Goal: Task Accomplishment & Management: Complete application form

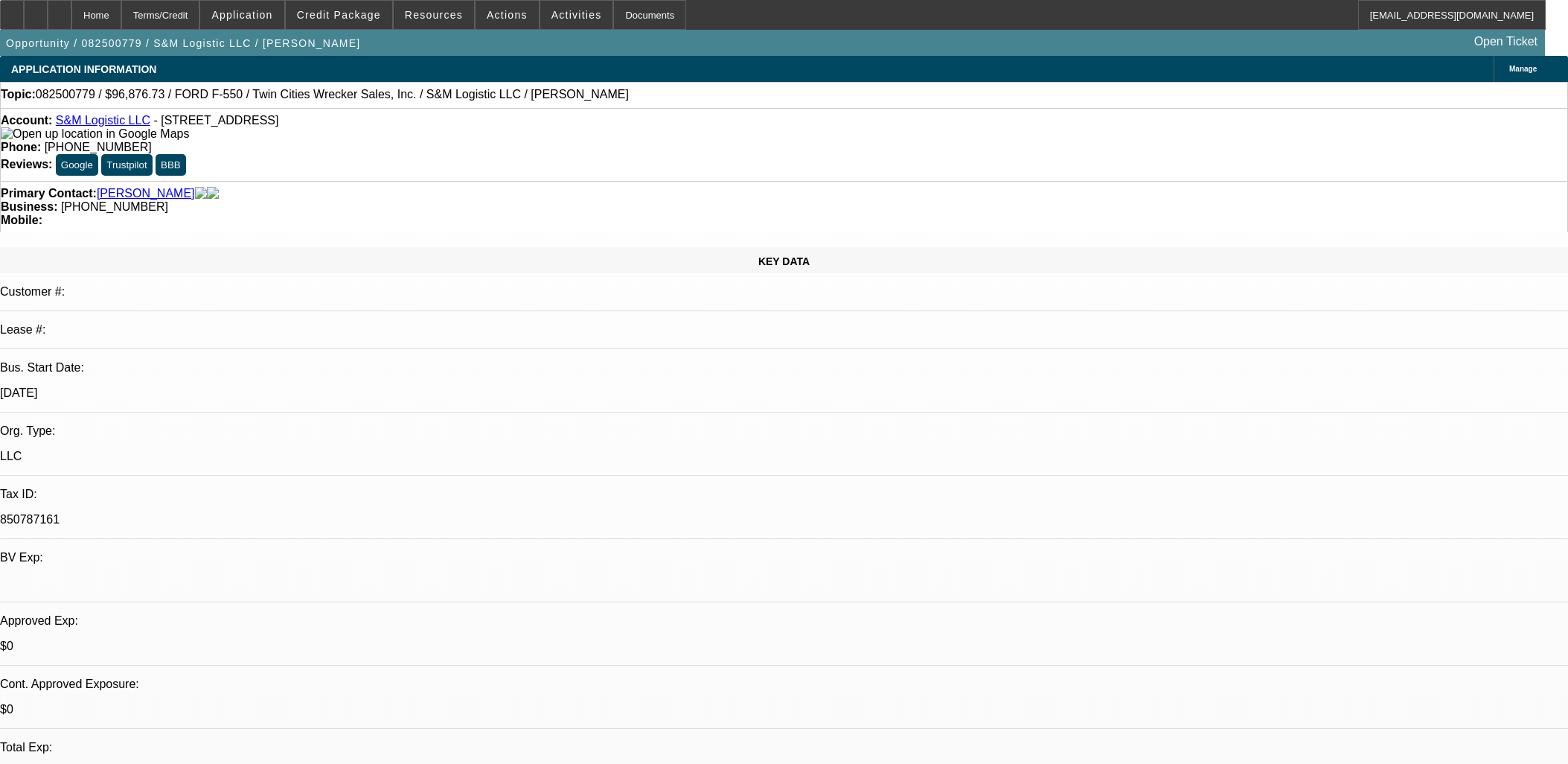
select select "0.2"
select select "2"
select select "0"
select select "6"
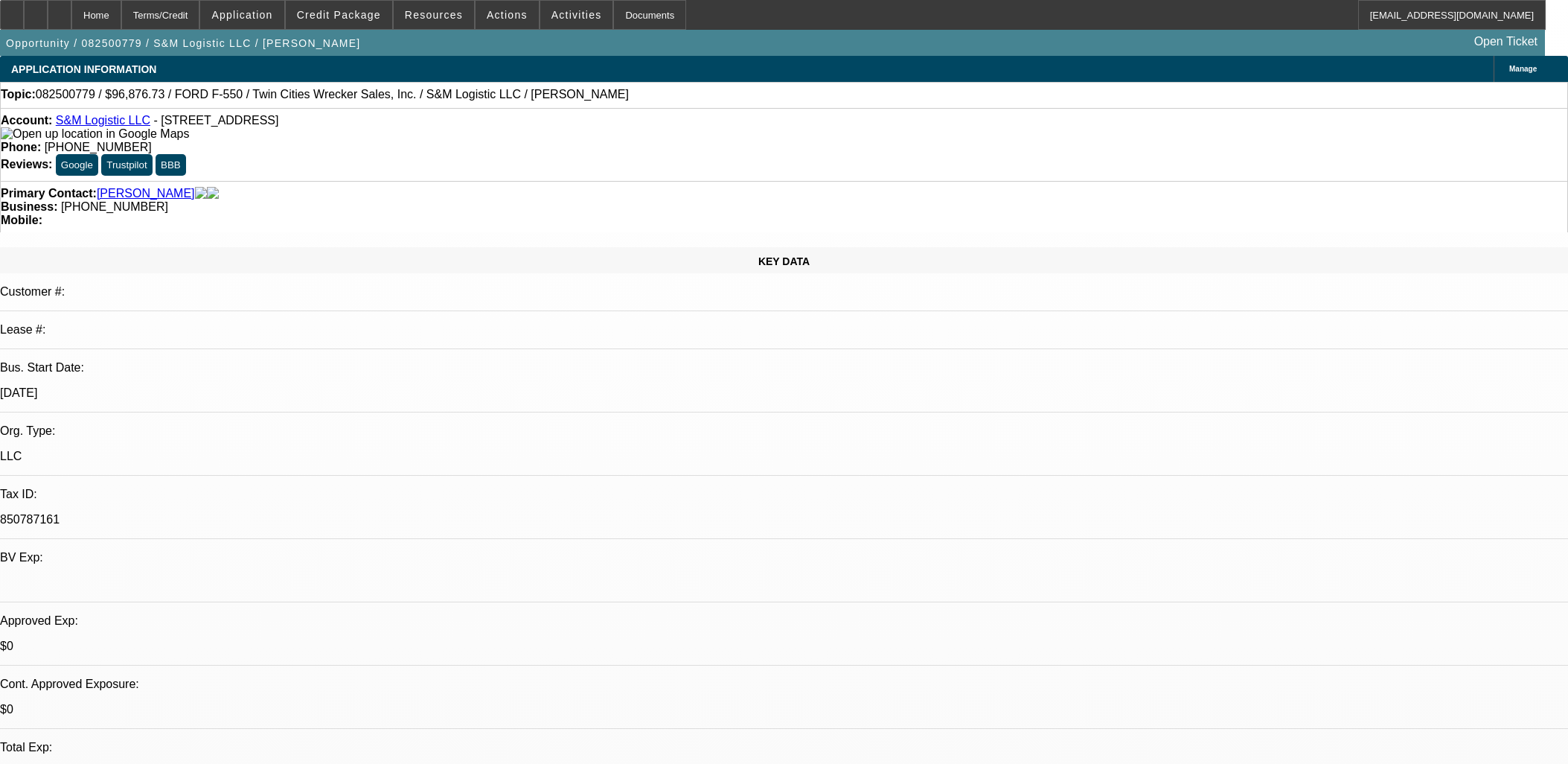
select select "0.2"
select select "2"
select select "0"
select select "6"
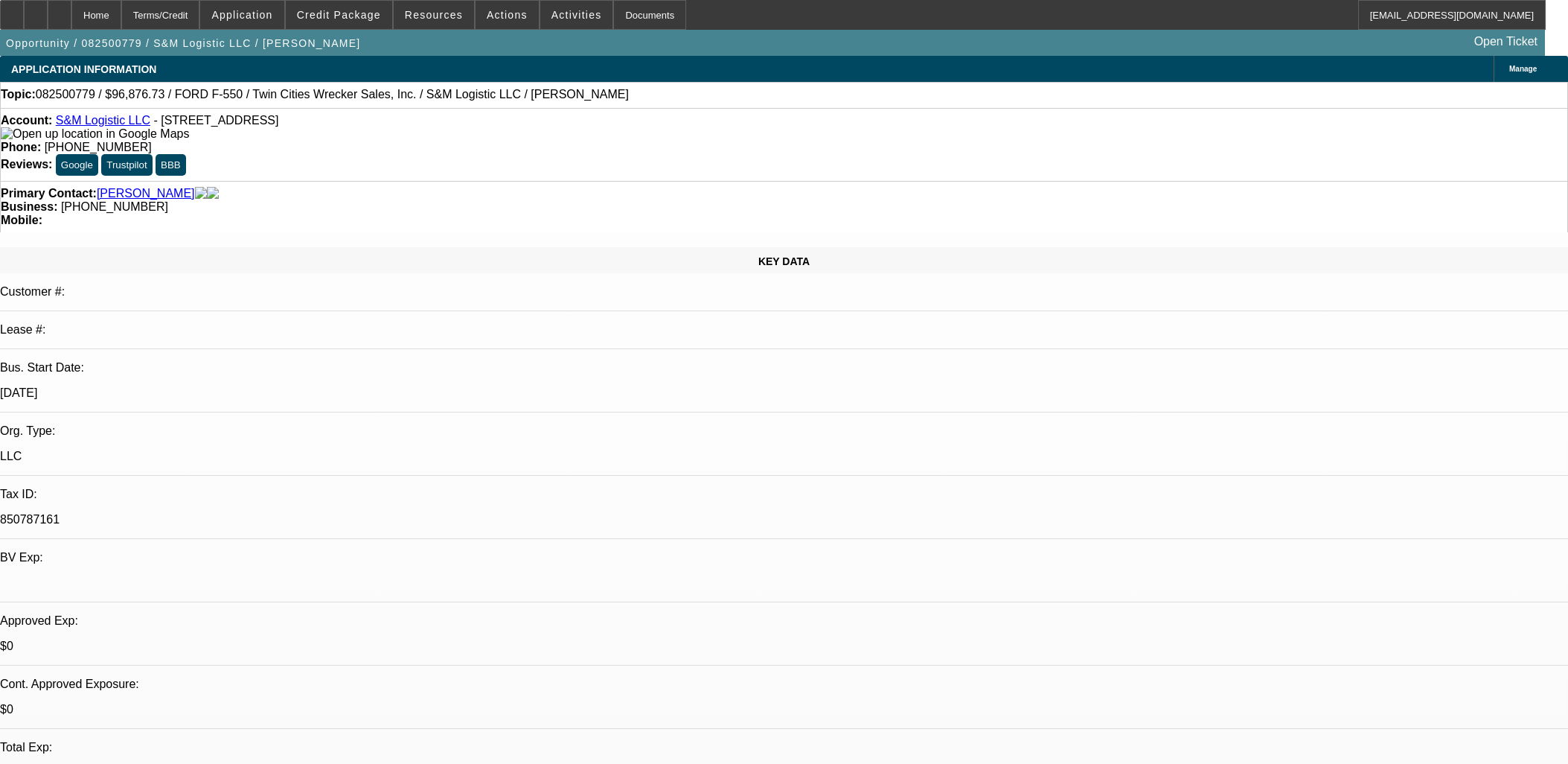
select select "0.15"
select select "2"
select select "0"
select select "6"
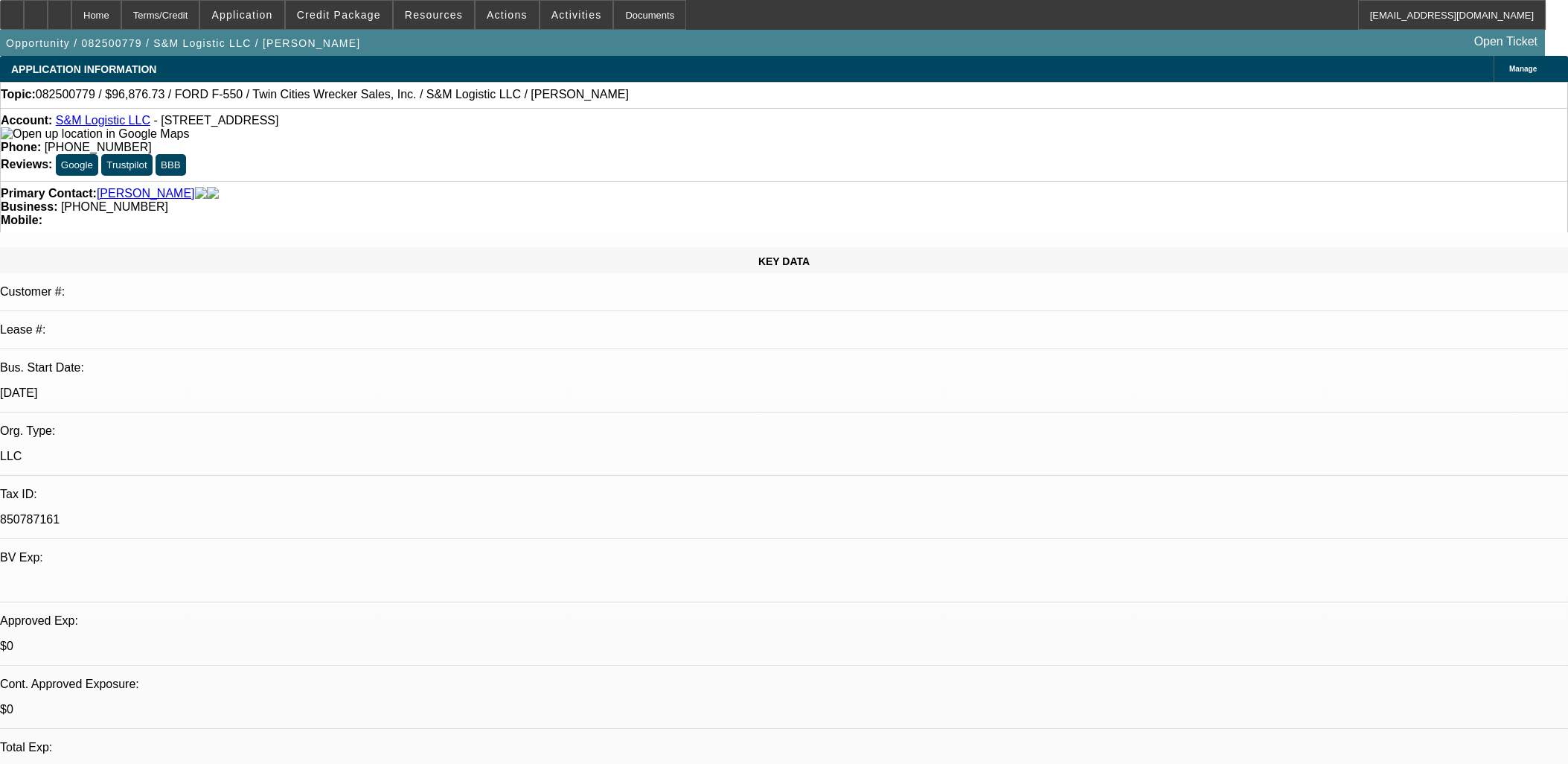
select select "0.15"
select select "0"
select select "0.1"
select select "4"
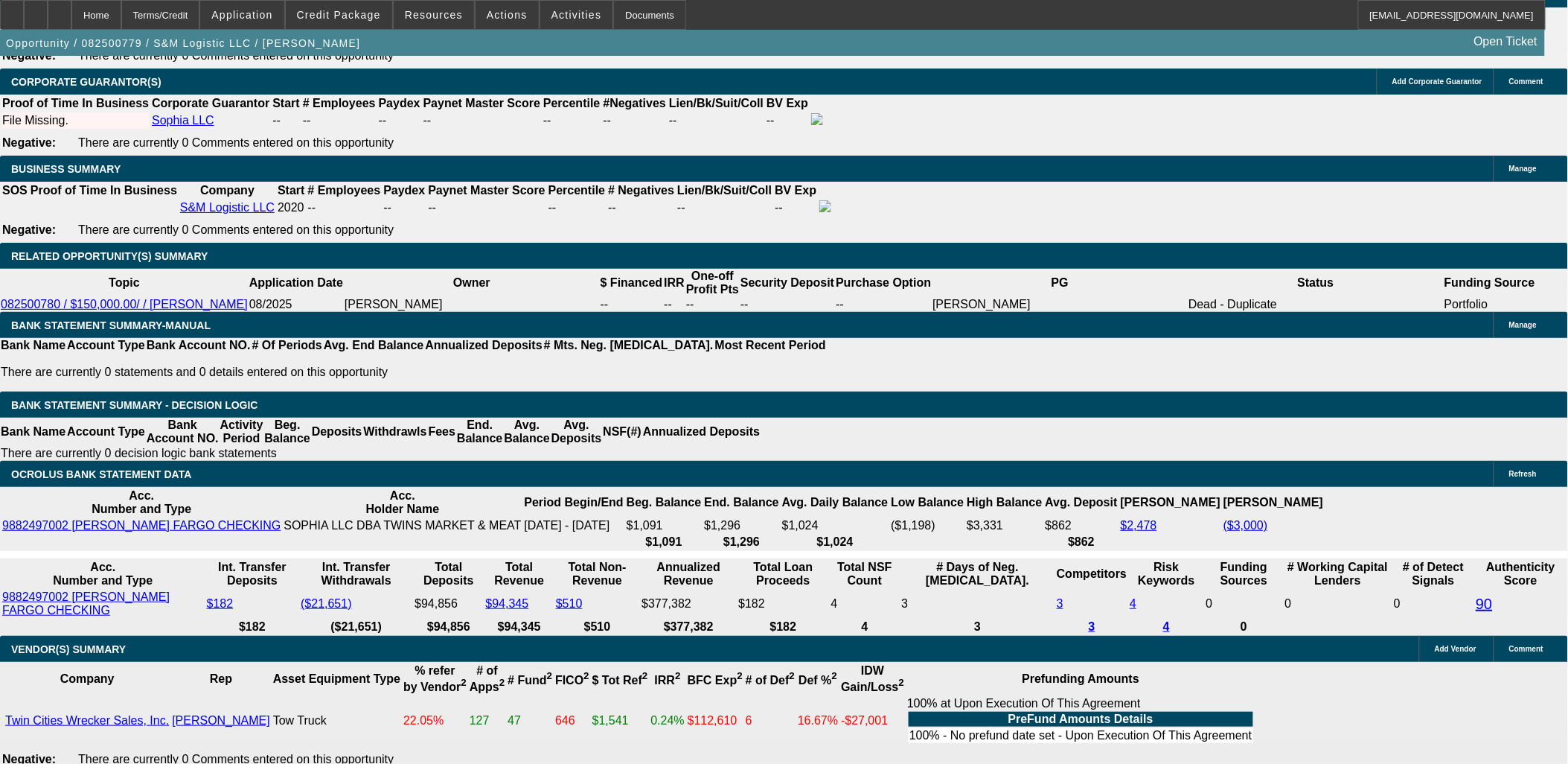
scroll to position [2068, 0]
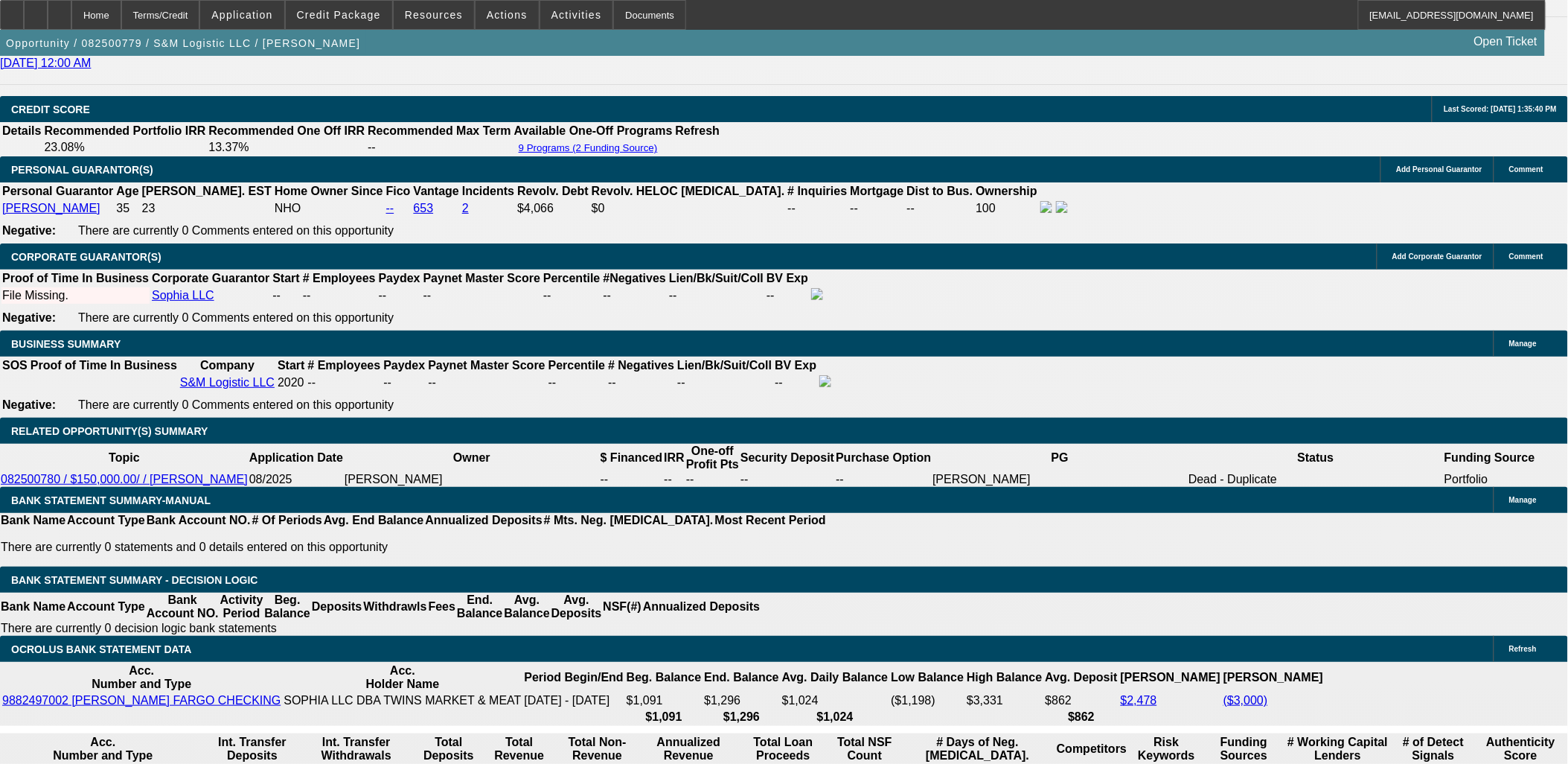
type input "$24,219.18"
click at [337, 435] on body "Home Terms/Credit Application Credit Package Resources Actions Activities Docum…" at bounding box center [784, 750] width 1568 height 5636
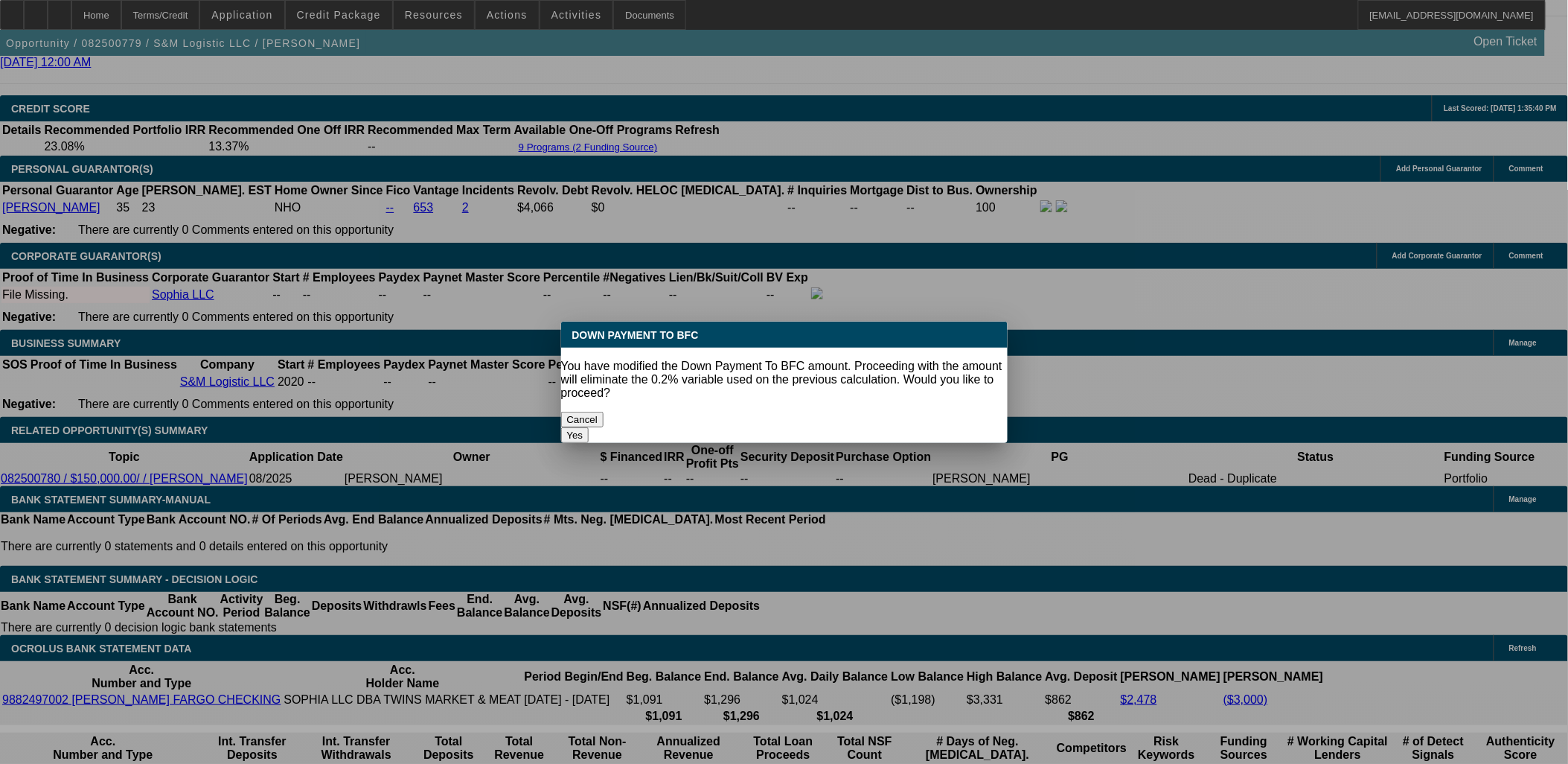
scroll to position [0, 0]
click at [589, 427] on button "Yes" at bounding box center [575, 435] width 28 height 15
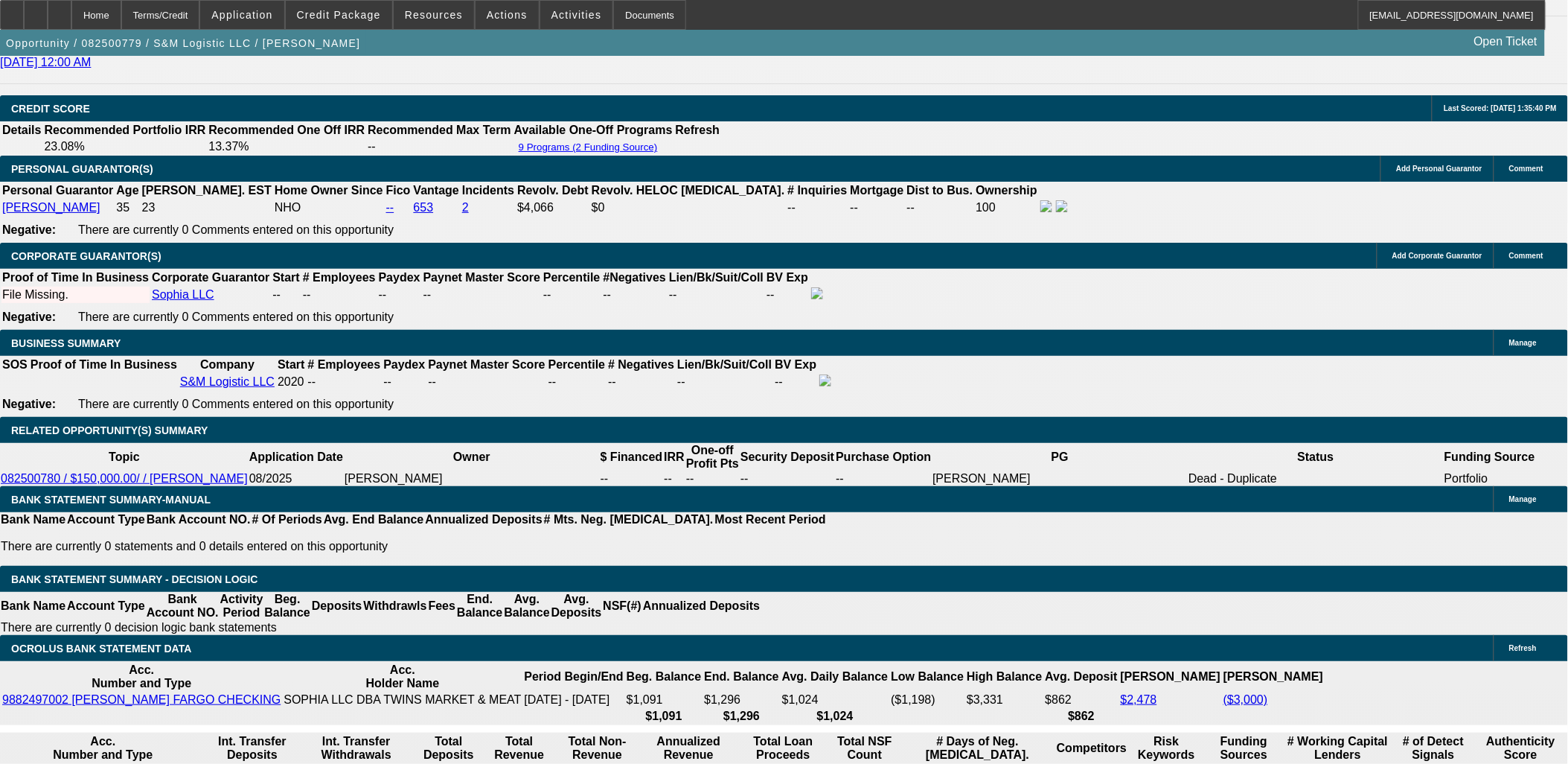
select select "0"
type input "UNKNOWN"
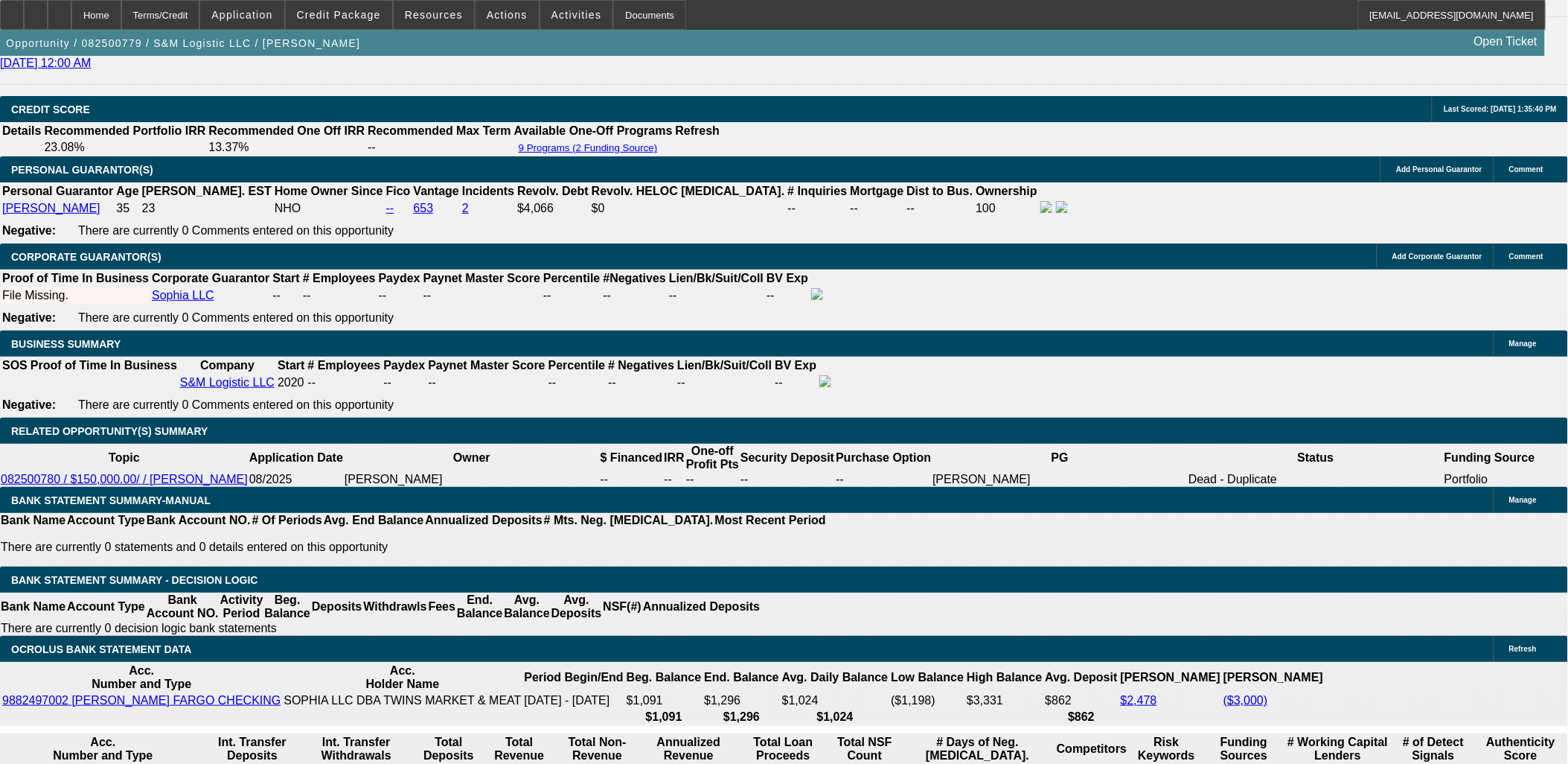
type input "$2,994.98"
type input "$5,989.96"
drag, startPoint x: 864, startPoint y: 406, endPoint x: 860, endPoint y: 415, distance: 9.8
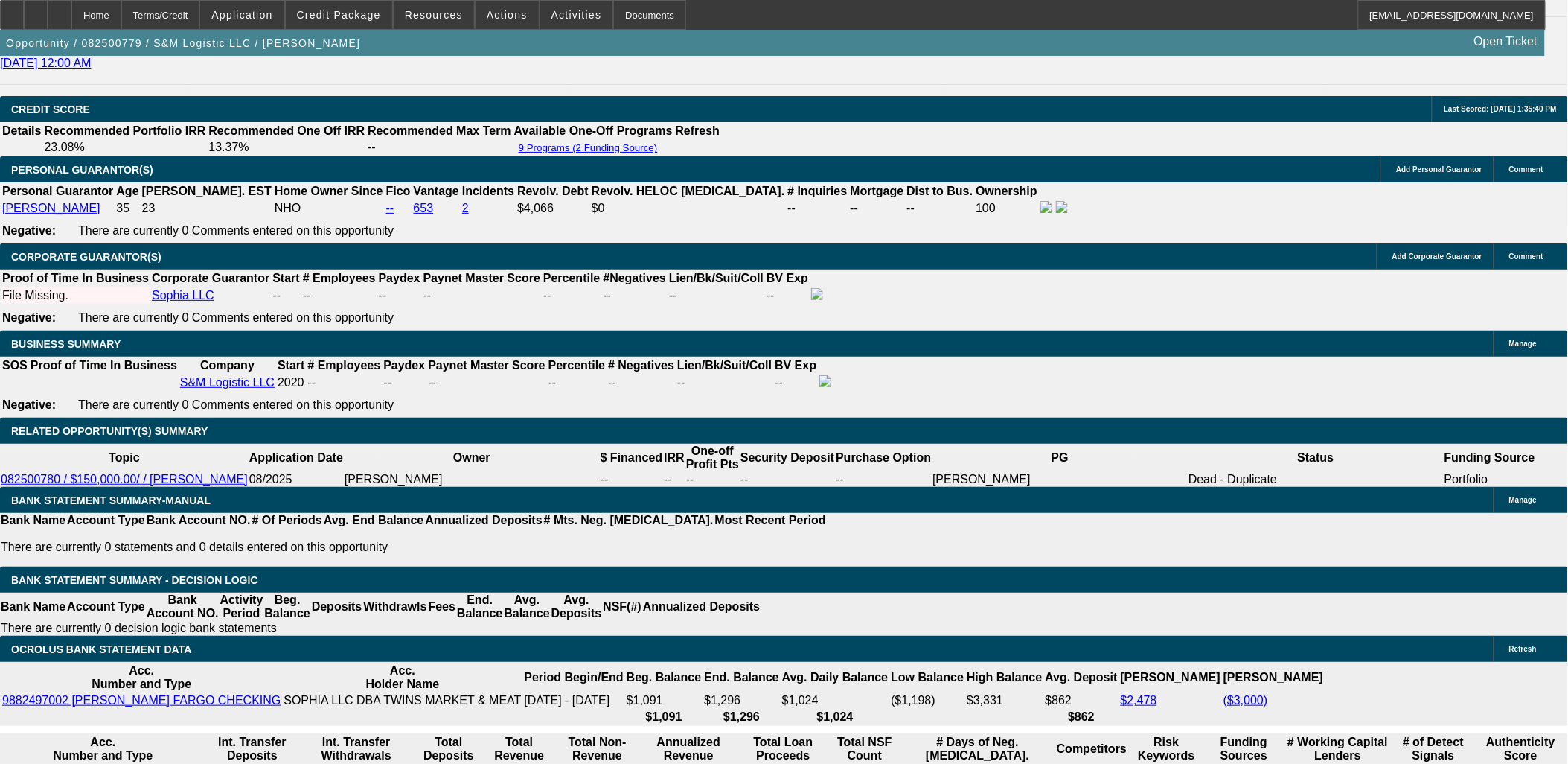
drag, startPoint x: 867, startPoint y: 407, endPoint x: 858, endPoint y: 426, distance: 21.0
drag, startPoint x: 858, startPoint y: 426, endPoint x: 860, endPoint y: 414, distance: 12.2
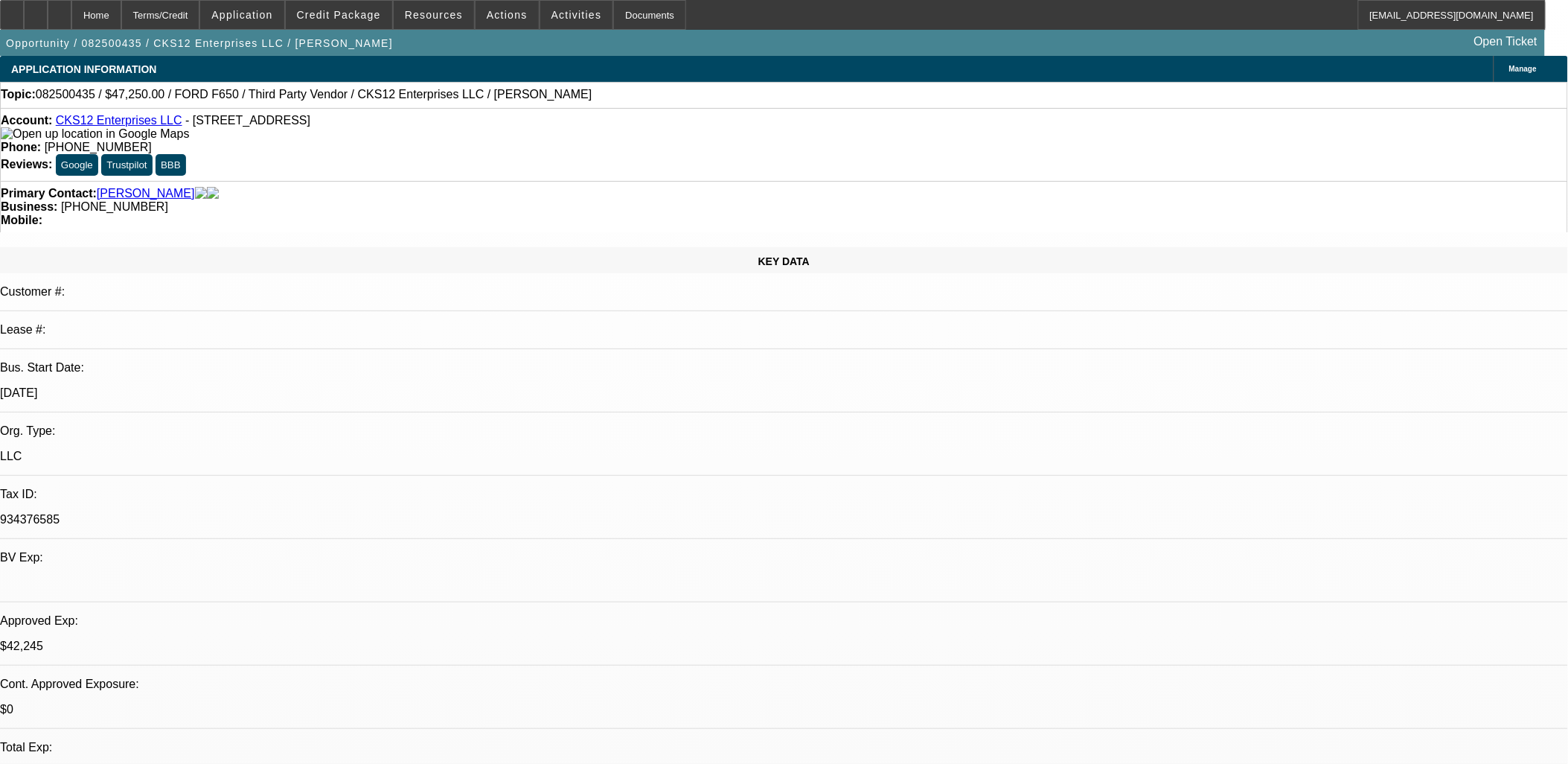
select select "0.1"
select select "0"
select select "0.1"
select select "0"
select select "2"
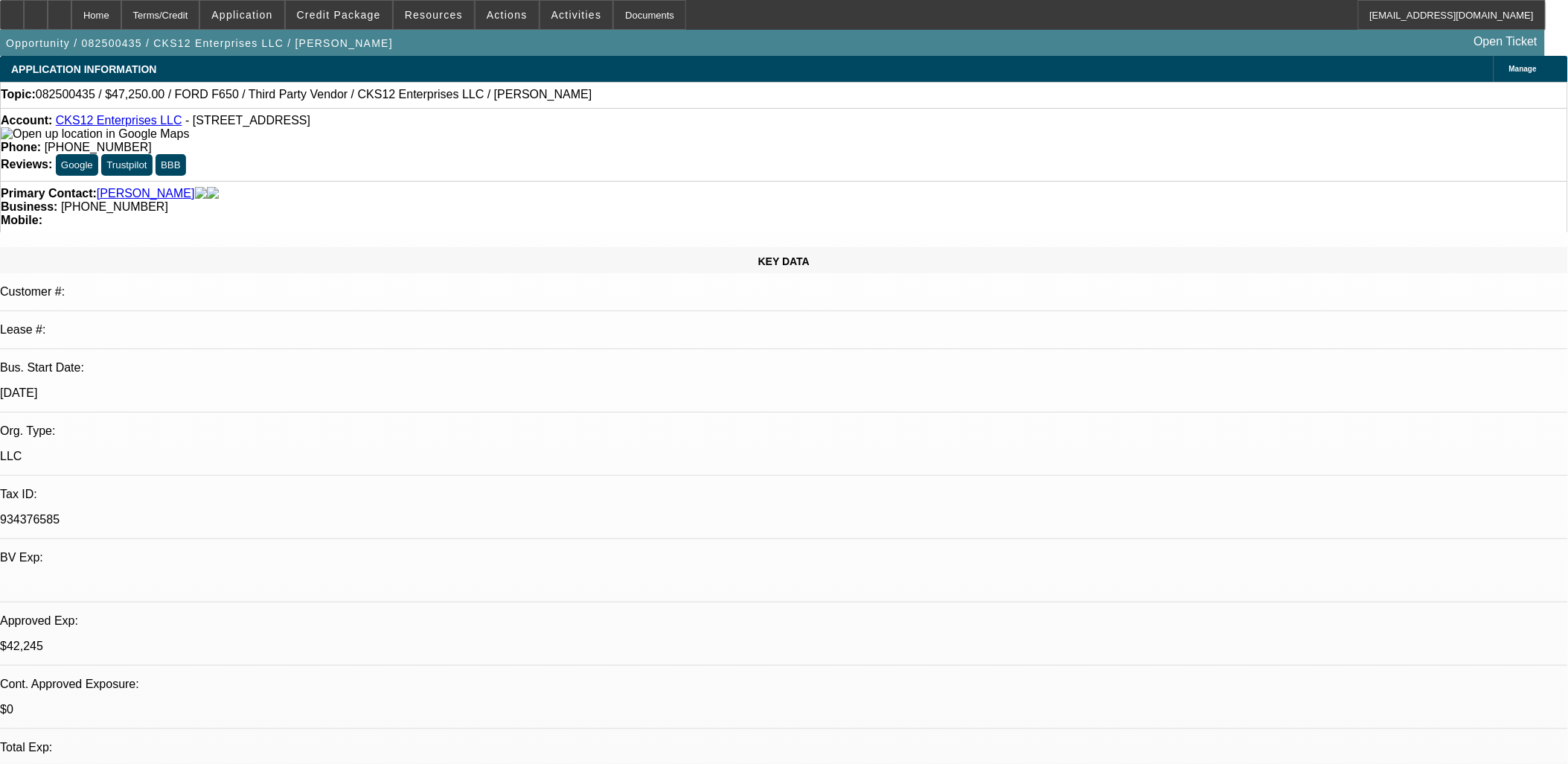
select select "0.1"
select select "0"
select select "2"
select select "0.1"
select select "0"
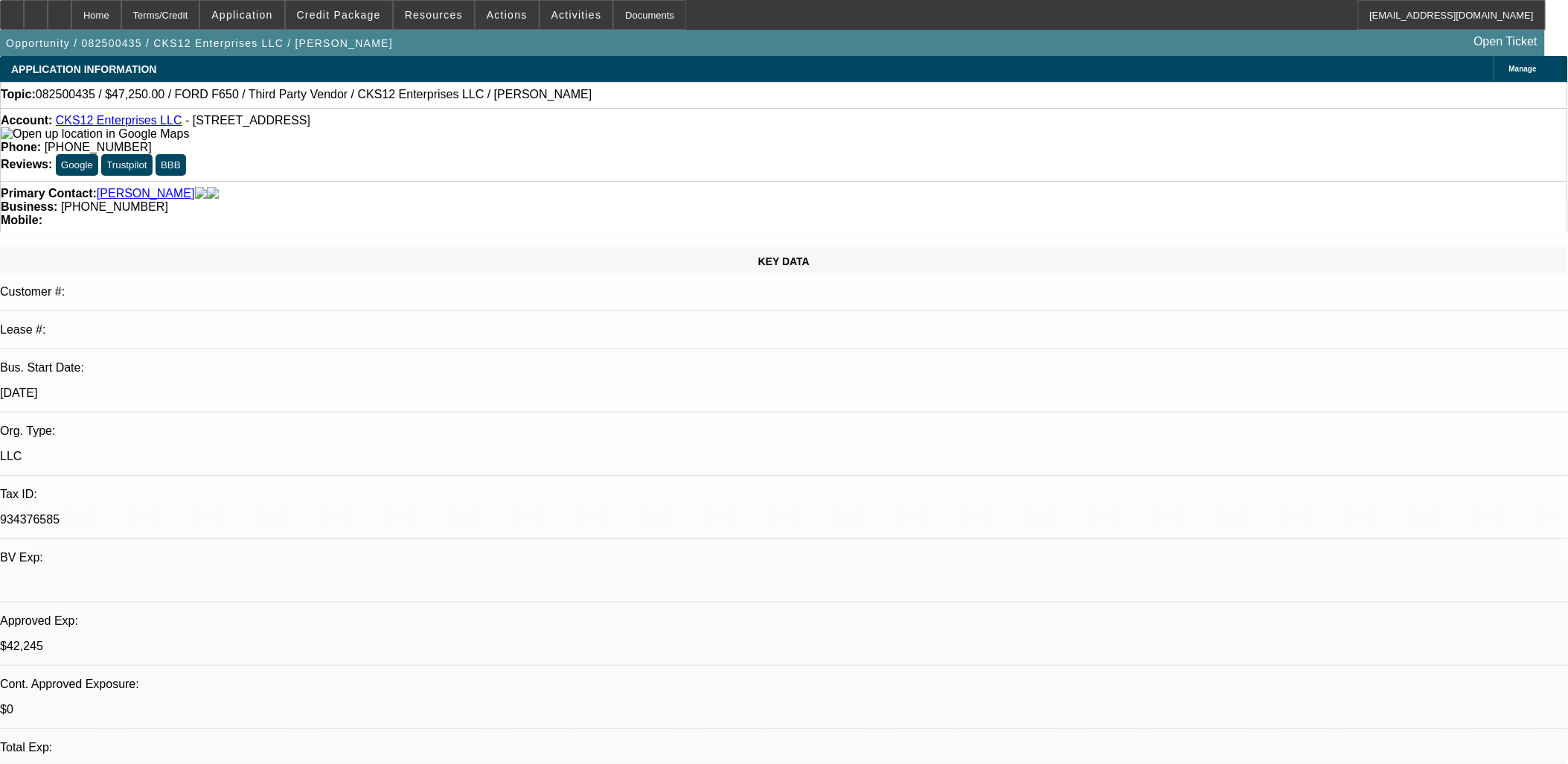
select select "2"
select select "0.1"
select select "1"
select select "3"
select select "4"
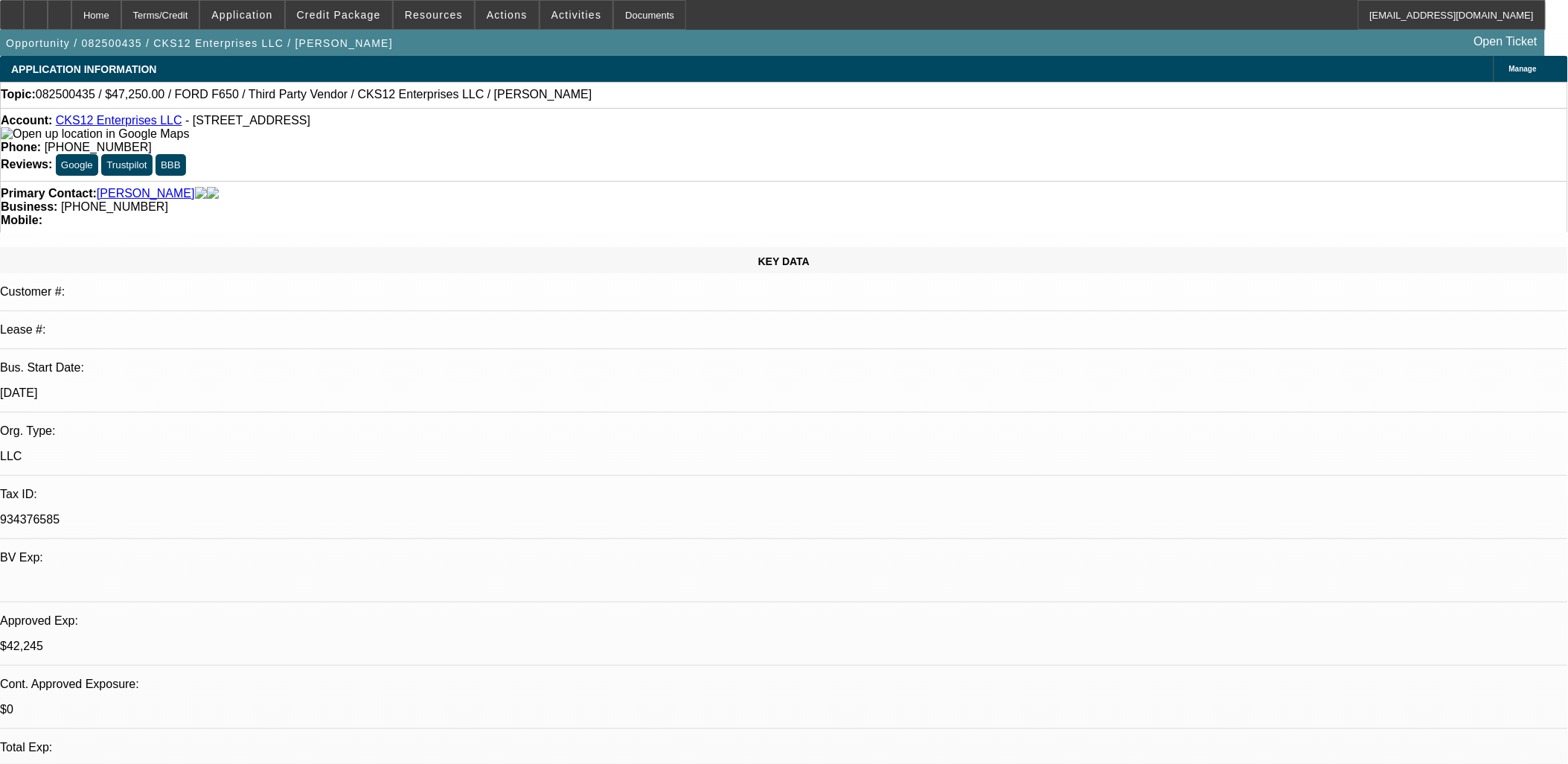
select select "1"
select select "2"
select select "4"
select select "1"
select select "2"
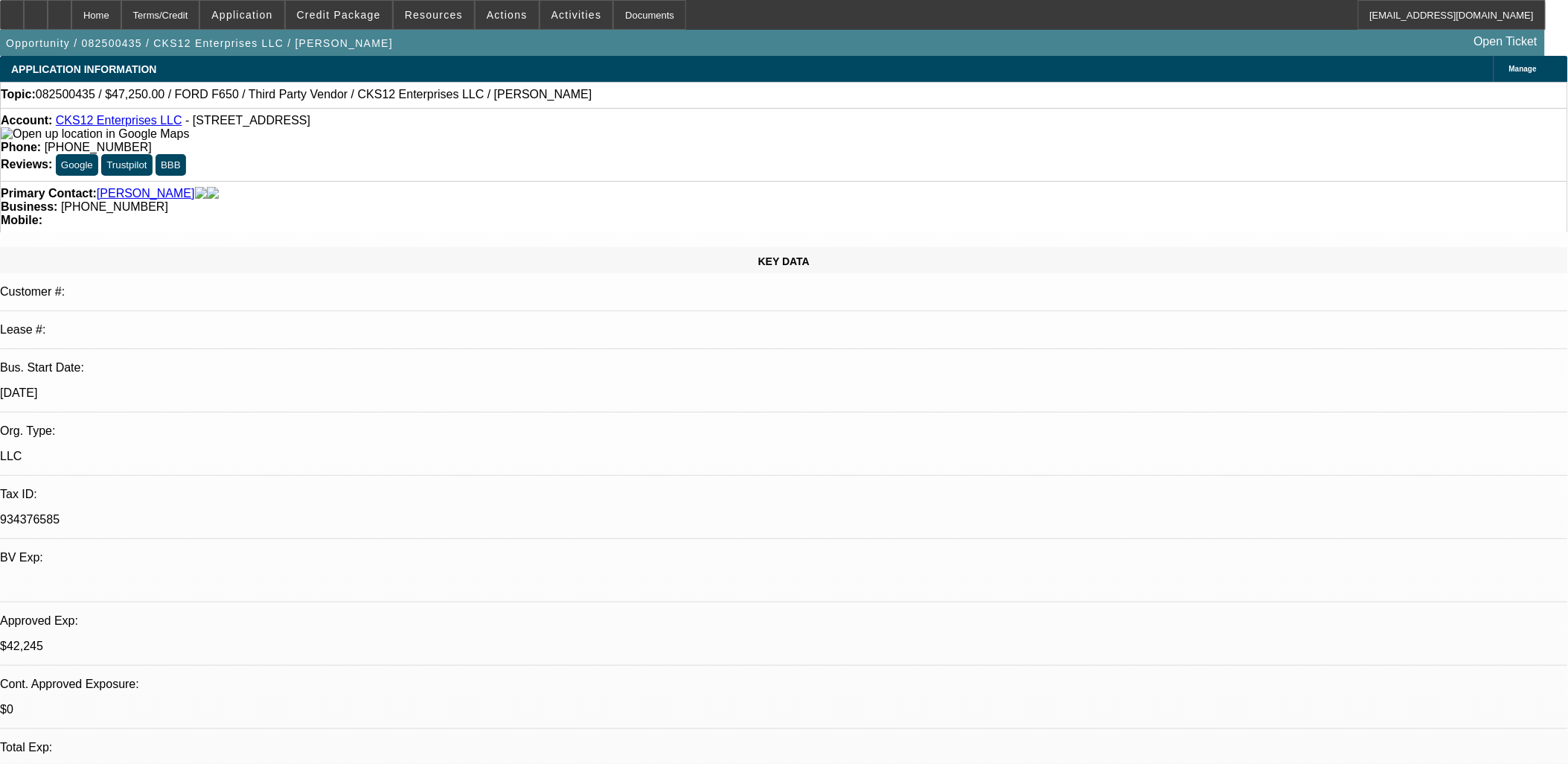
select select "4"
select select "1"
select select "2"
select select "4"
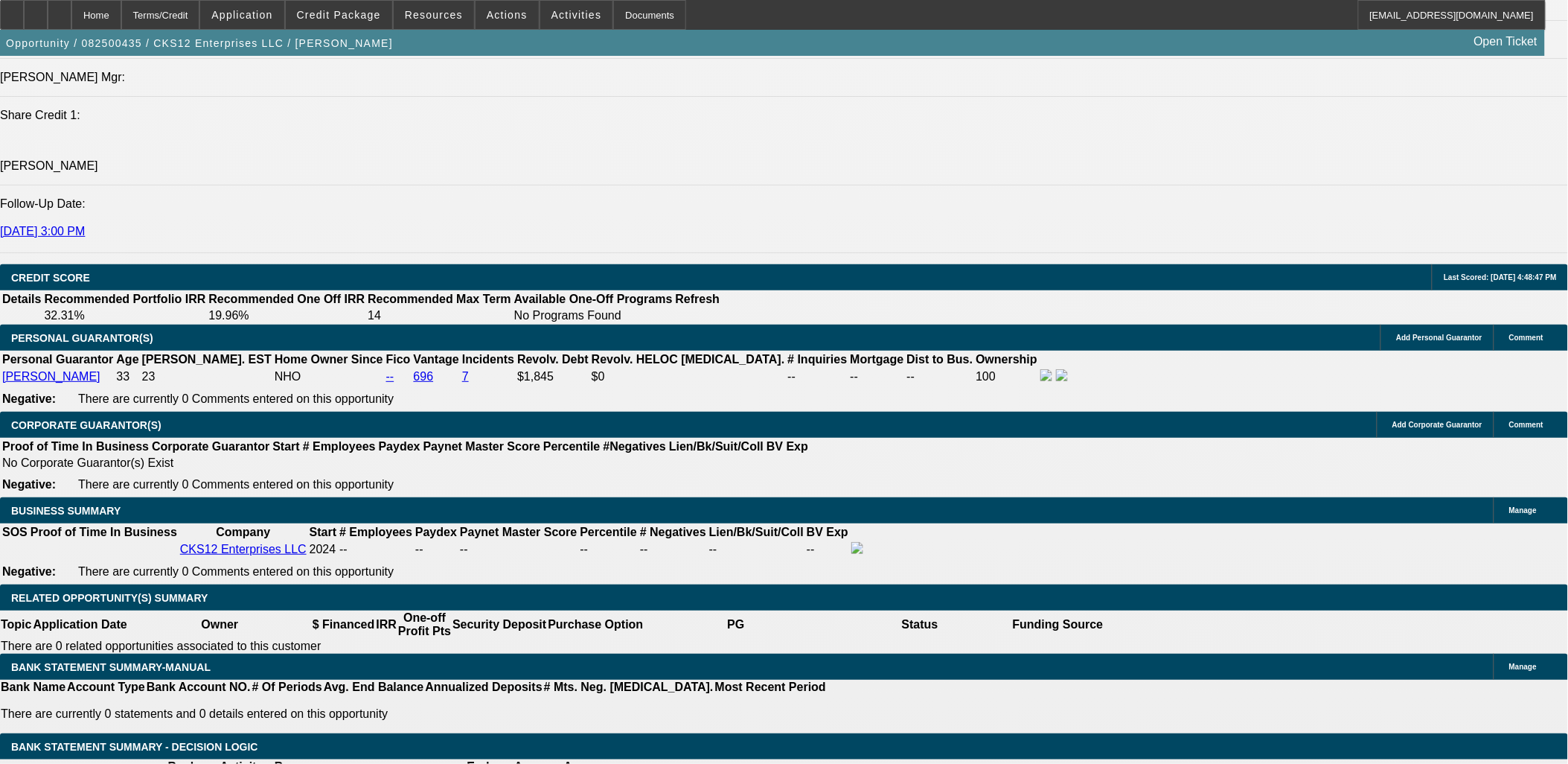
scroll to position [2068, 0]
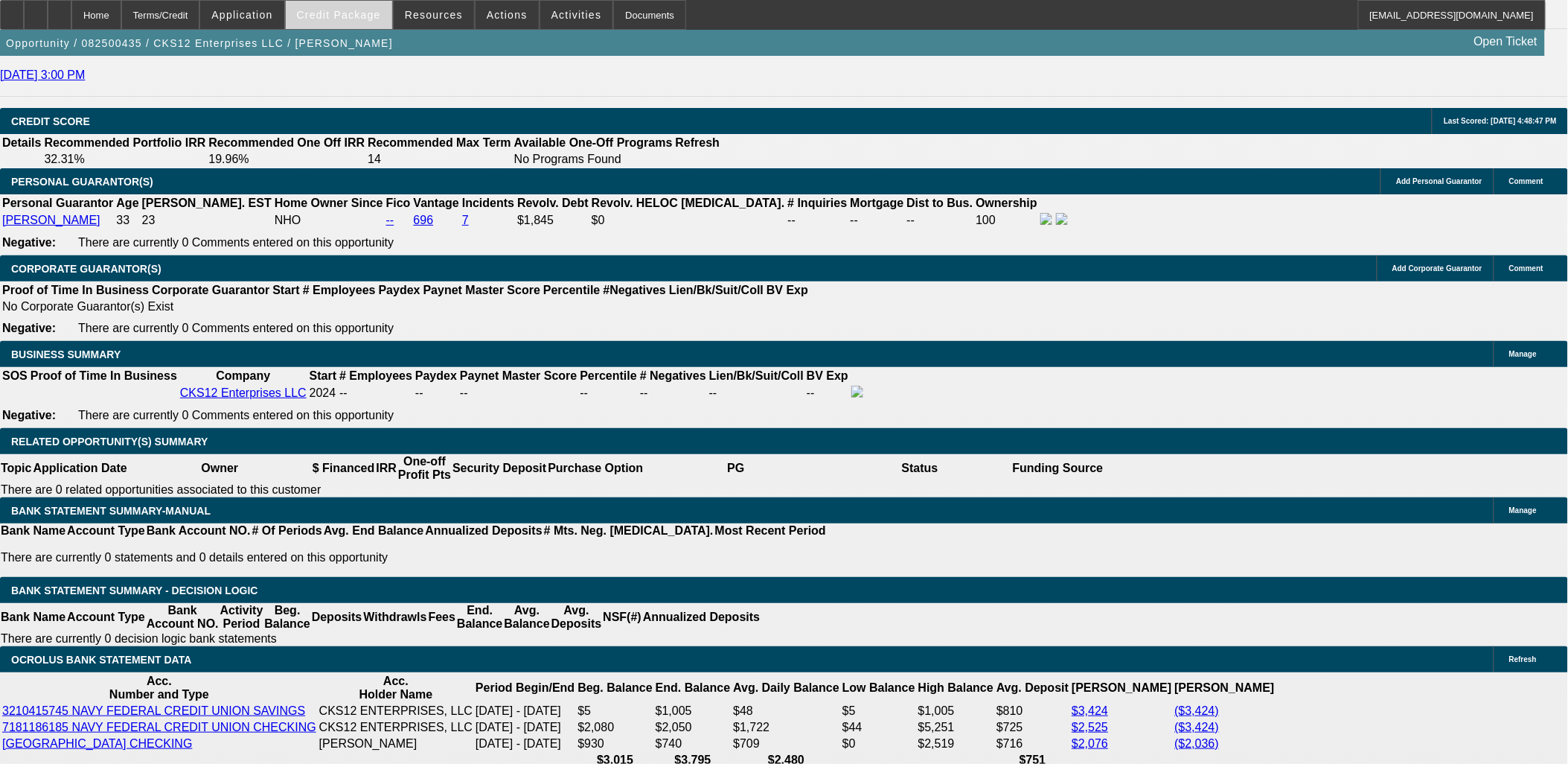
click at [357, 19] on span "Credit Package" at bounding box center [338, 15] width 84 height 12
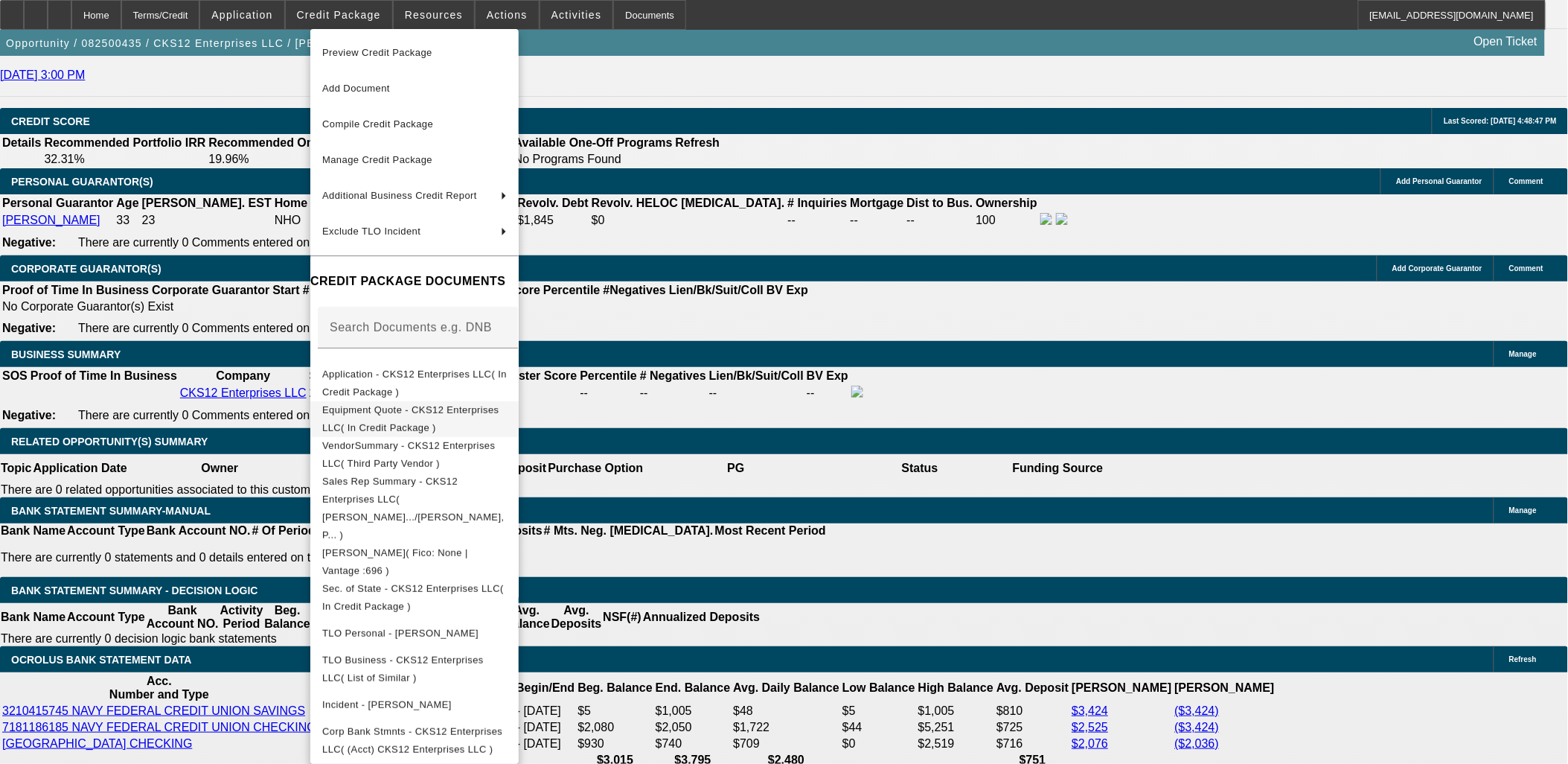
click at [480, 412] on span "Equipment Quote - CKS12 Enterprises LLC( In Credit Package )" at bounding box center [410, 418] width 177 height 29
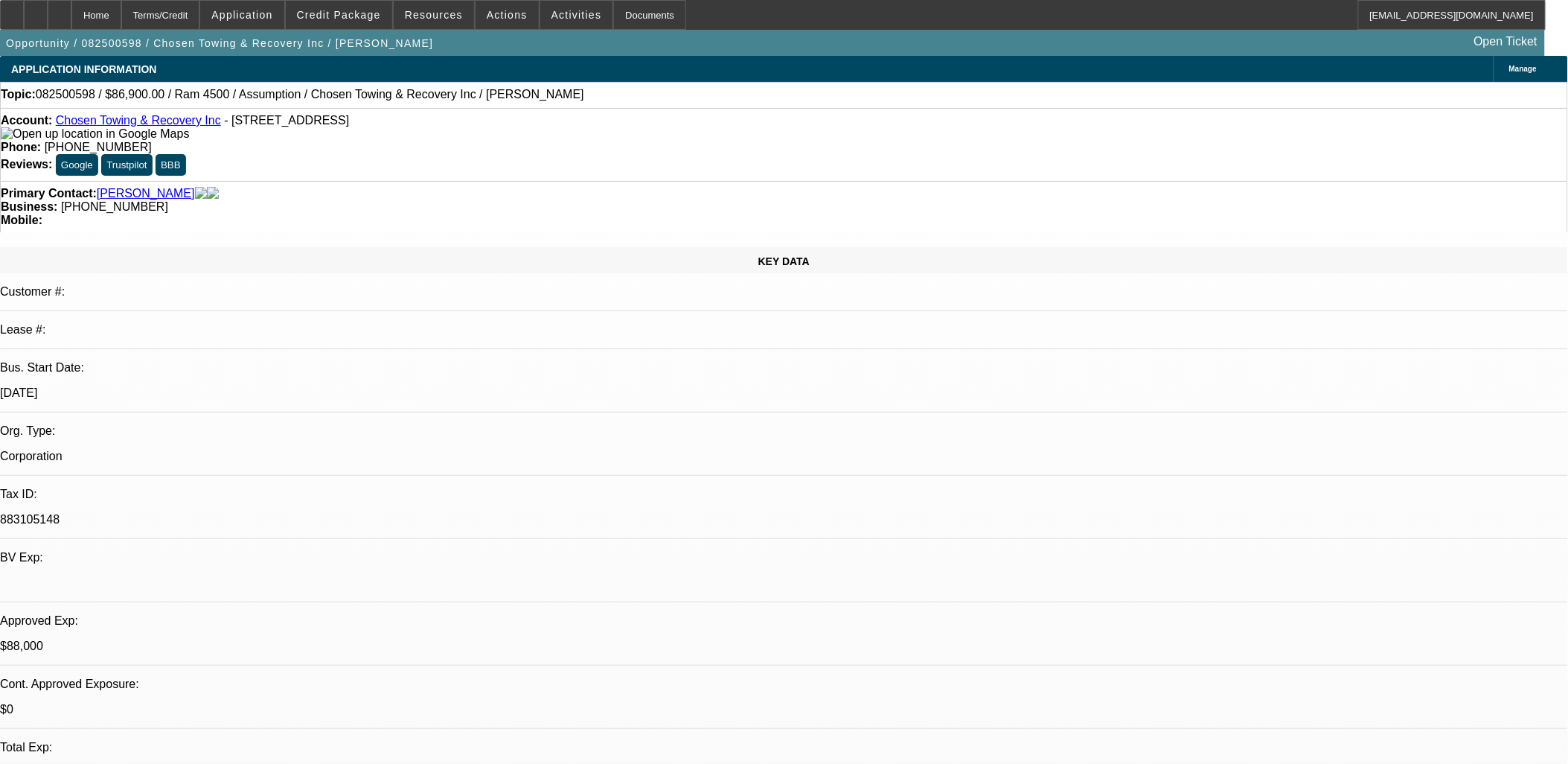
select select "0"
select select "2"
select select "0.1"
select select "0"
select select "2"
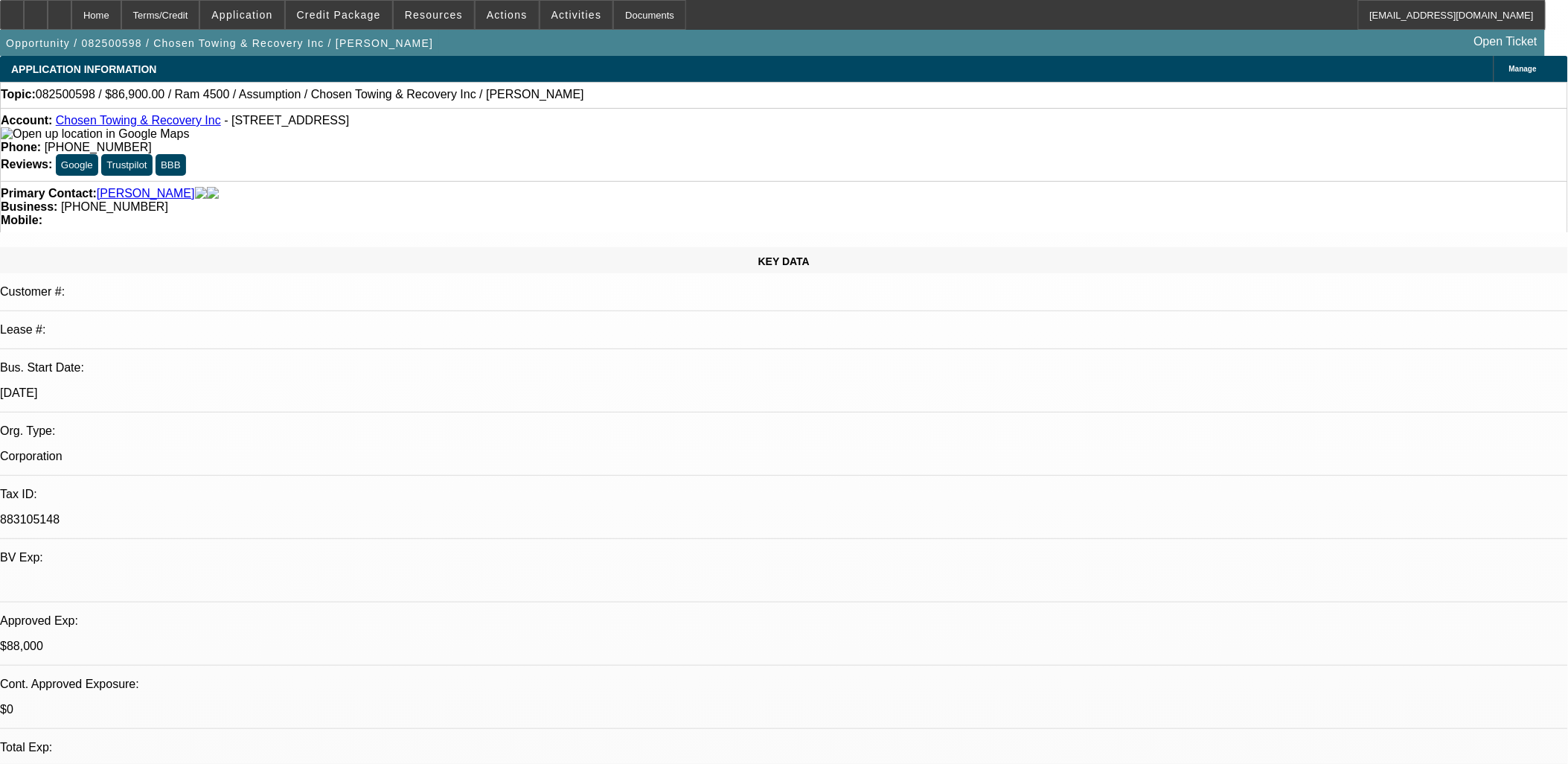
select select "0.1"
select select "0"
select select "2"
select select "0.1"
select select "0"
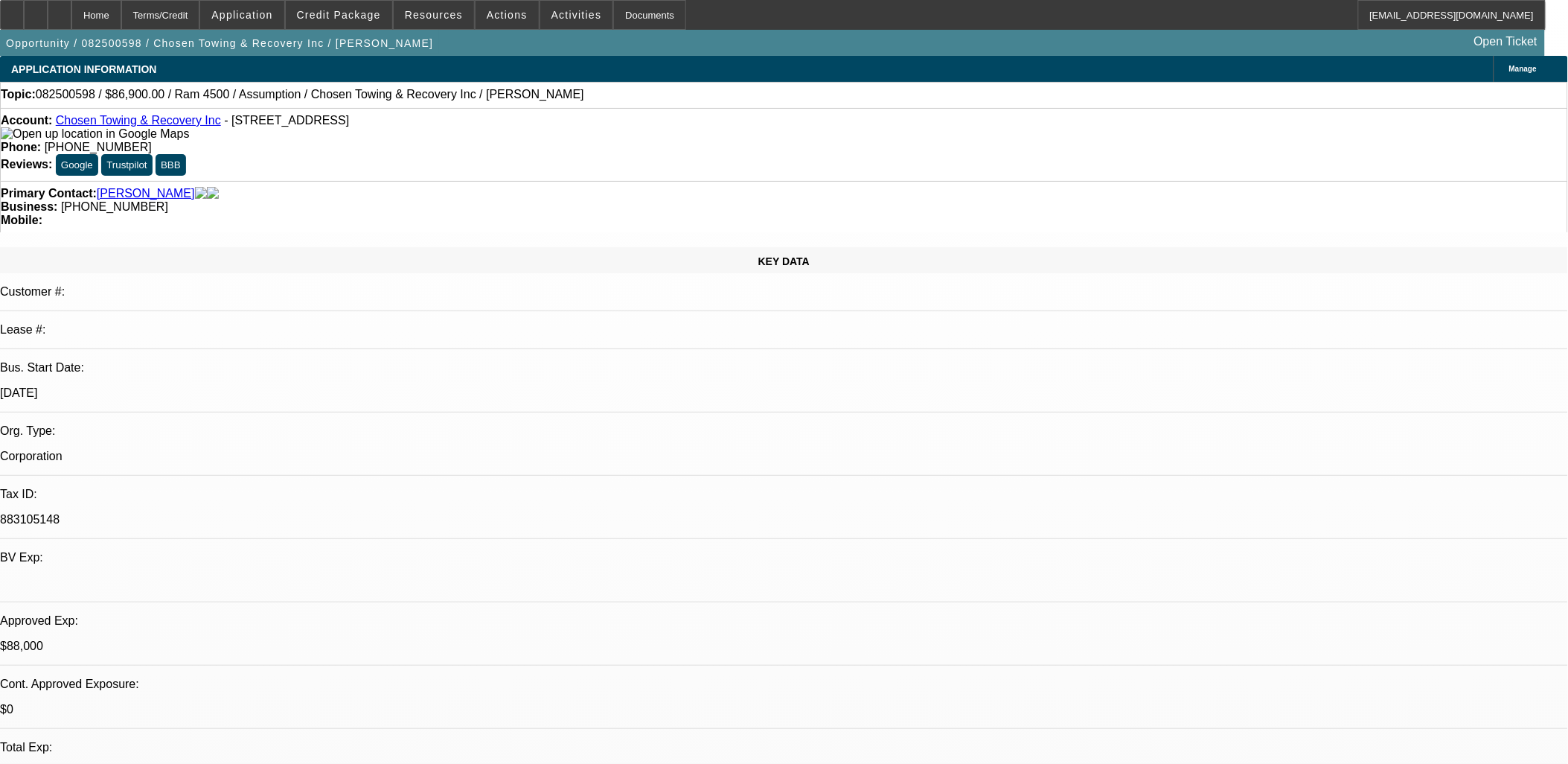
select select "2"
select select "0.1"
select select "1"
select select "2"
select select "4"
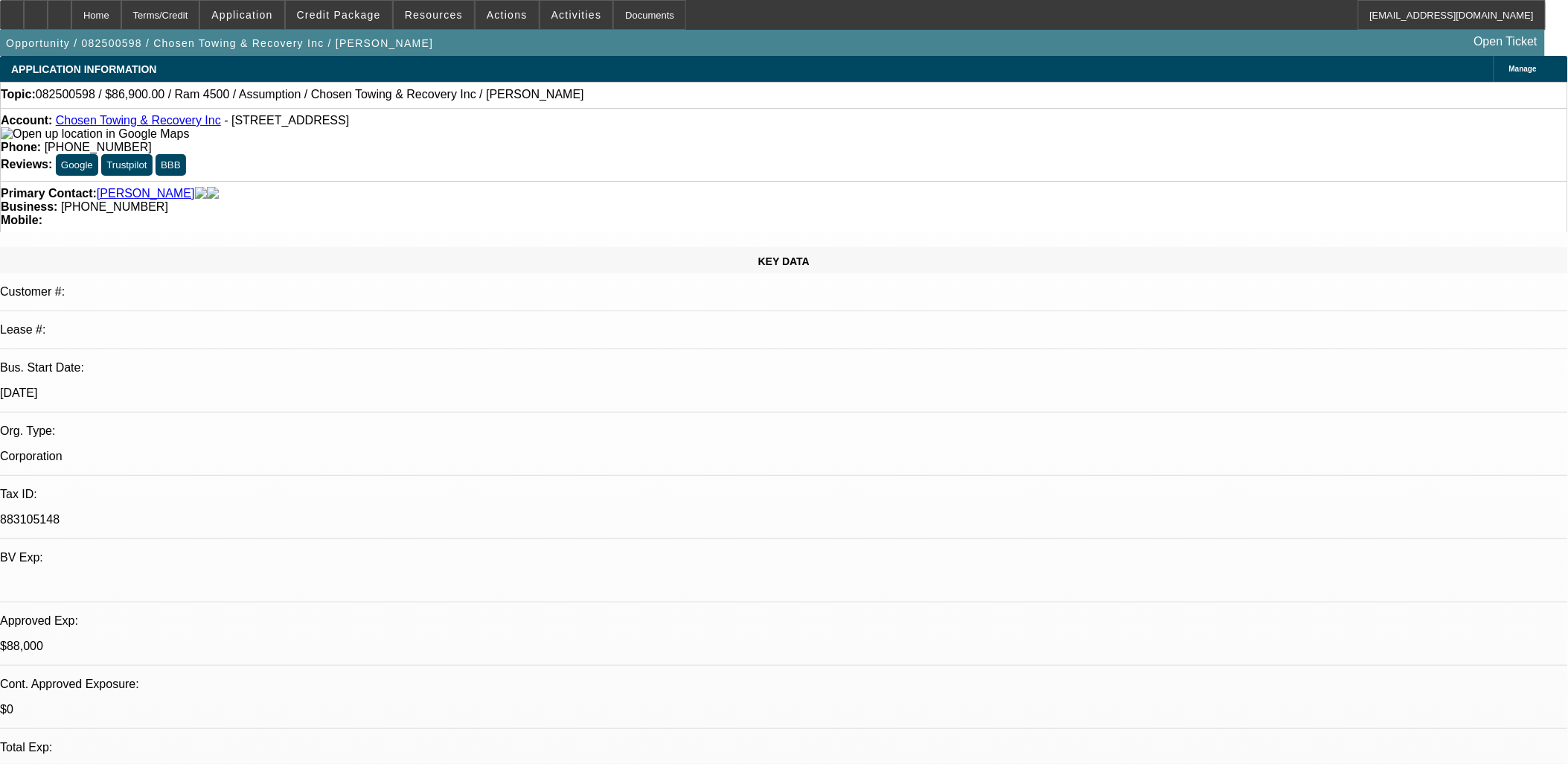
select select "1"
select select "2"
select select "4"
select select "1"
select select "2"
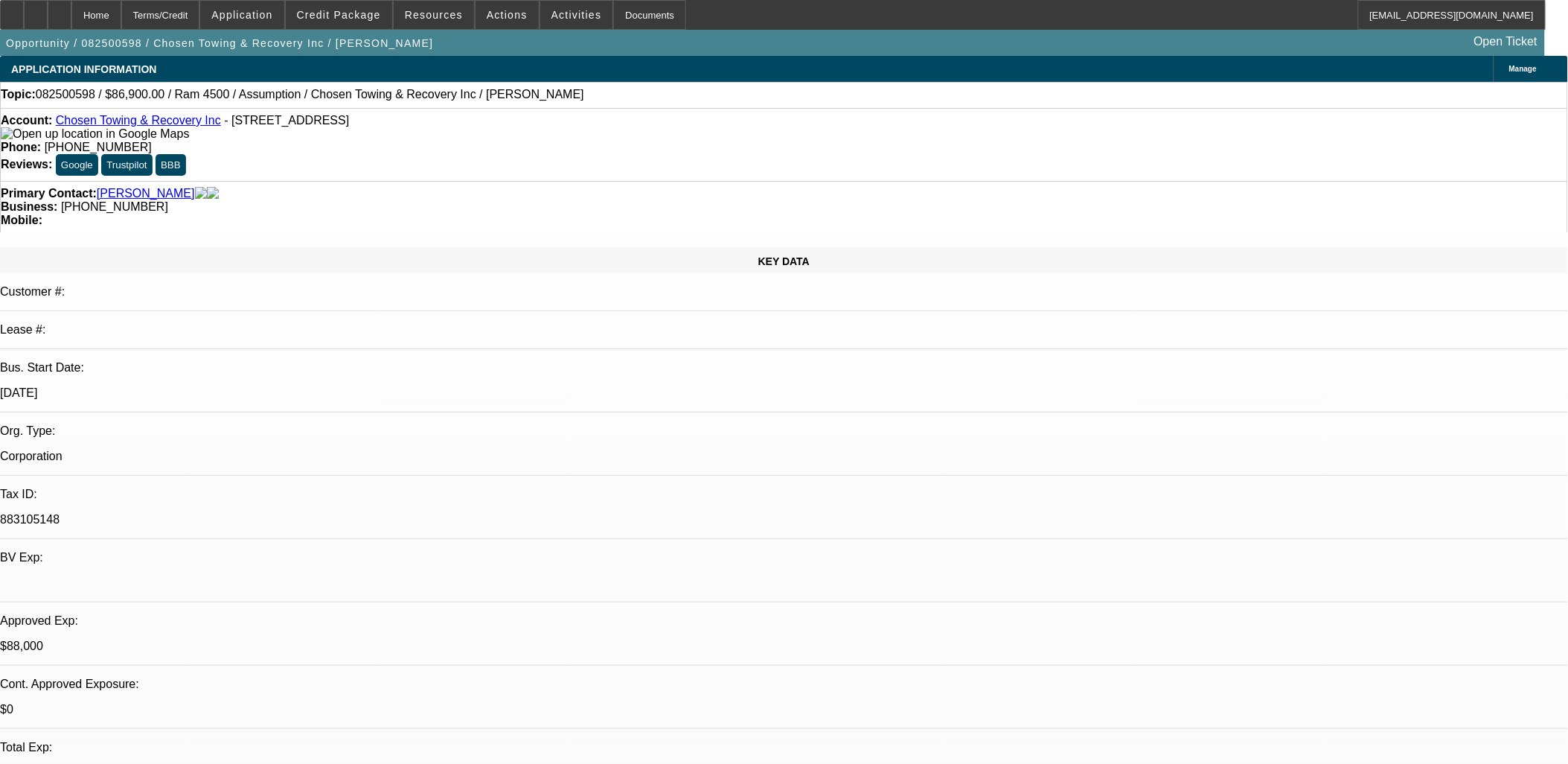
select select "4"
select select "1"
select select "2"
select select "4"
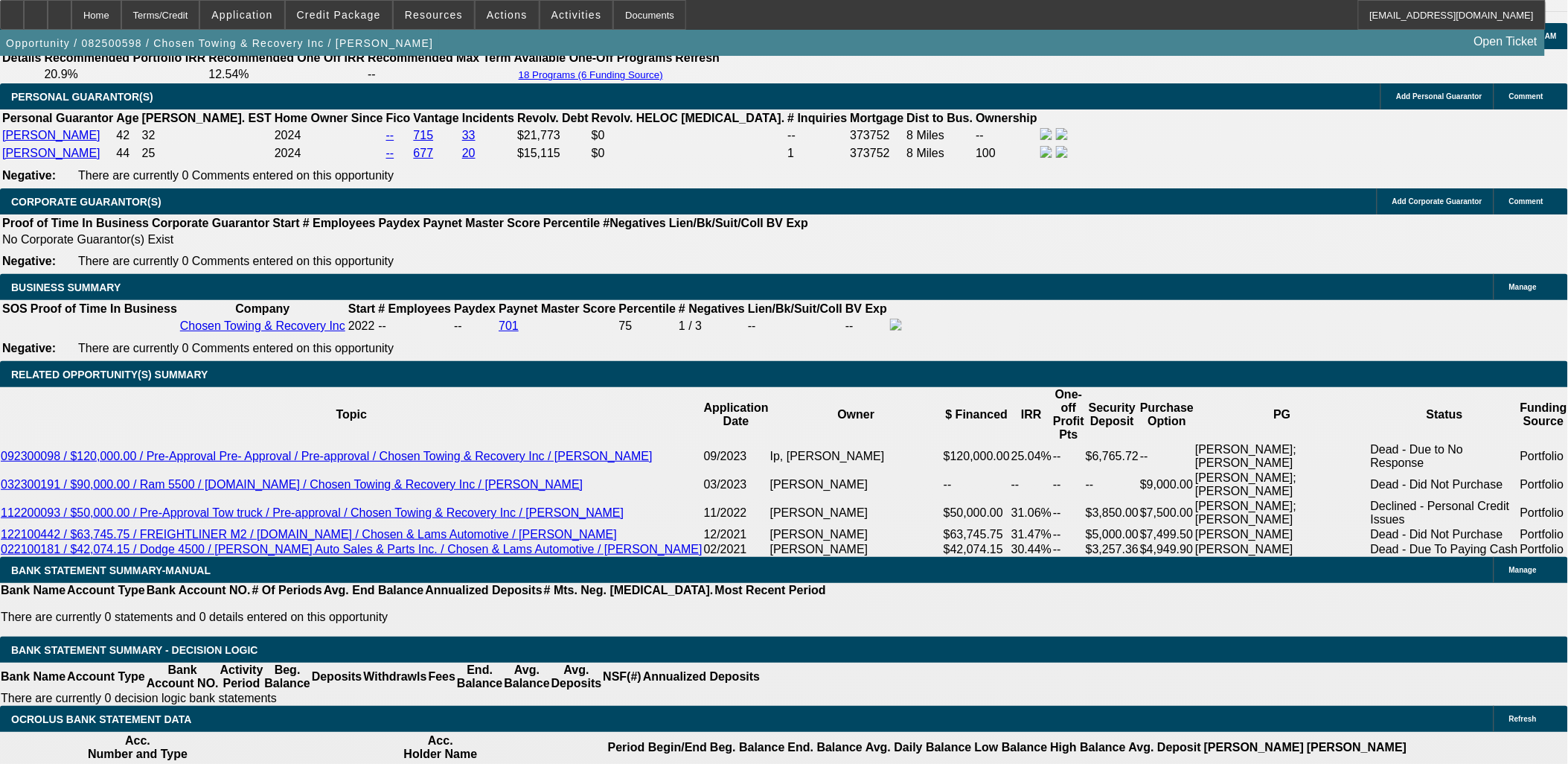
scroll to position [2234, 0]
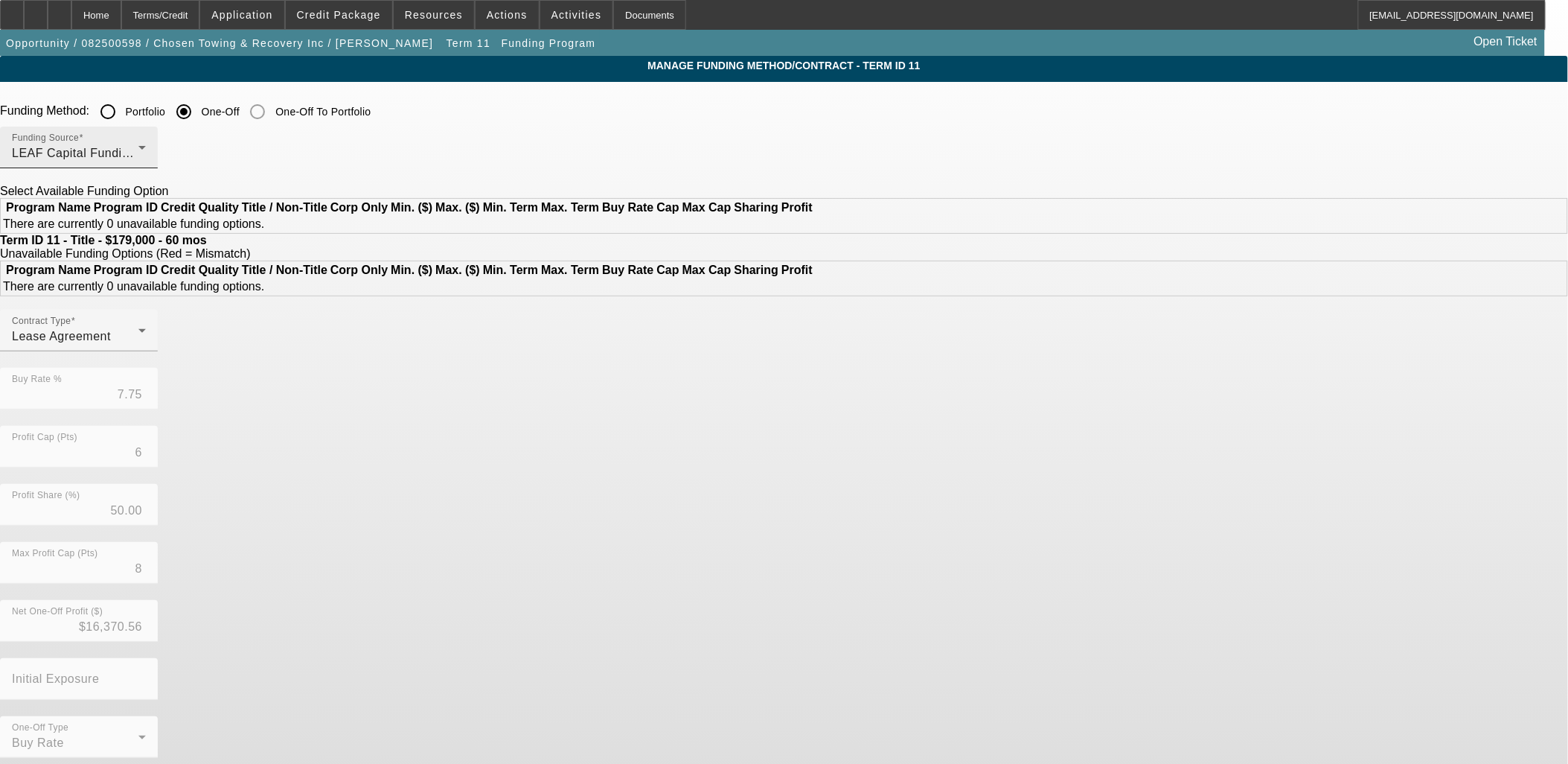
click at [145, 164] on div "Funding Source LEAF Capital Funding, LLC" at bounding box center [79, 147] width 134 height 41
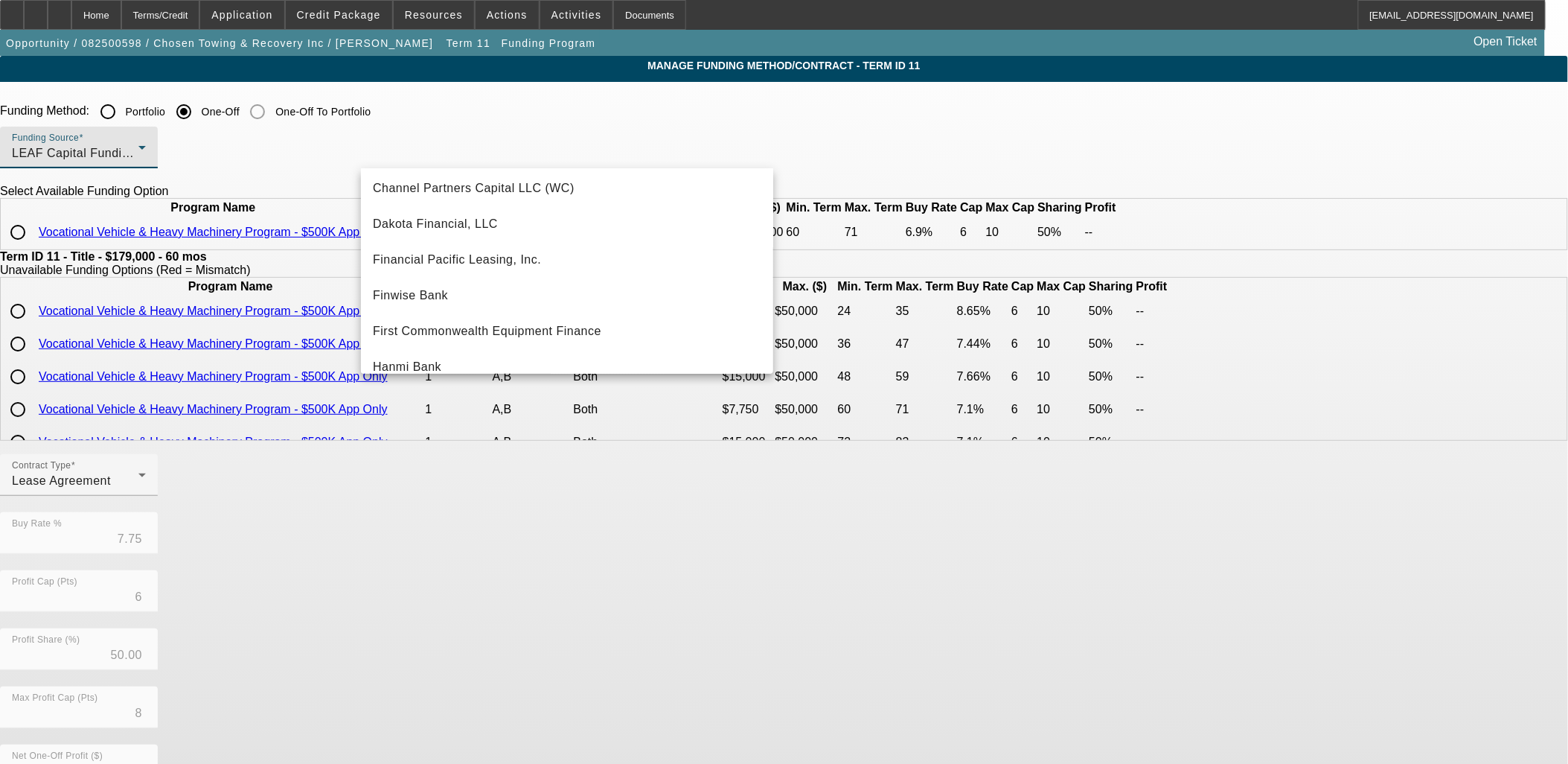
scroll to position [112, 0]
click at [1262, 327] on div at bounding box center [784, 382] width 1568 height 764
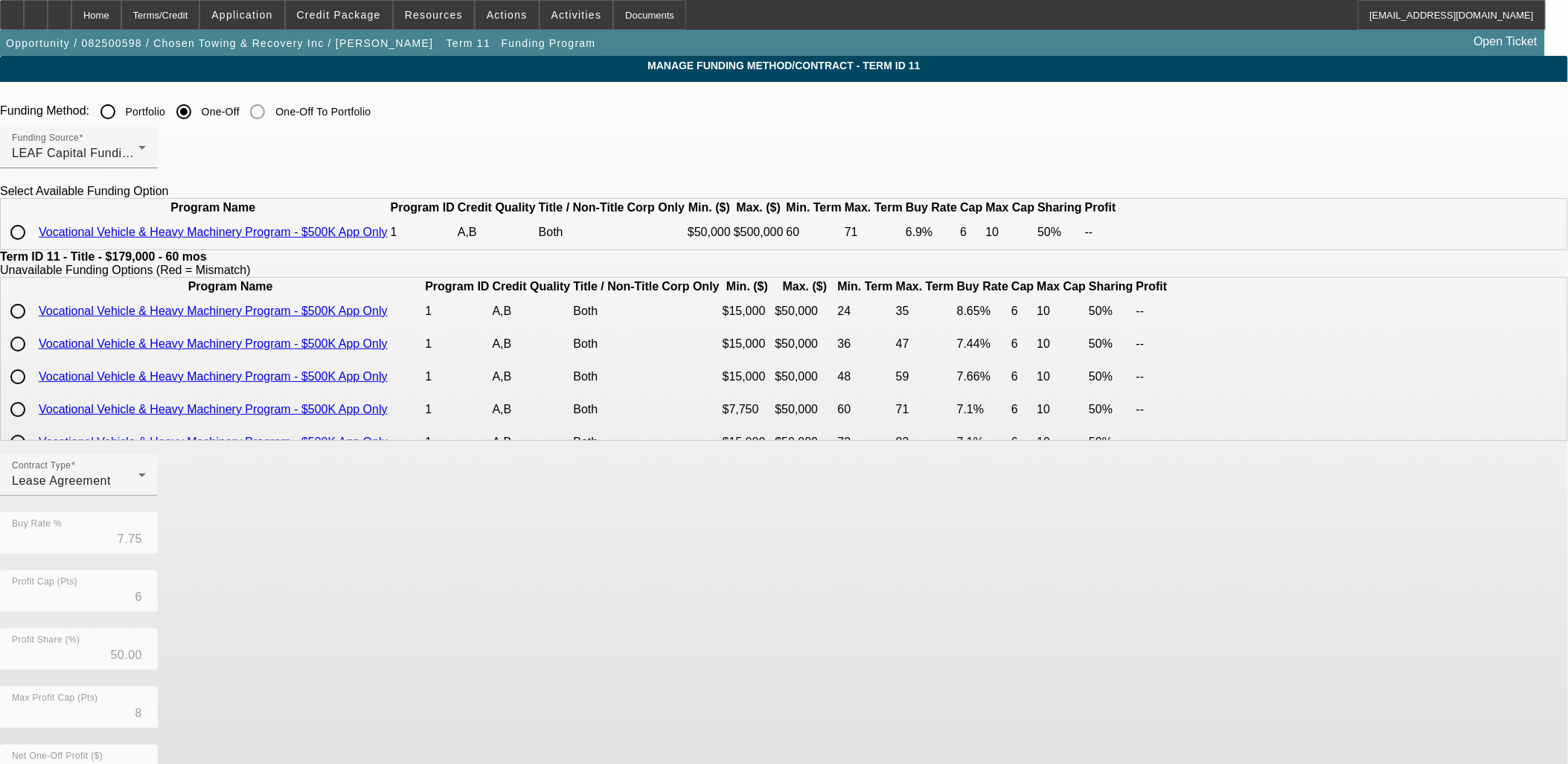
click at [291, 250] on app-term-manage-funding "Manage Funding Method/Contract - Term ID 11 Funding Method: Portfolio One-Off O…" at bounding box center [784, 509] width 1568 height 908
click at [166, 154] on span "LEAF Capital Funding, LLC" at bounding box center [89, 152] width 154 height 13
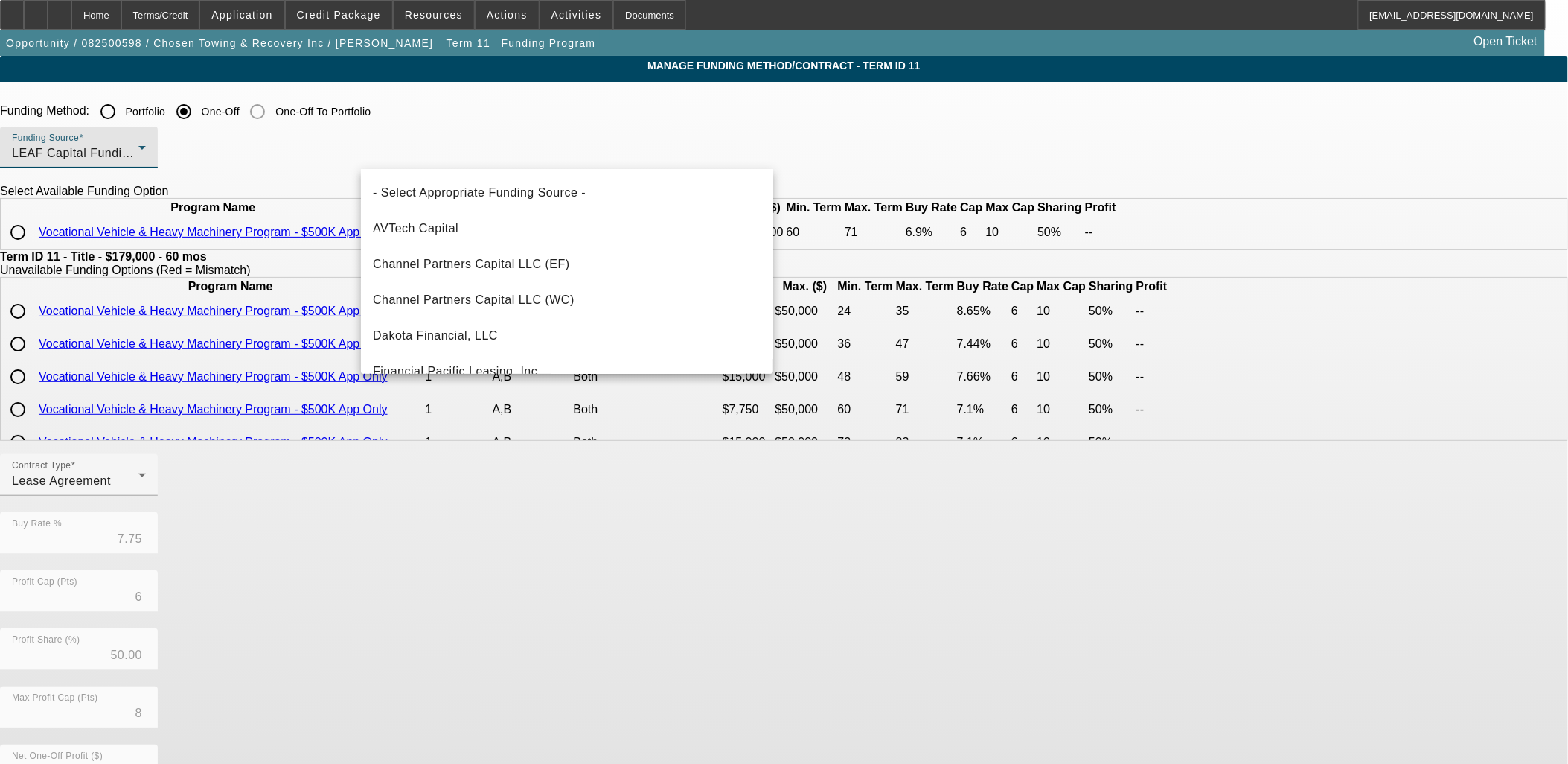
scroll to position [195, 0]
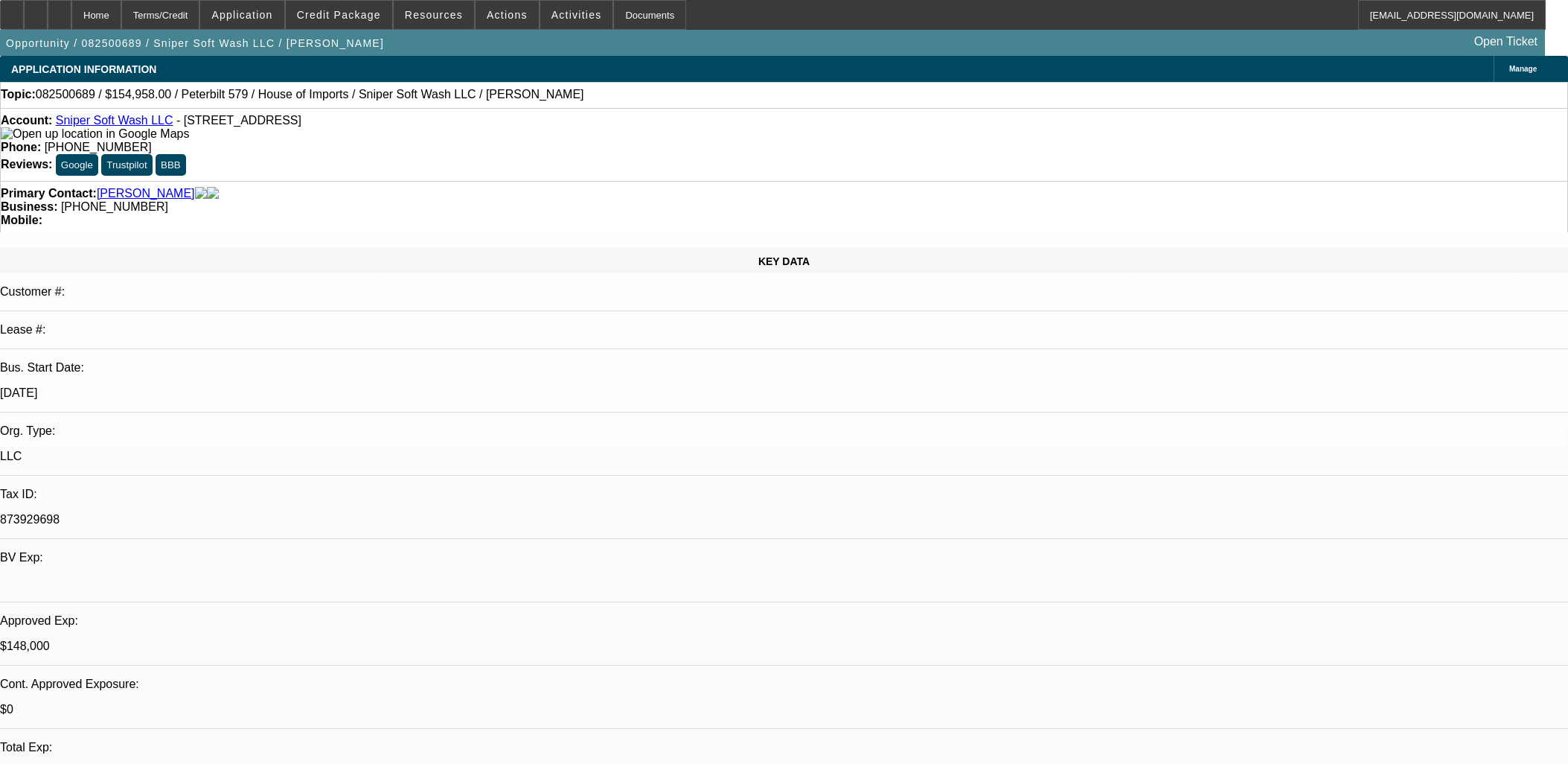
select select "0"
select select "2"
select select "0"
select select "6"
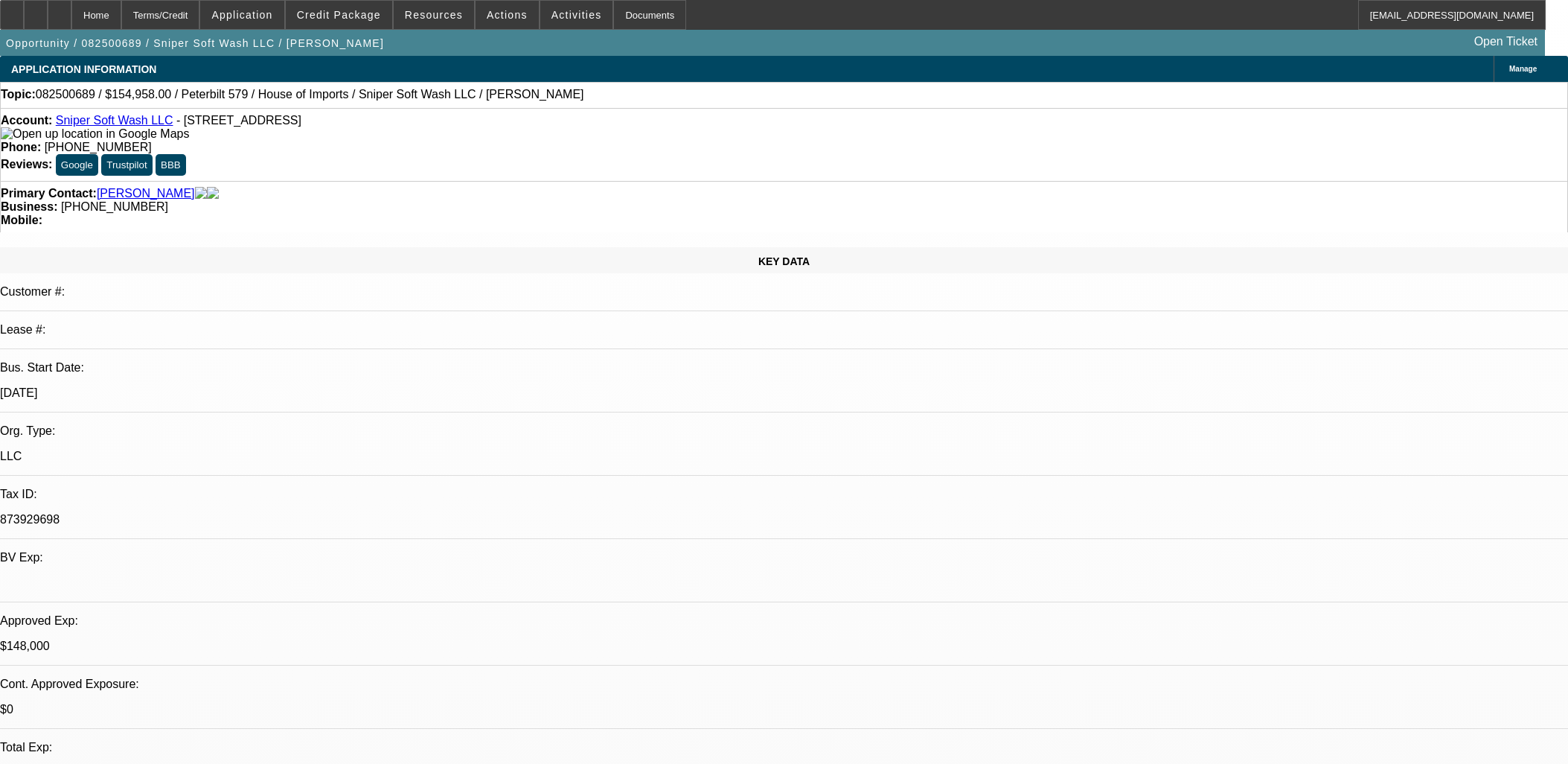
select select "0"
select select "2"
select select "0.1"
select select "4"
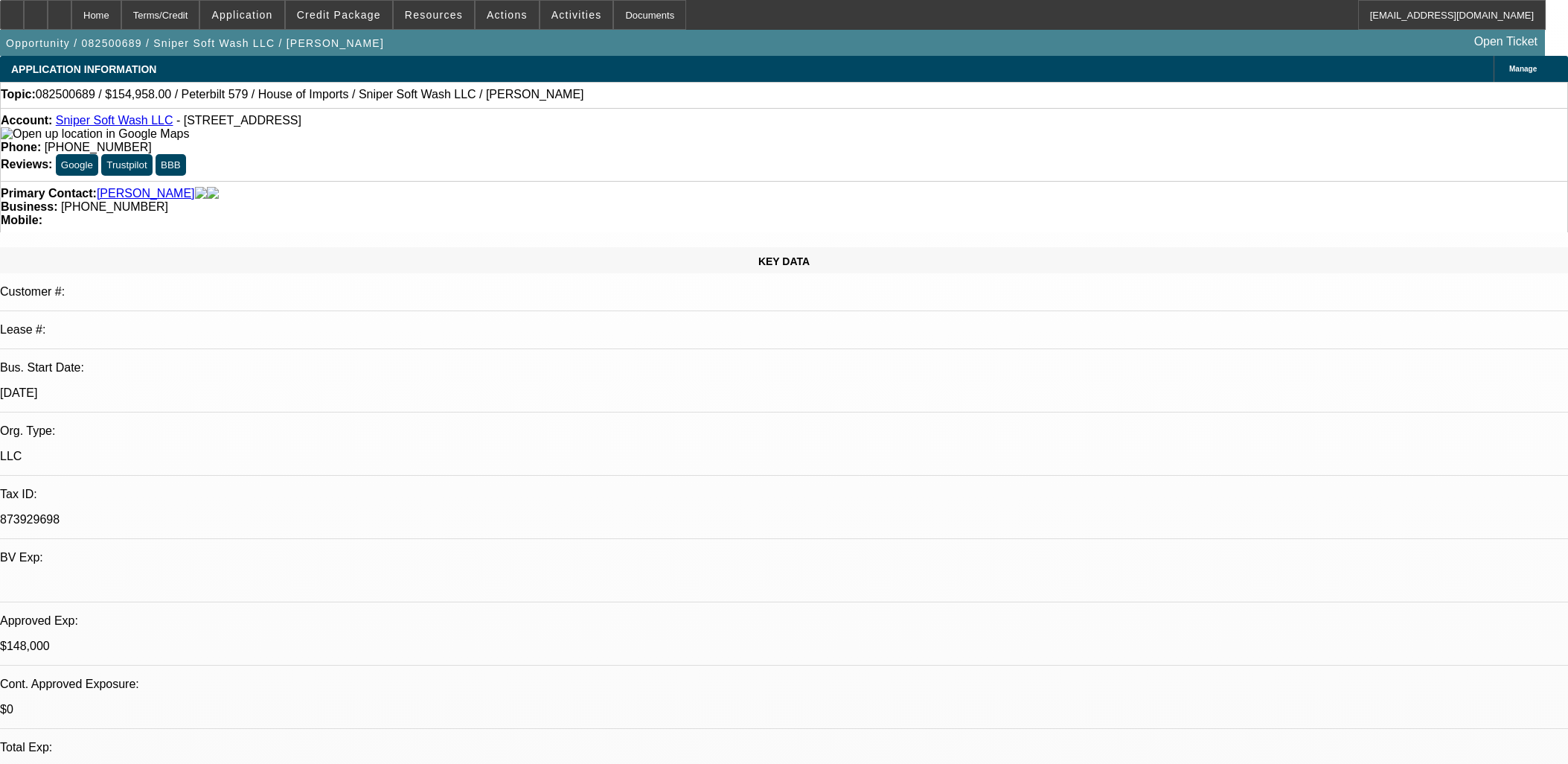
select select "0"
select select "2"
select select "0"
select select "6"
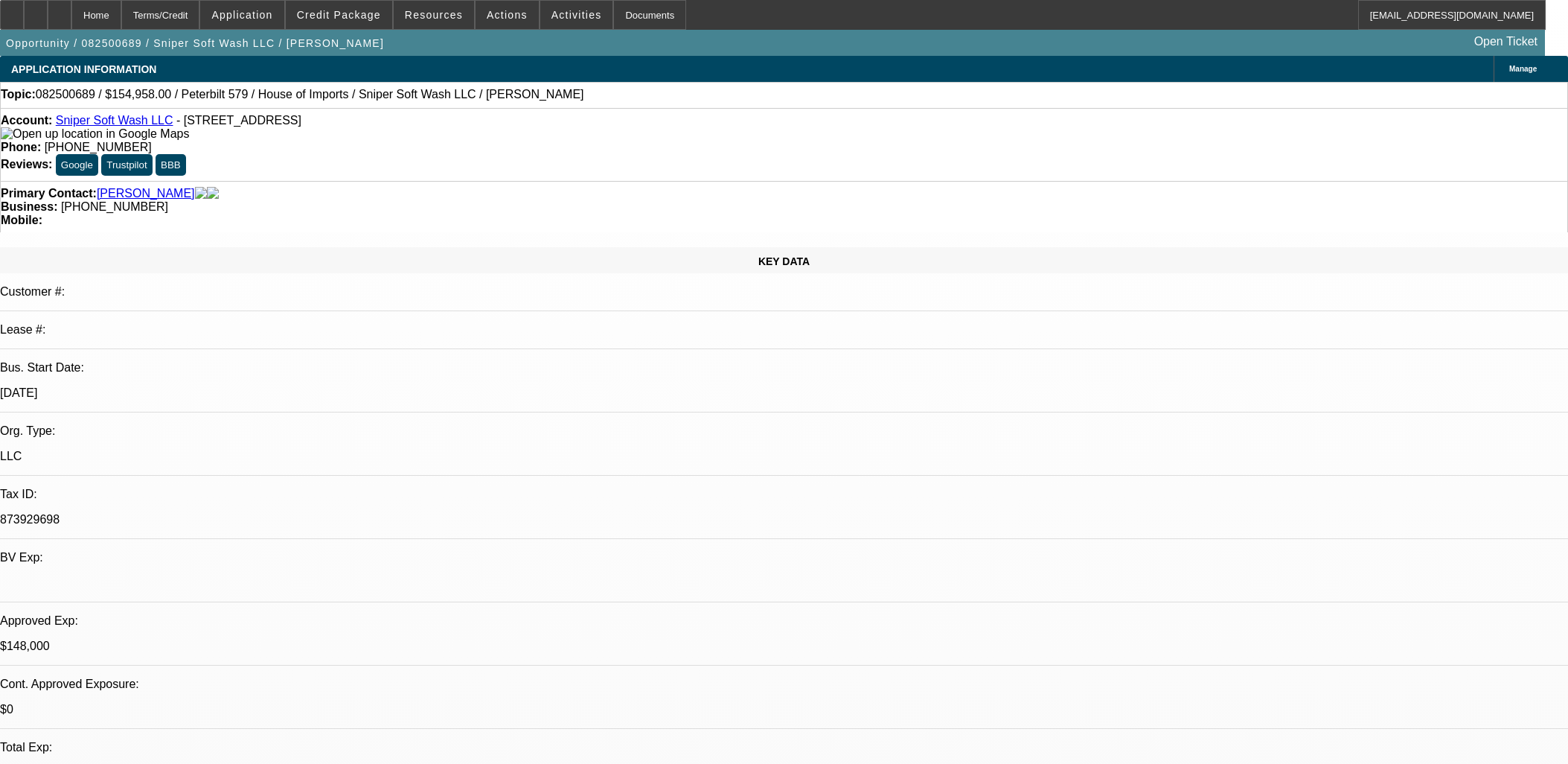
select select "0"
select select "2"
select select "0"
select select "6"
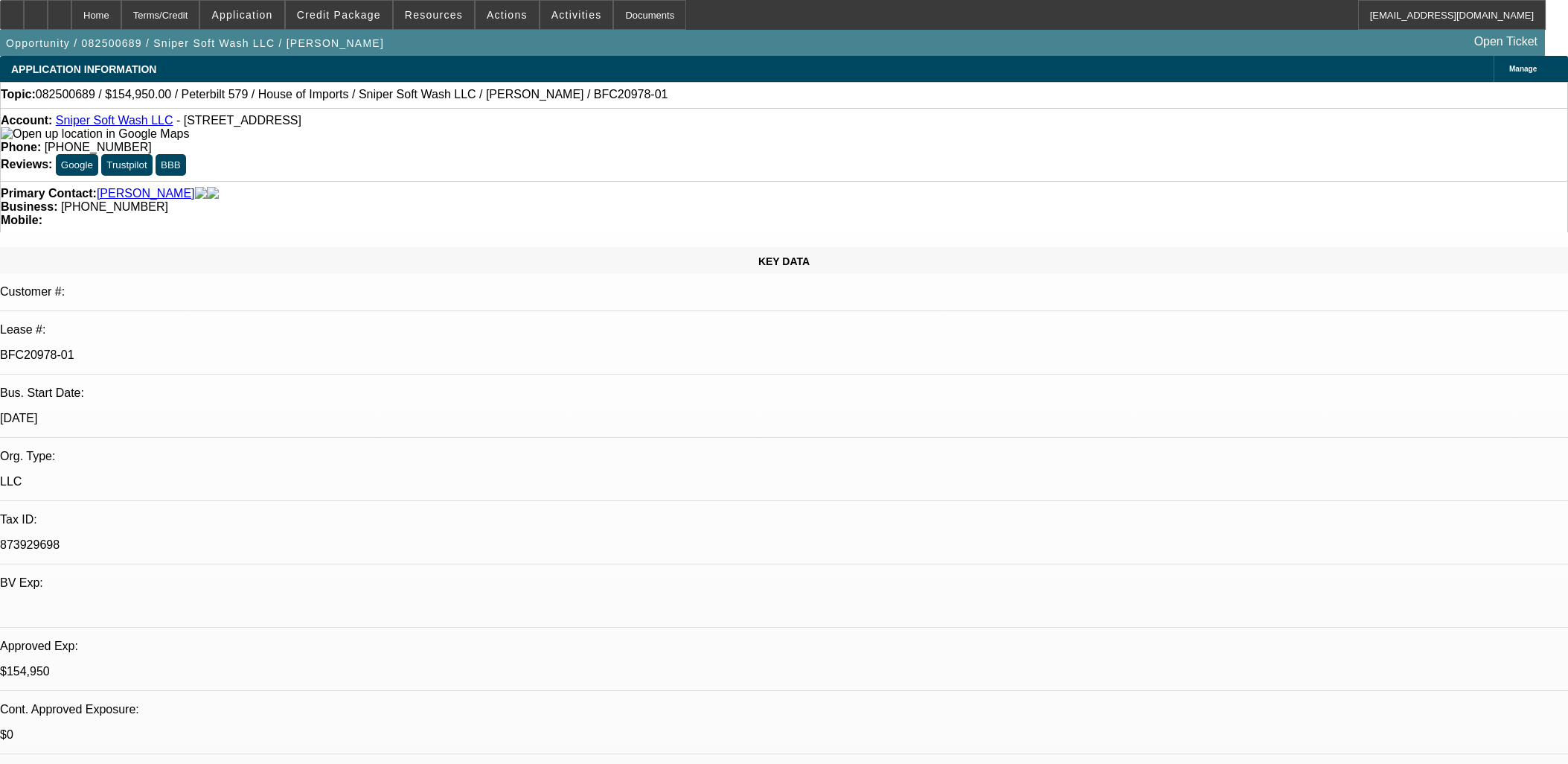
select select "0"
select select "2"
select select "0"
select select "6"
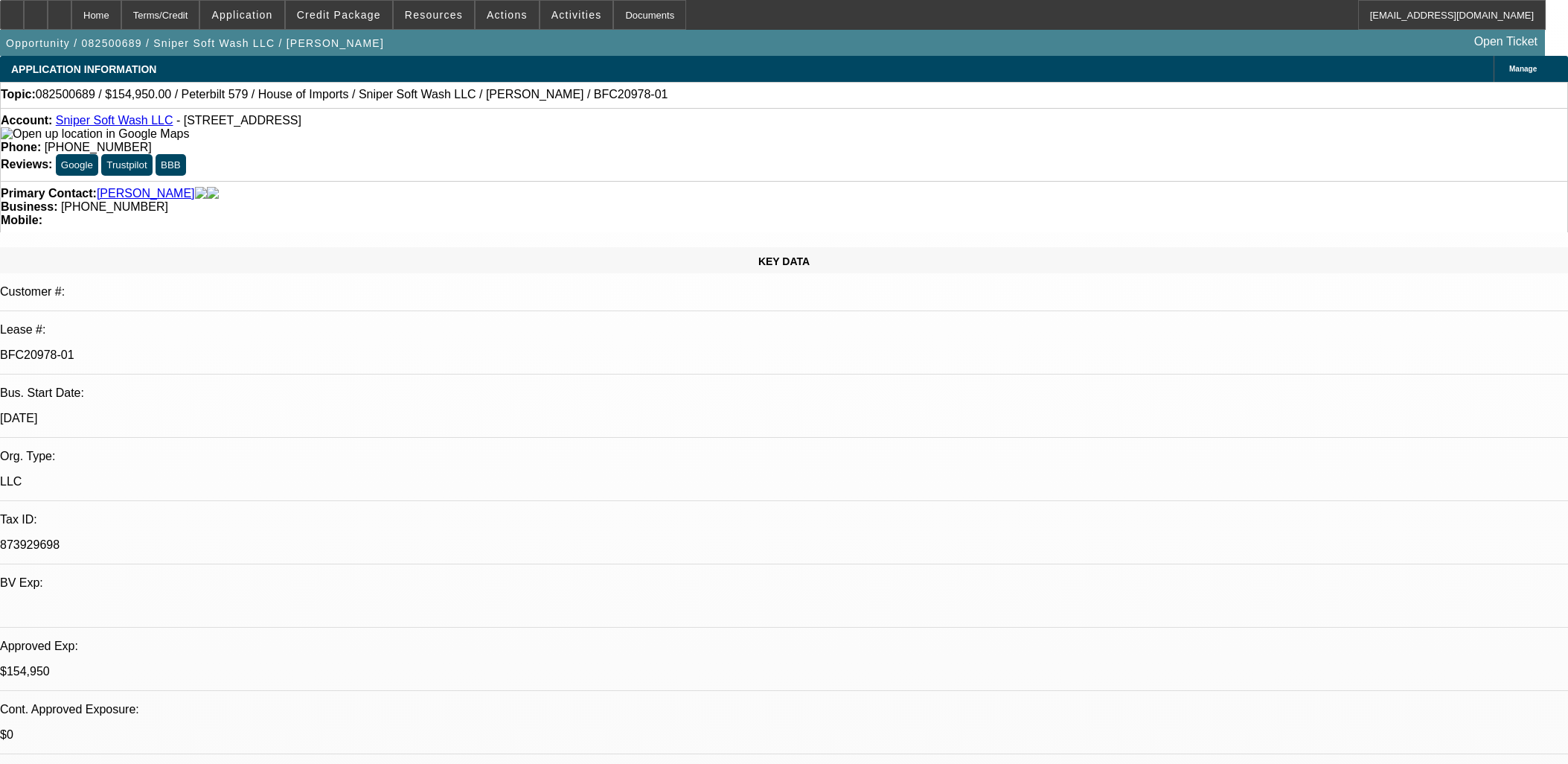
select select "0"
select select "2"
select select "0"
select select "6"
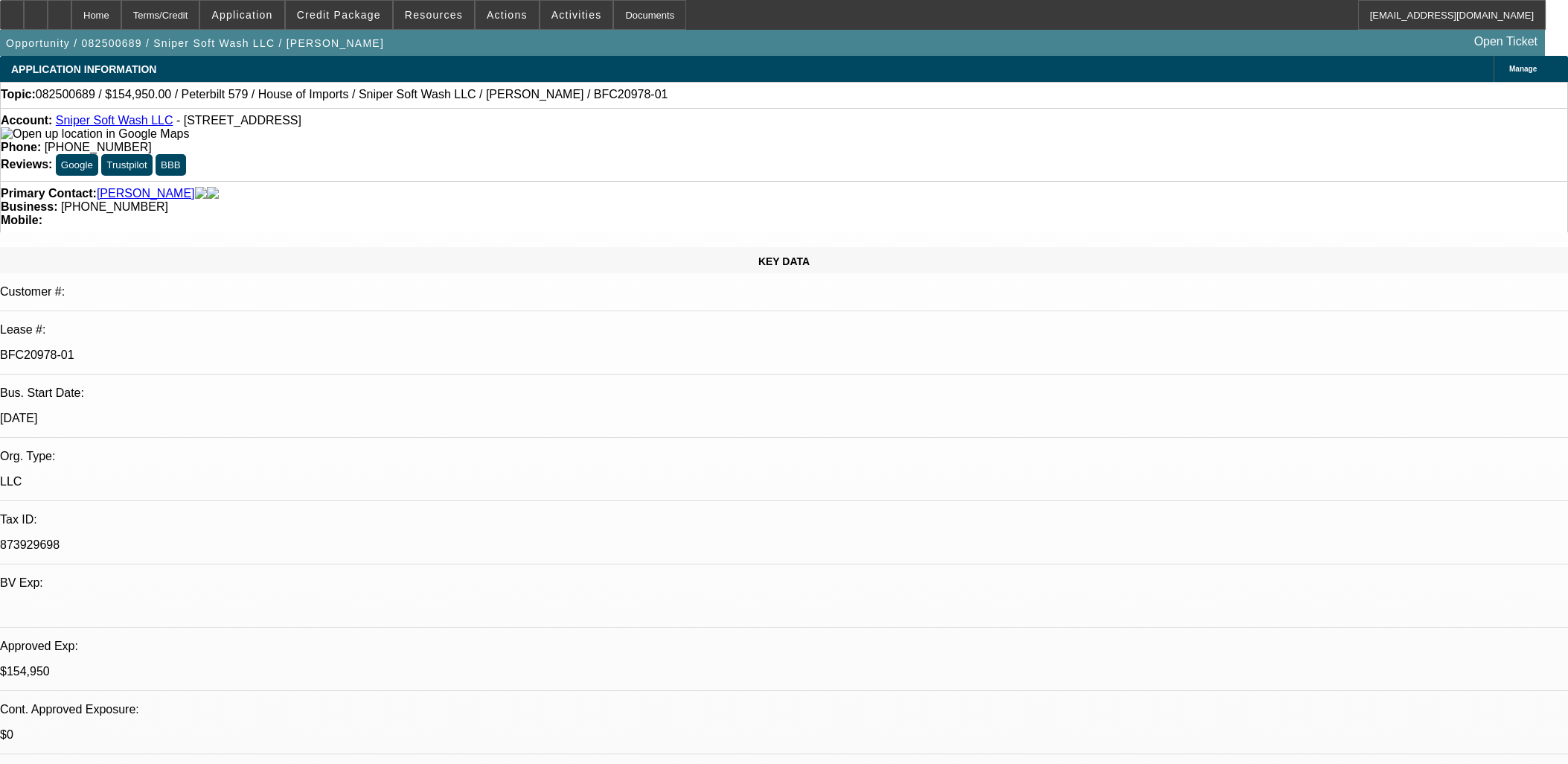
select select "0"
select select "2"
select select "0.1"
select select "4"
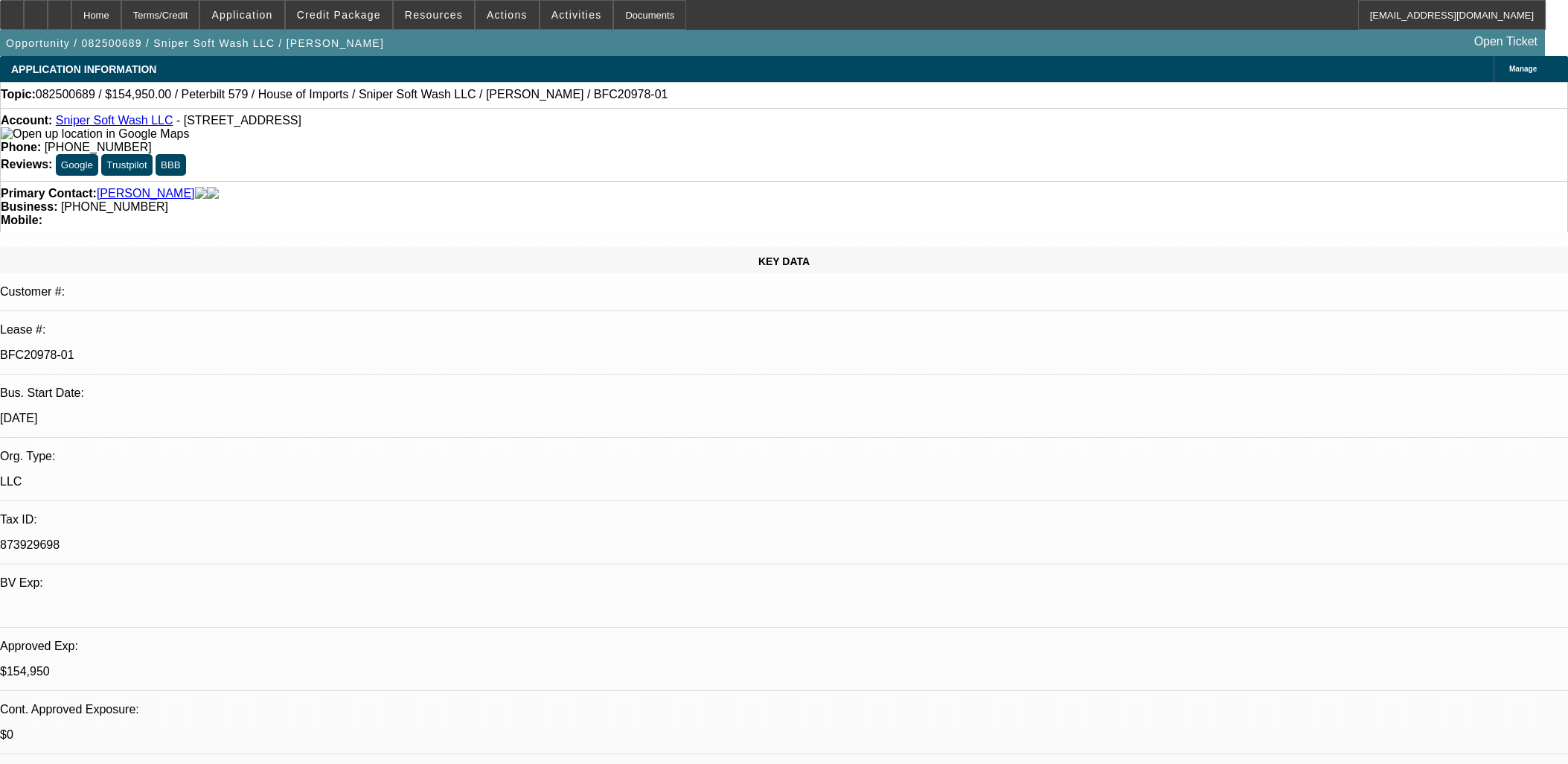
select select "0"
select select "2"
select select "0"
select select "6"
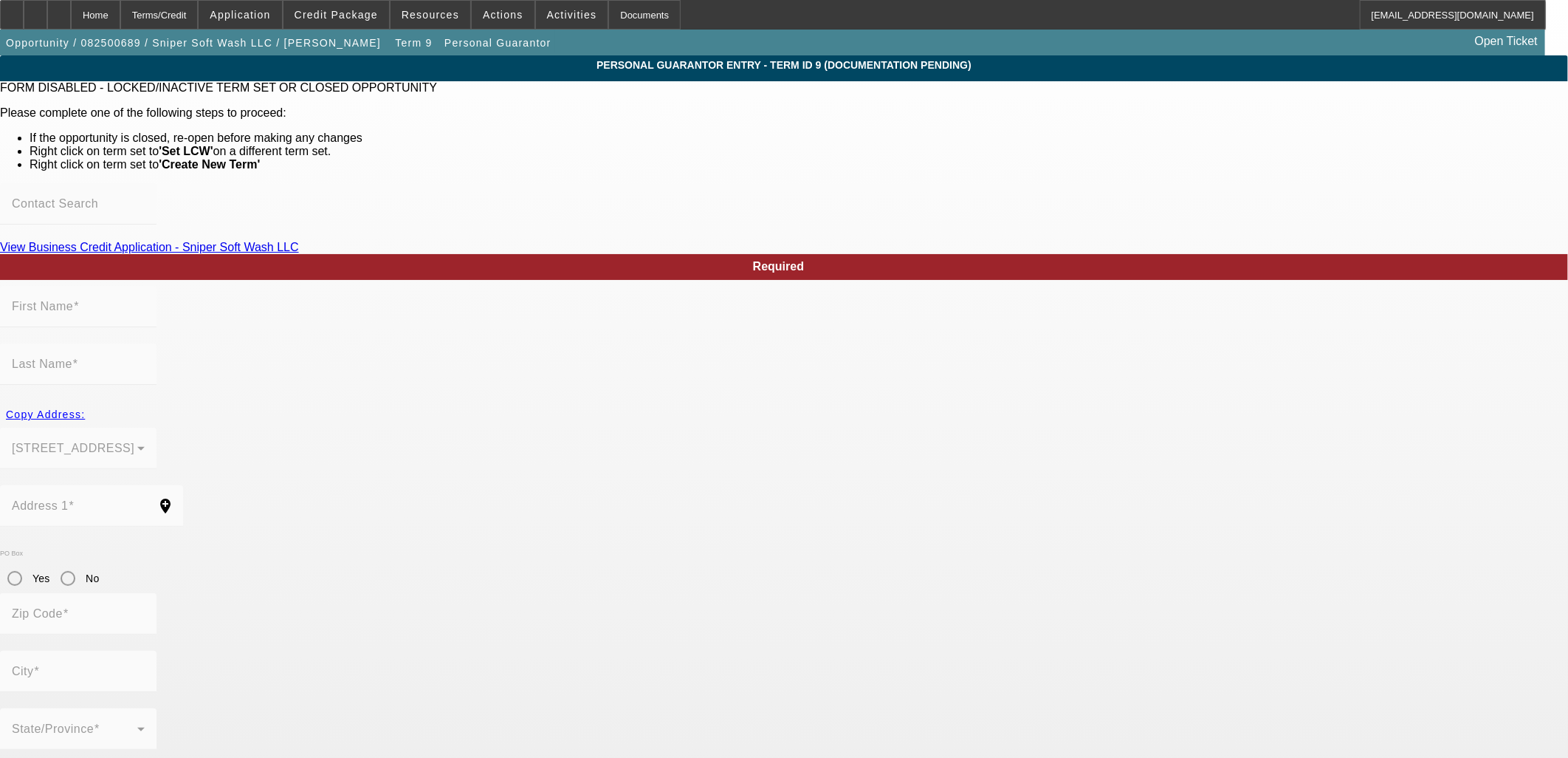
type input "Lenin"
type input "Gomez"
type input "4114 CLUBHOUSE RD"
radio input "true"
type input "33846"
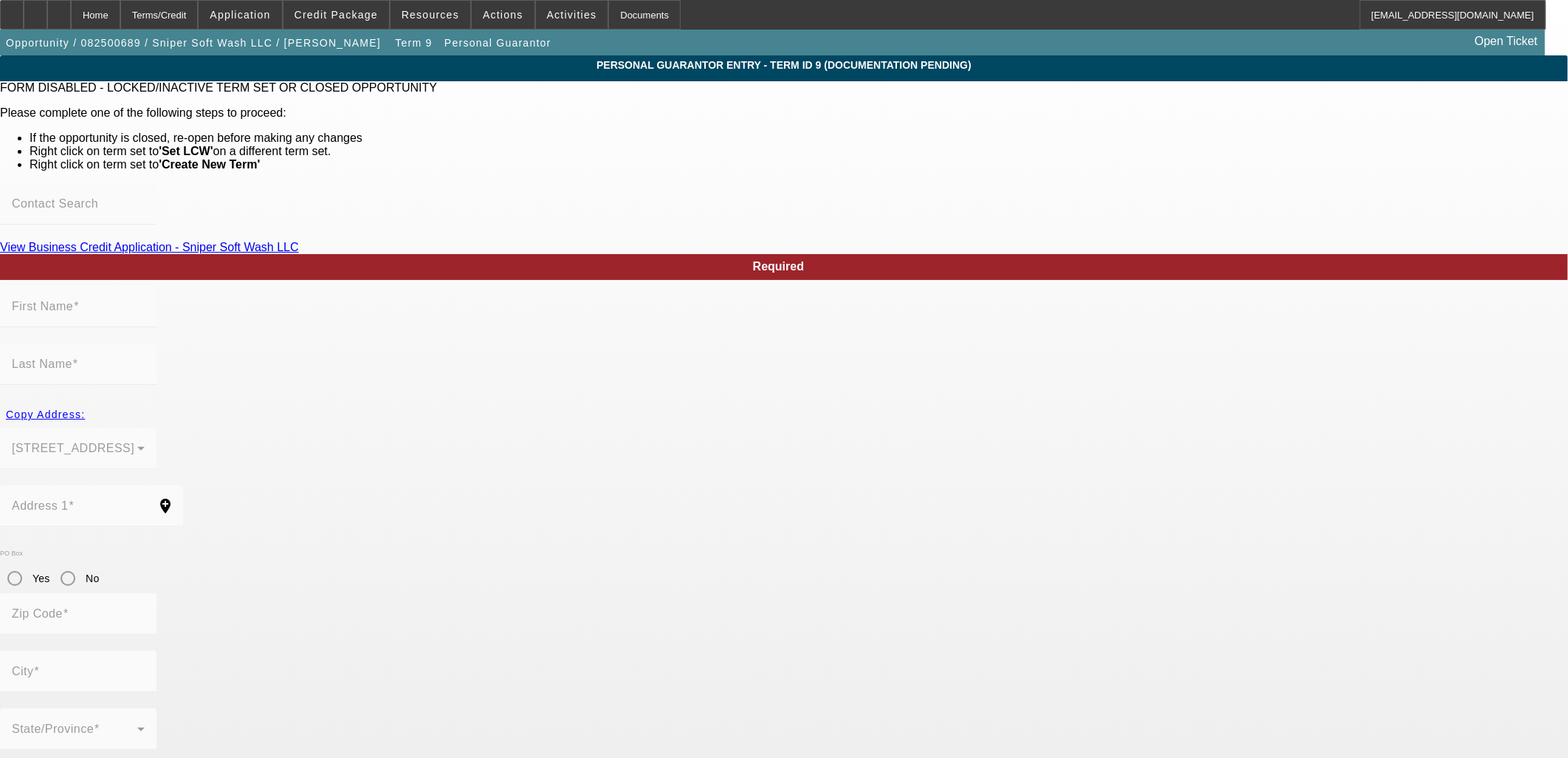
type input "Highland City"
type input "(863) 582-2797"
type input "100"
type input "124-94-4746"
type input "lenin@snipersoftwash.com"
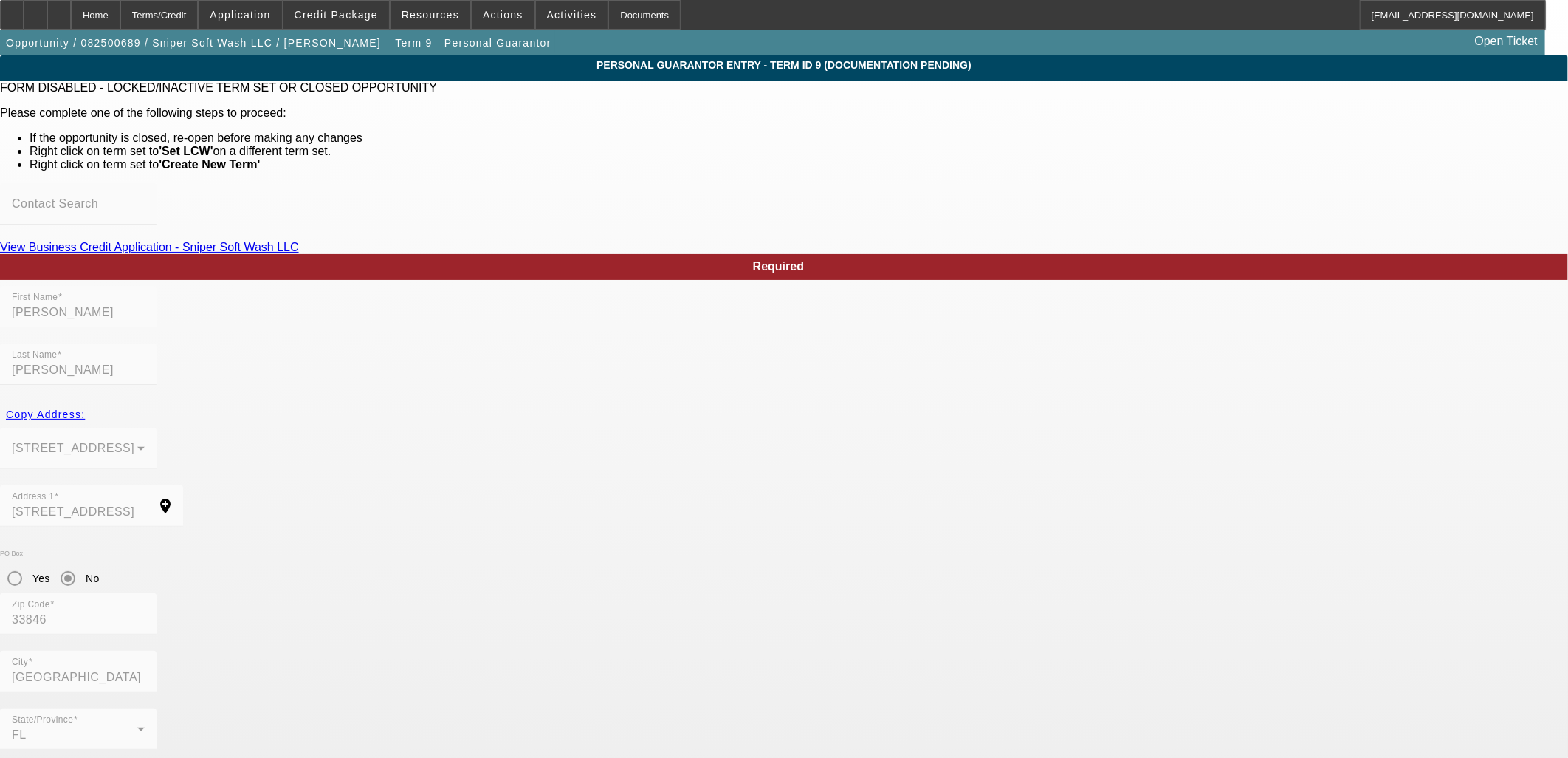
click at [120, 10] on div "Home" at bounding box center [95, 14] width 49 height 29
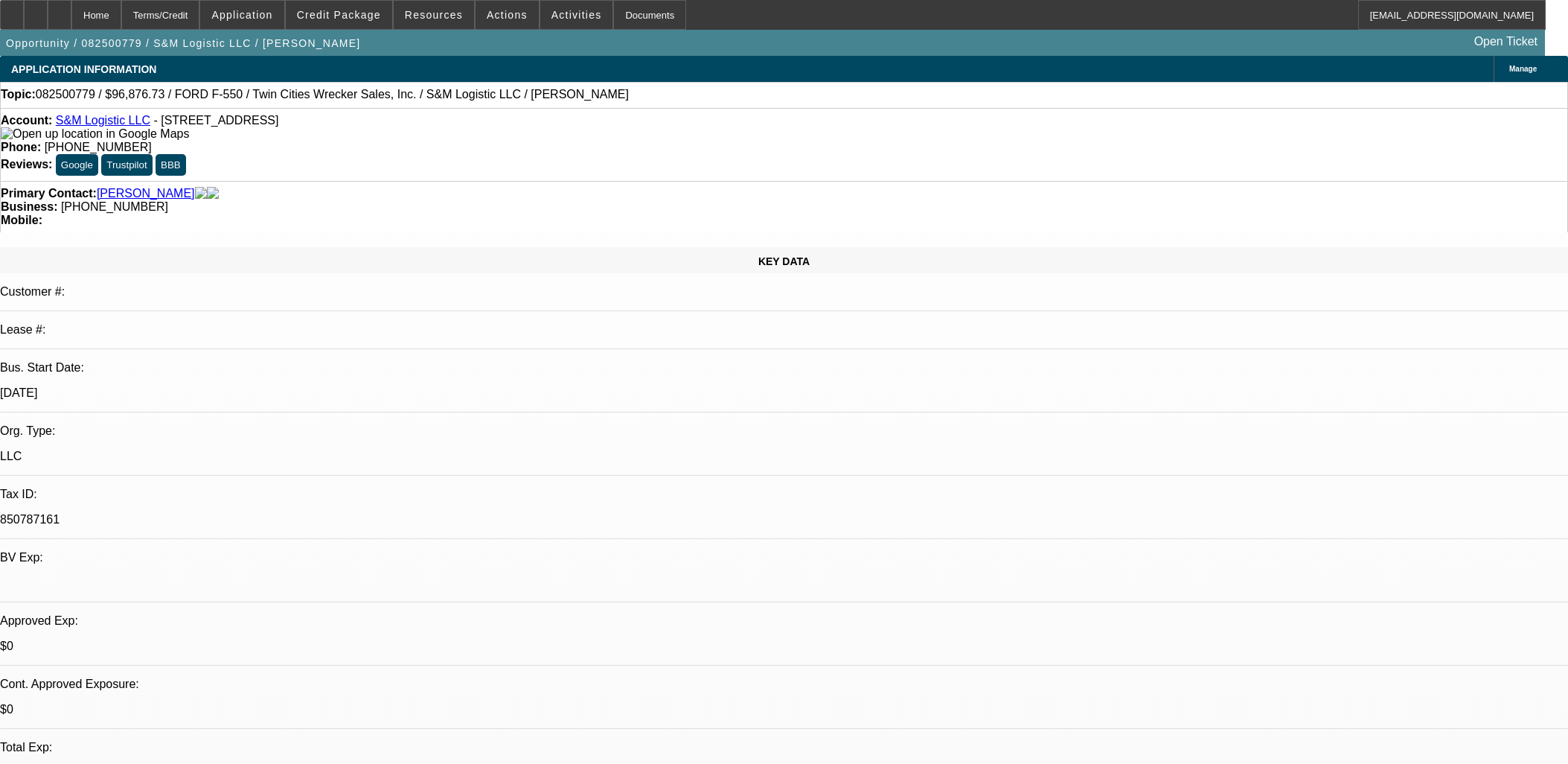
select select "0.2"
select select "2"
select select "0"
select select "6"
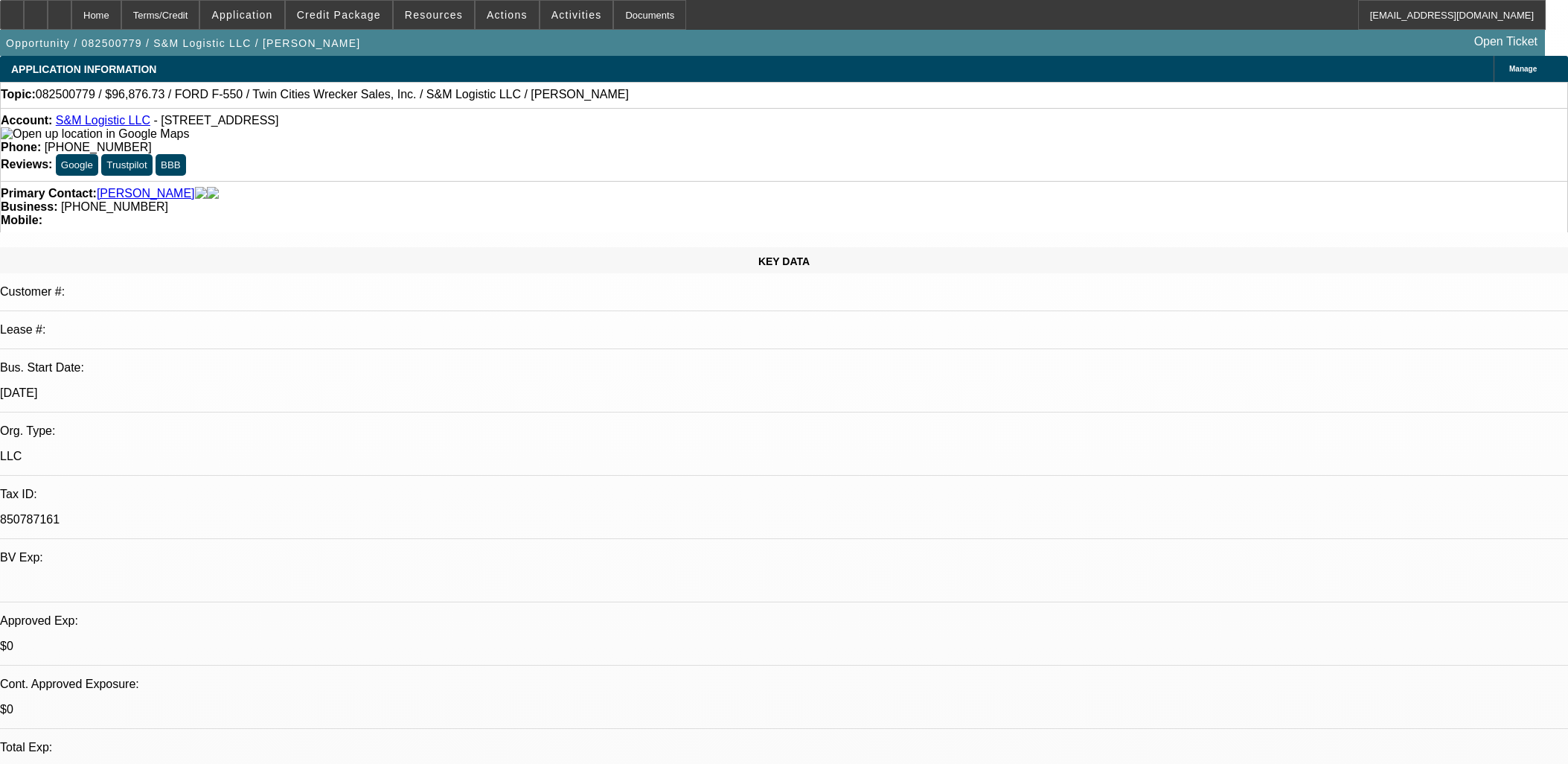
select select "0.2"
select select "2"
select select "0"
select select "6"
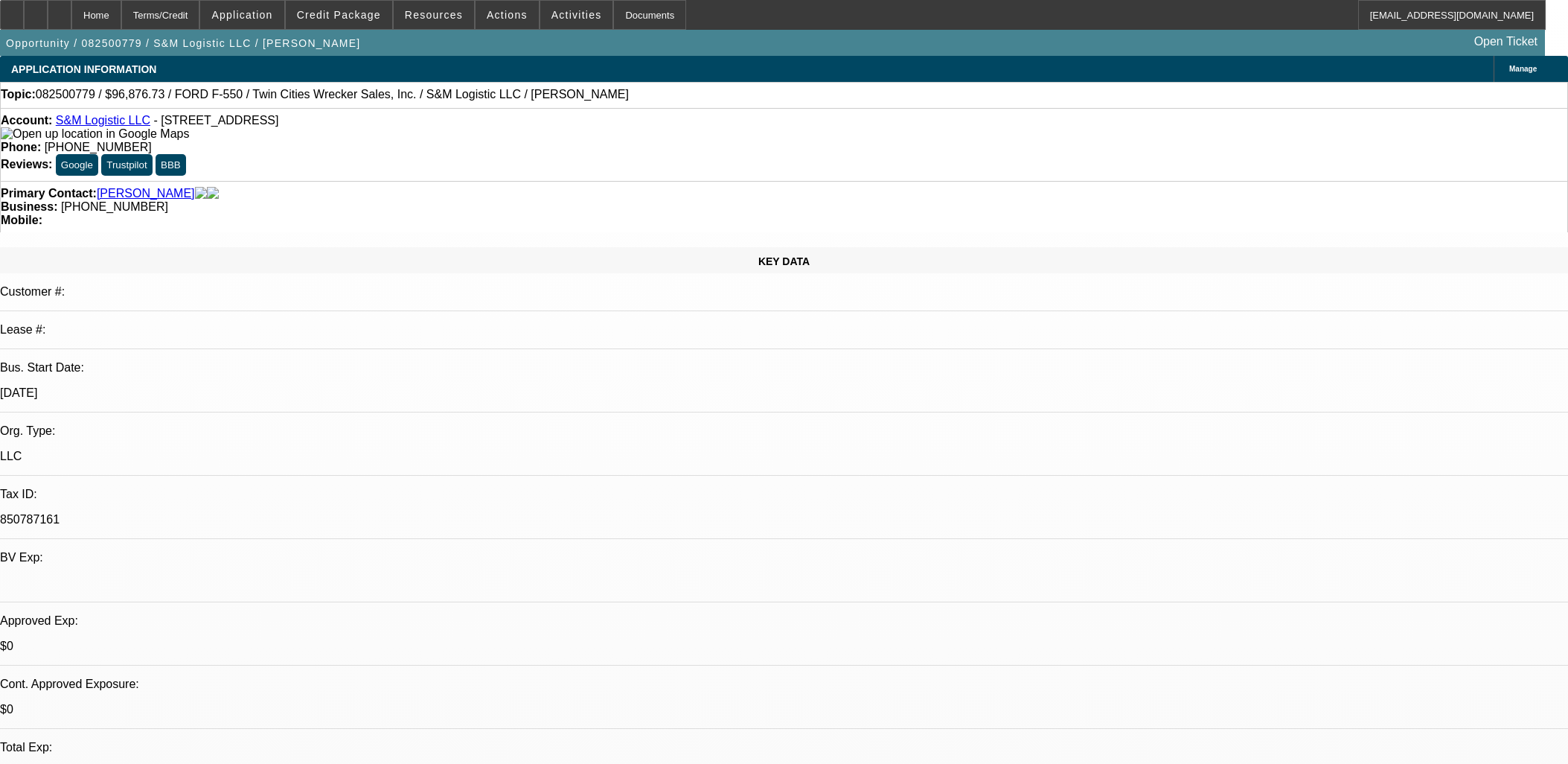
select select "0.15"
select select "2"
select select "0"
select select "6"
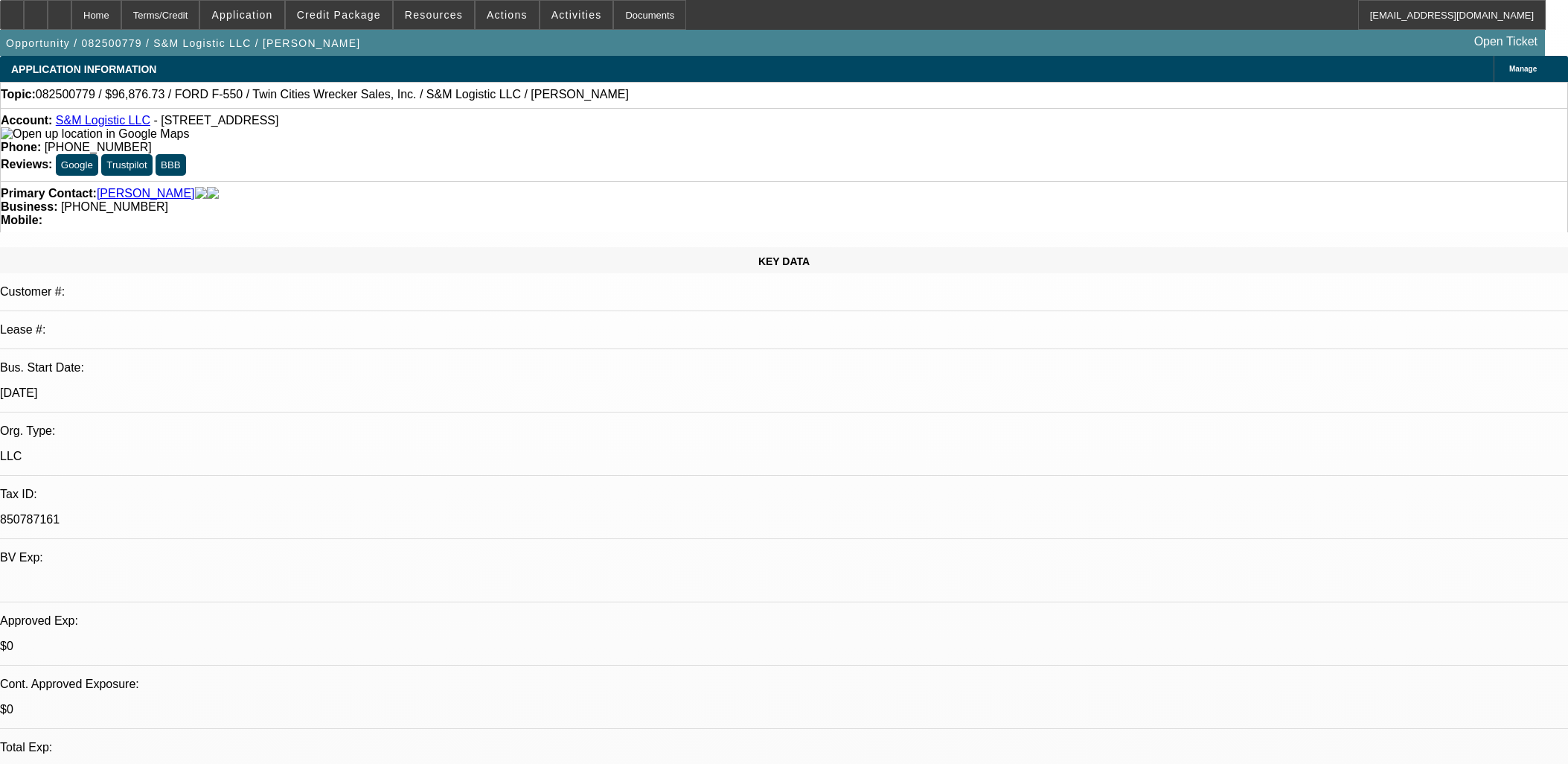
select select "0.15"
select select "0"
select select "0.1"
select select "4"
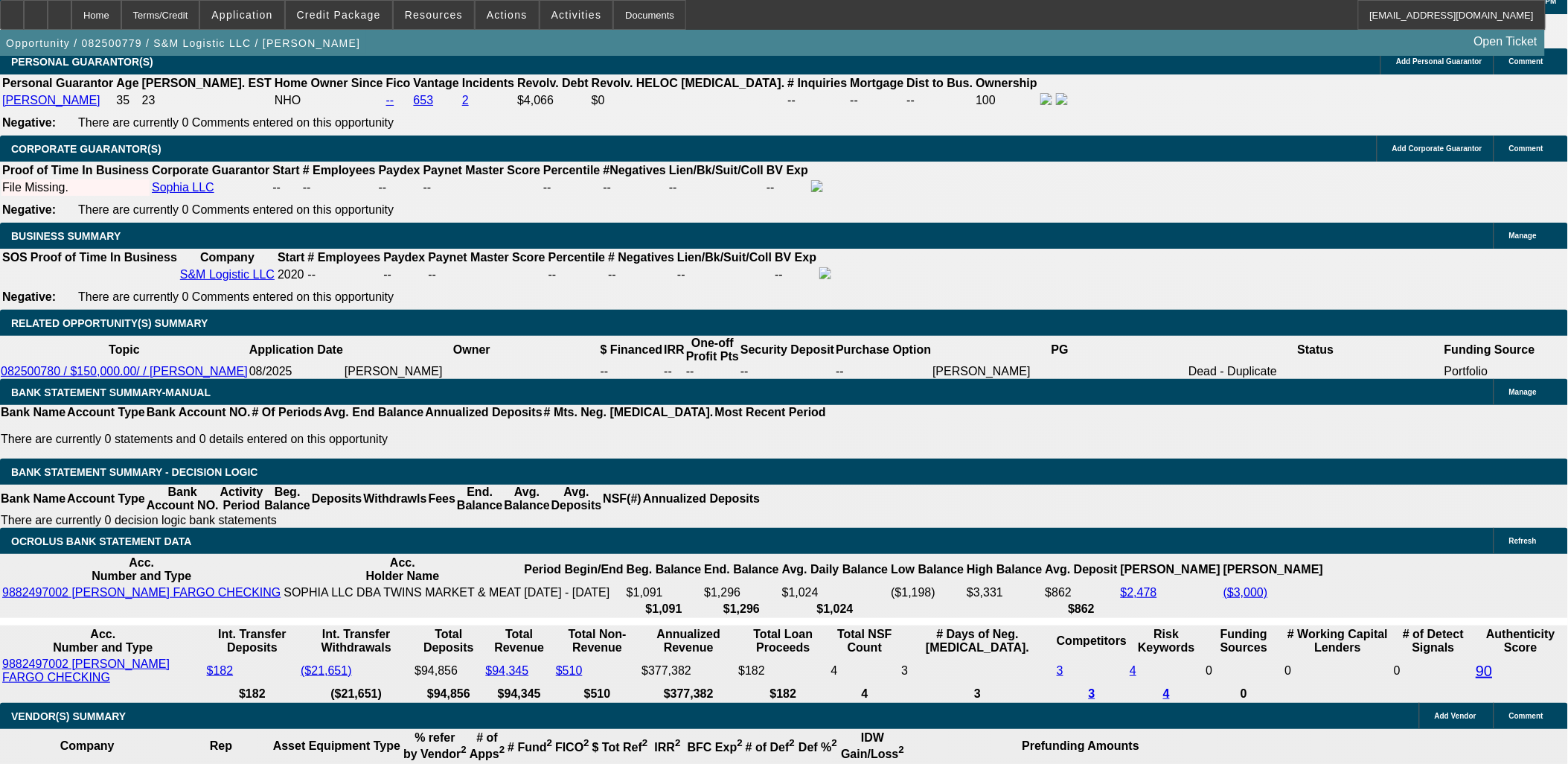
scroll to position [2068, 0]
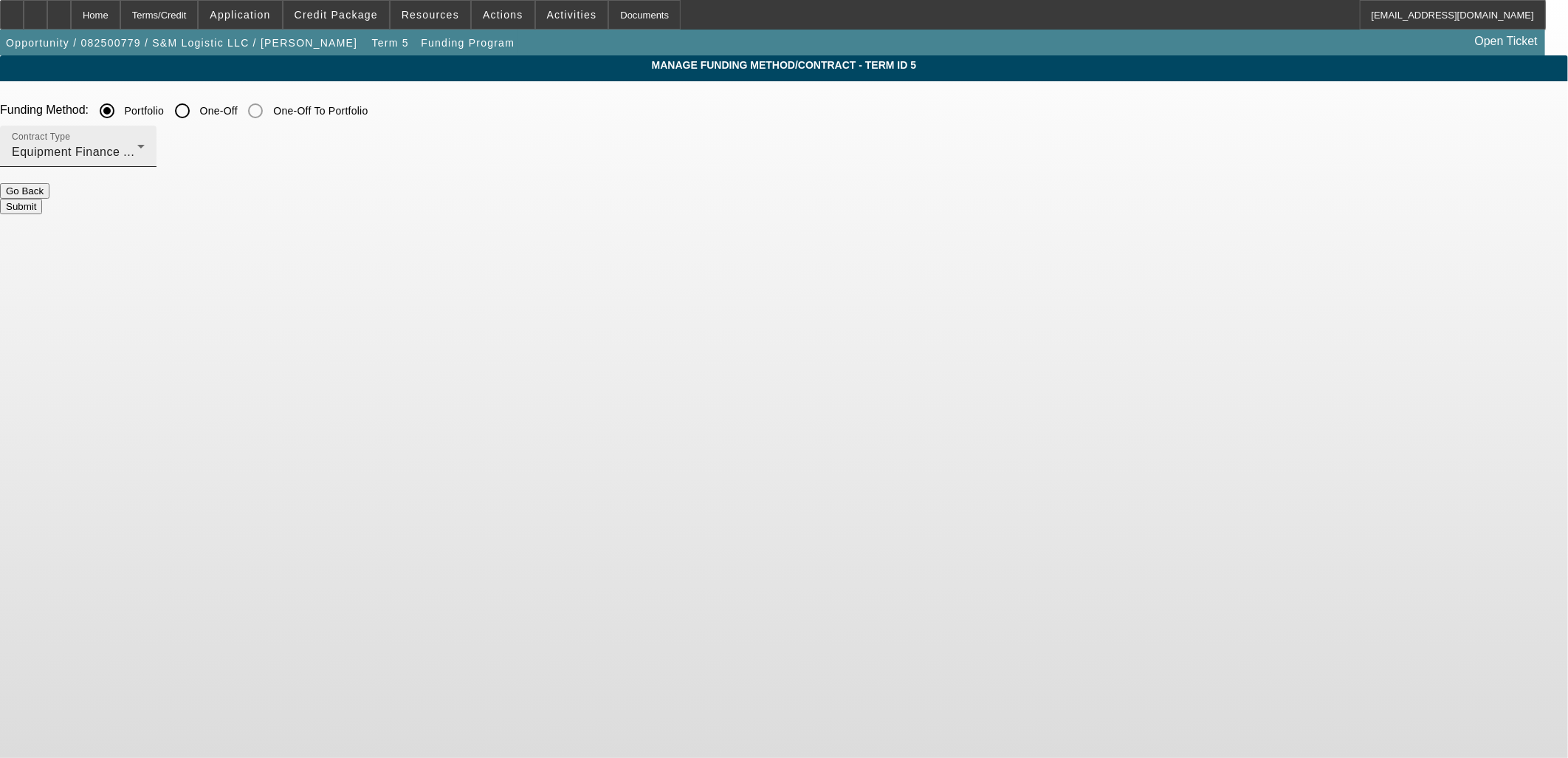
click at [138, 155] on div "Equipment Finance Agreement" at bounding box center [75, 152] width 126 height 18
click at [196, 194] on div at bounding box center [784, 379] width 1568 height 758
click at [197, 111] on input "One-Off" at bounding box center [182, 110] width 29 height 29
radio input "true"
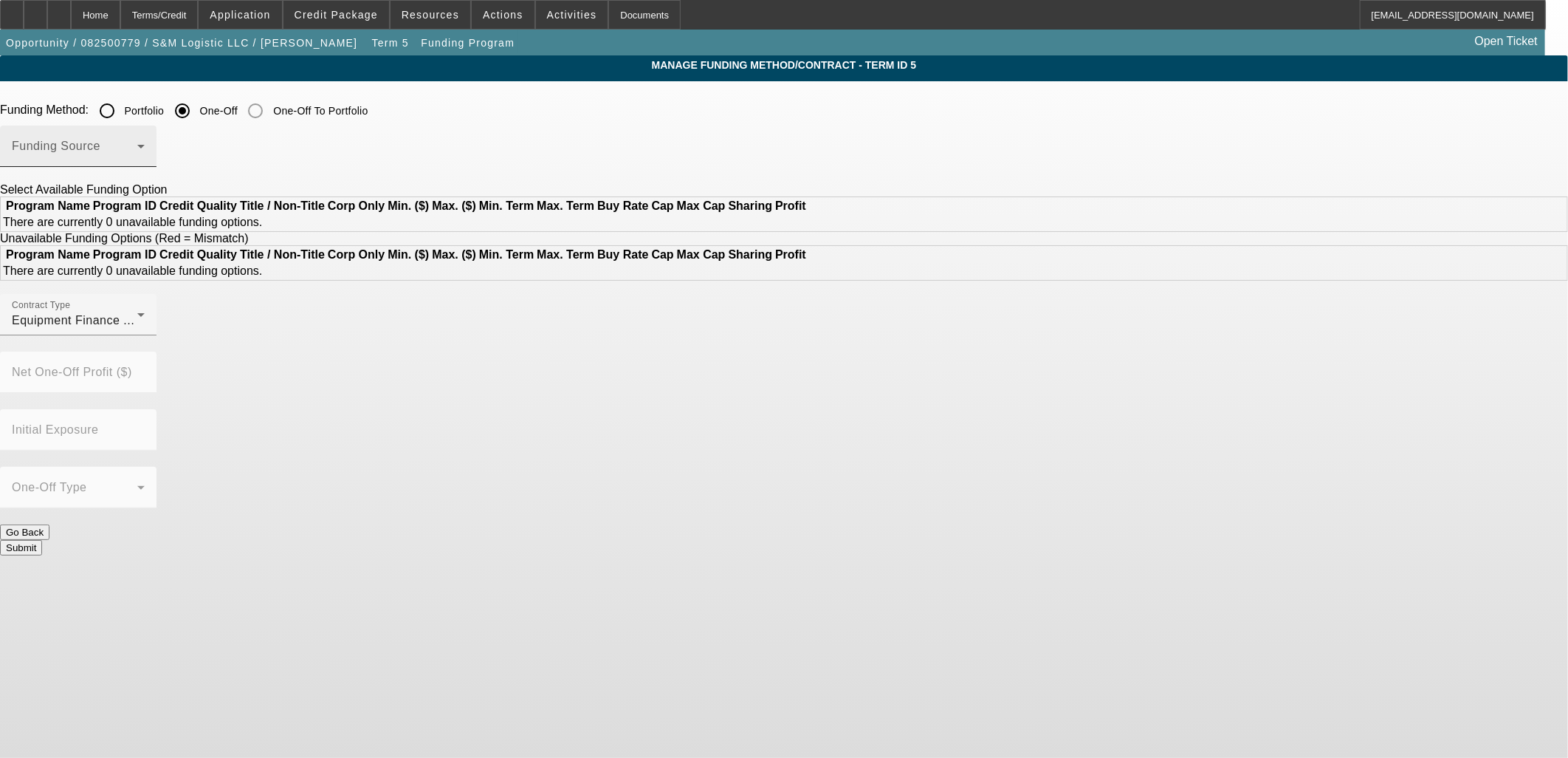
click at [144, 163] on div "Funding Source" at bounding box center [78, 146] width 133 height 41
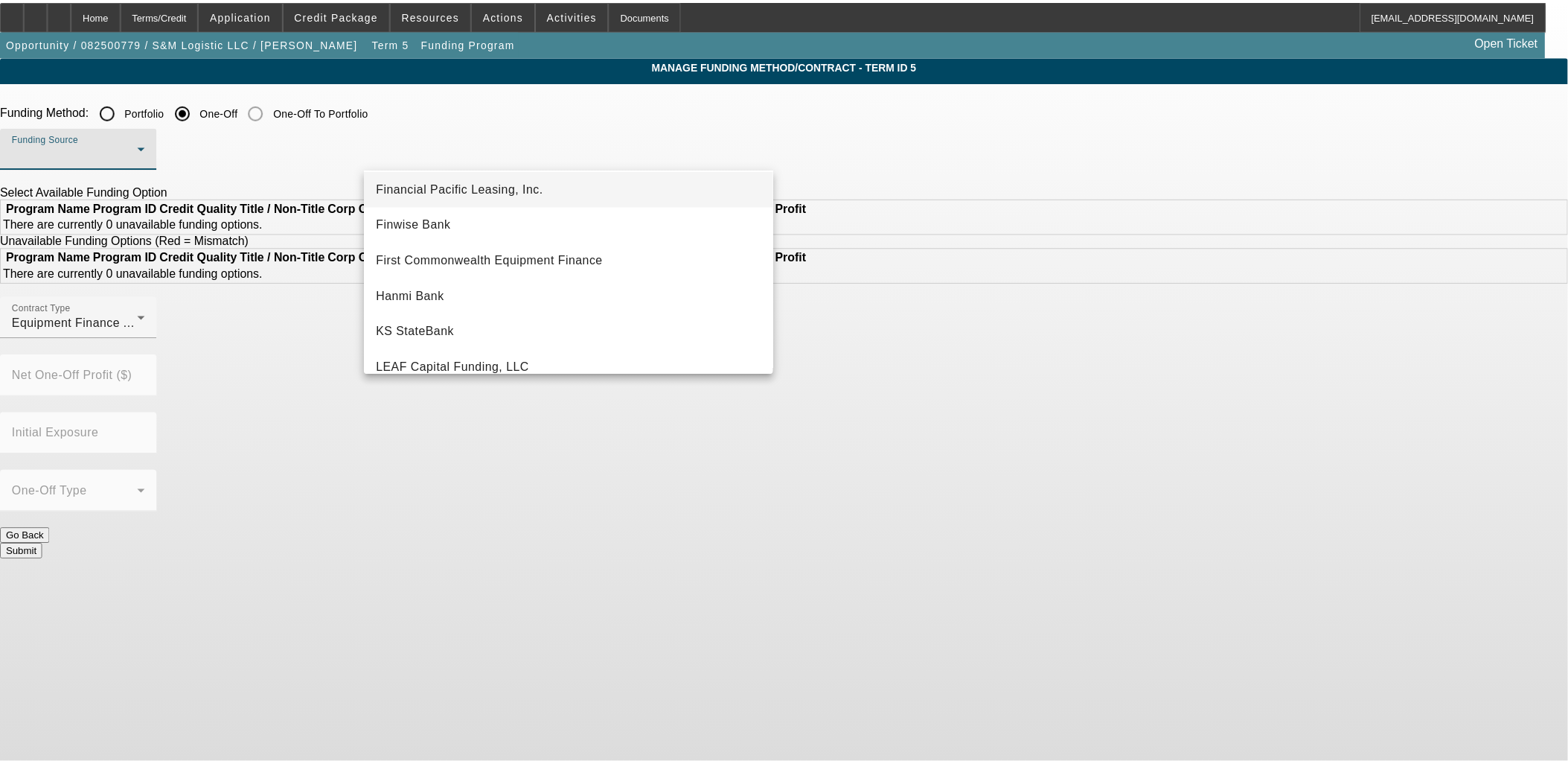
scroll to position [83, 0]
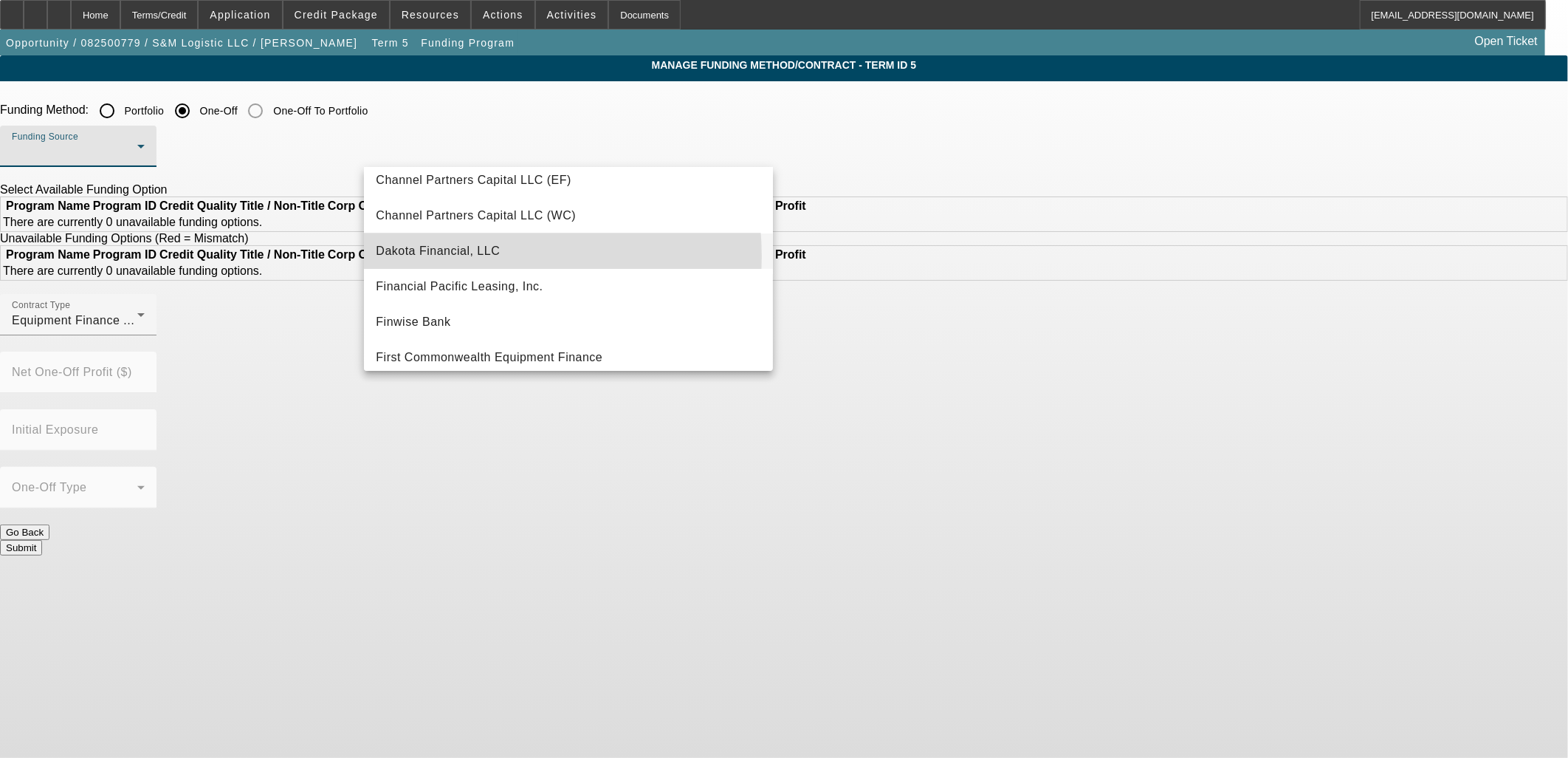
click at [462, 256] on span "Dakota Financial, LLC" at bounding box center [438, 251] width 124 height 18
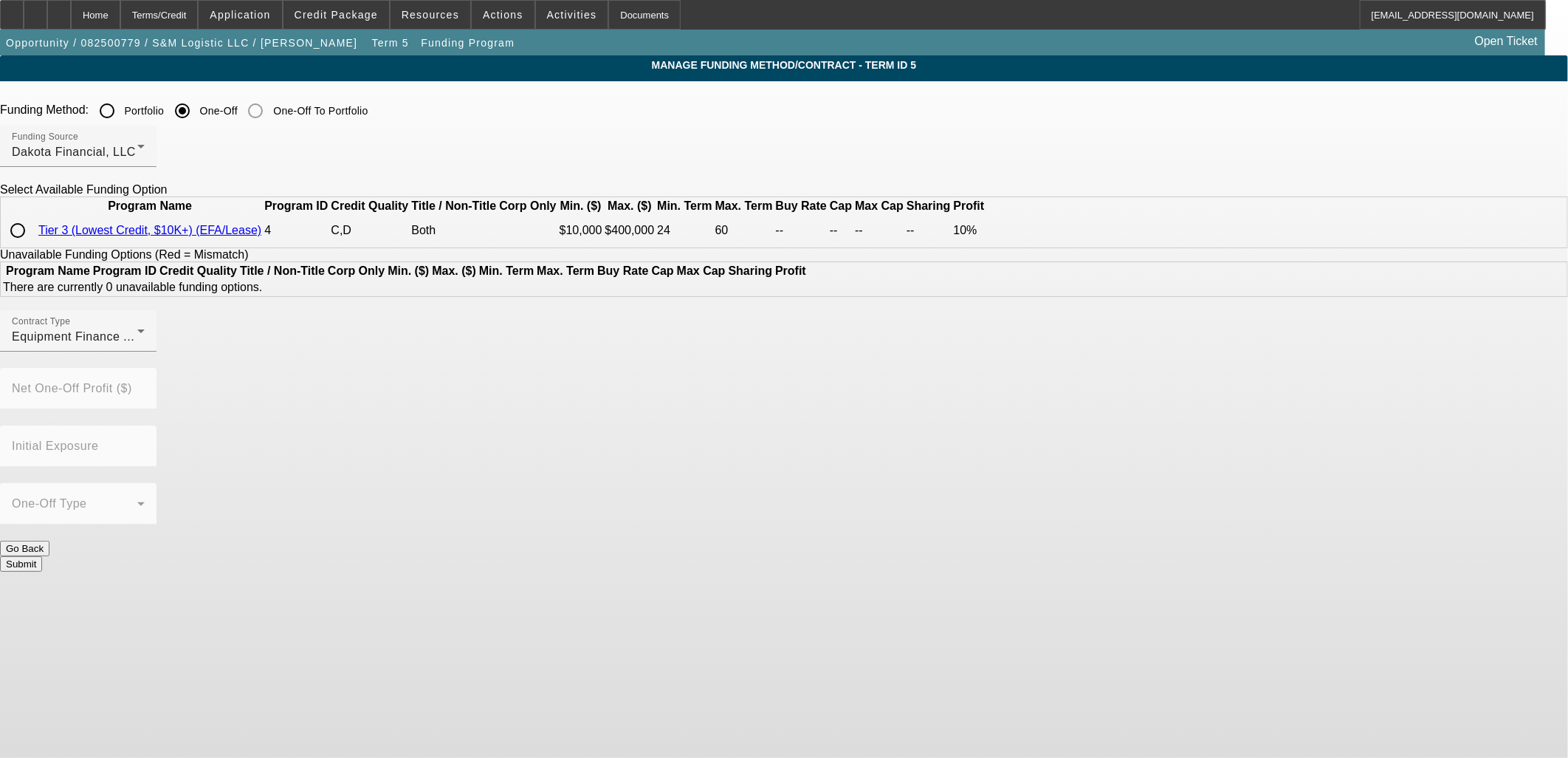
drag, startPoint x: 387, startPoint y: 254, endPoint x: 403, endPoint y: 268, distance: 21.3
click at [33, 245] on input "radio" at bounding box center [18, 230] width 29 height 29
radio input "true"
click at [1001, 514] on div "Contract Type Equipment Finance Agreement Profit (%) 10.00 Net One-Off Profit (…" at bounding box center [784, 454] width 1568 height 288
click at [42, 615] on button "Submit" at bounding box center [21, 621] width 42 height 15
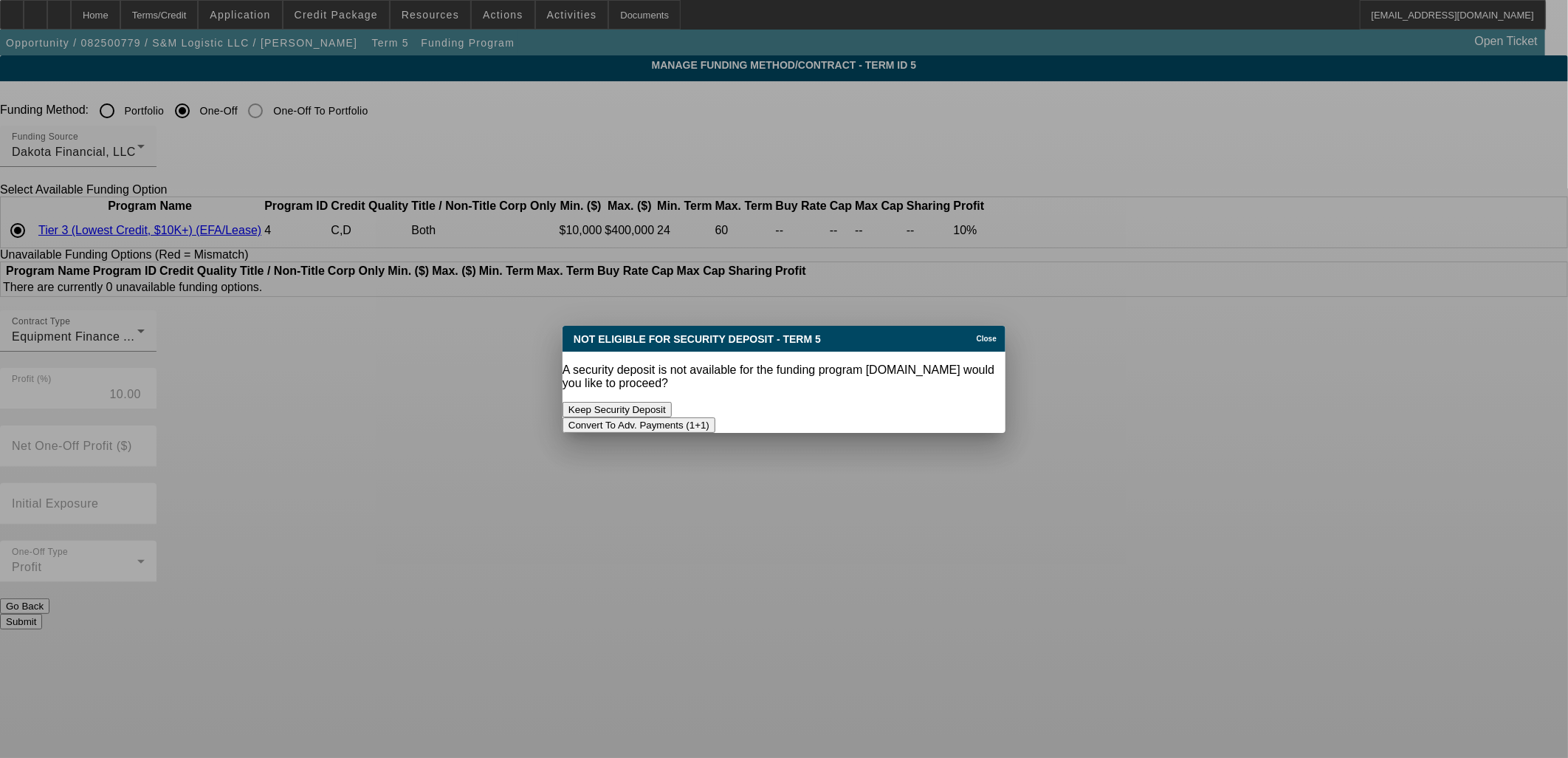
click at [716, 417] on button "Convert To Adv. Payments (1+1)" at bounding box center [639, 425] width 153 height 15
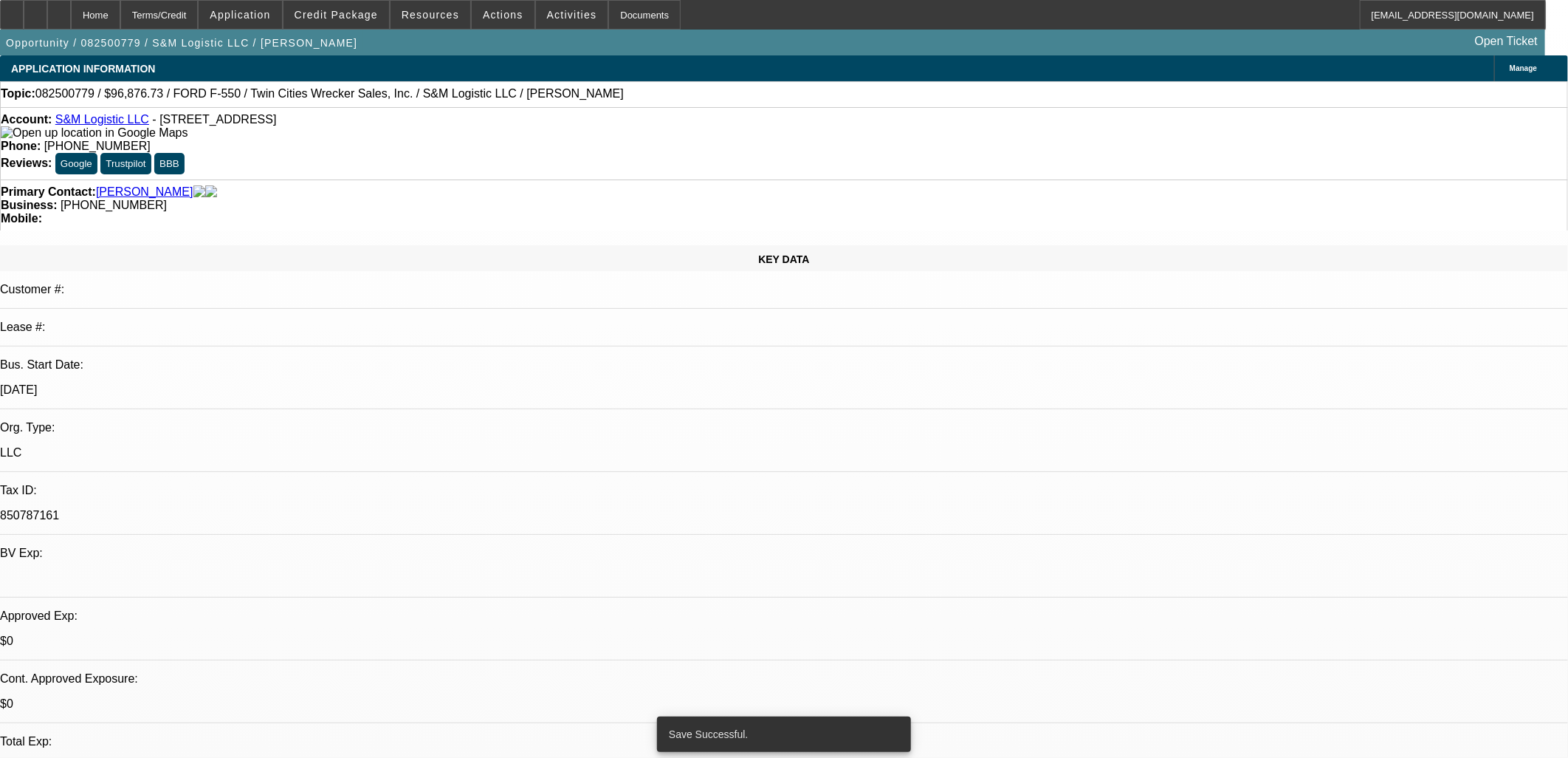
select select "0.2"
select select "0"
select select "6"
select select "0.2"
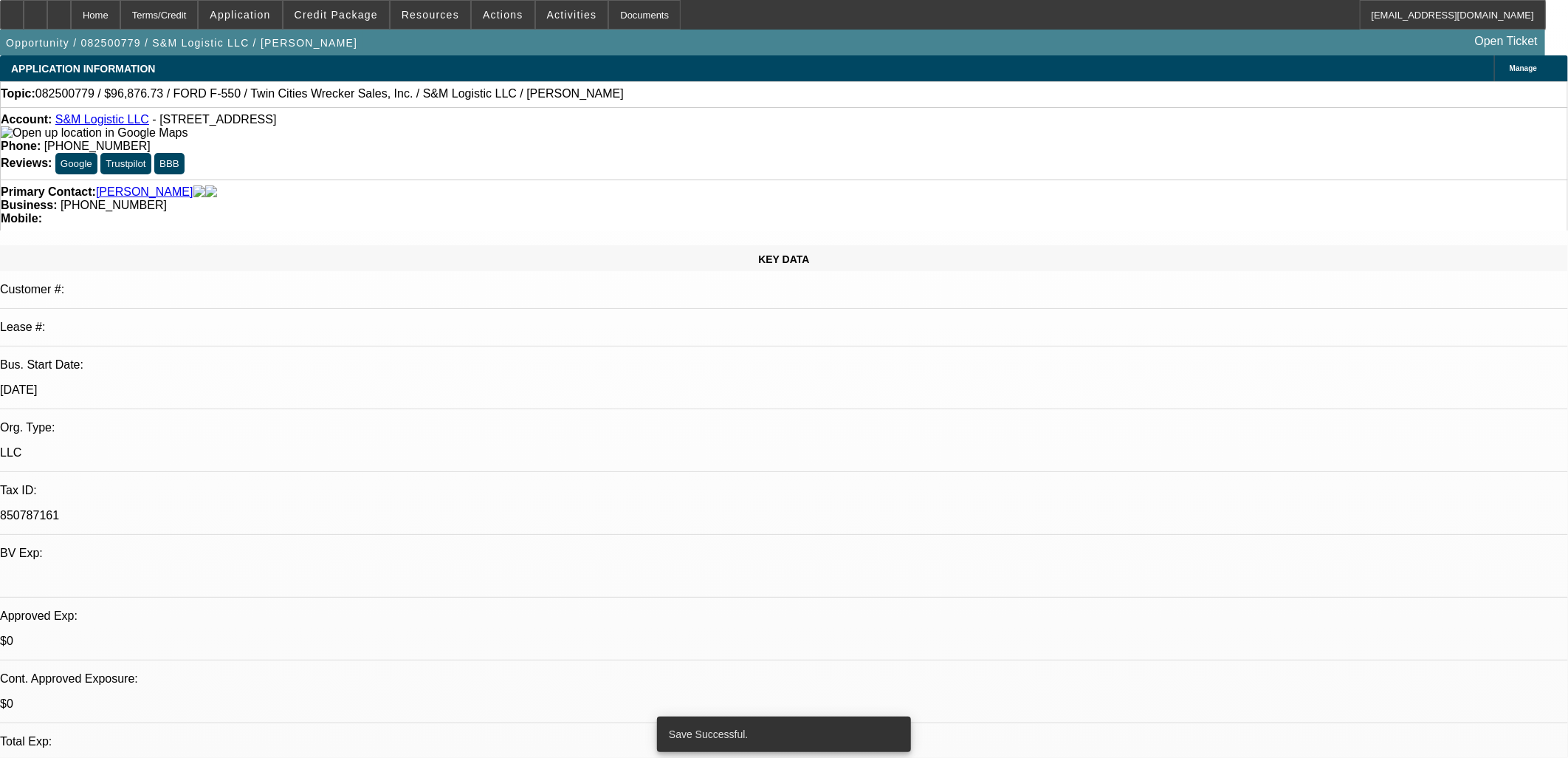
select select "2"
select select "0"
select select "6"
select select "0.15"
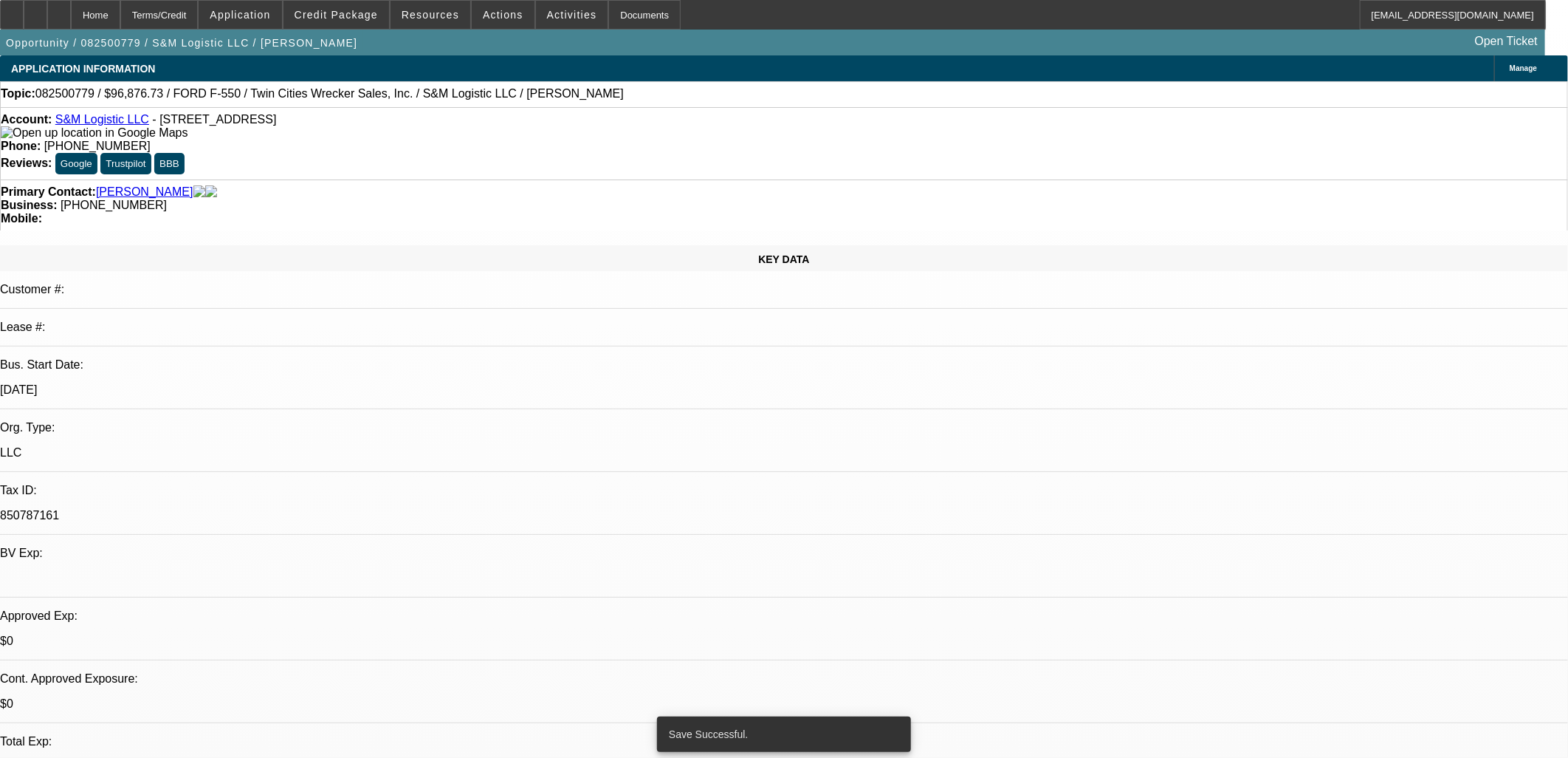
select select "2"
select select "0"
select select "6"
select select "0.15"
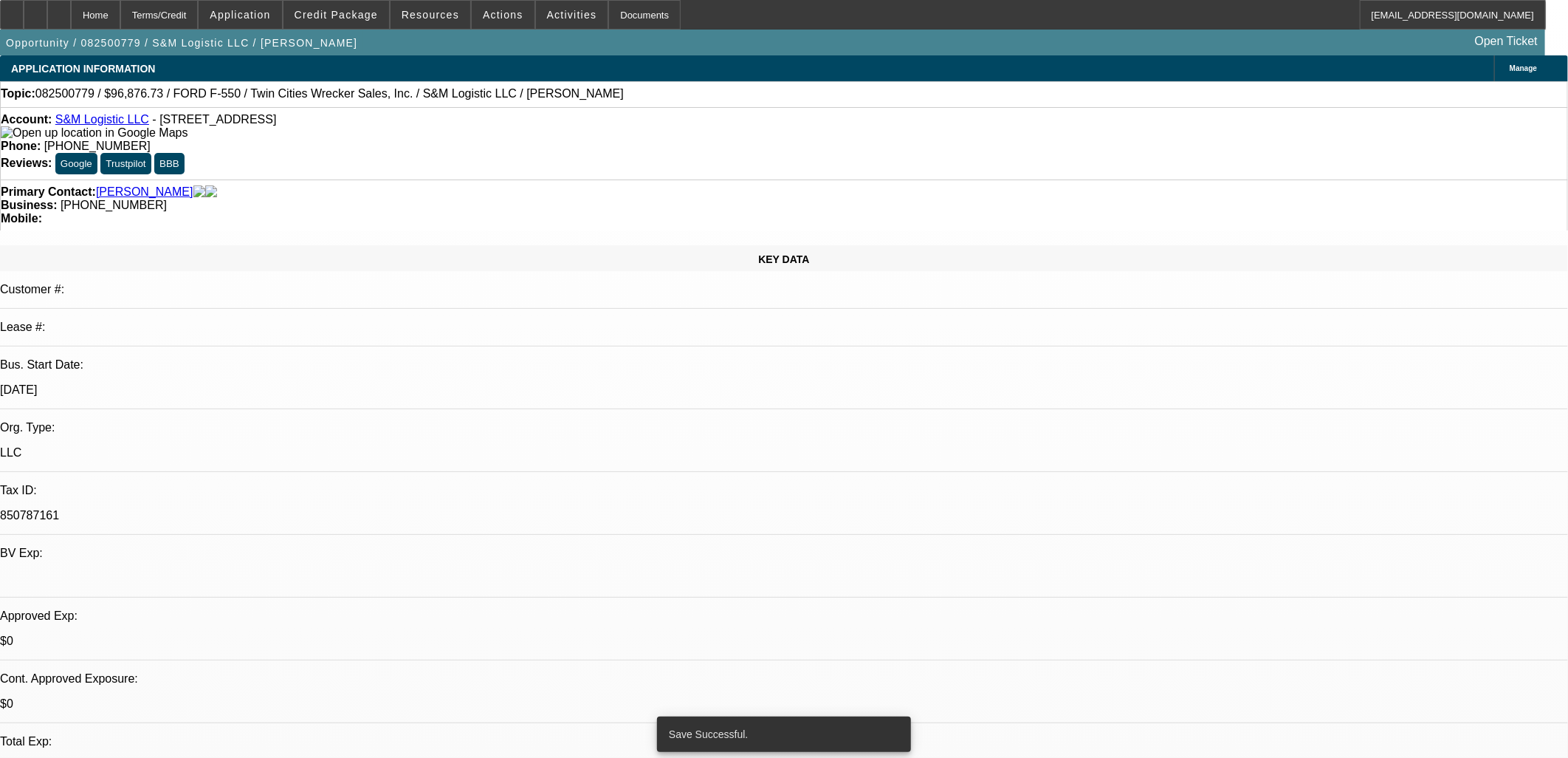
select select "0"
select select "0.1"
select select "4"
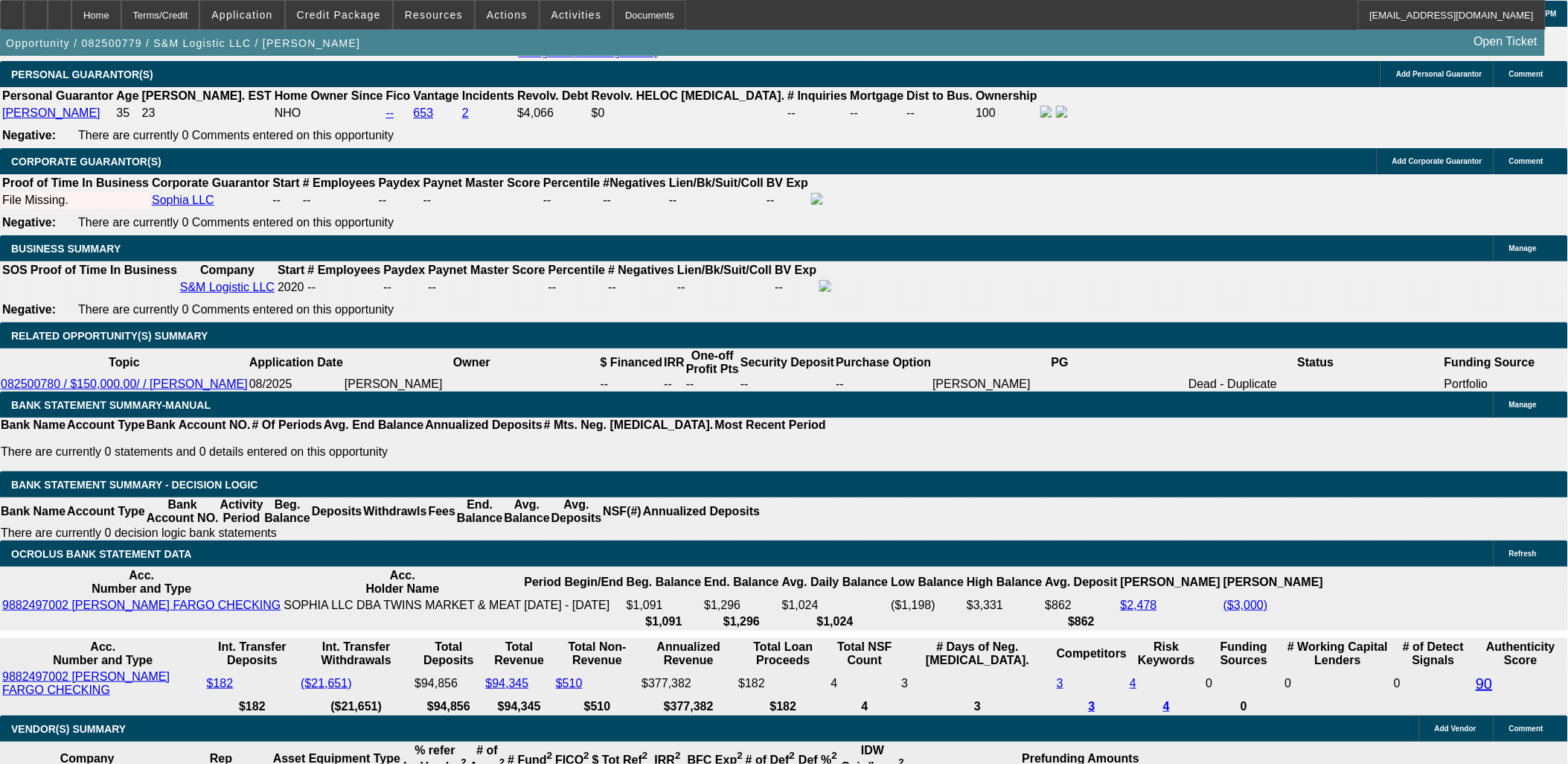
scroll to position [2150, 0]
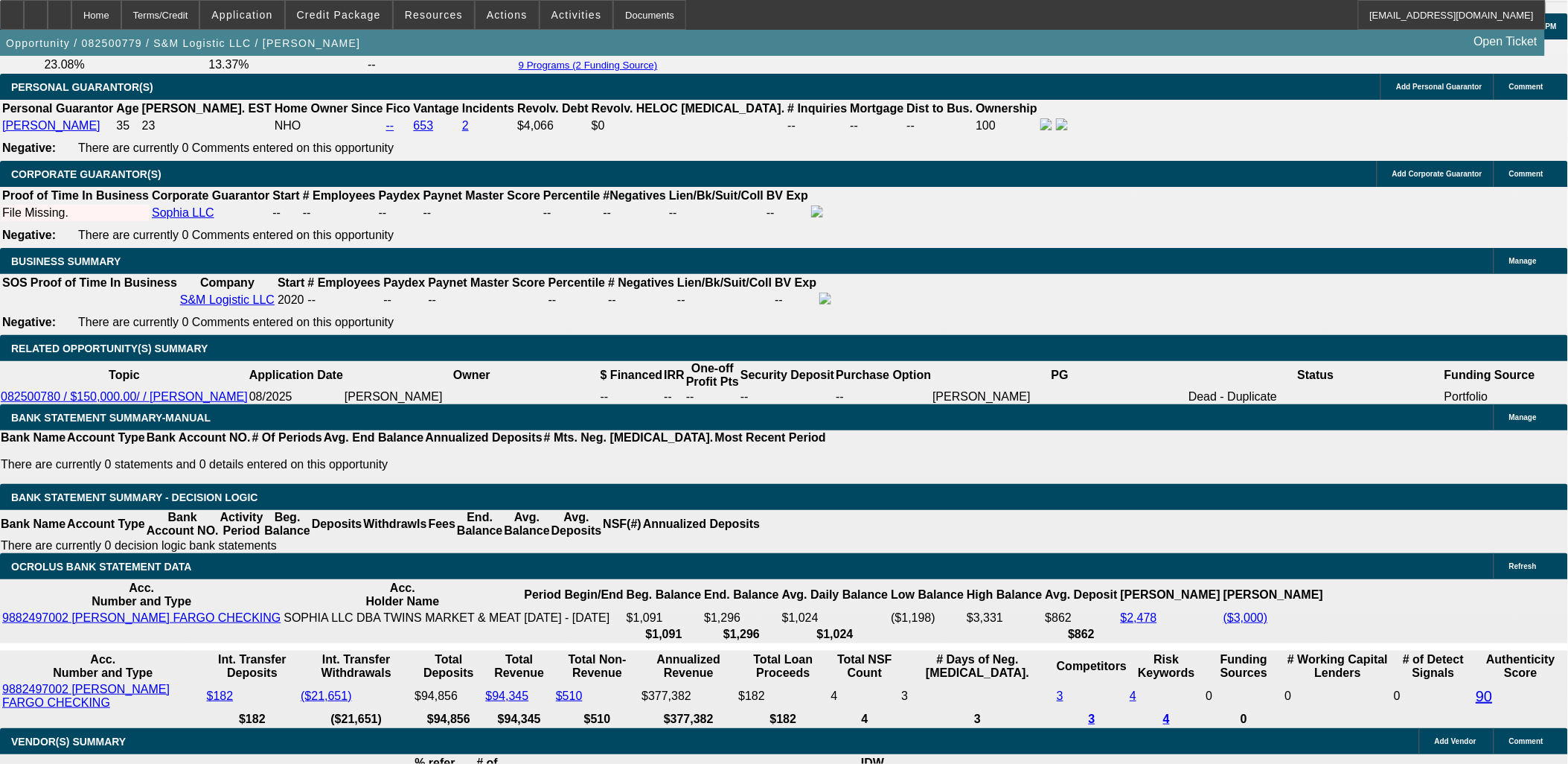
click at [840, 295] on body "Home Terms/Credit Application Credit Package Resources Actions Activities Docum…" at bounding box center [784, 668] width 1568 height 5636
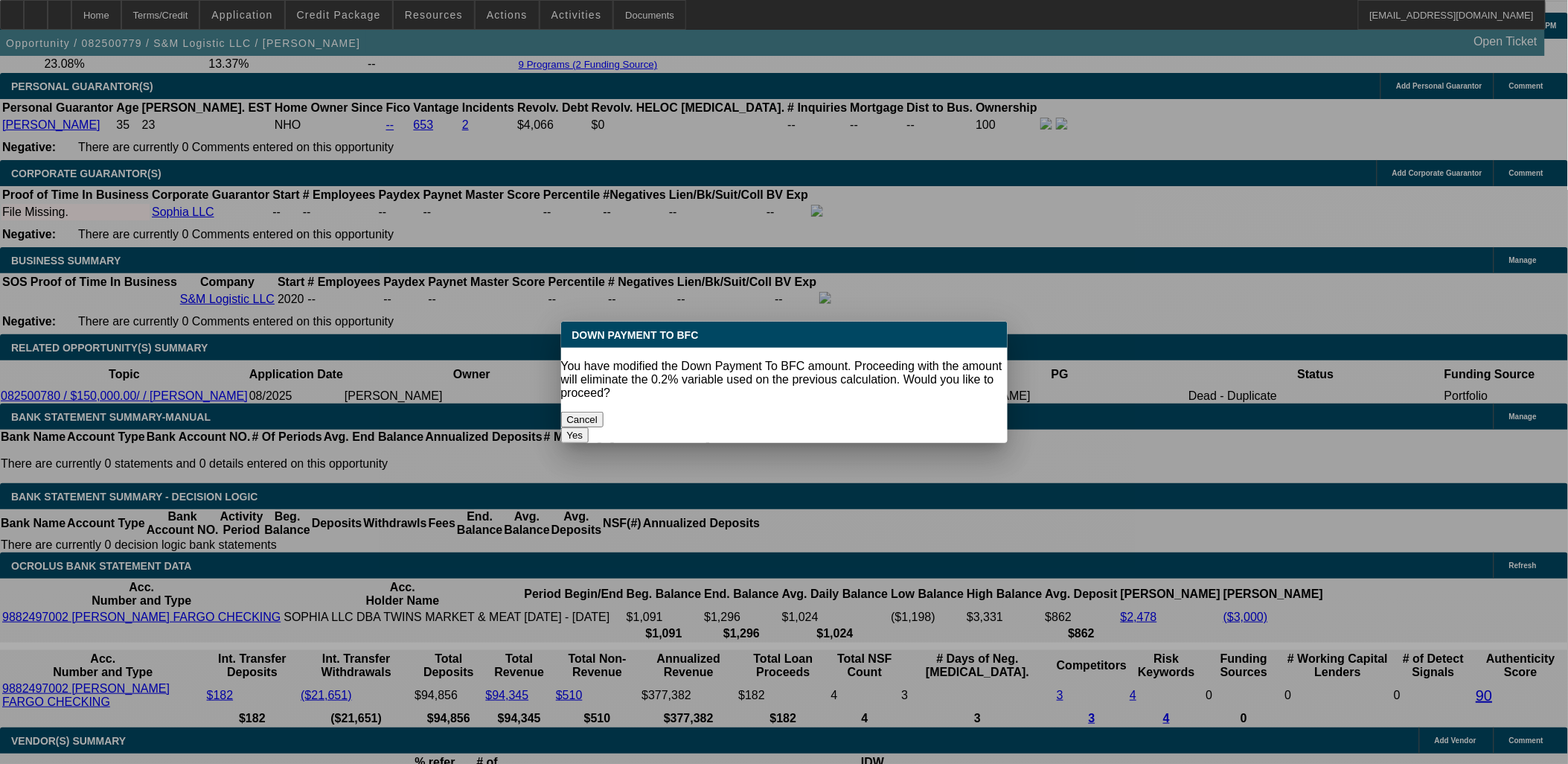
scroll to position [0, 0]
click at [605, 412] on button "Cancel" at bounding box center [583, 420] width 43 height 15
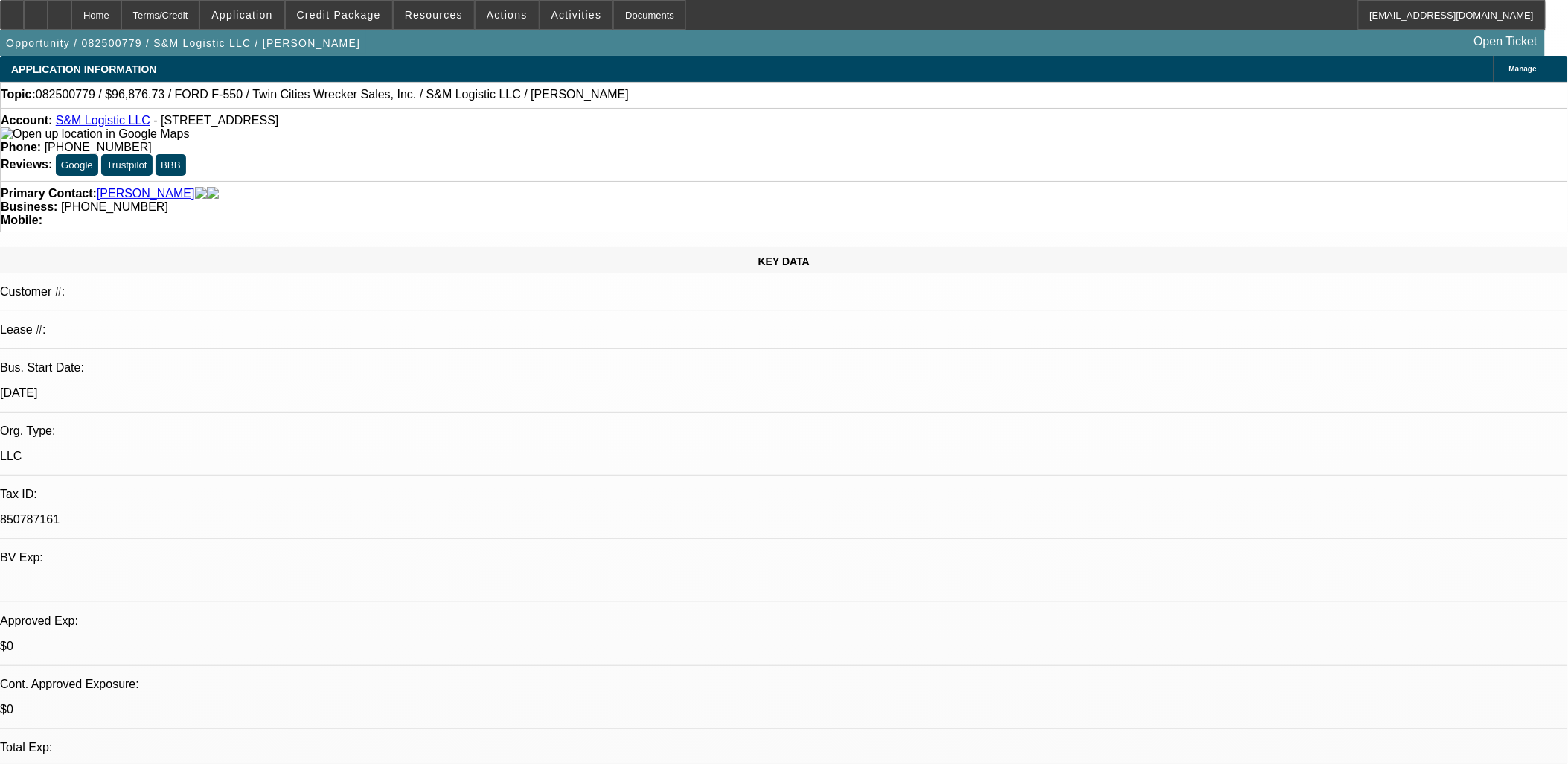
scroll to position [2150, 0]
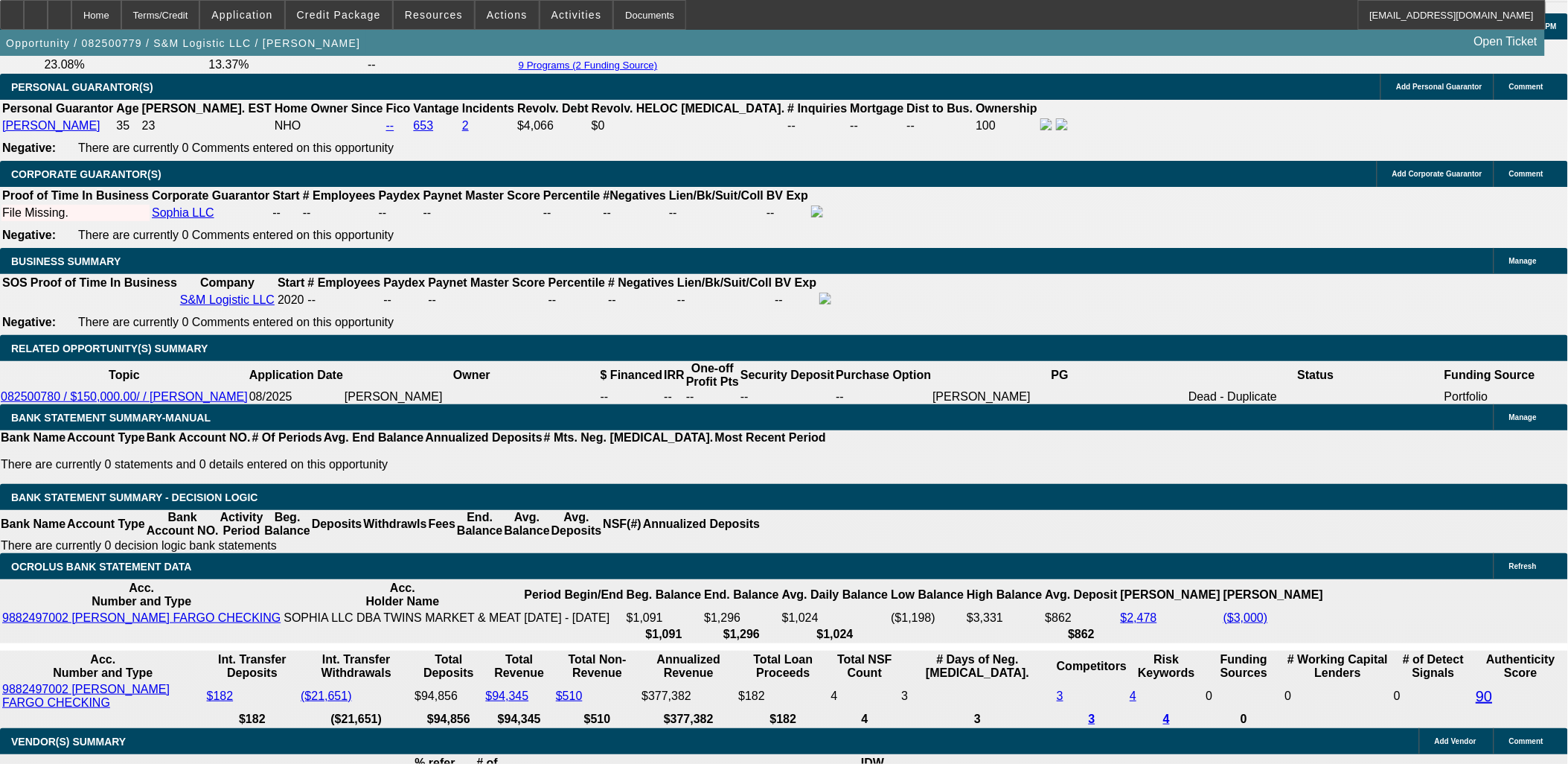
type input "$44,095.91"
click at [479, 235] on body "Home Terms/Credit Application Credit Package Resources Actions Activities Docum…" at bounding box center [784, 668] width 1568 height 5636
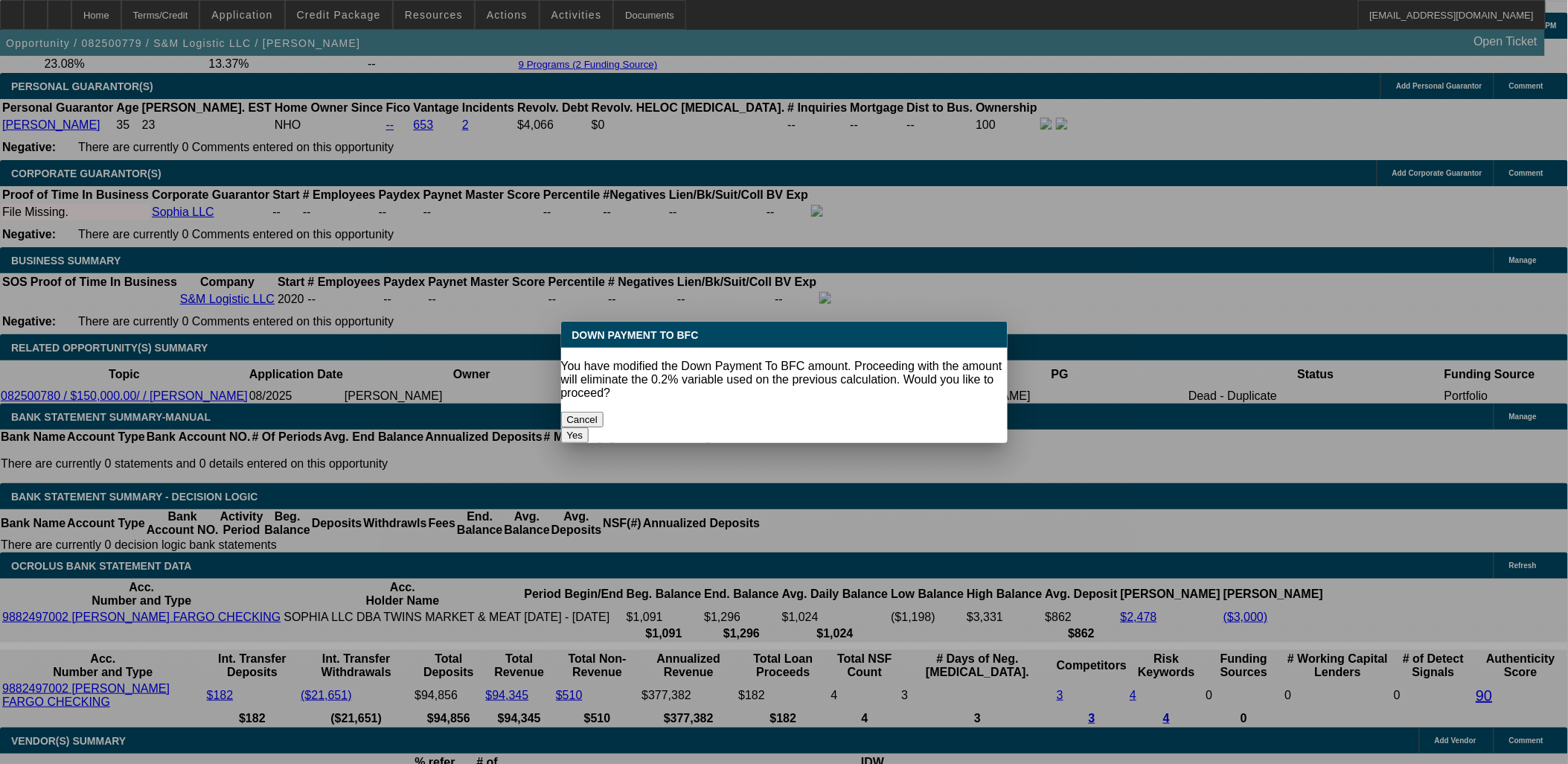
scroll to position [0, 0]
click at [589, 427] on button "Yes" at bounding box center [575, 435] width 28 height 15
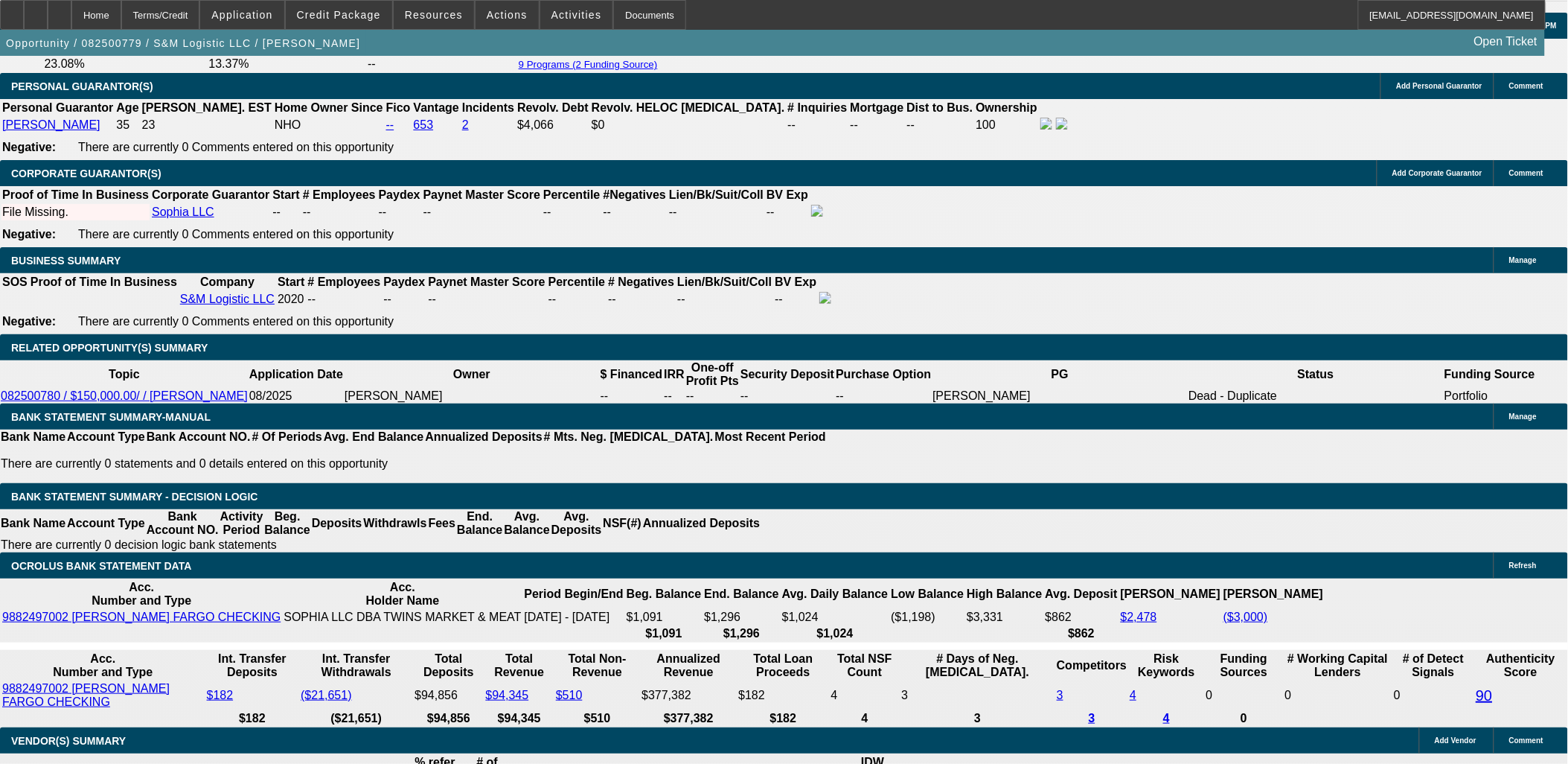
select select "0"
type input "UNKNOWN"
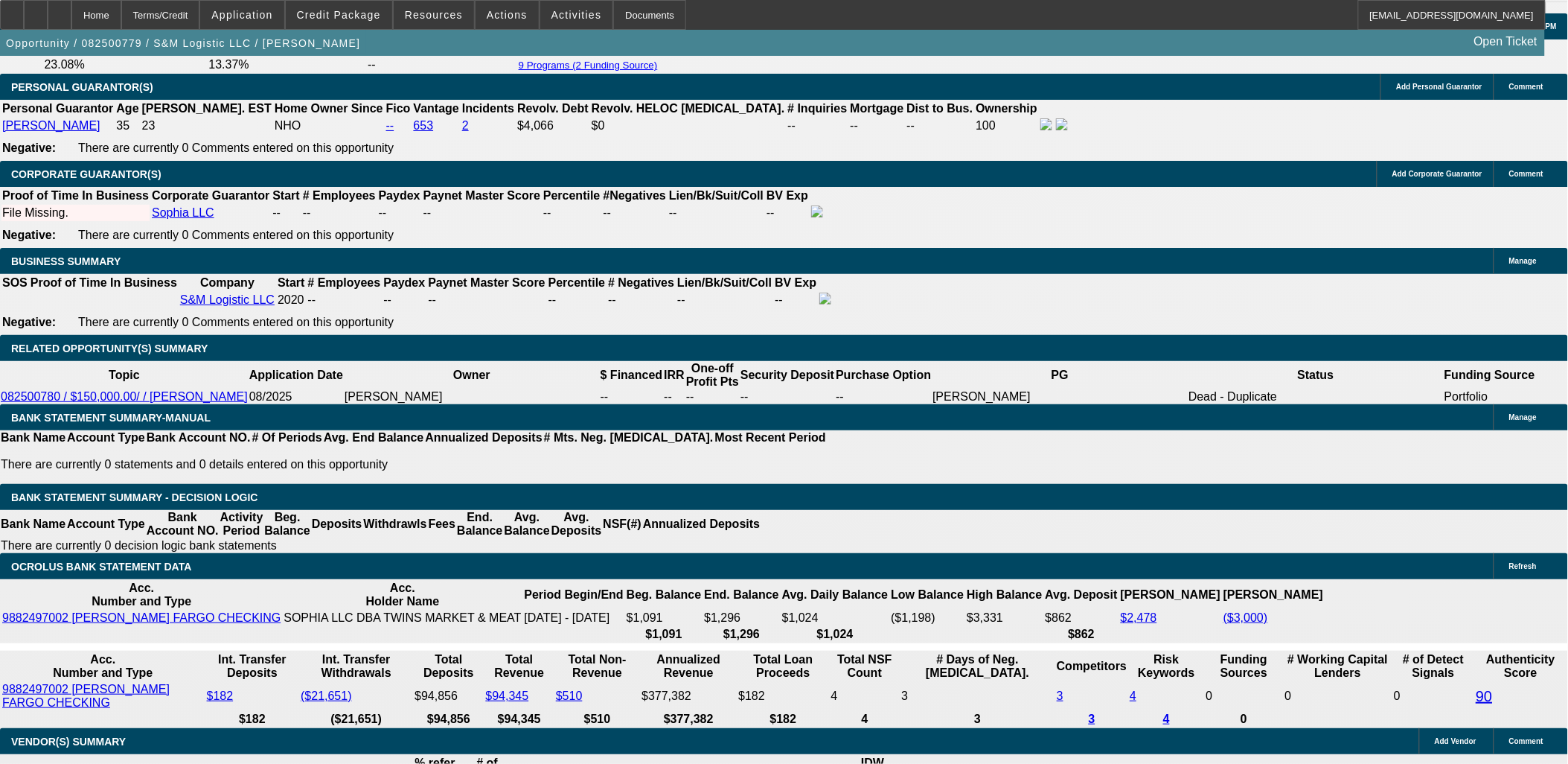
type input "$2,380.49"
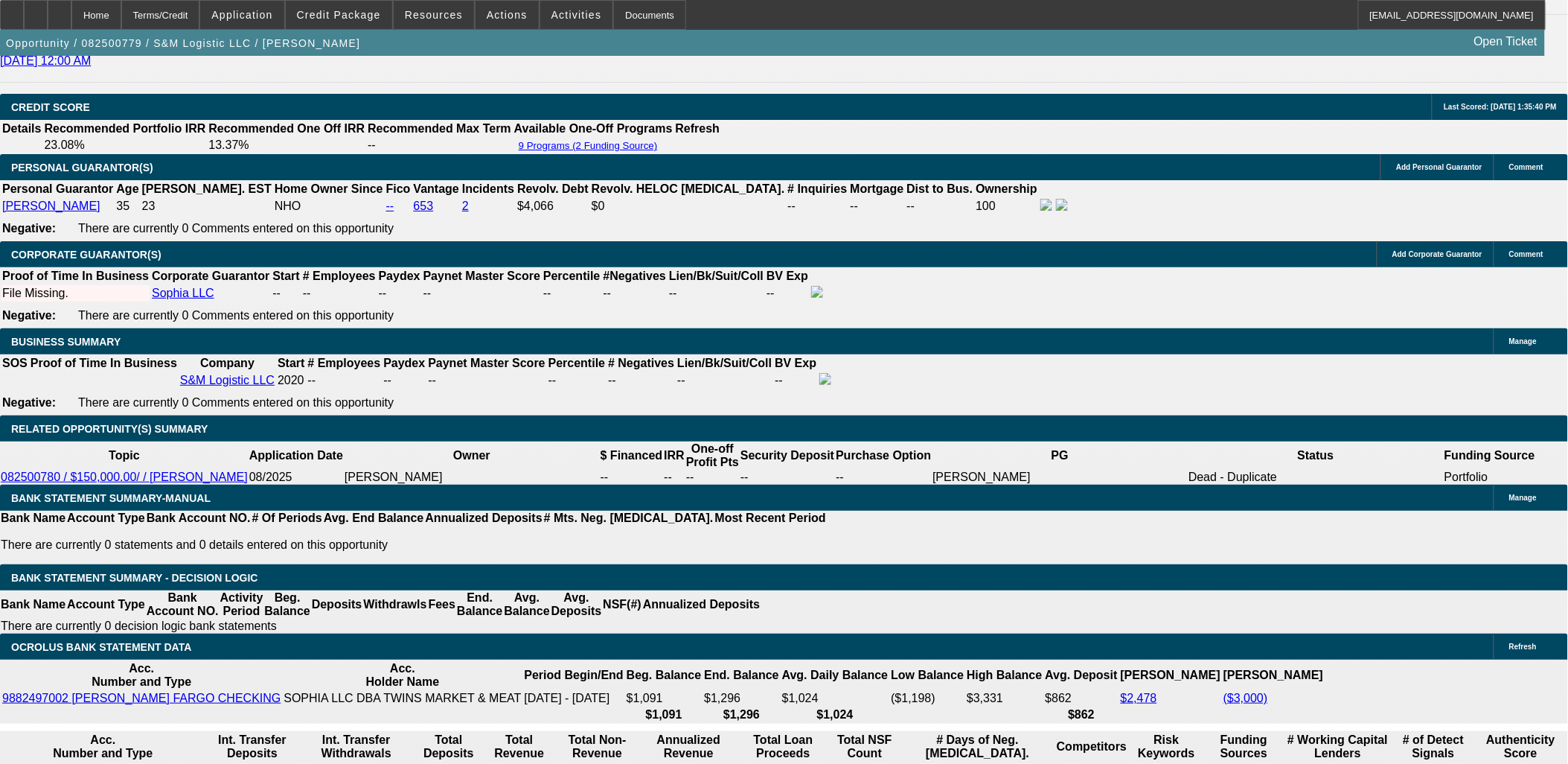
scroll to position [1820, 0]
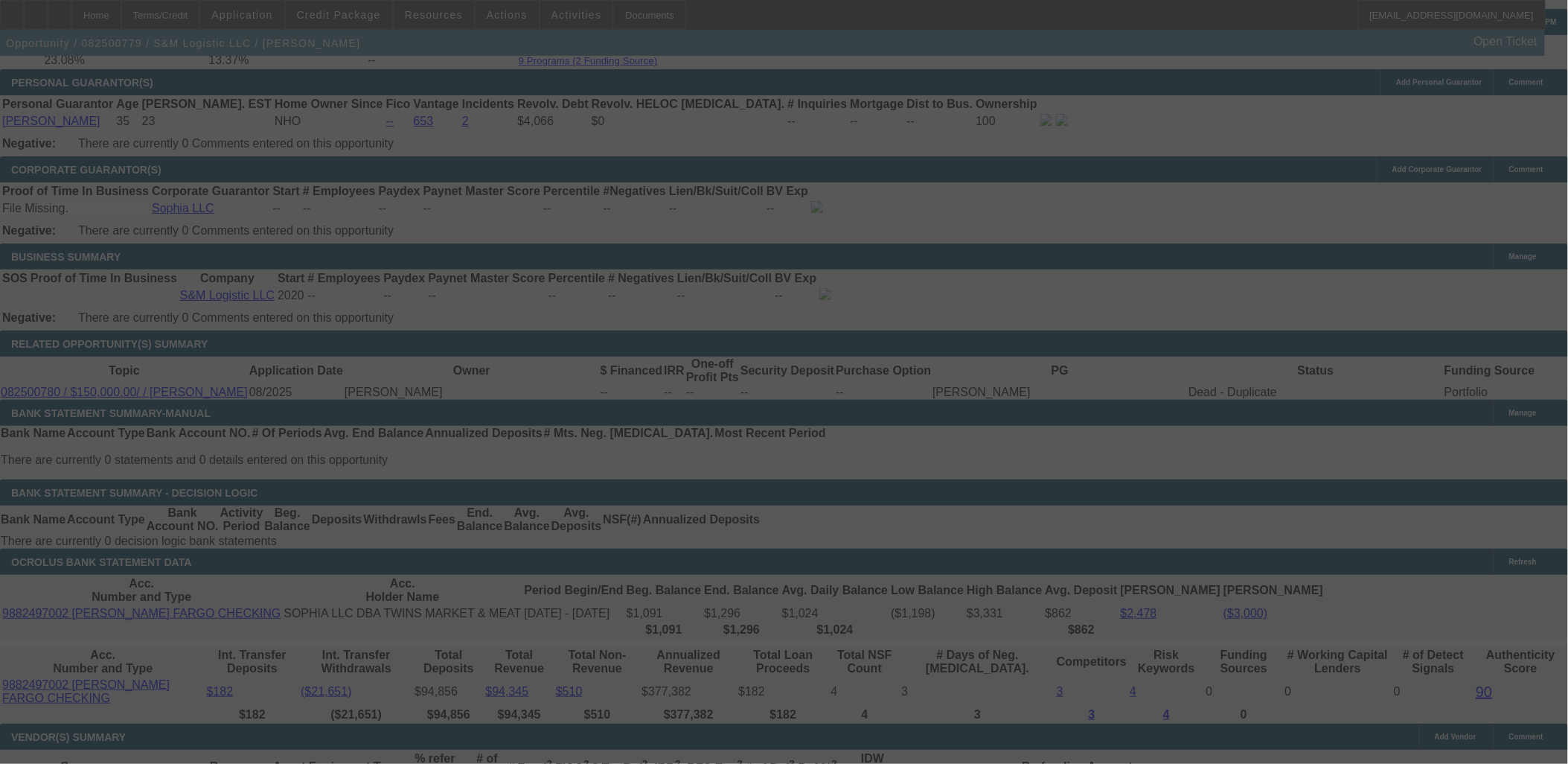
scroll to position [2234, 0]
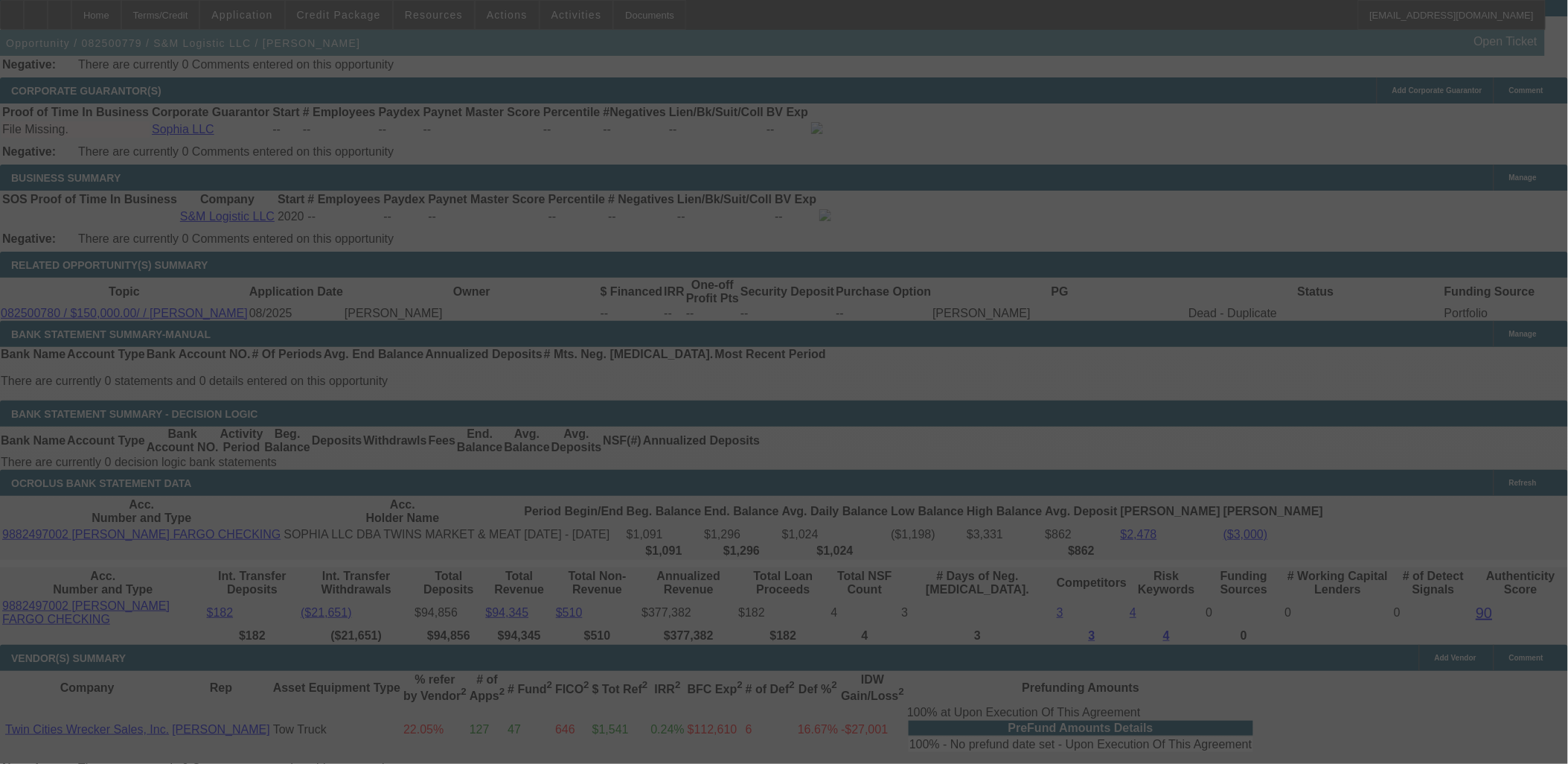
select select "0"
select select "6"
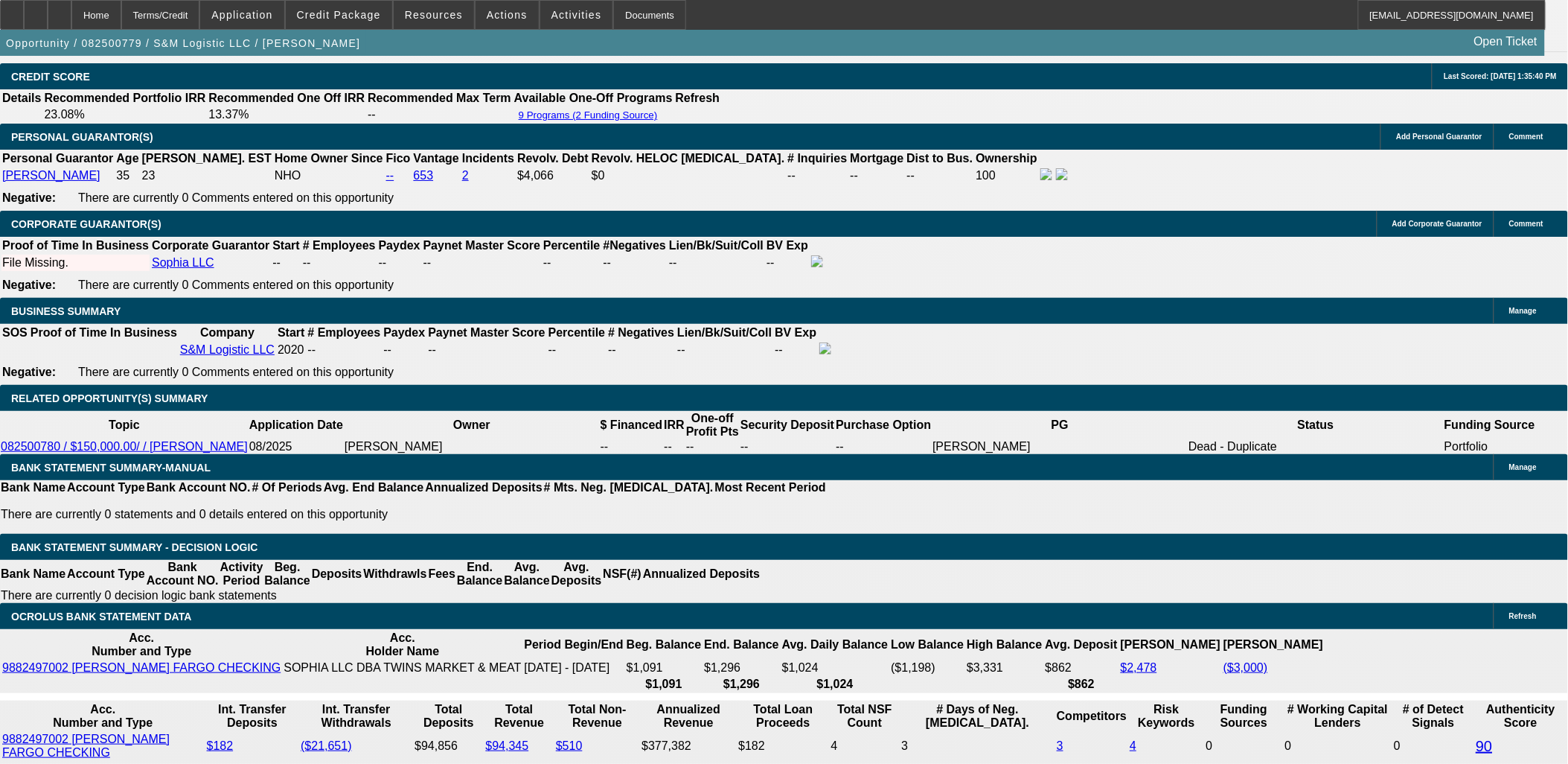
scroll to position [2068, 0]
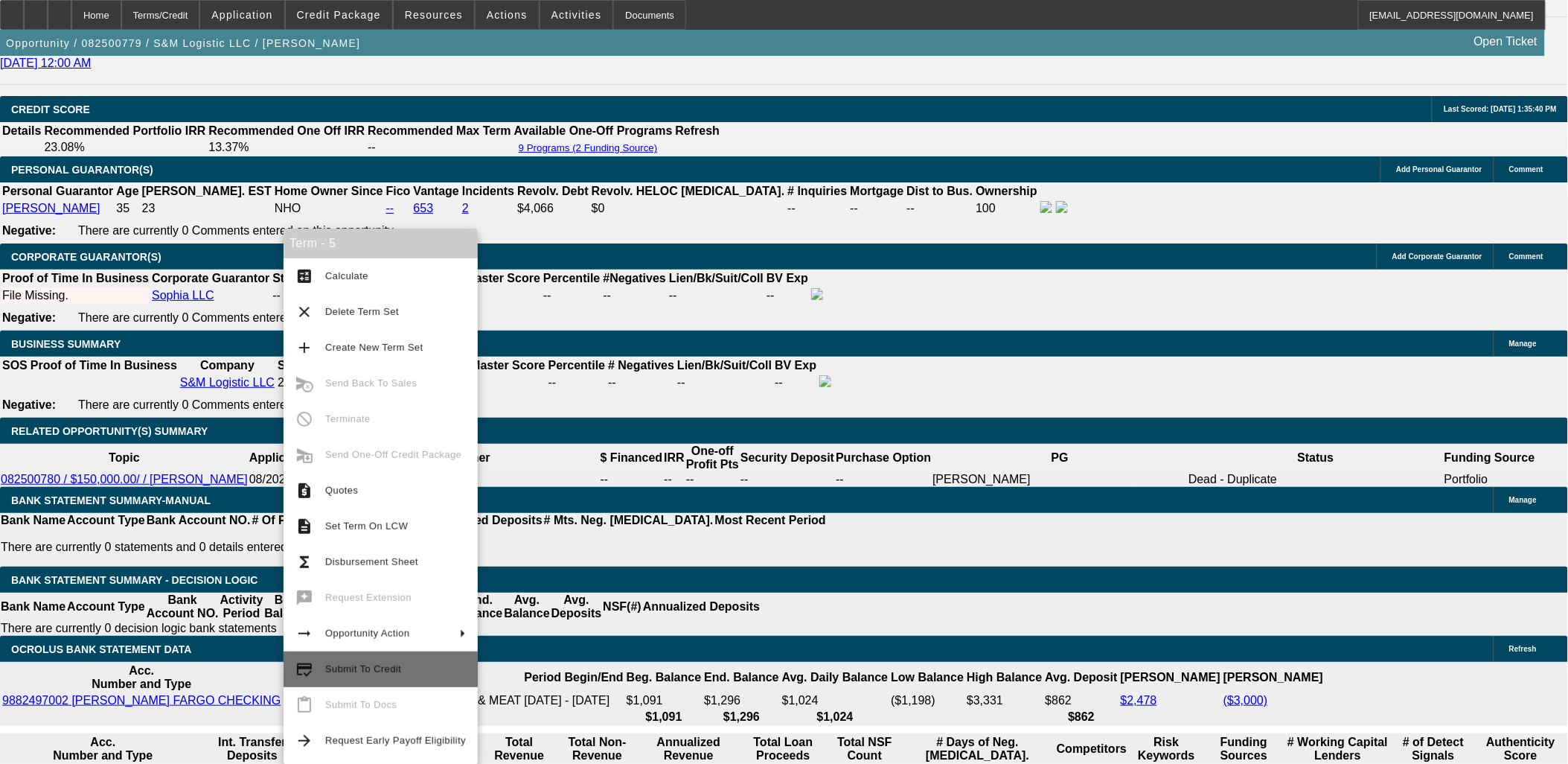
click at [391, 666] on span "Submit To Credit" at bounding box center [364, 668] width 76 height 11
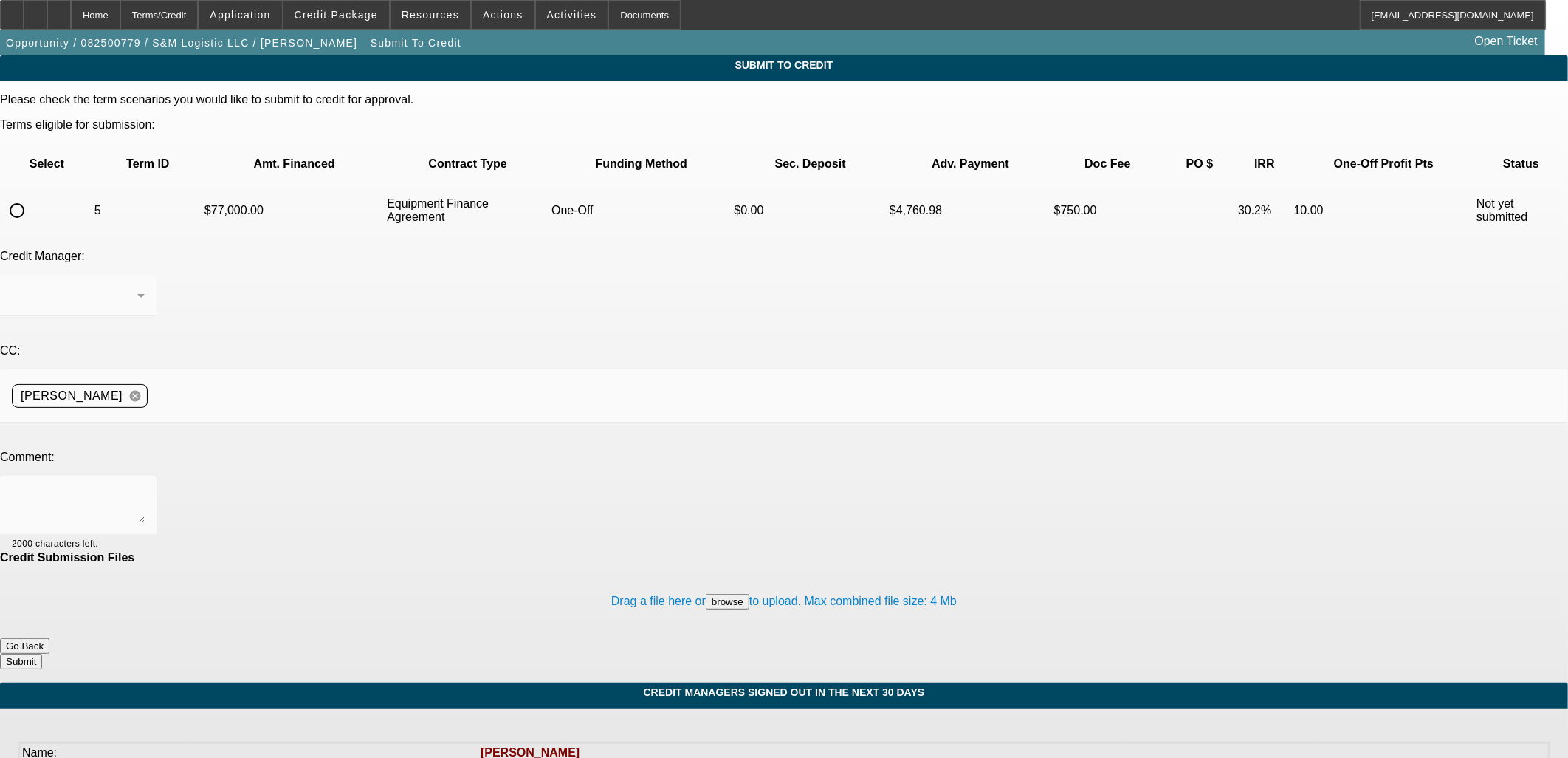
click at [32, 196] on input "radio" at bounding box center [17, 210] width 29 height 29
radio input "true"
click at [144, 488] on textarea at bounding box center [78, 505] width 133 height 35
type textarea "Please try Dakota"
click at [42, 654] on button "Submit" at bounding box center [21, 661] width 42 height 15
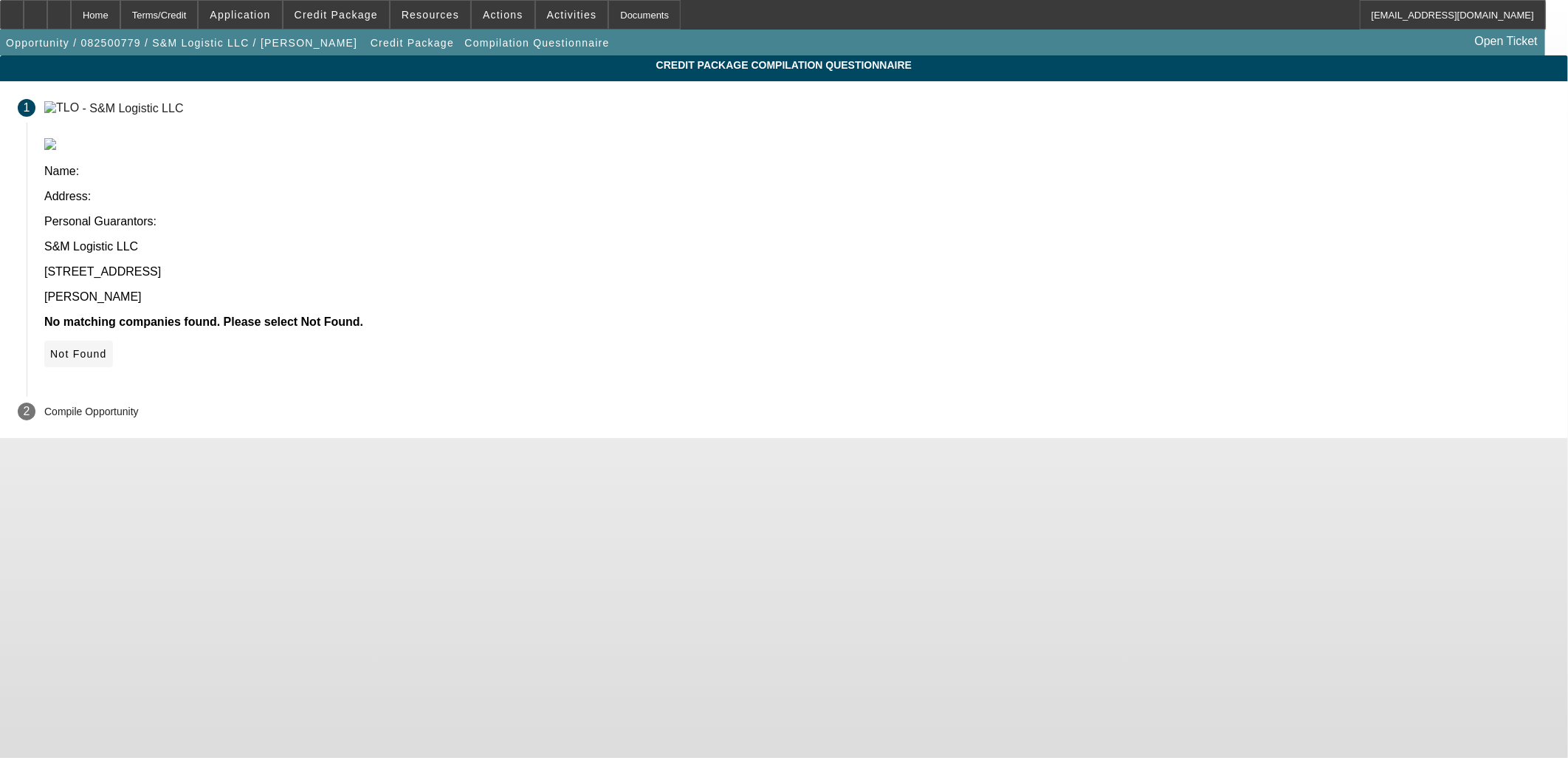
click at [50, 348] on icon at bounding box center [50, 353] width 0 height 12
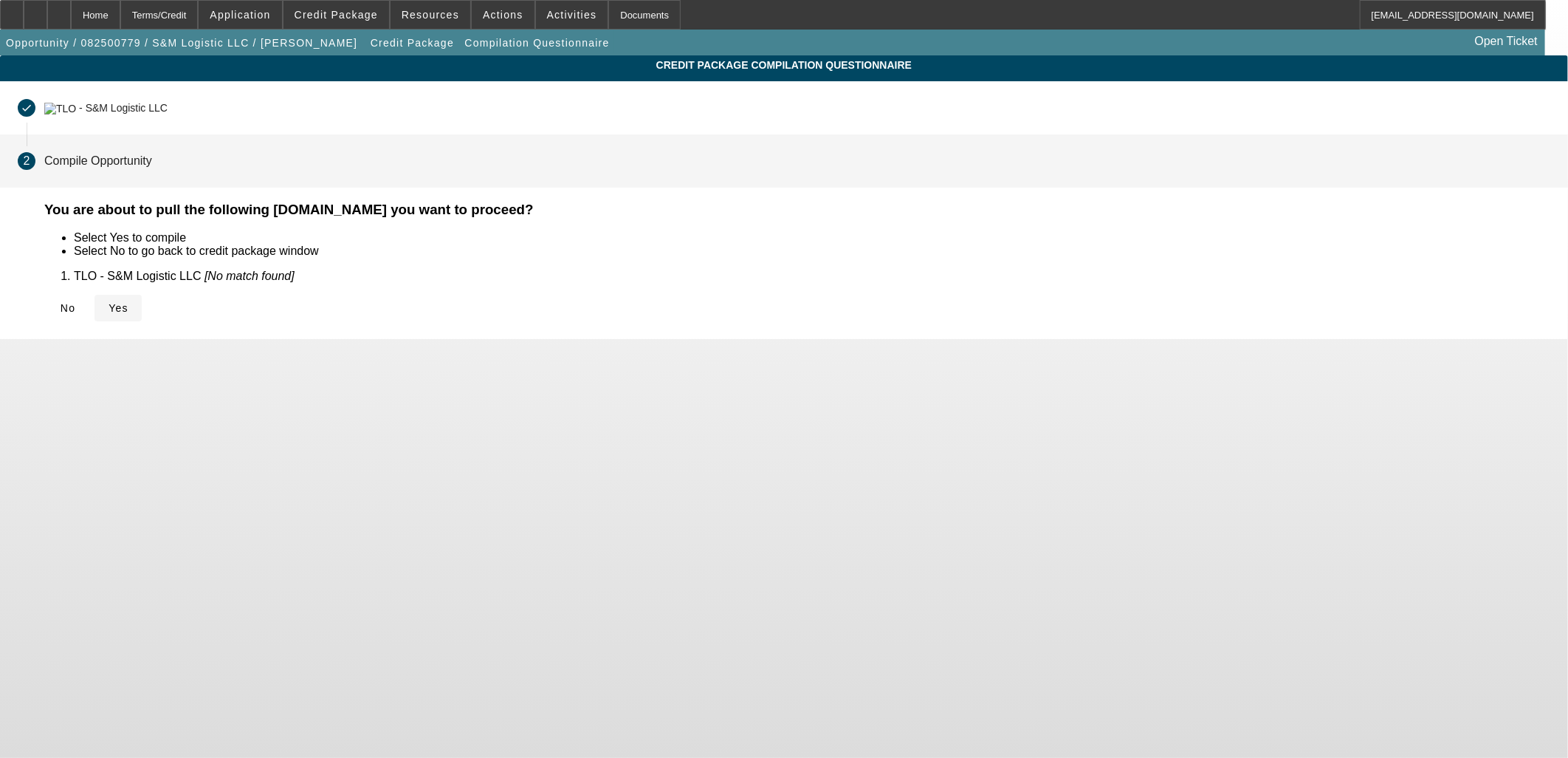
click at [142, 306] on span at bounding box center [118, 308] width 47 height 35
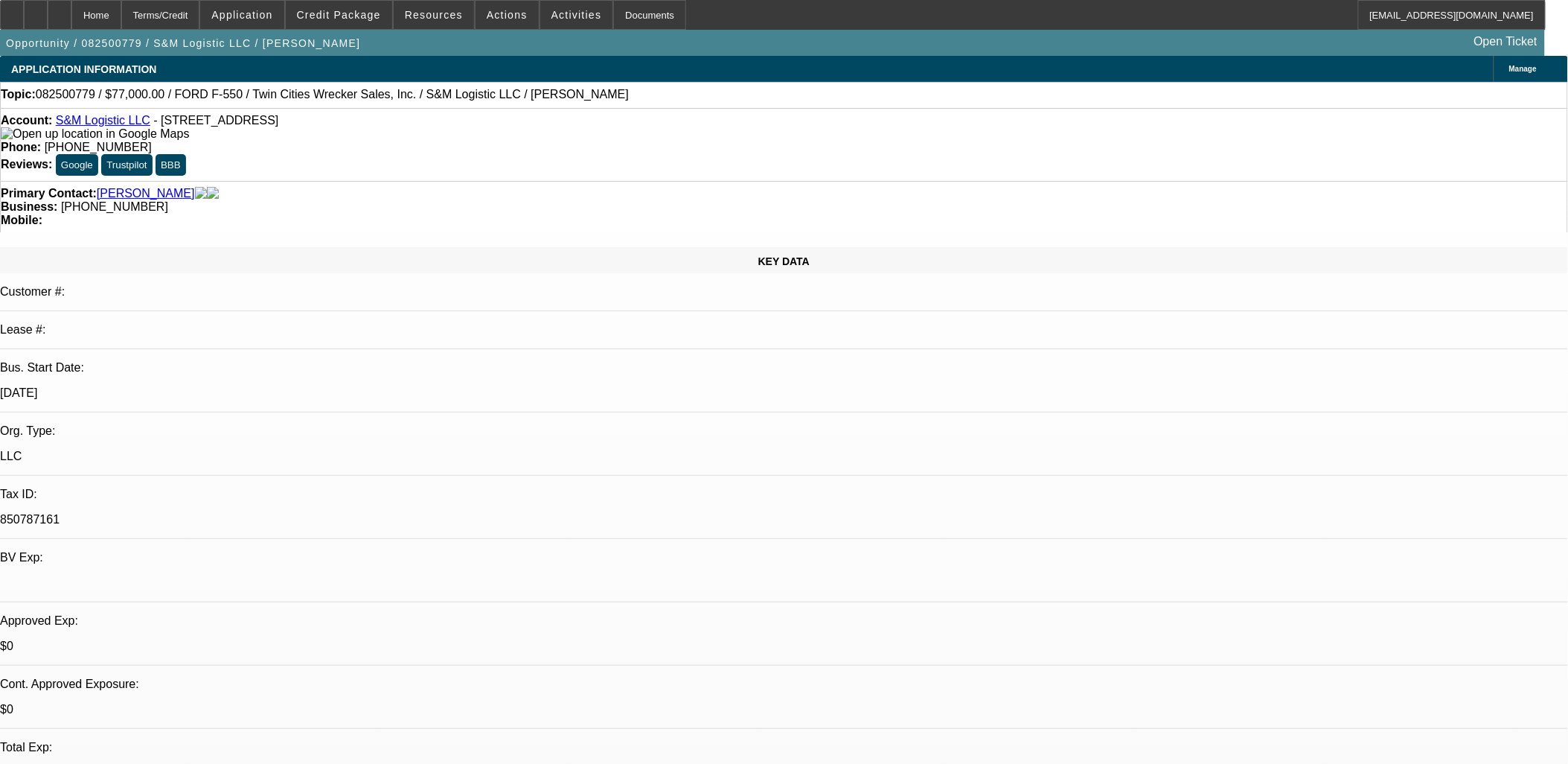
select select "0"
select select "6"
select select "0.2"
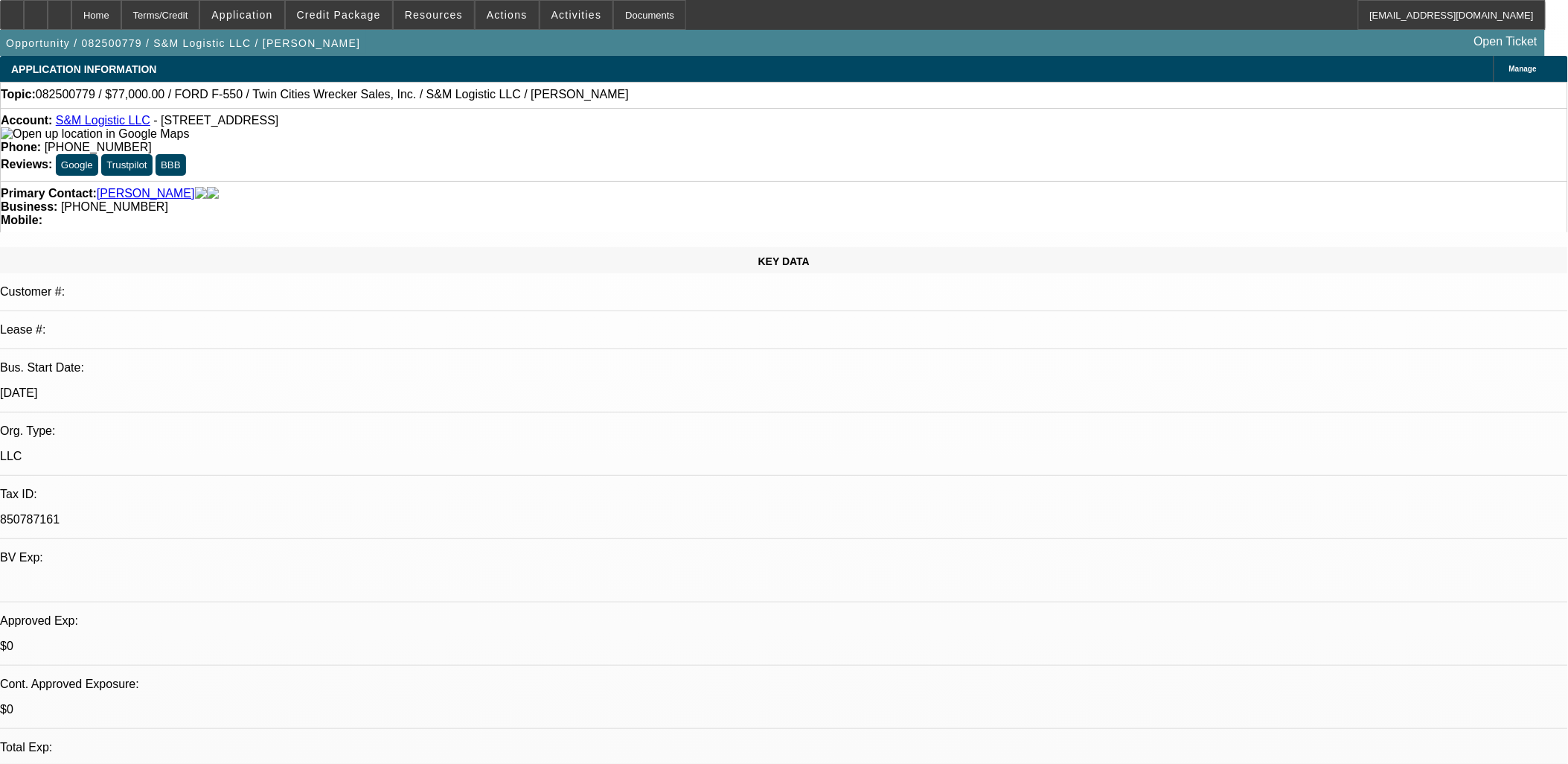
select select "2"
select select "0"
select select "6"
select select "0.15"
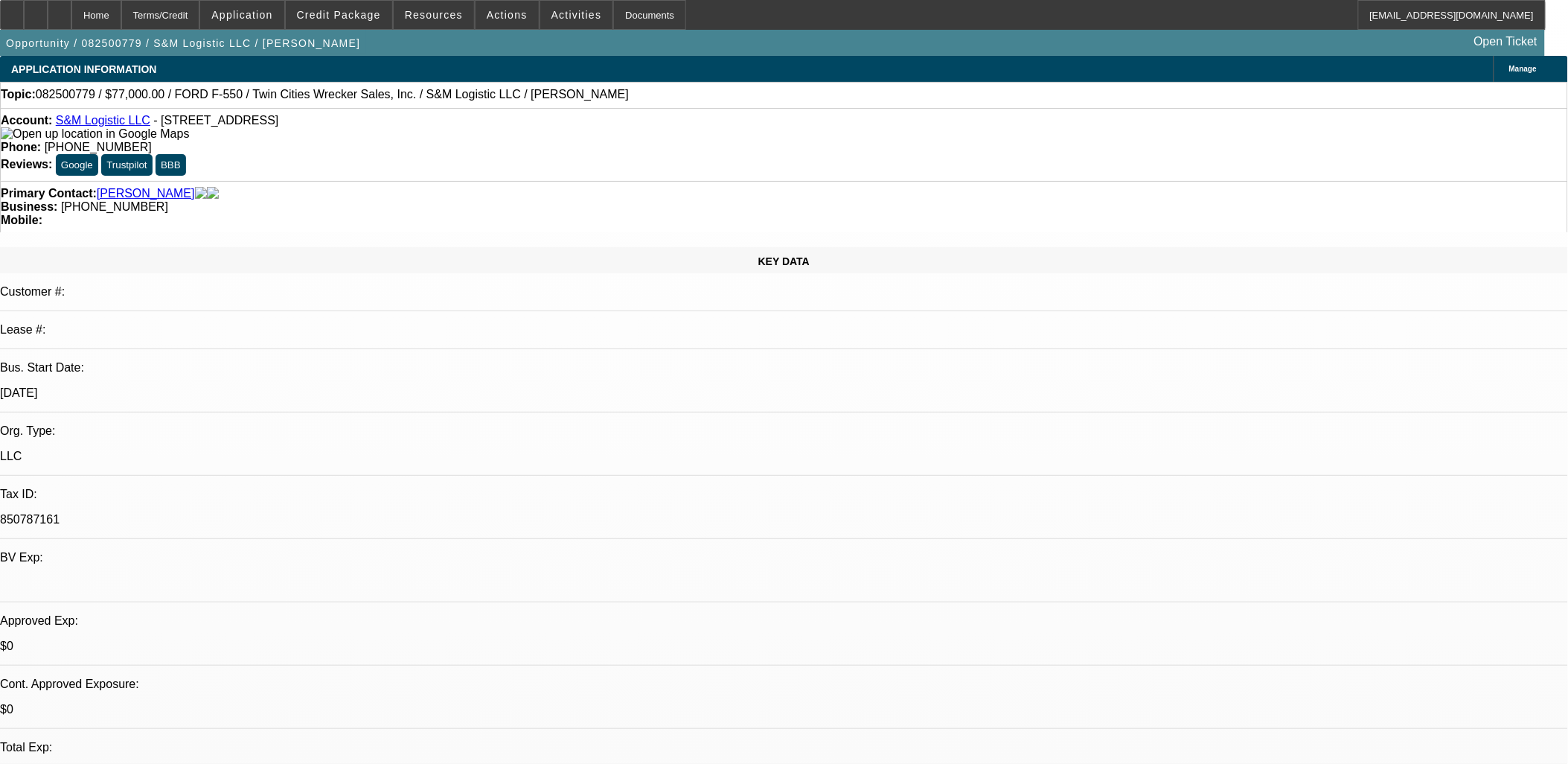
select select "2"
select select "0"
select select "6"
select select "0.15"
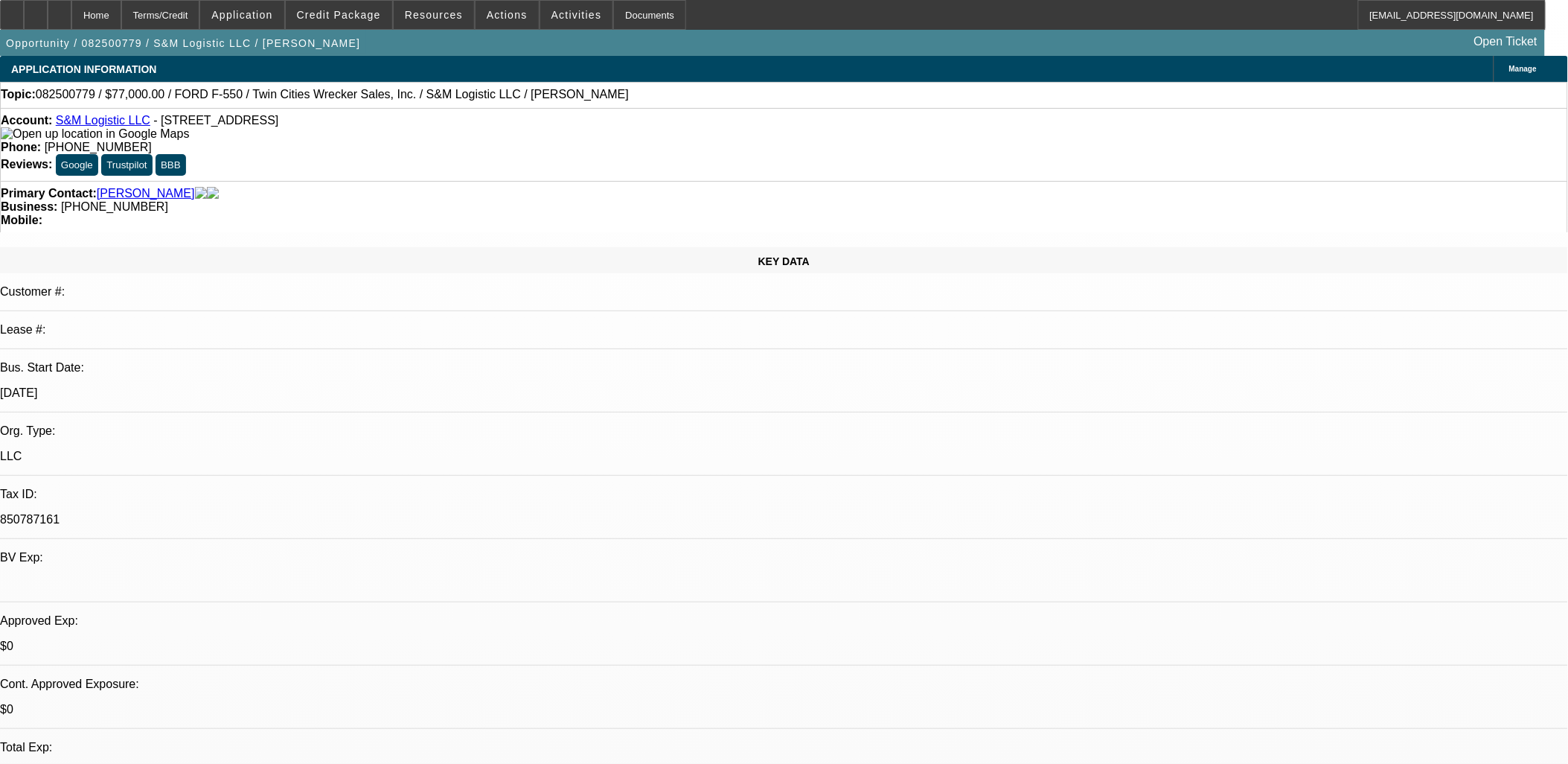
select select "0"
select select "0.1"
select select "4"
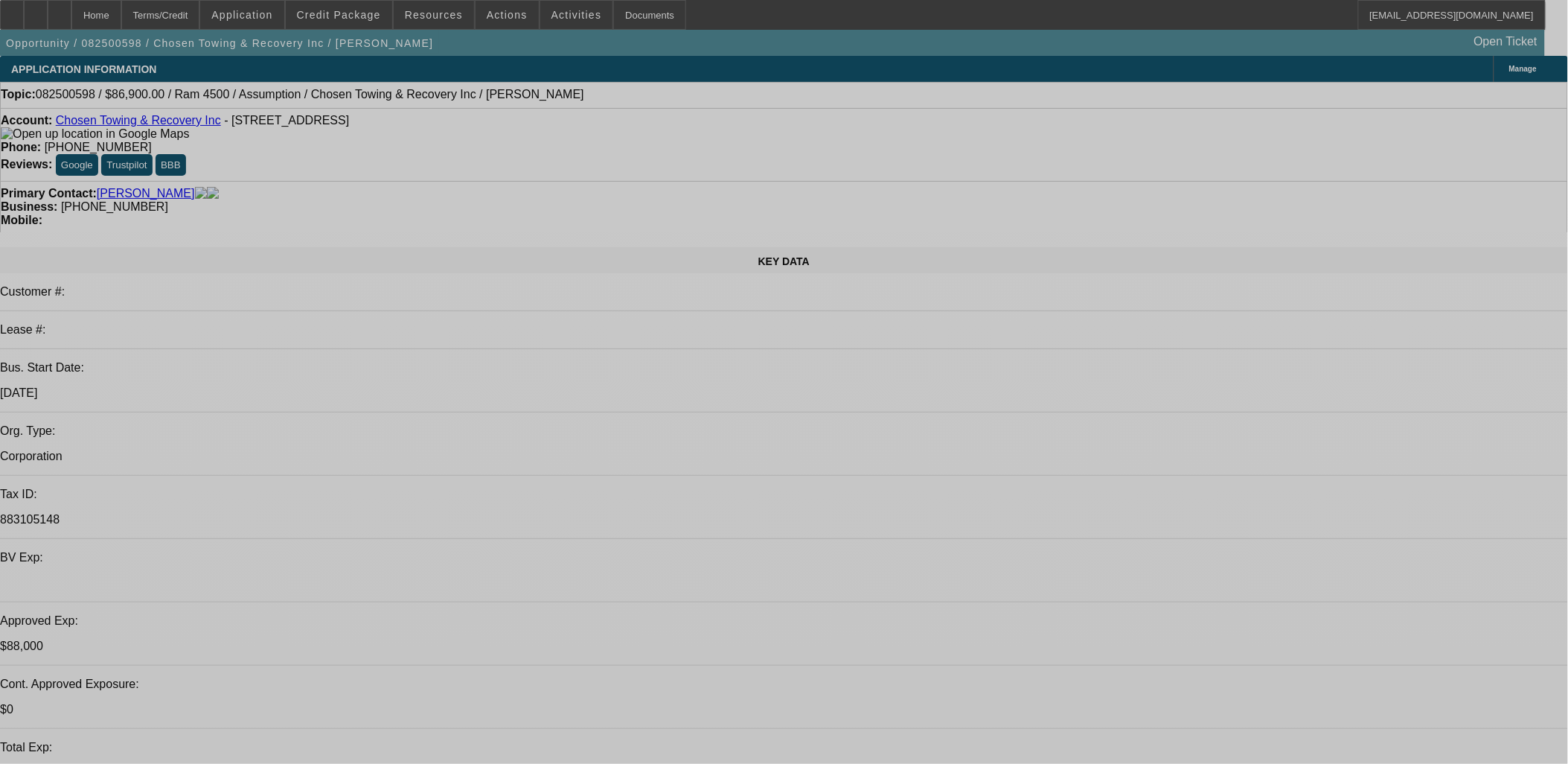
select select "0"
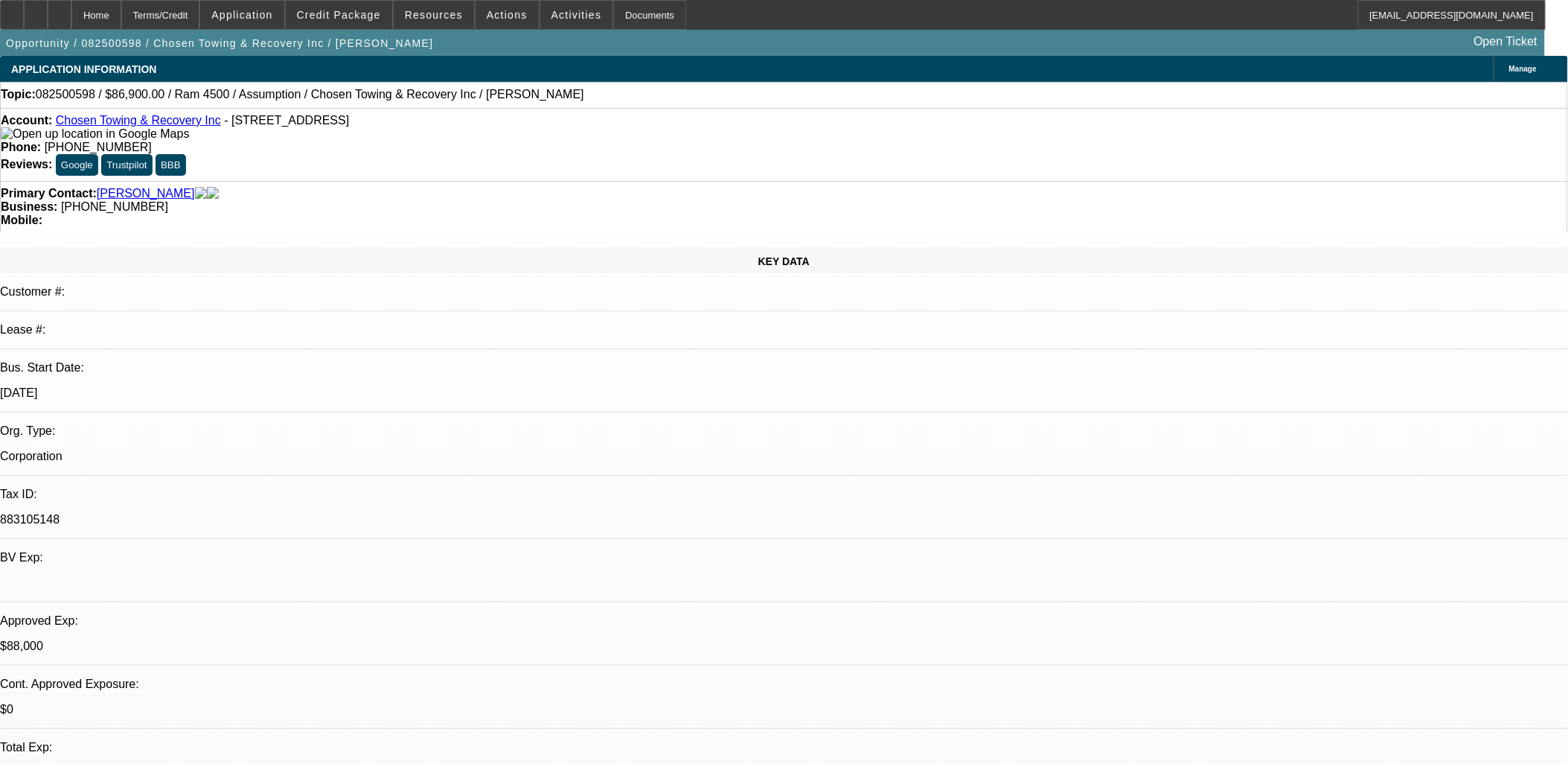
select select "2"
select select "0.1"
select select "0"
select select "2"
select select "0.1"
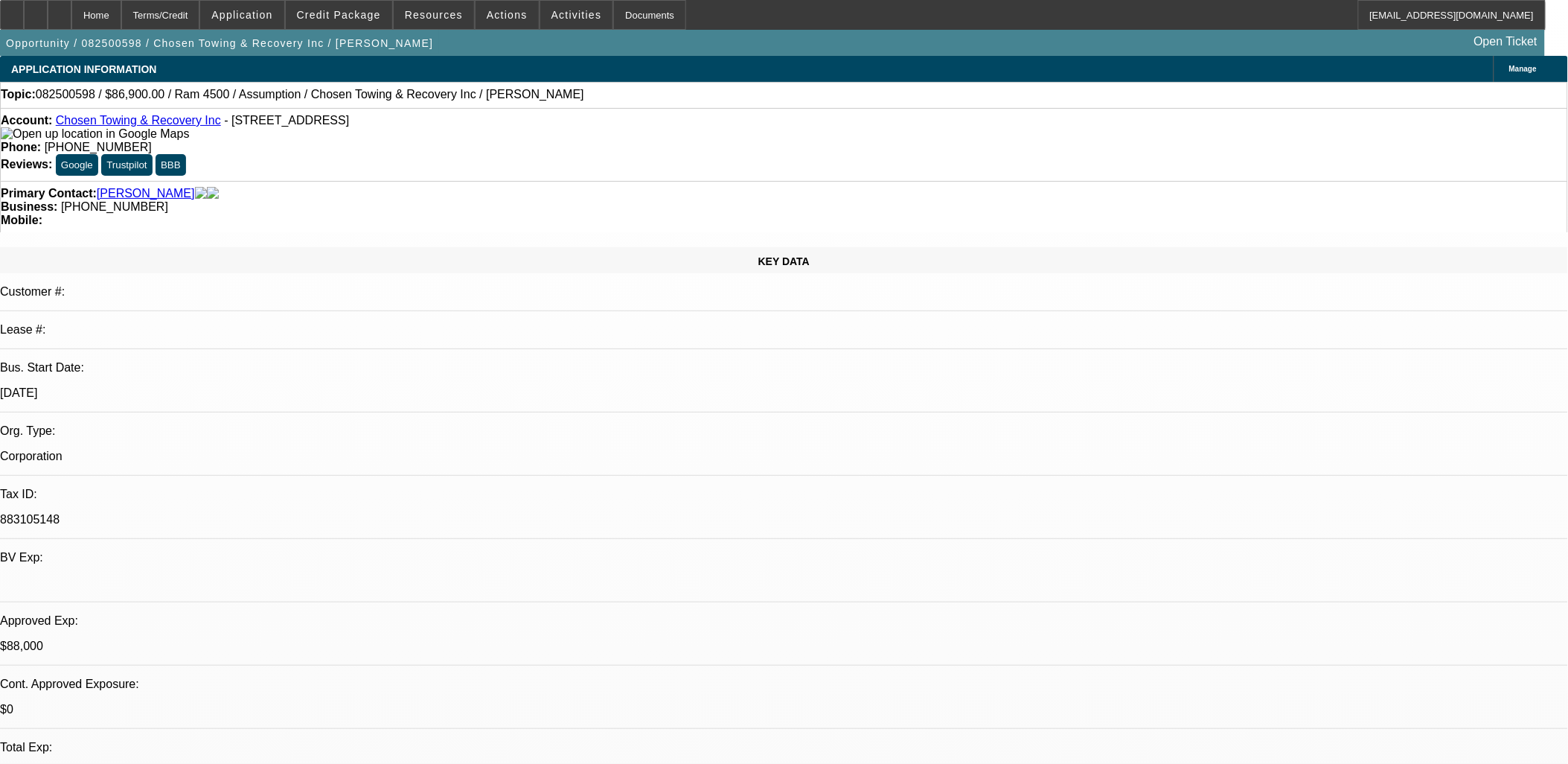
select select "0"
select select "2"
select select "0.1"
select select "0"
select select "2"
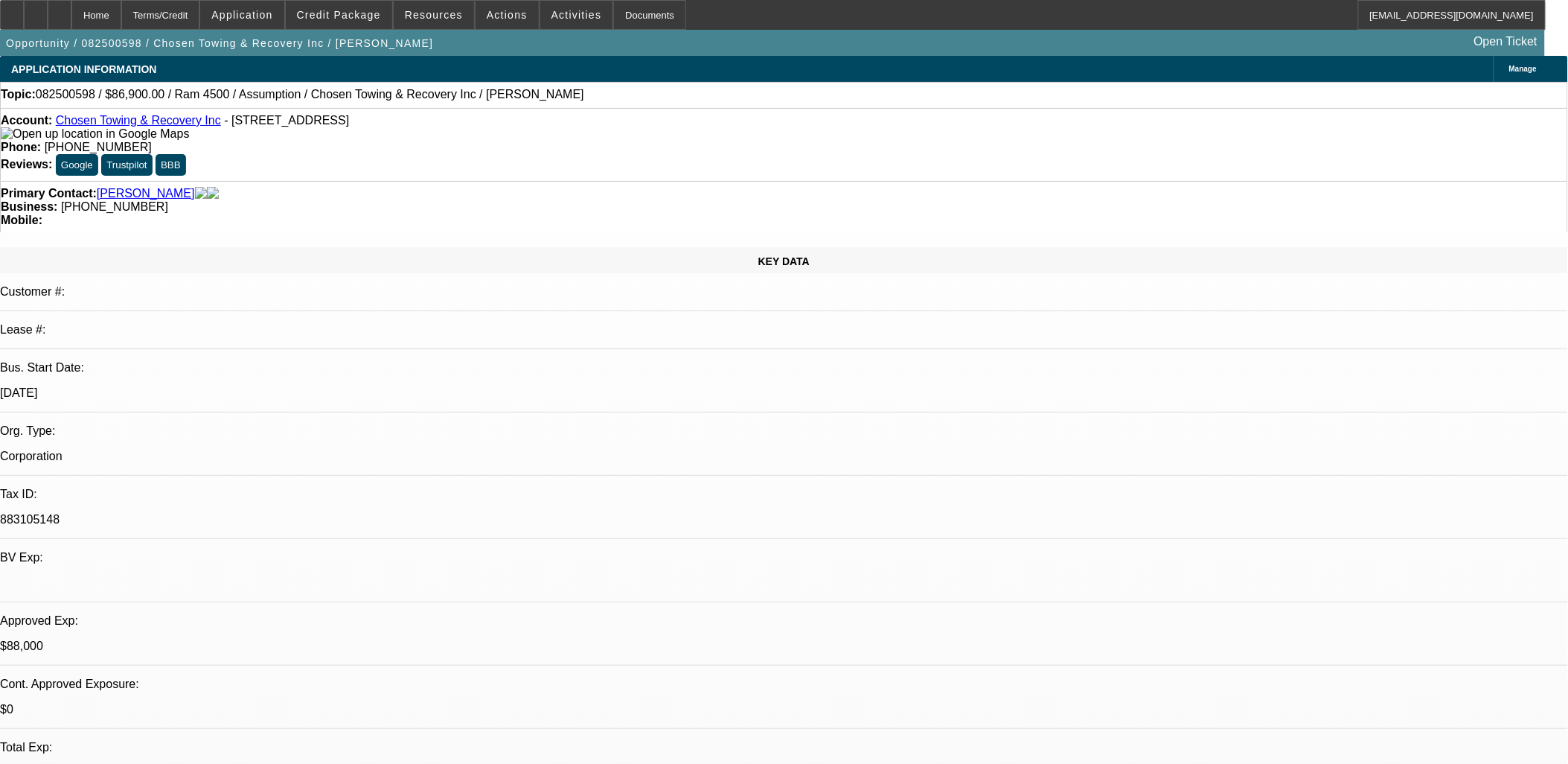
select select "0.1"
select select "1"
select select "2"
select select "4"
select select "1"
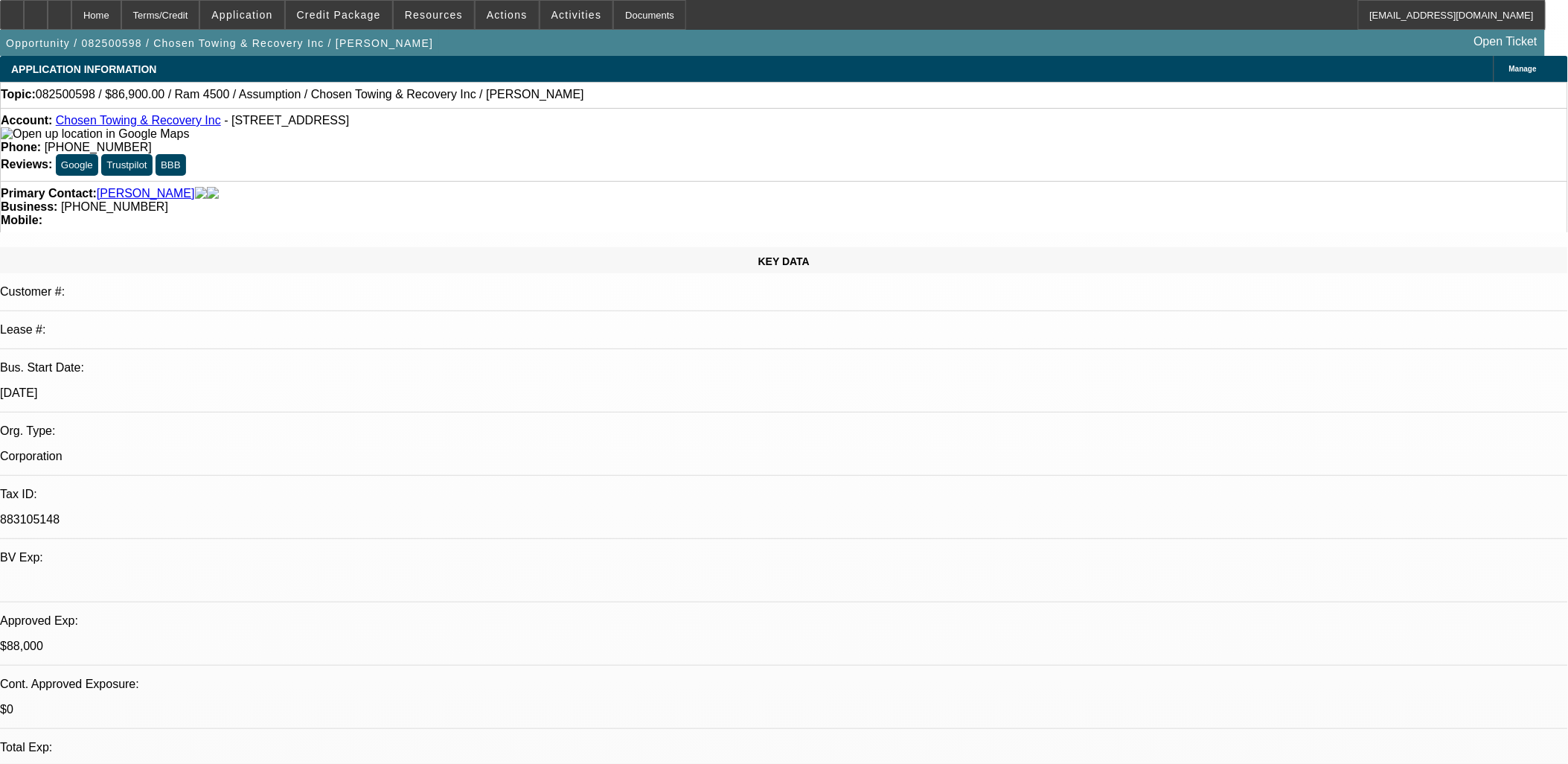
select select "2"
select select "4"
select select "1"
select select "2"
select select "4"
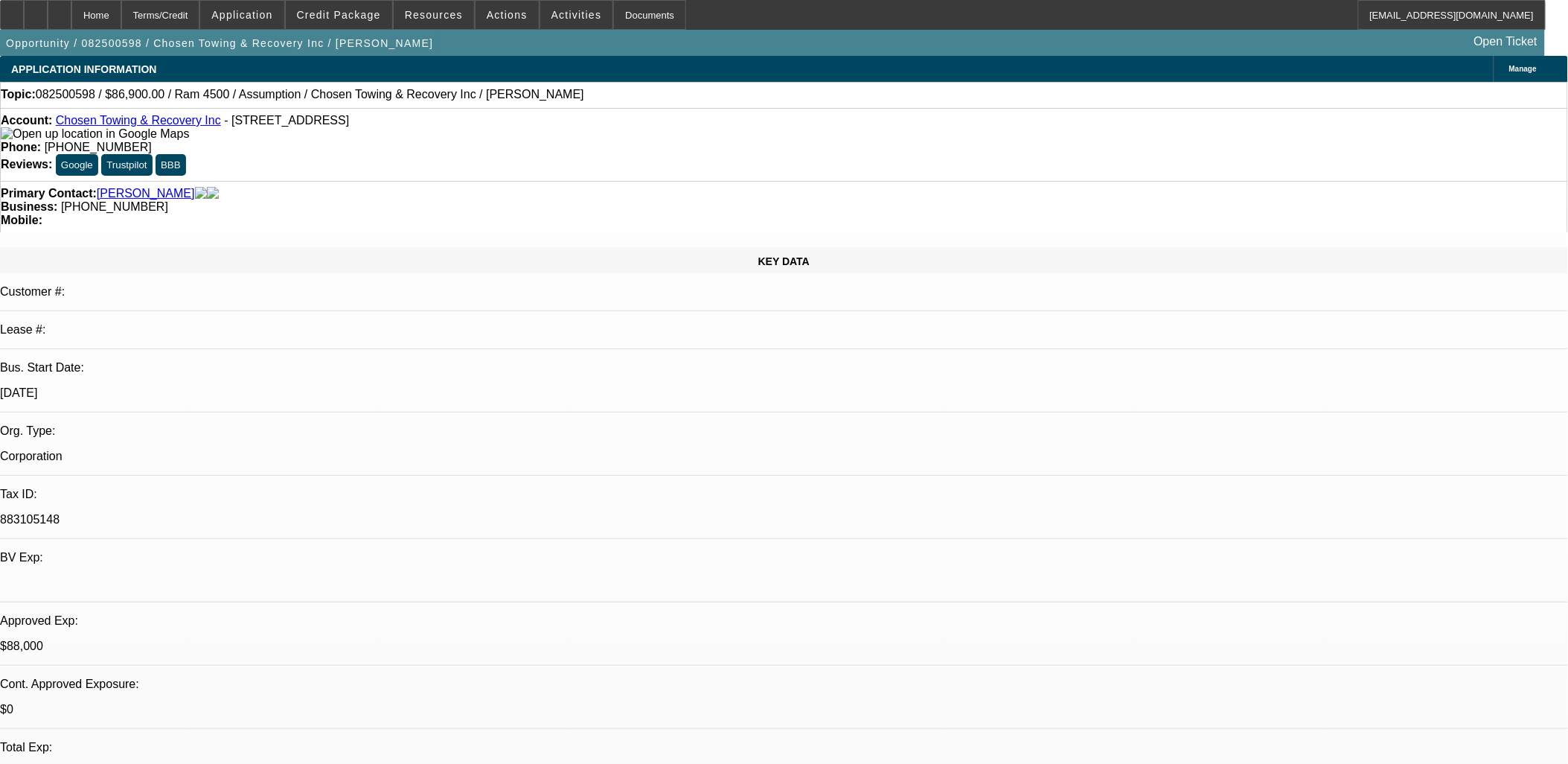
select select "1"
select select "2"
select select "4"
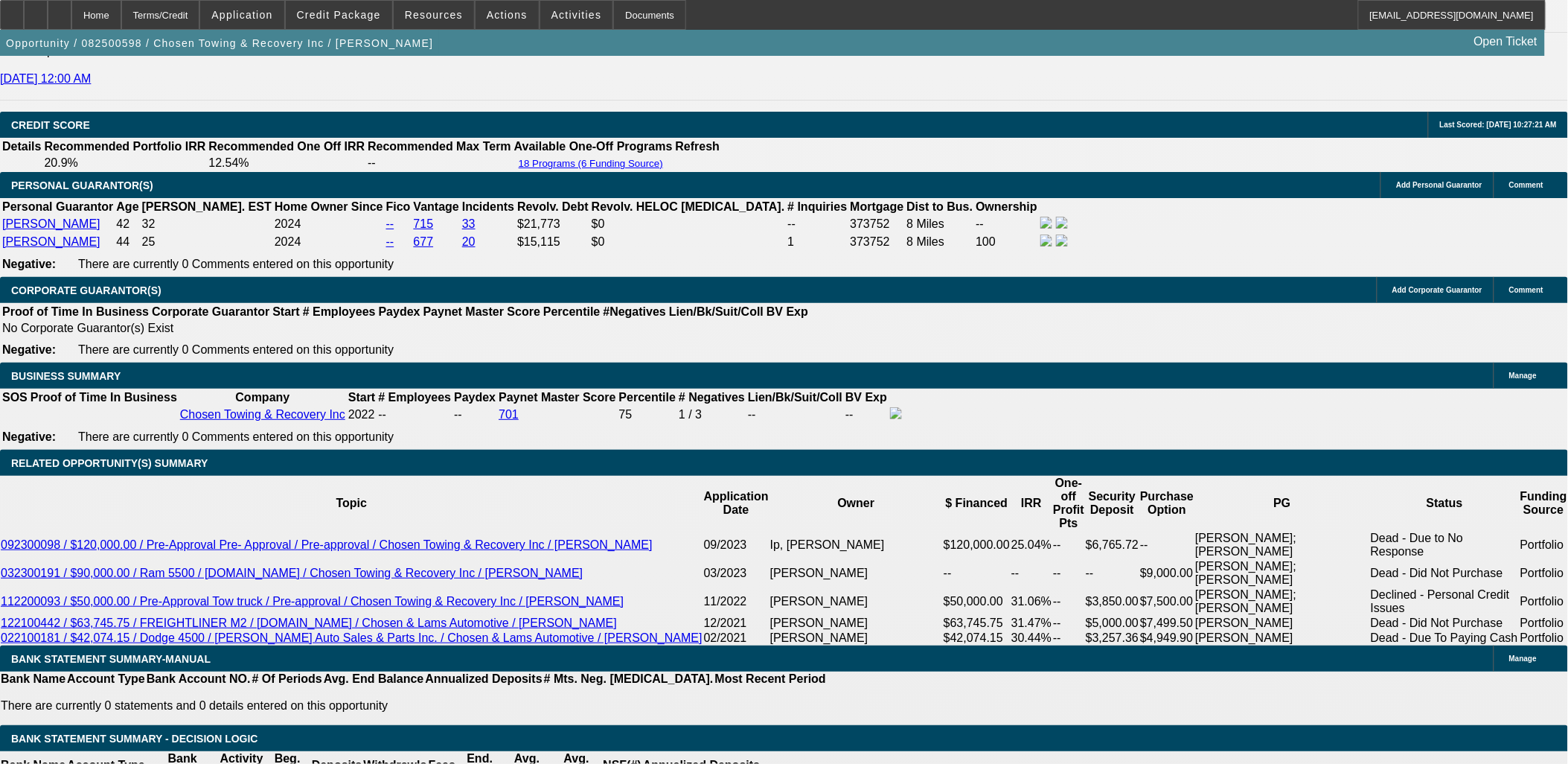
scroll to position [2234, 0]
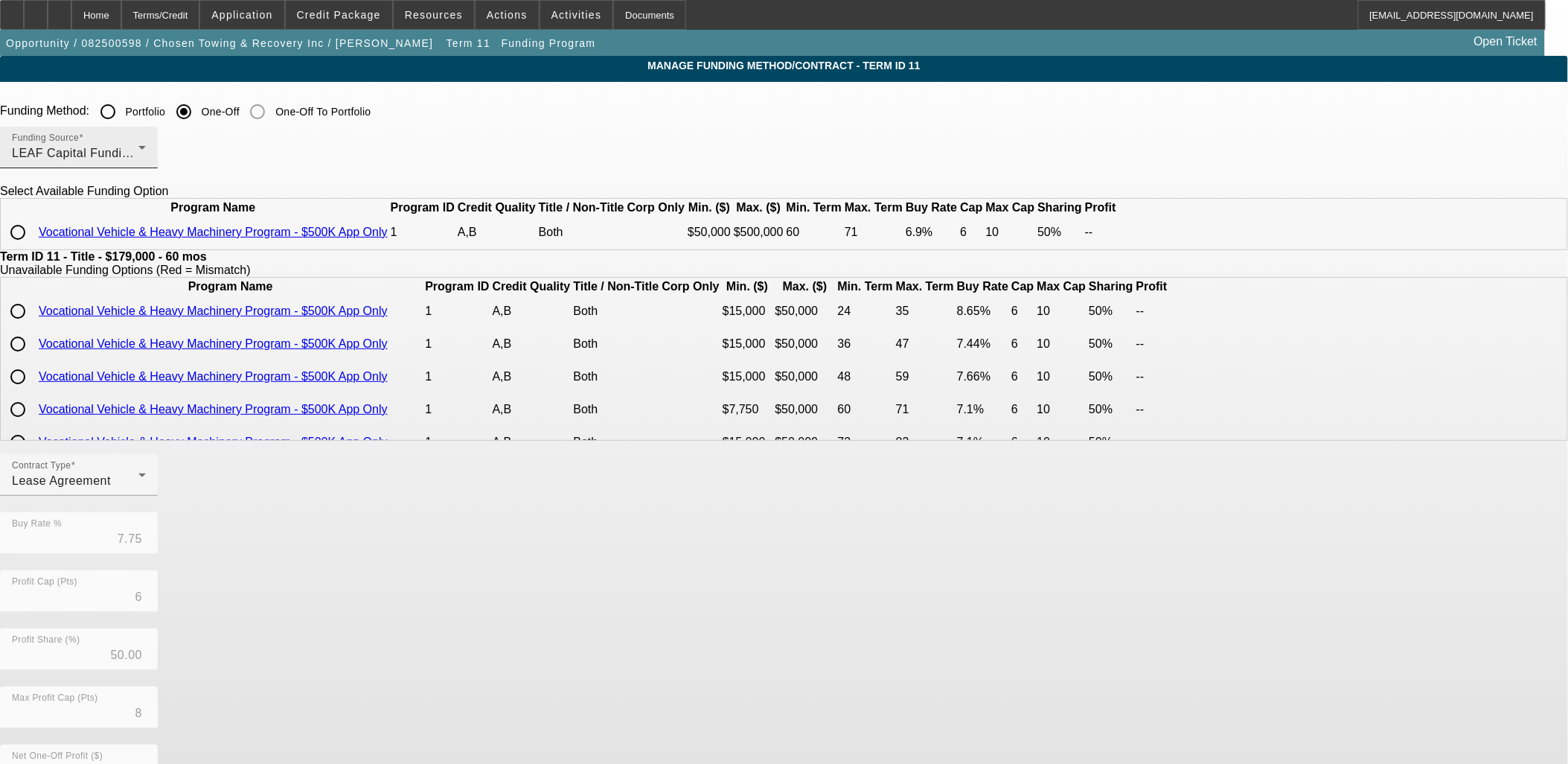
click at [139, 162] on div "LEAF Capital Funding, LLC" at bounding box center [75, 153] width 127 height 18
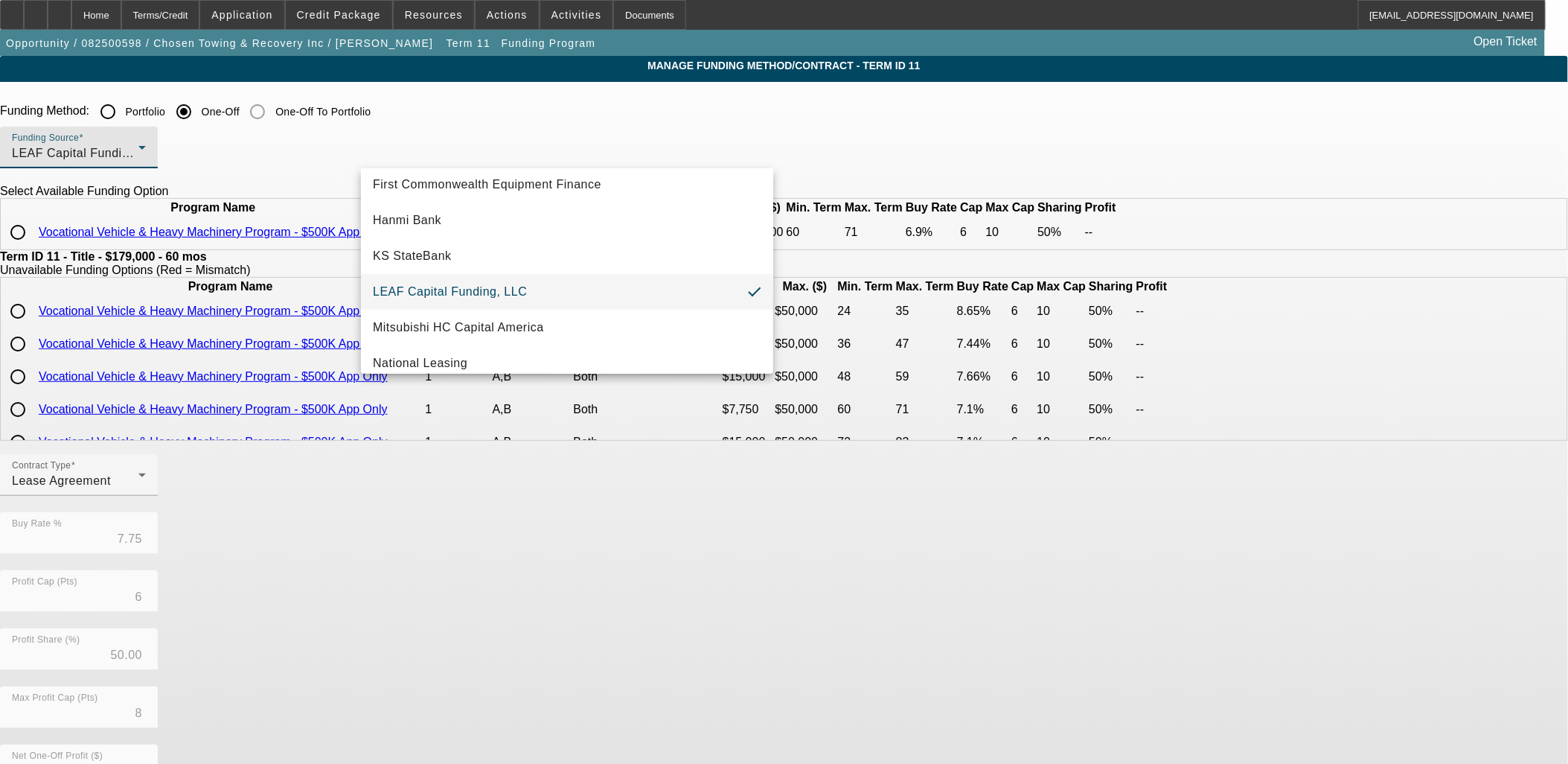
scroll to position [421, 0]
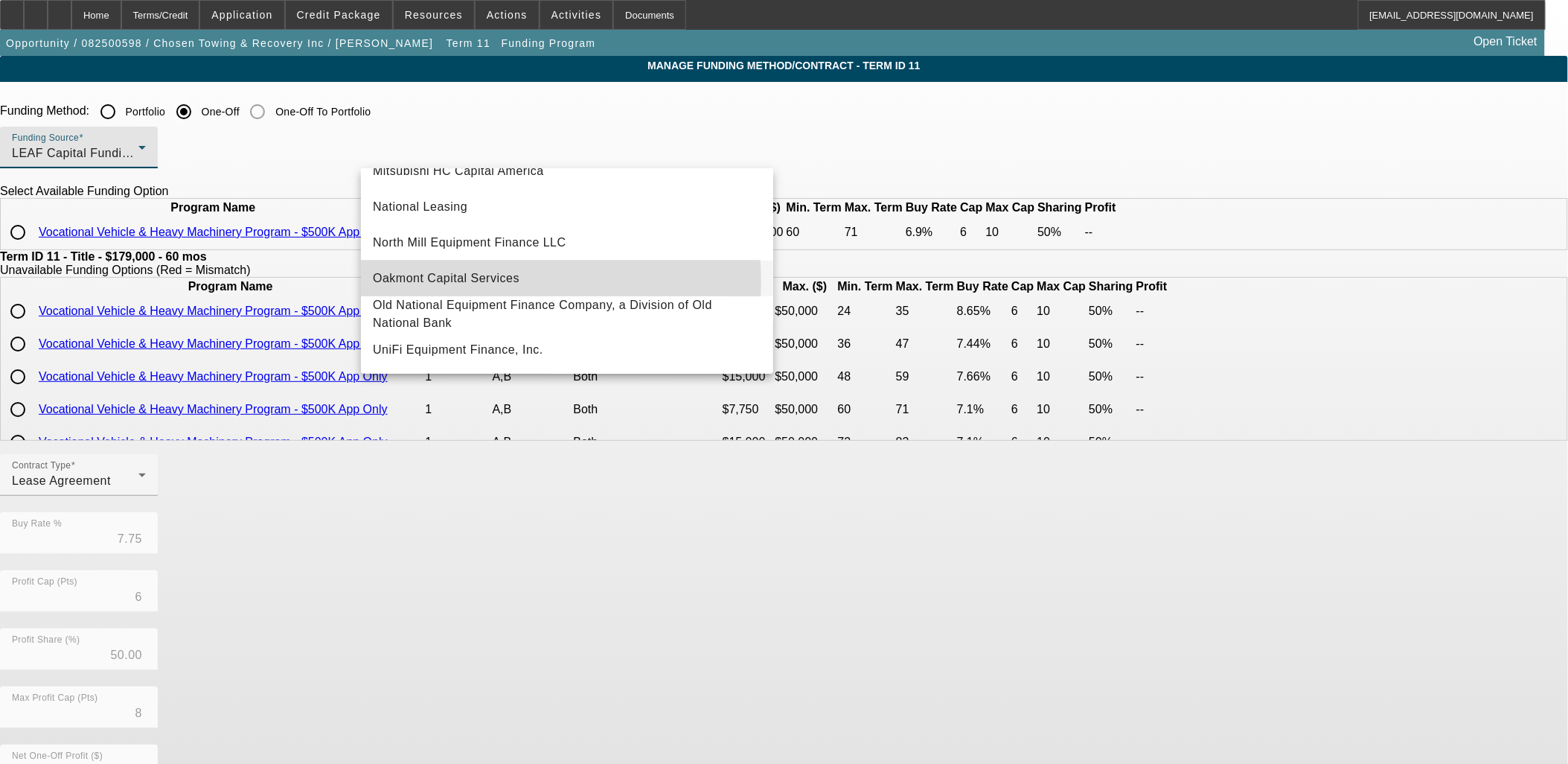
click at [460, 274] on span "Oakmont Capital Services" at bounding box center [446, 278] width 146 height 18
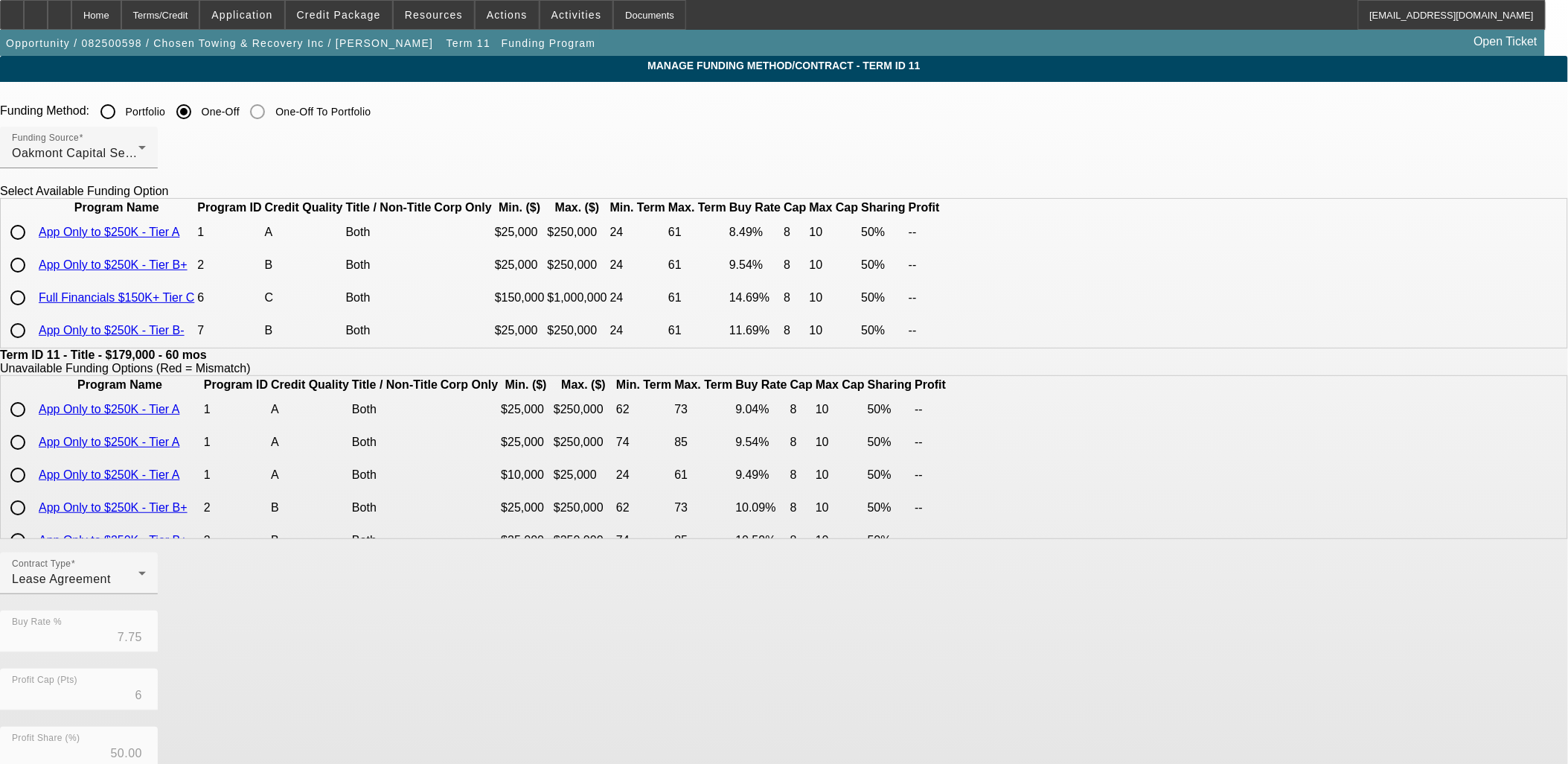
click at [33, 247] on input "radio" at bounding box center [18, 232] width 30 height 30
radio input "true"
type input "8.49"
type input "8"
type input "10"
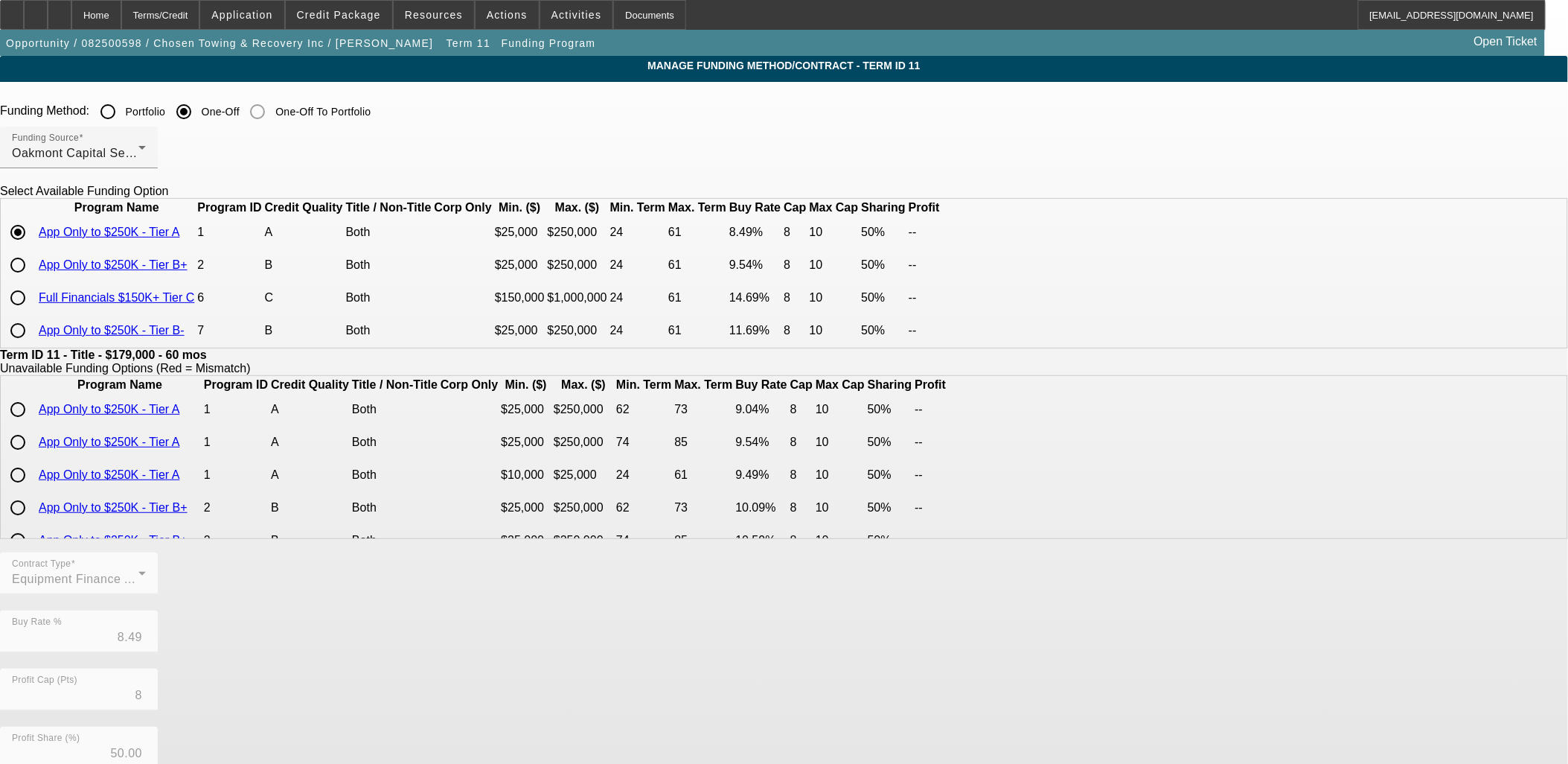
click at [223, 344] on app-term-manage-funding "Manage Funding Method/Contract - Term ID 11 Funding Method: Portfolio One-Off O…" at bounding box center [784, 558] width 1568 height 1006
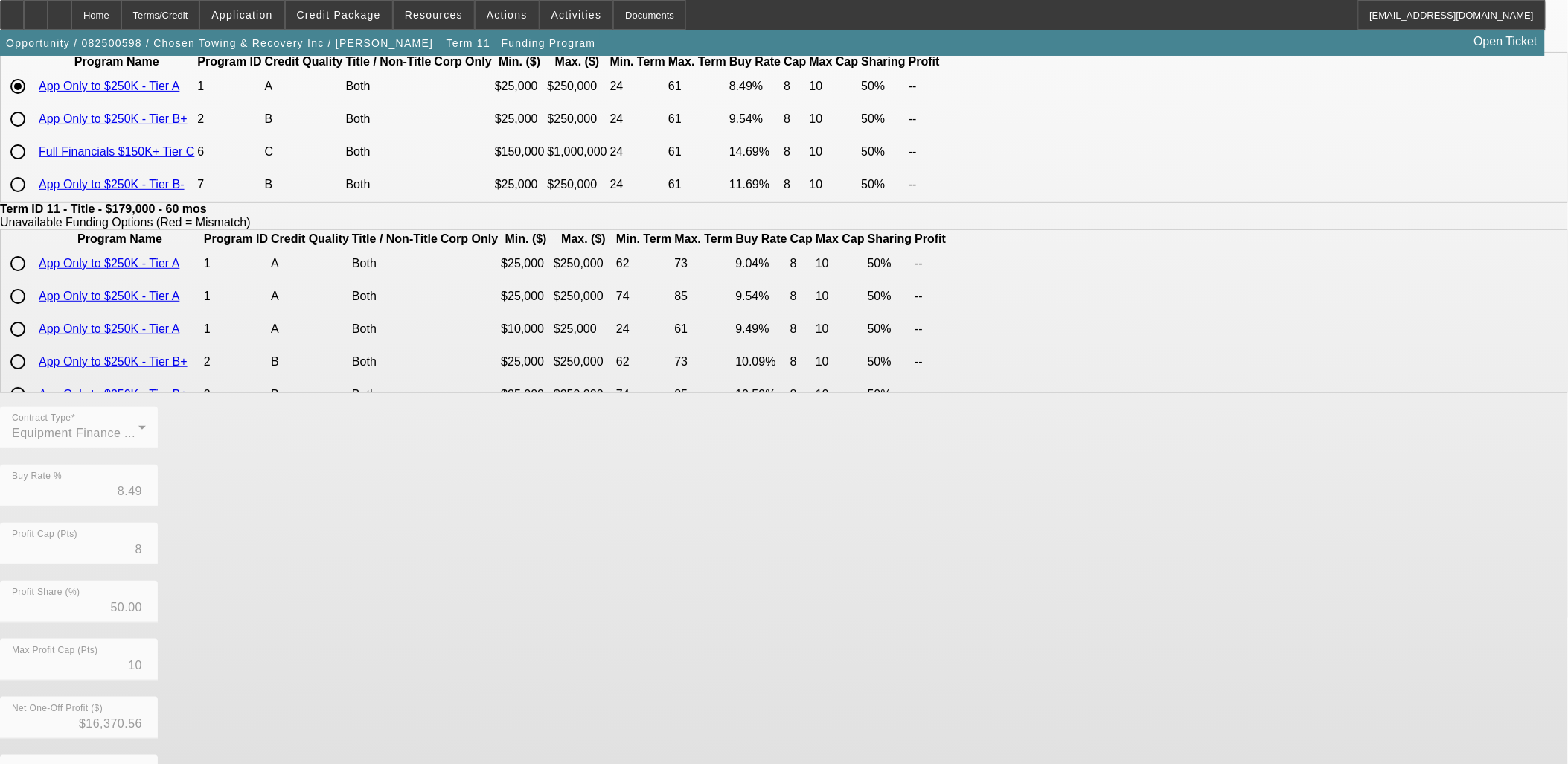
scroll to position [262, 0]
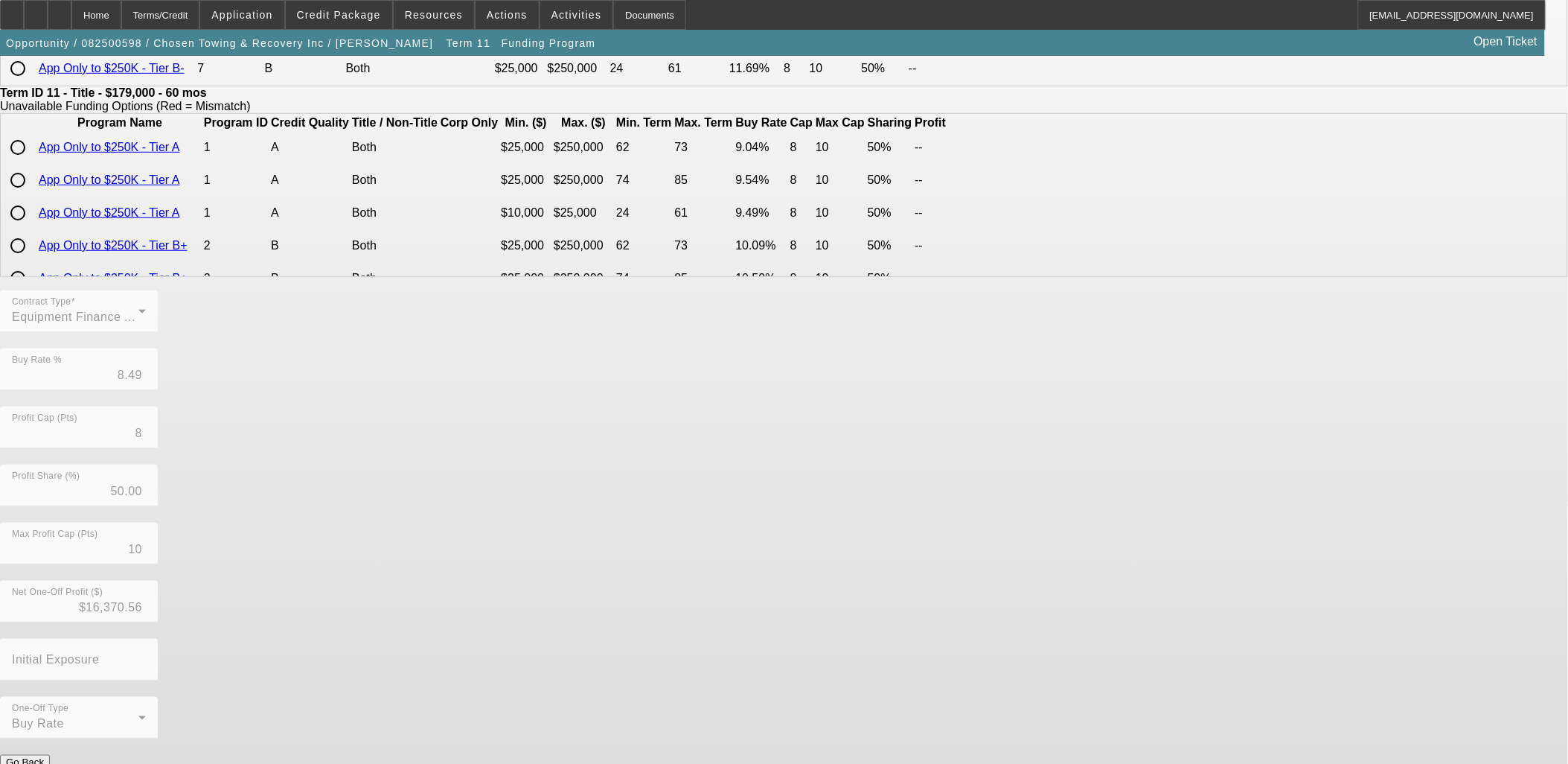
click at [42, 763] on button "Submit" at bounding box center [21, 778] width 42 height 15
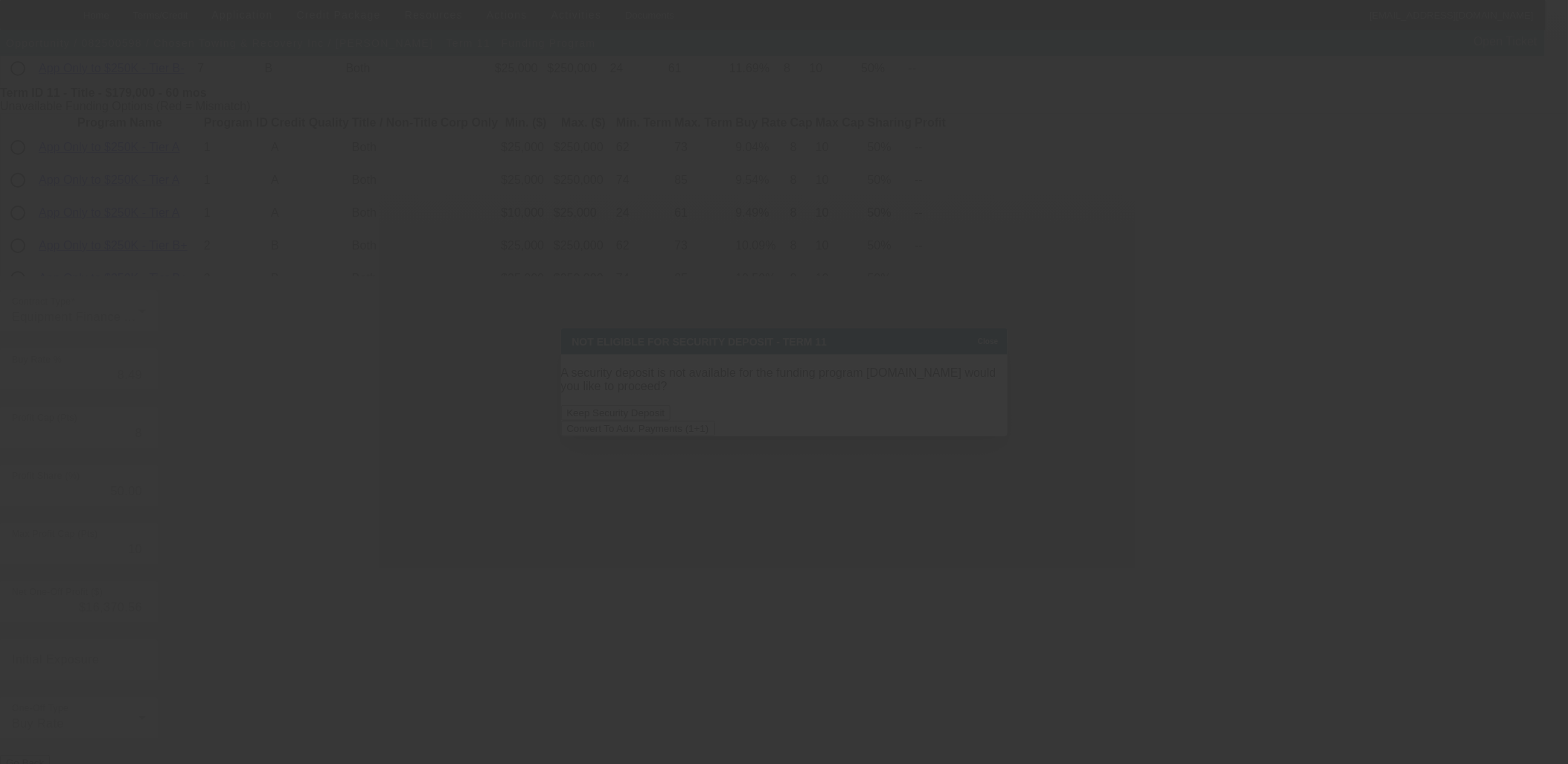
scroll to position [0, 0]
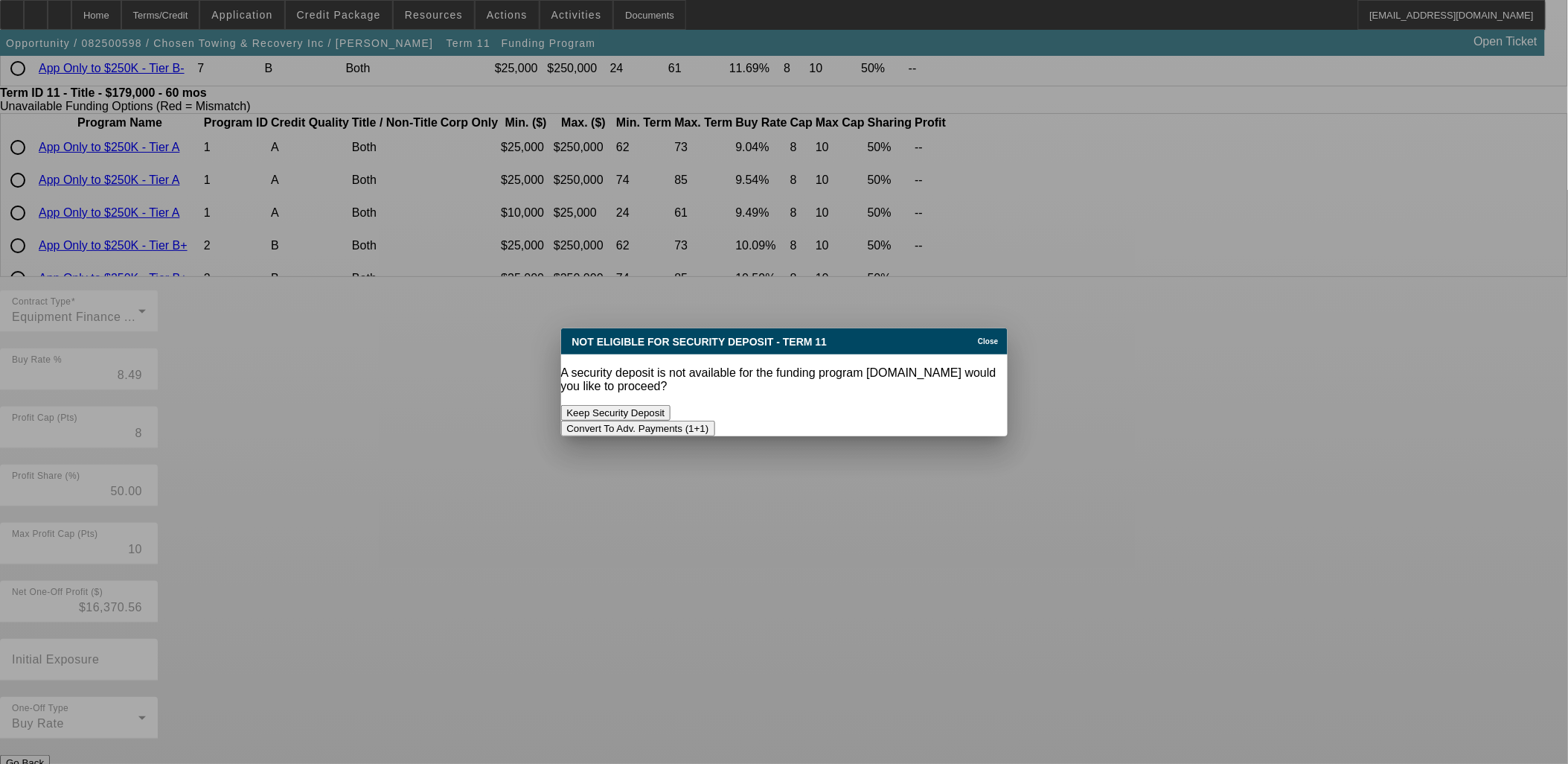
click at [715, 420] on button "Convert To Adv. Payments (1+1)" at bounding box center [639, 428] width 154 height 15
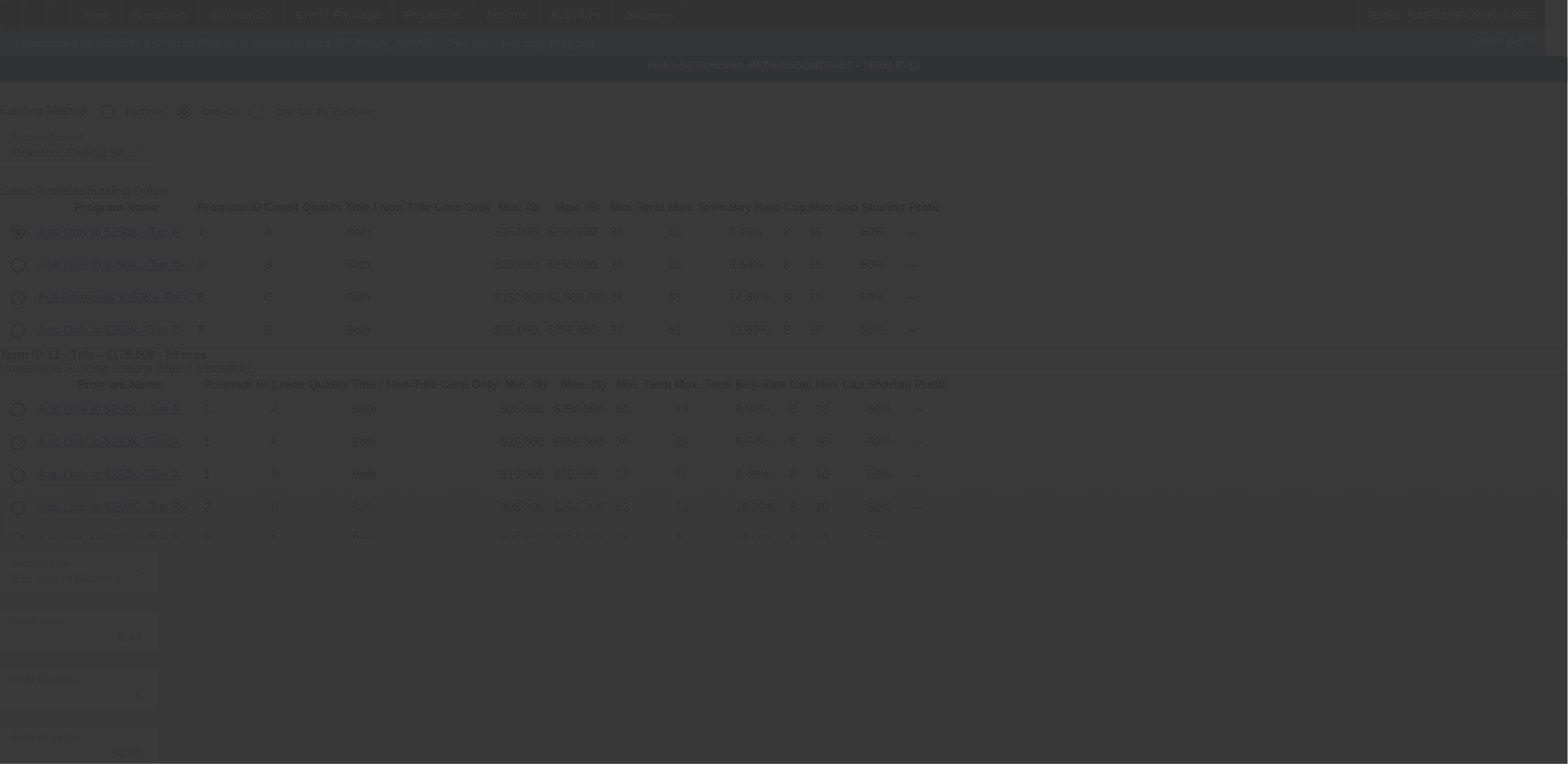
scroll to position [262, 0]
type input "7.75"
type input "6"
type input "8"
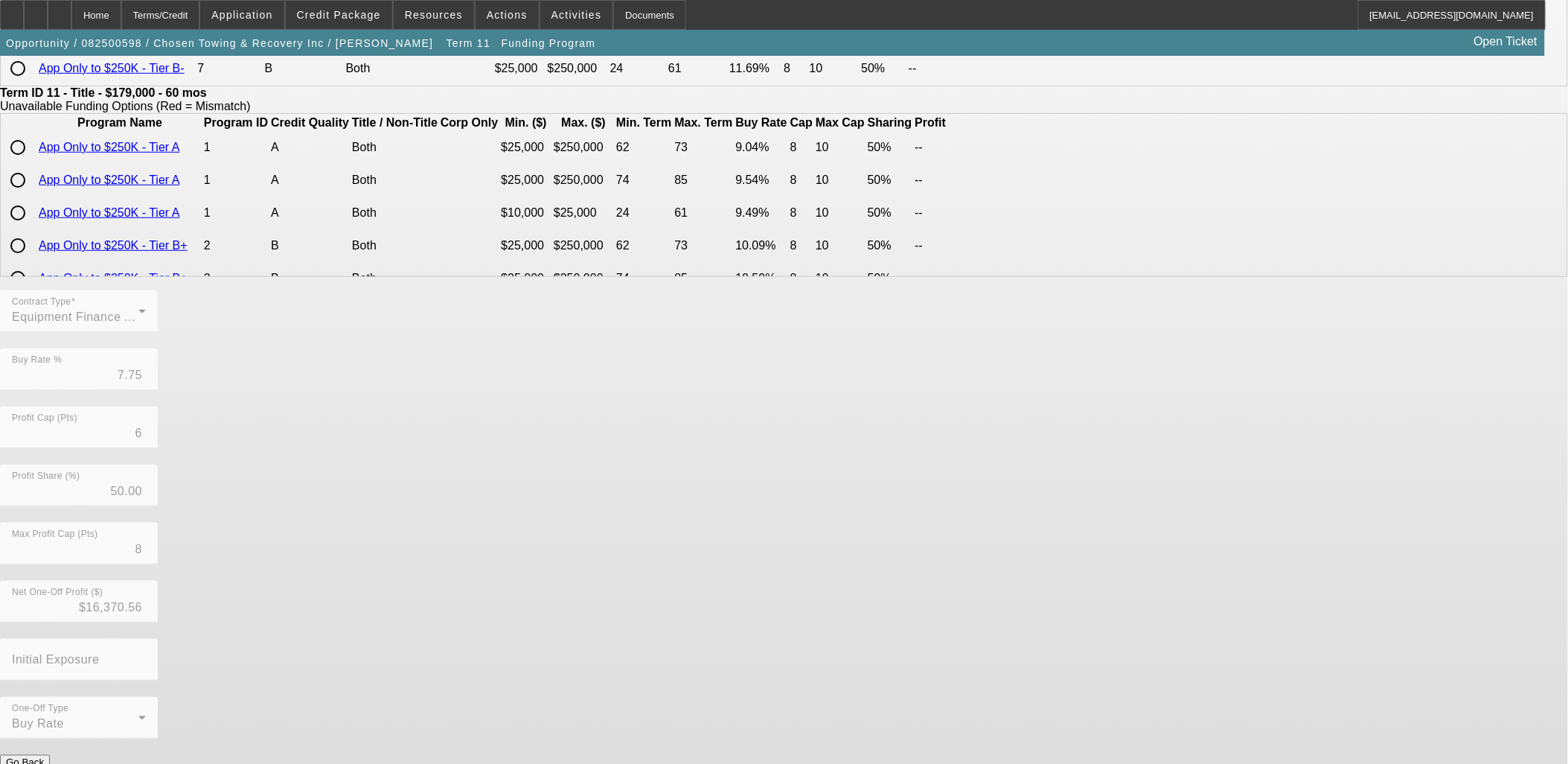
scroll to position [0, 0]
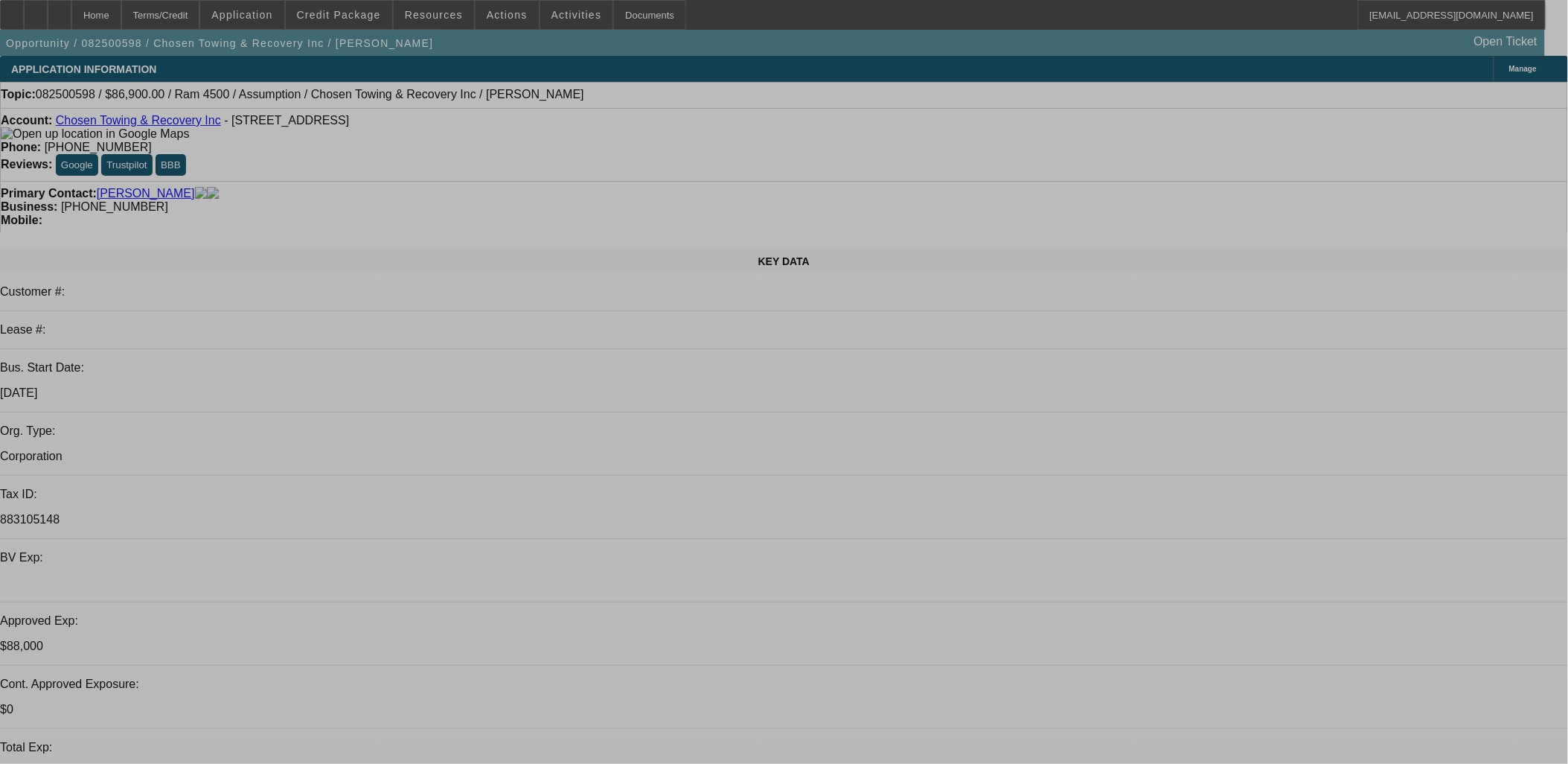
select select "0"
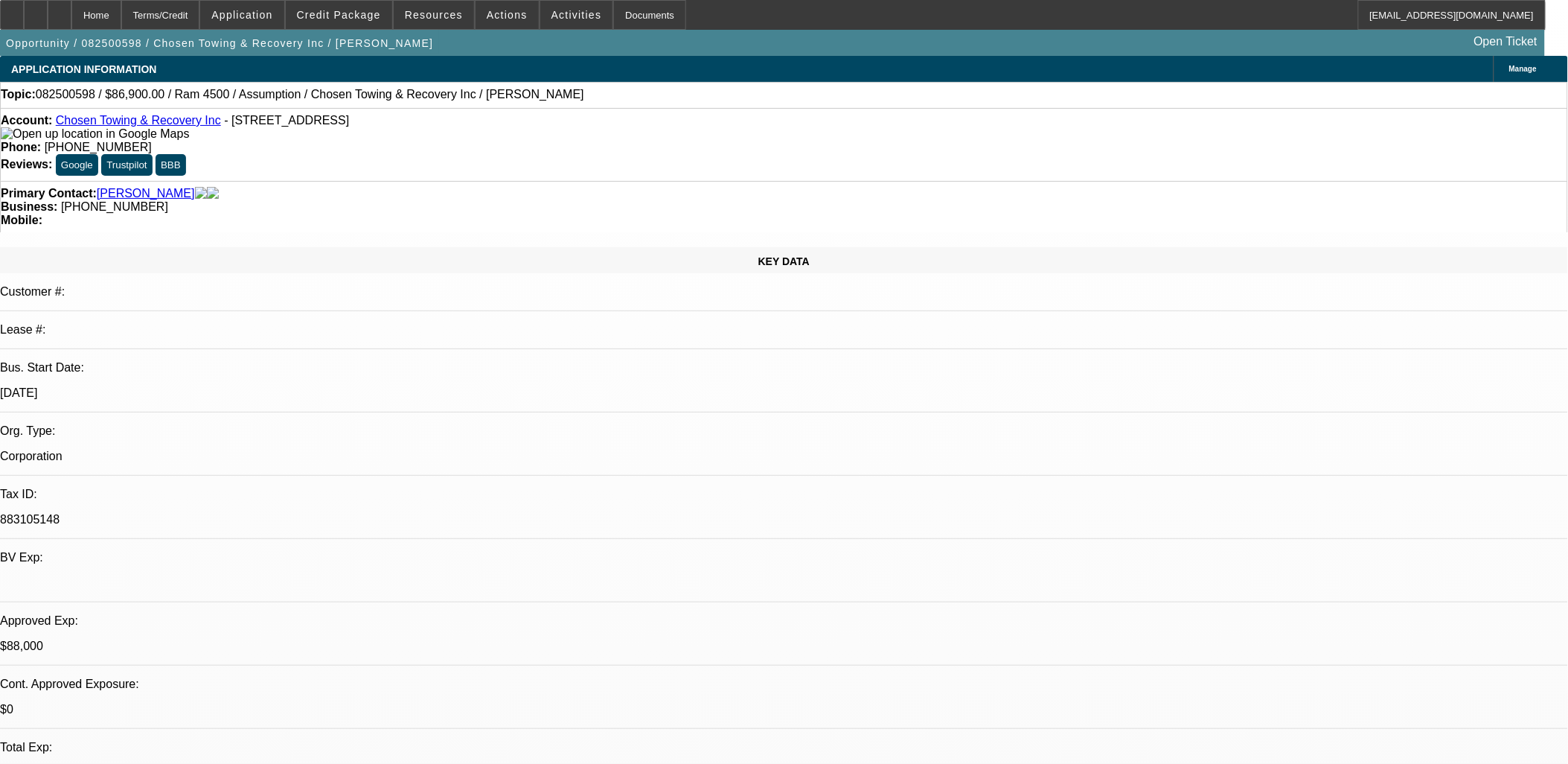
select select "0"
select select "6"
select select "0"
select select "2"
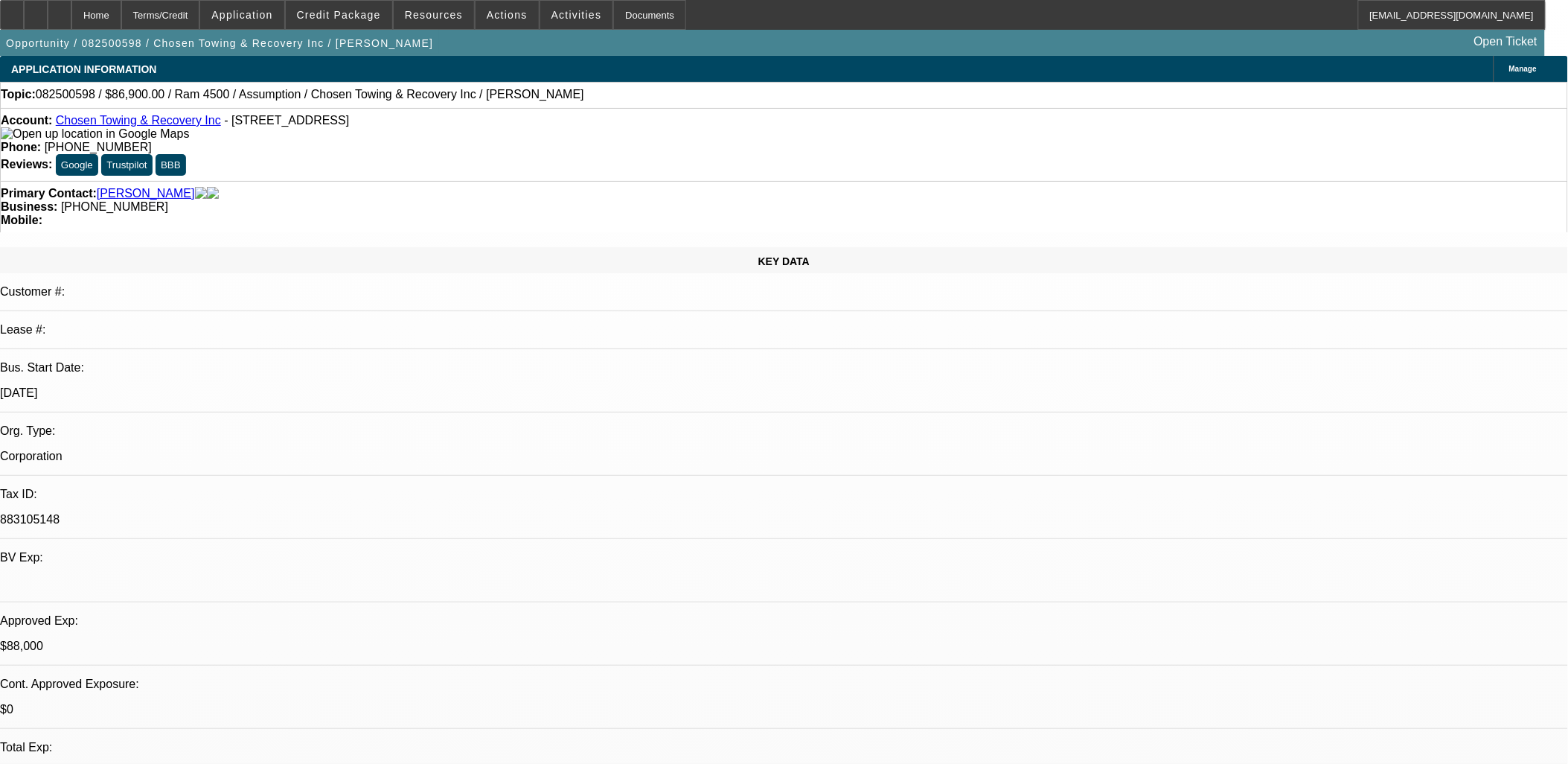
select select "2"
select select "0.1"
select select "4"
select select "0"
select select "2"
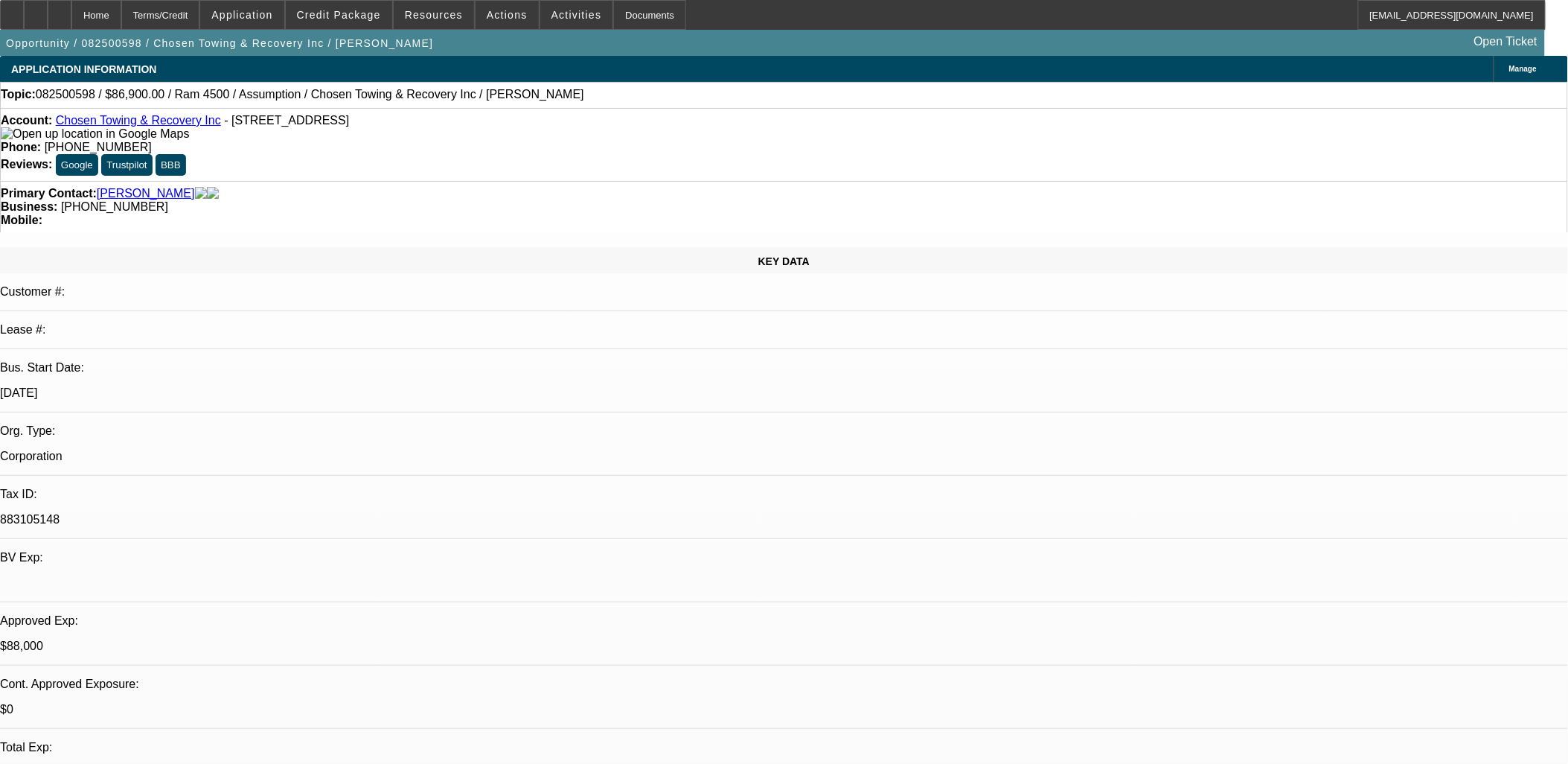
select select "2"
select select "0.1"
select select "4"
select select "0"
select select "2"
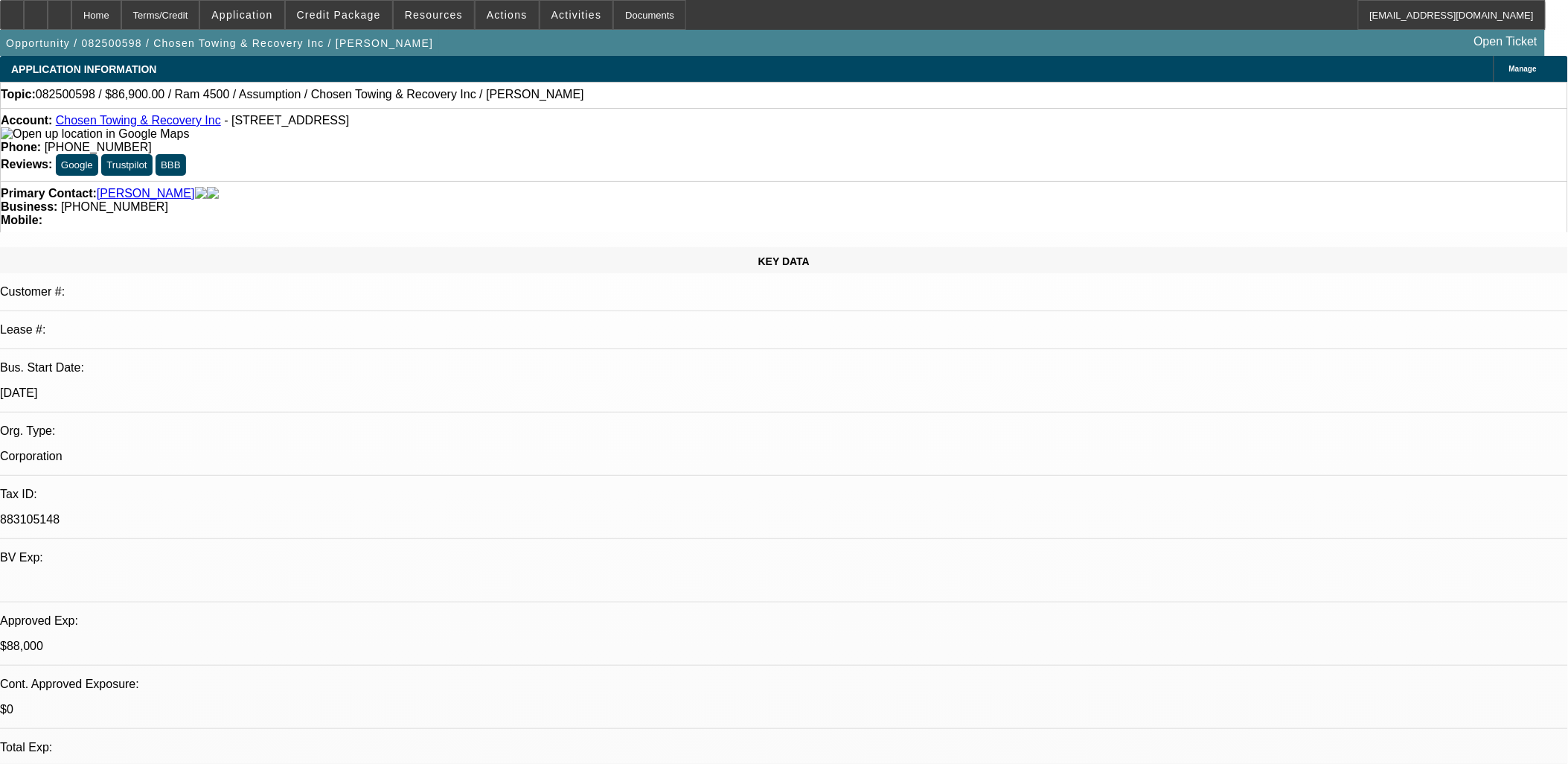
select select "2"
select select "0.1"
select select "4"
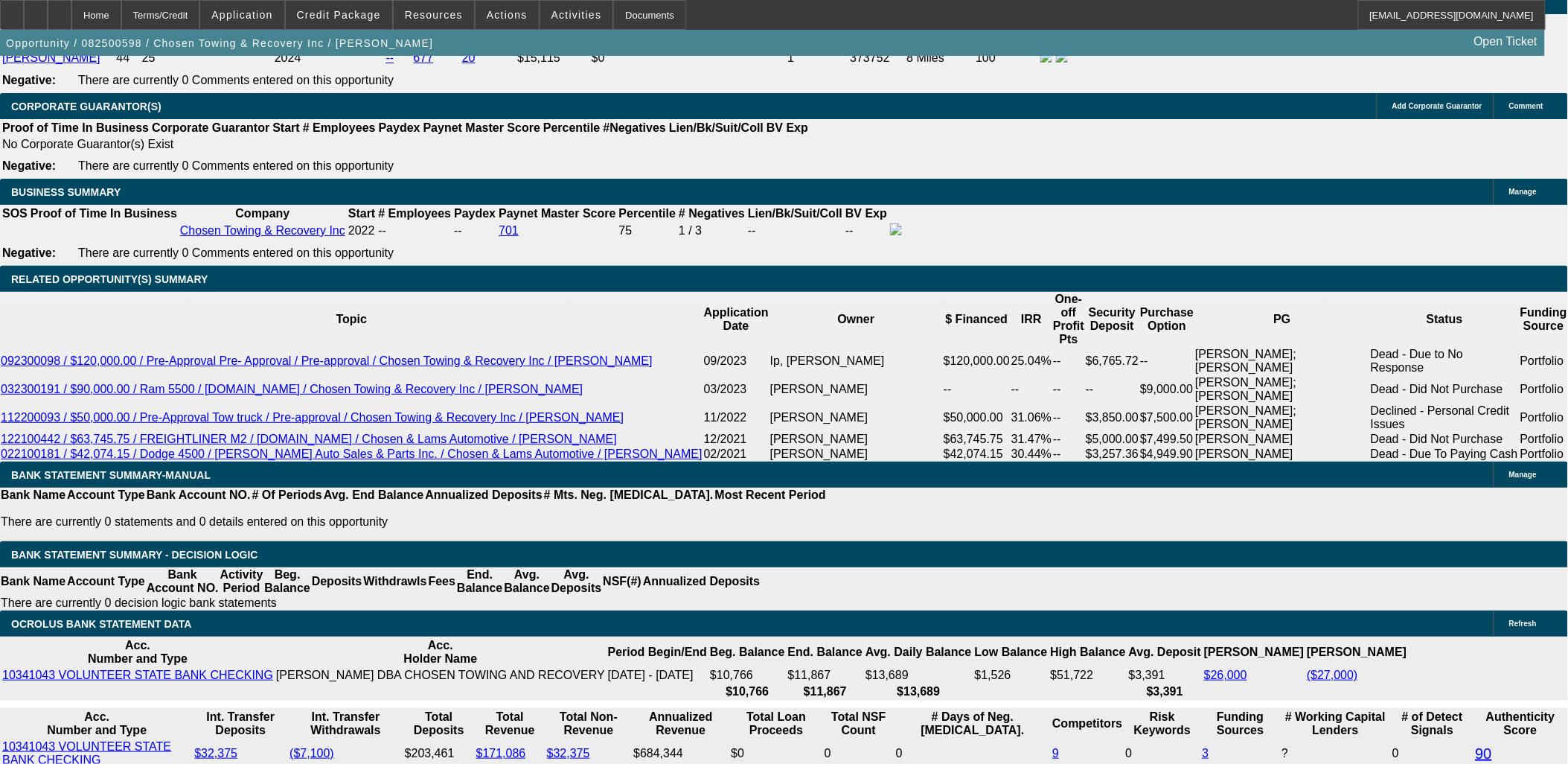
scroll to position [2234, 0]
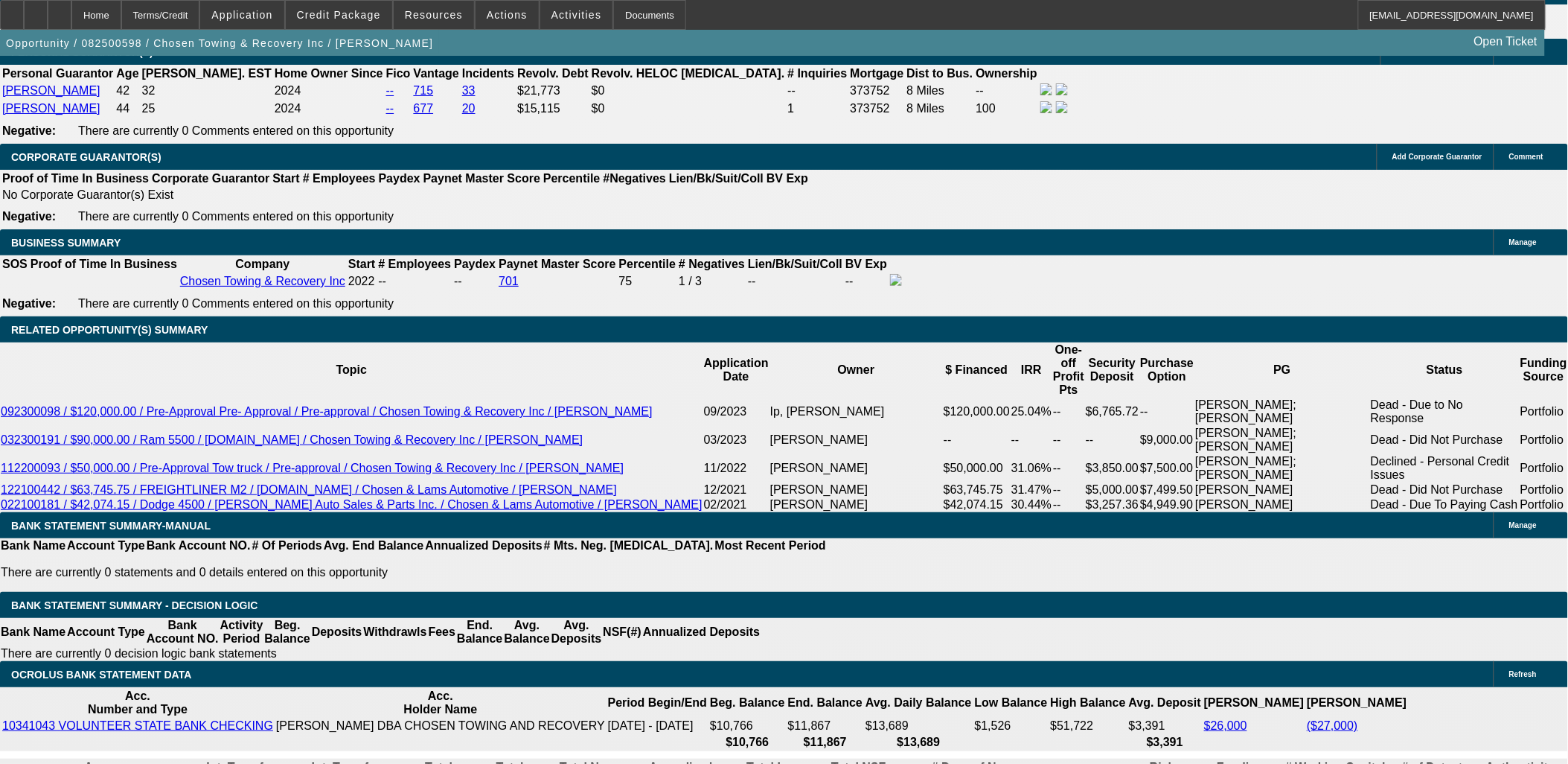
type input "UNKNOWN"
type input "12."
type input "$3,059.78"
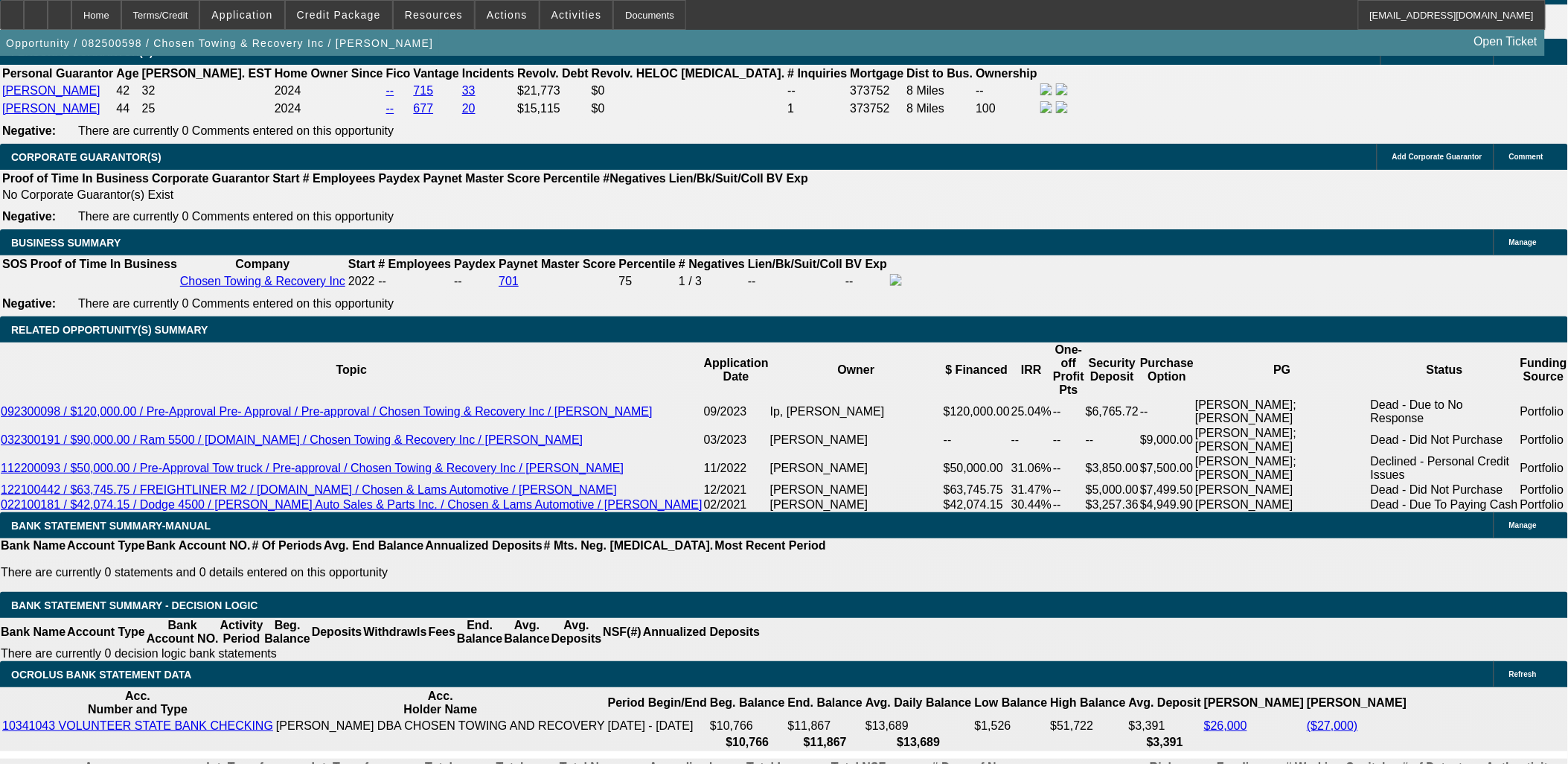
type input "12.5"
type input "$3,981.76"
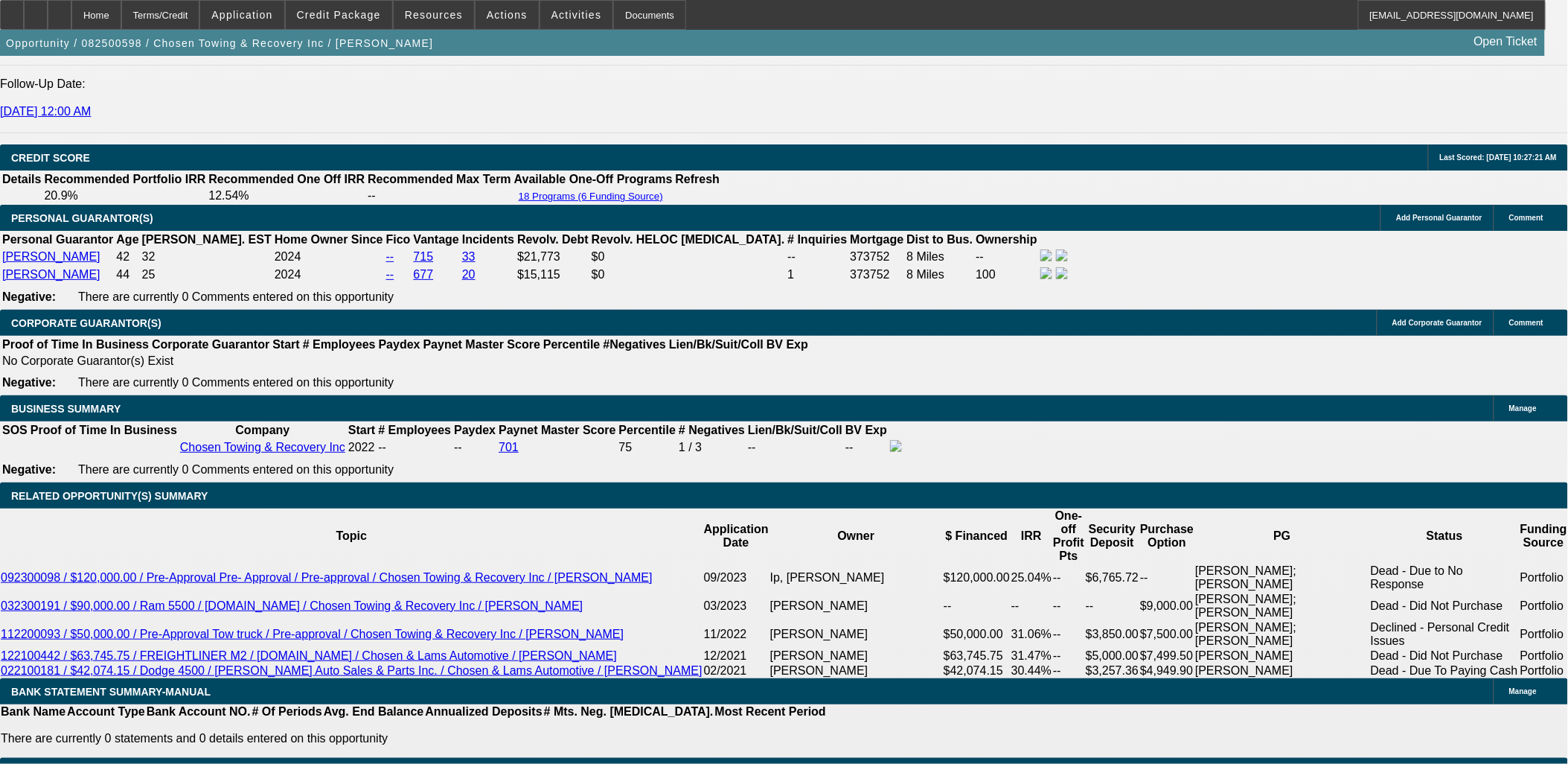
type input "12.5"
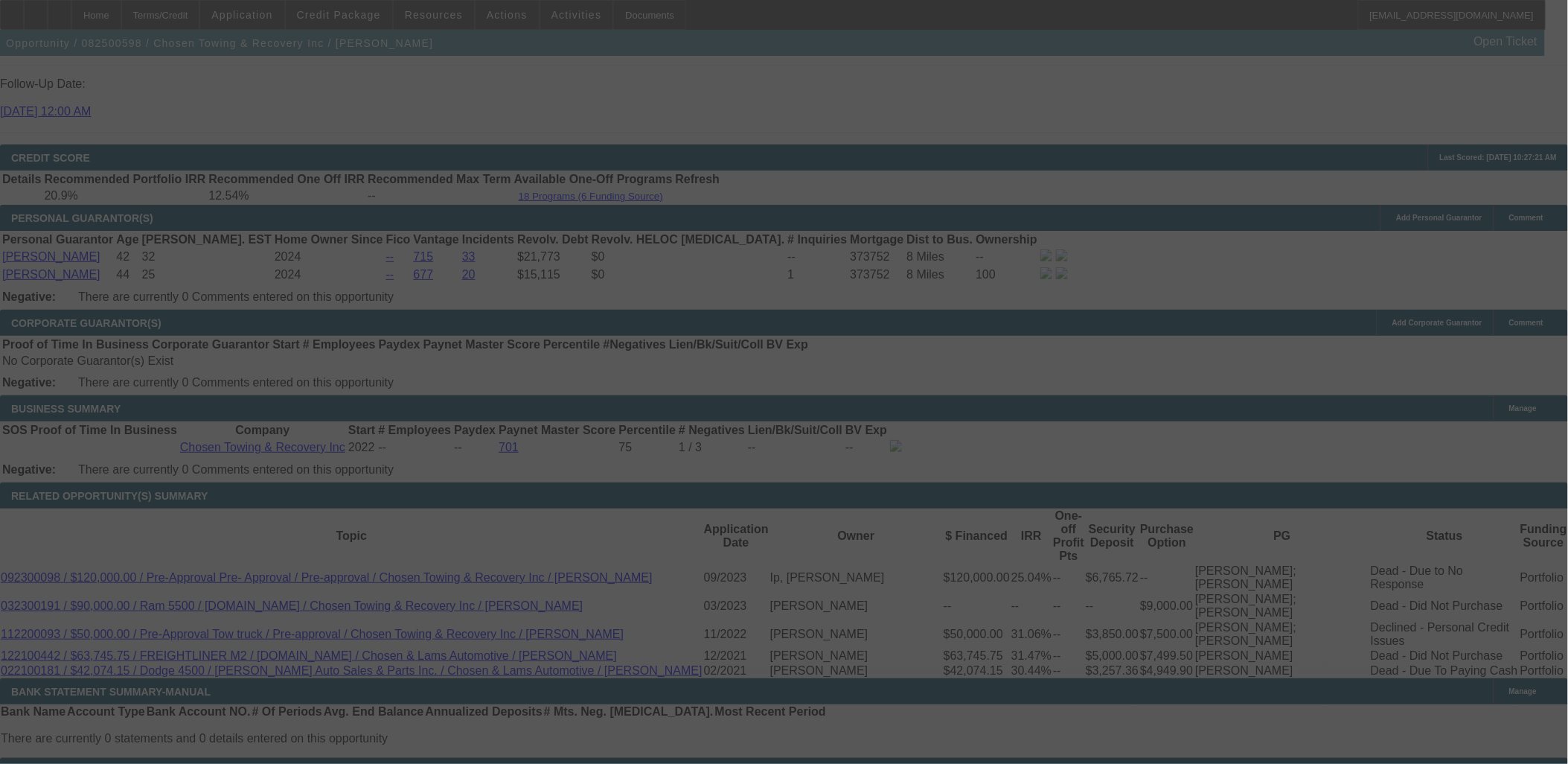
select select "0"
select select "6"
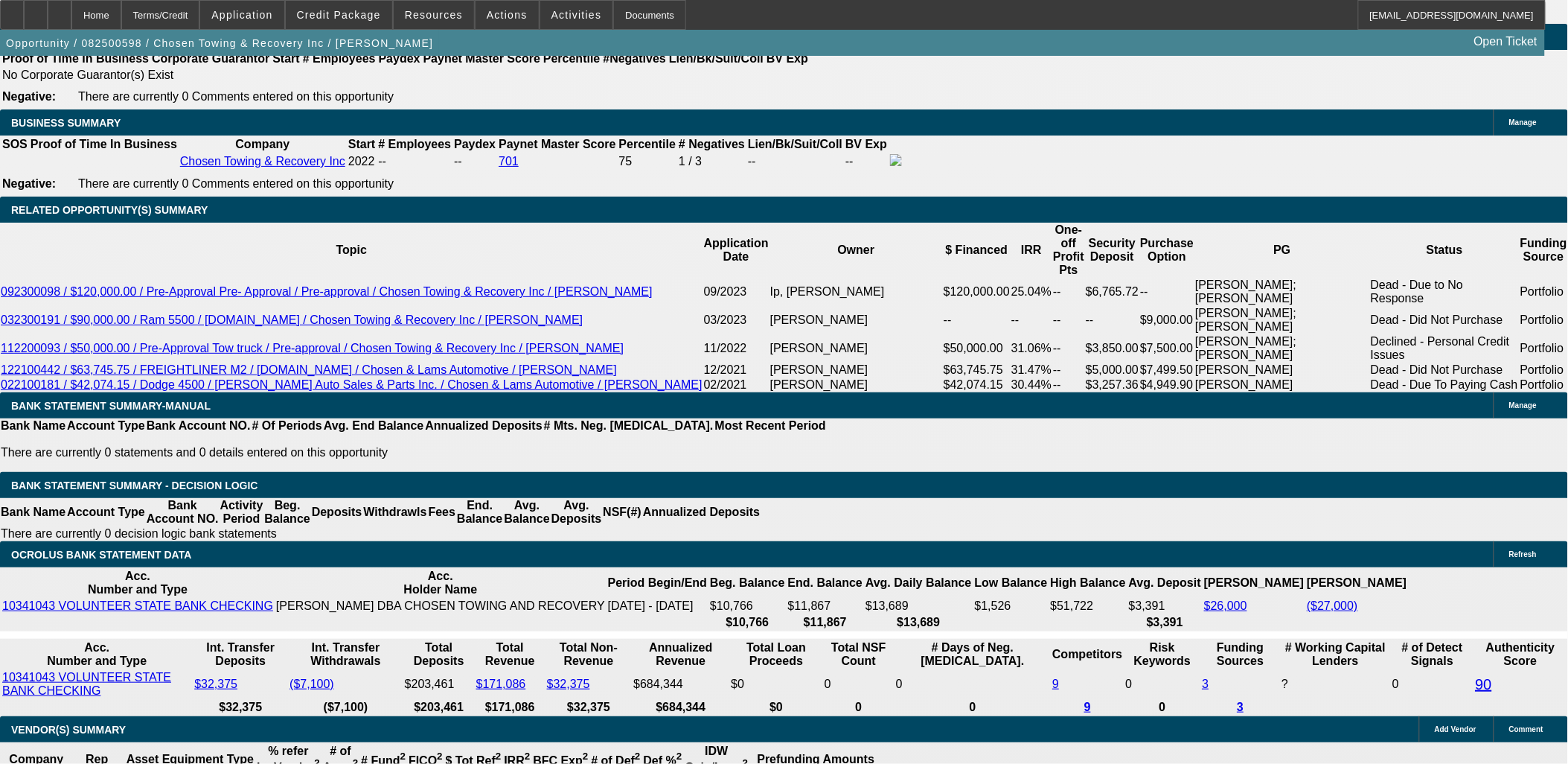
scroll to position [2317, 0]
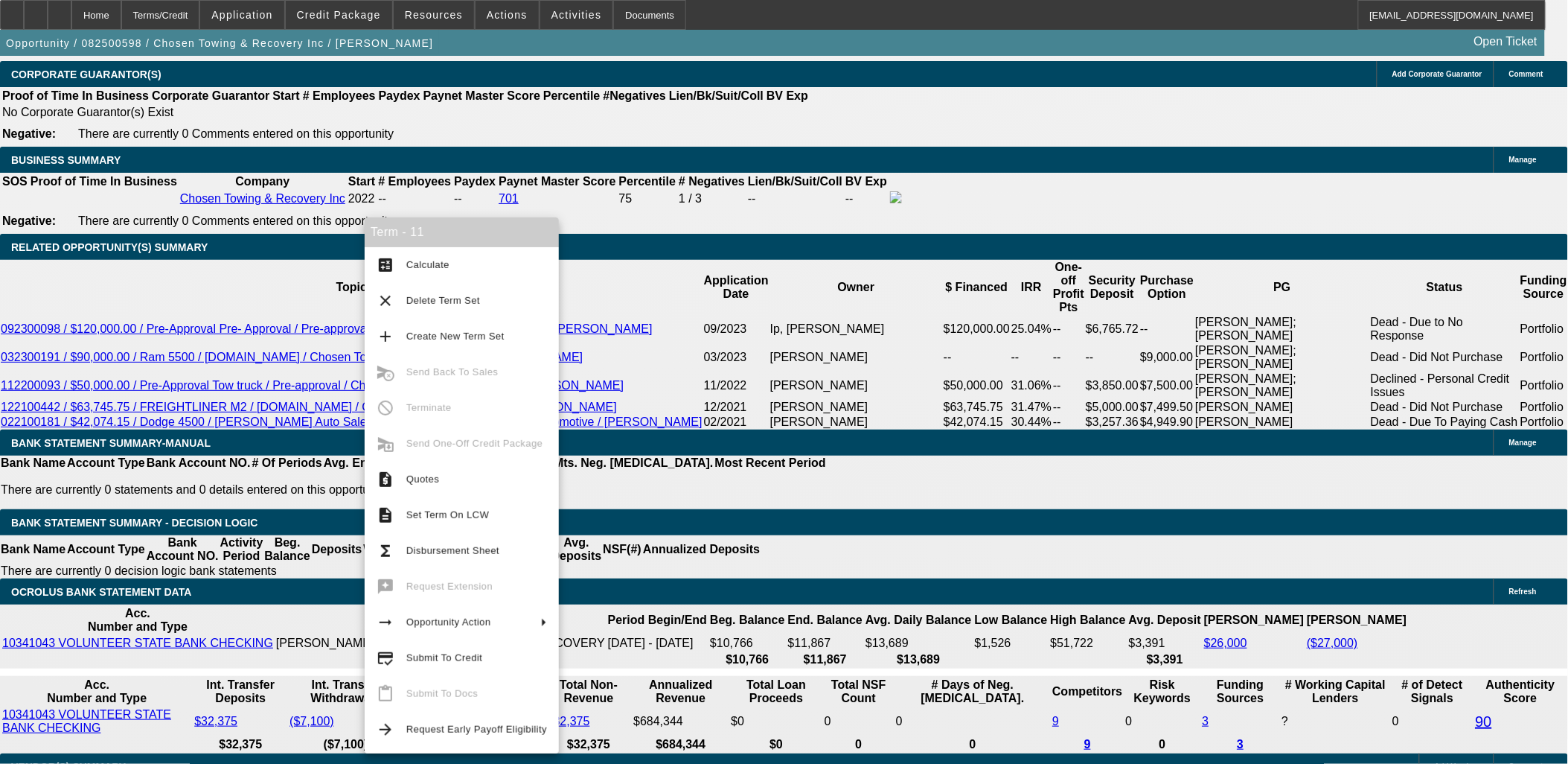
click at [466, 656] on span "Submit To Credit" at bounding box center [444, 657] width 76 height 11
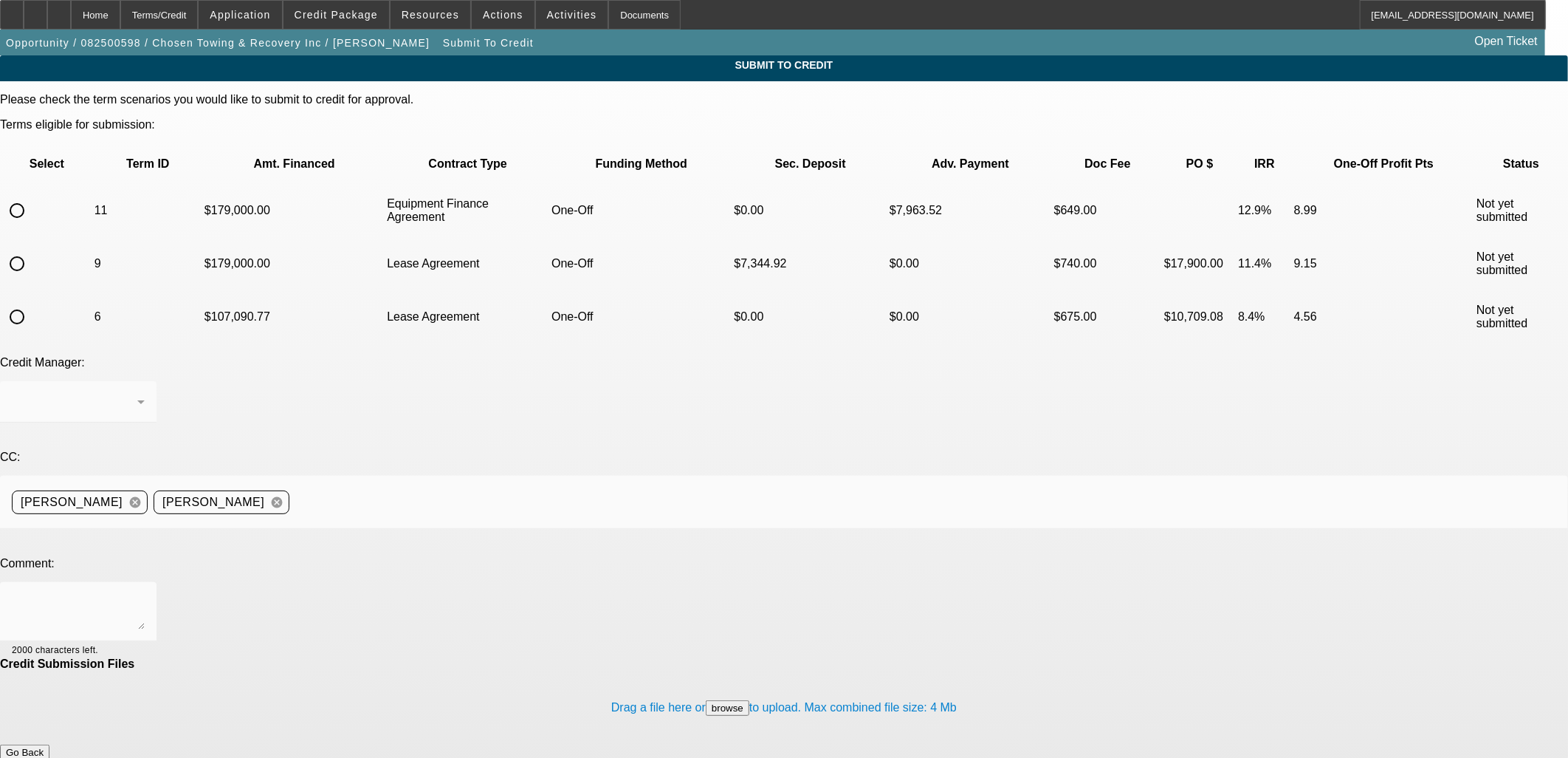
click at [32, 196] on input "radio" at bounding box center [17, 210] width 29 height 29
radio input "true"
click at [144, 594] on textarea at bounding box center [78, 612] width 133 height 35
type textarea "try oak"
click at [42, 757] on button "Submit" at bounding box center [21, 768] width 42 height 15
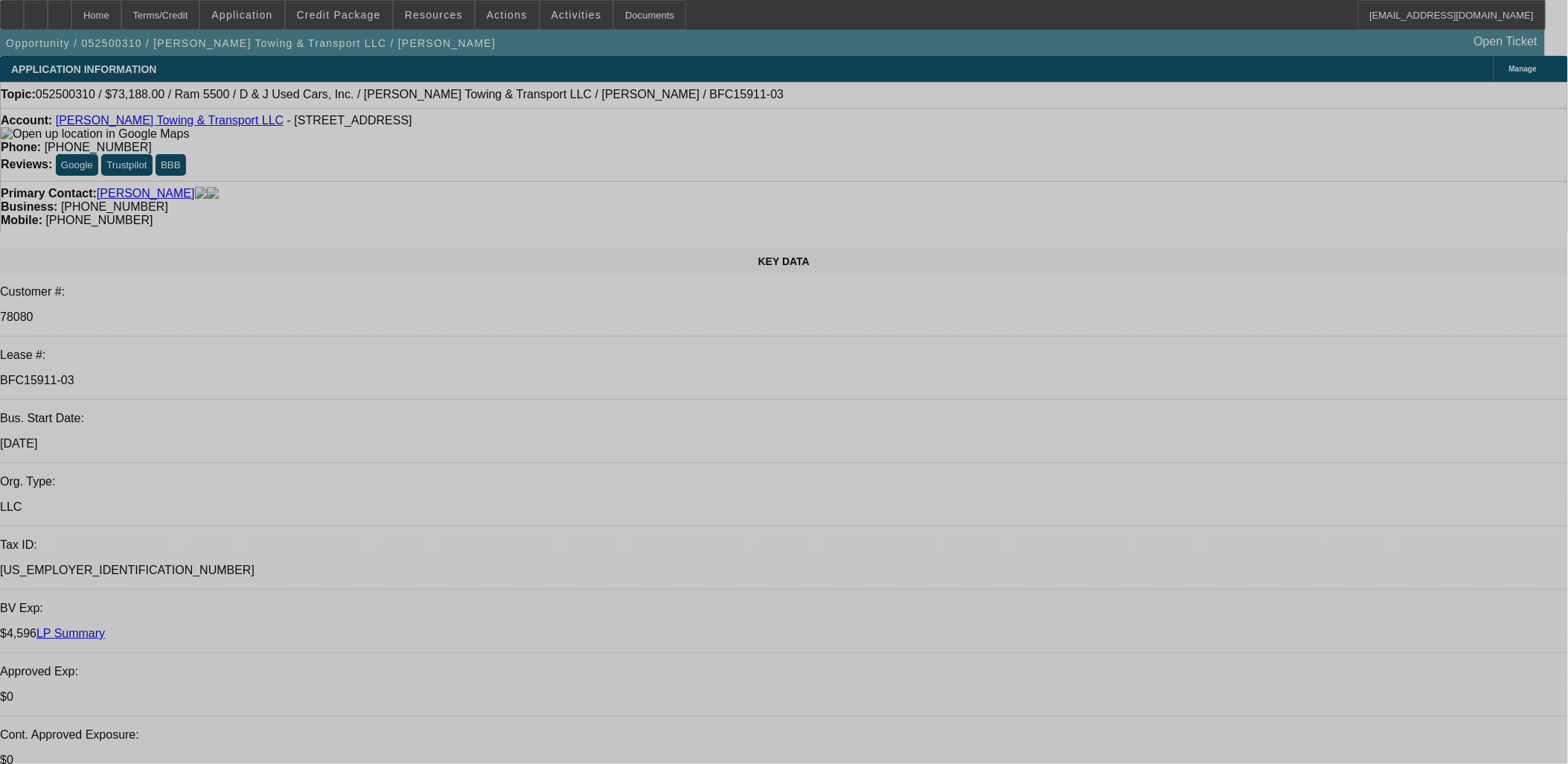
select select "0"
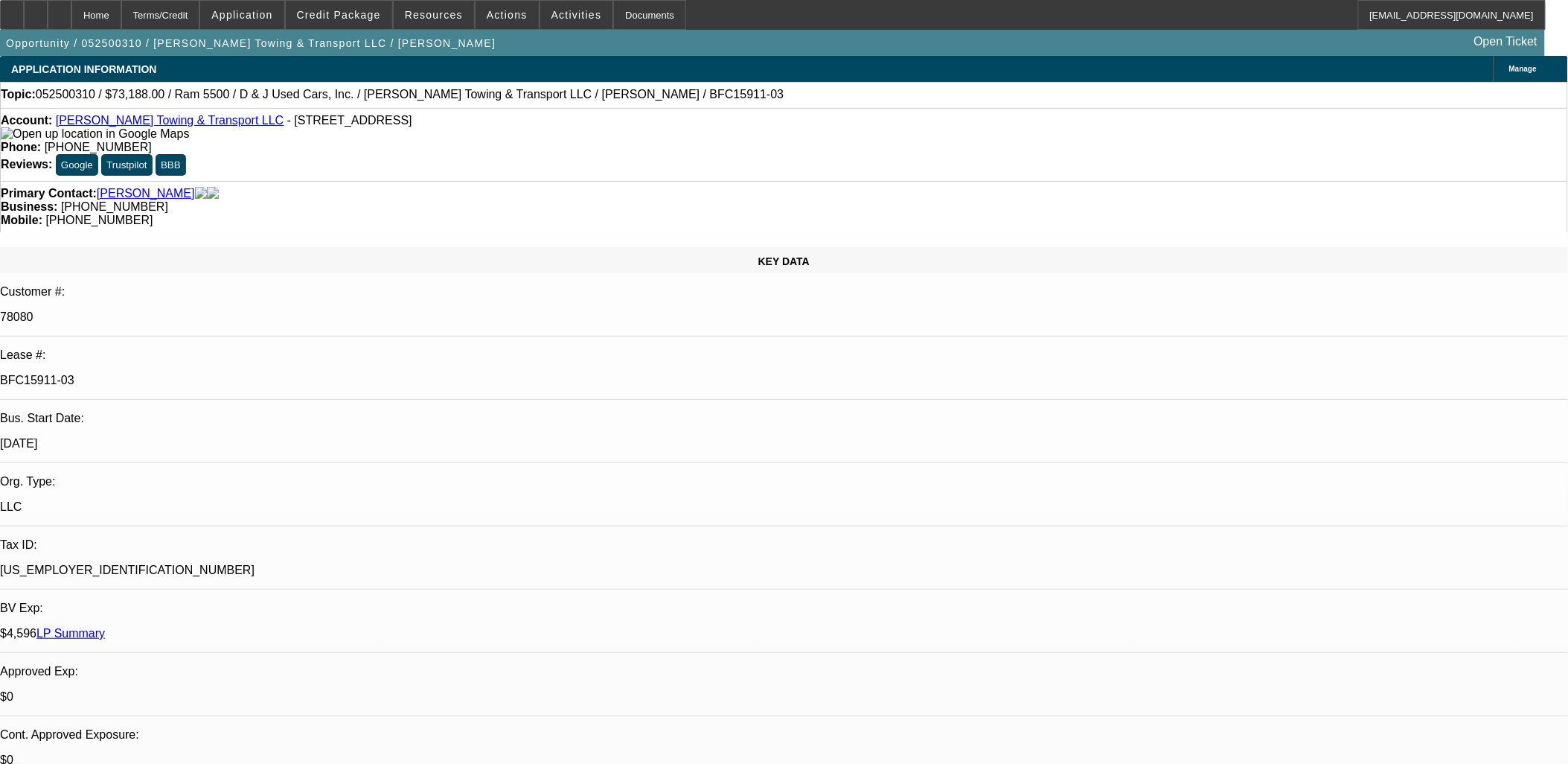
select select "0"
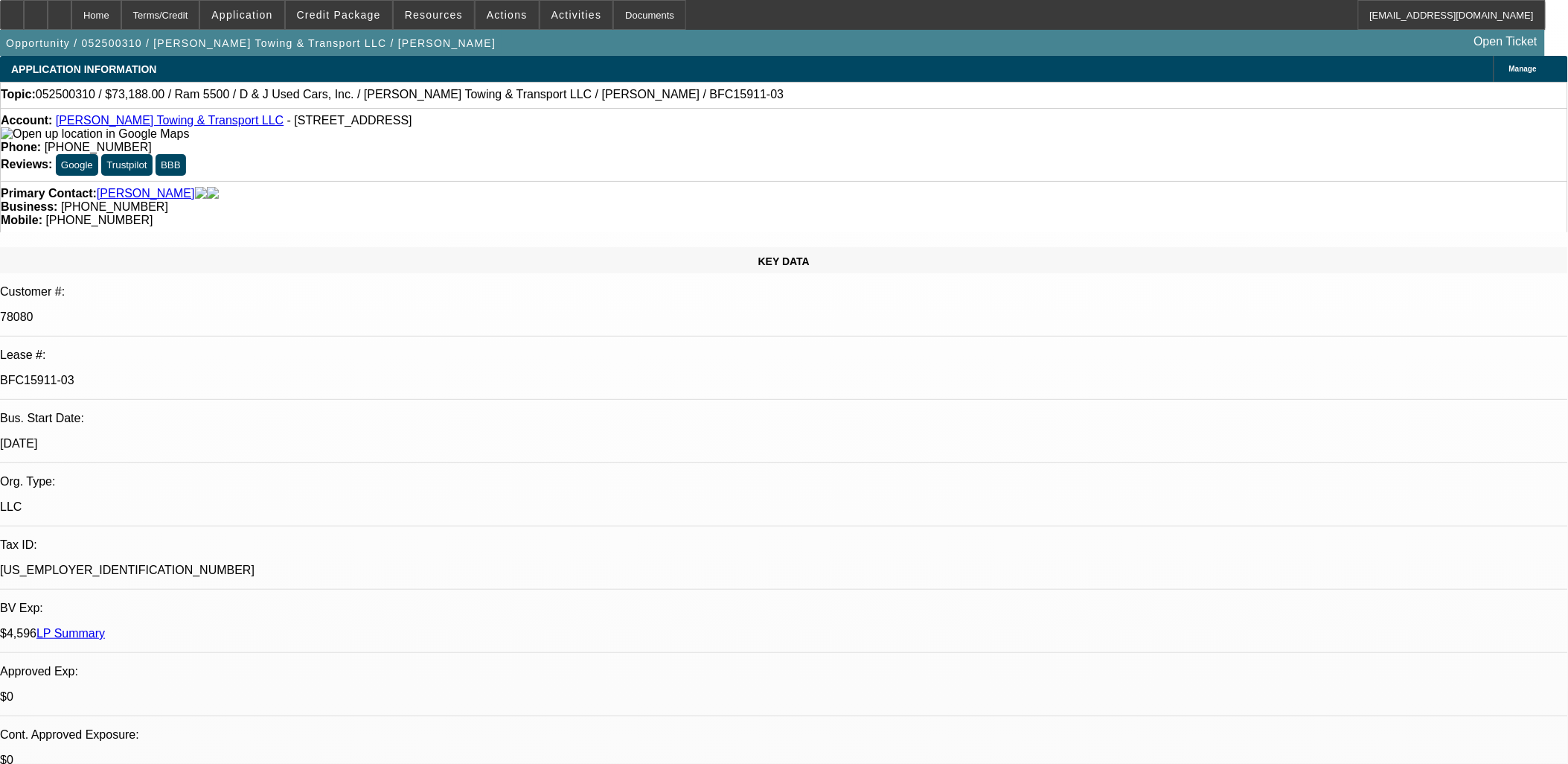
select select "0"
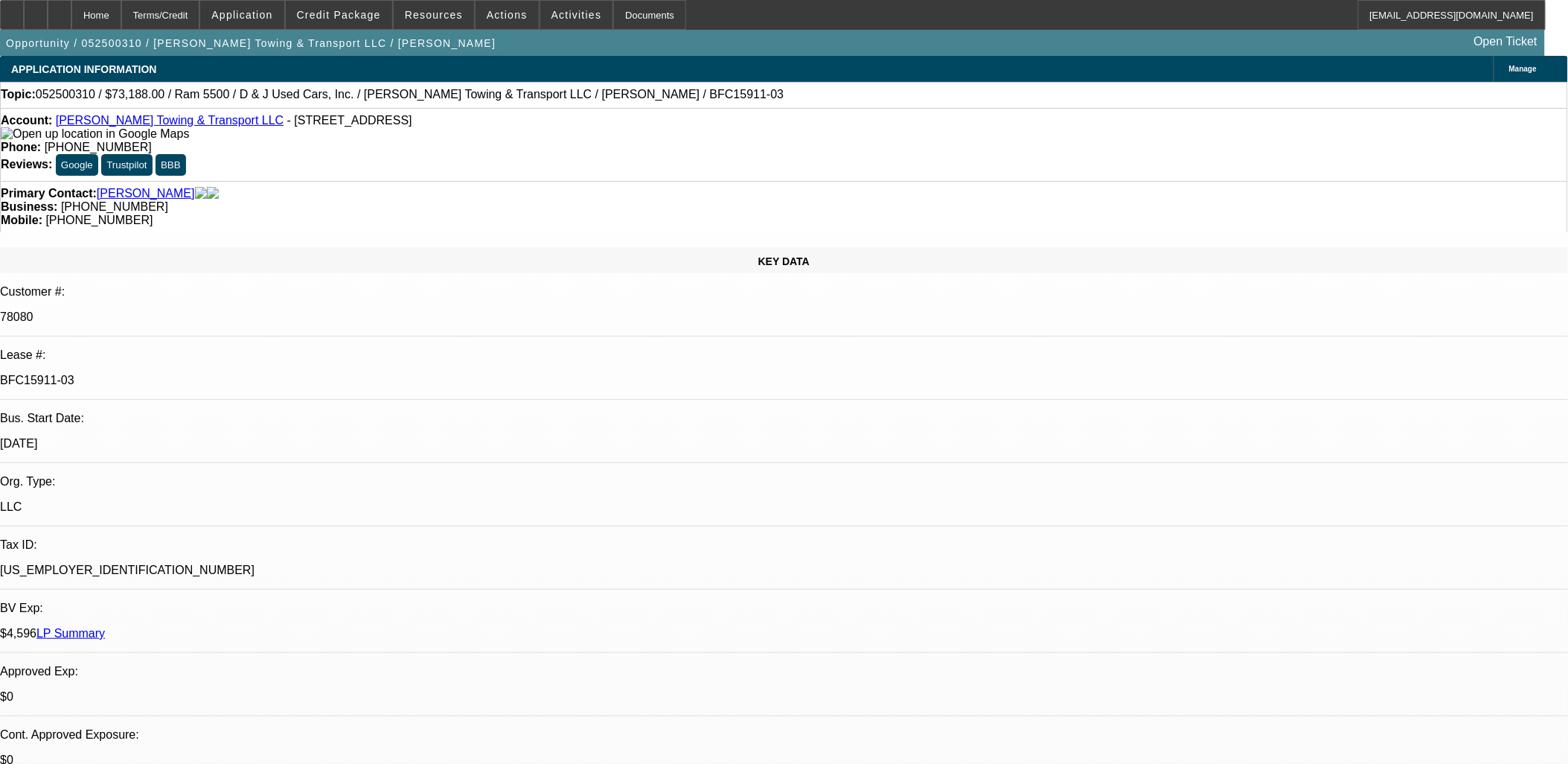
select select "0"
select select "1"
select select "6"
select select "1"
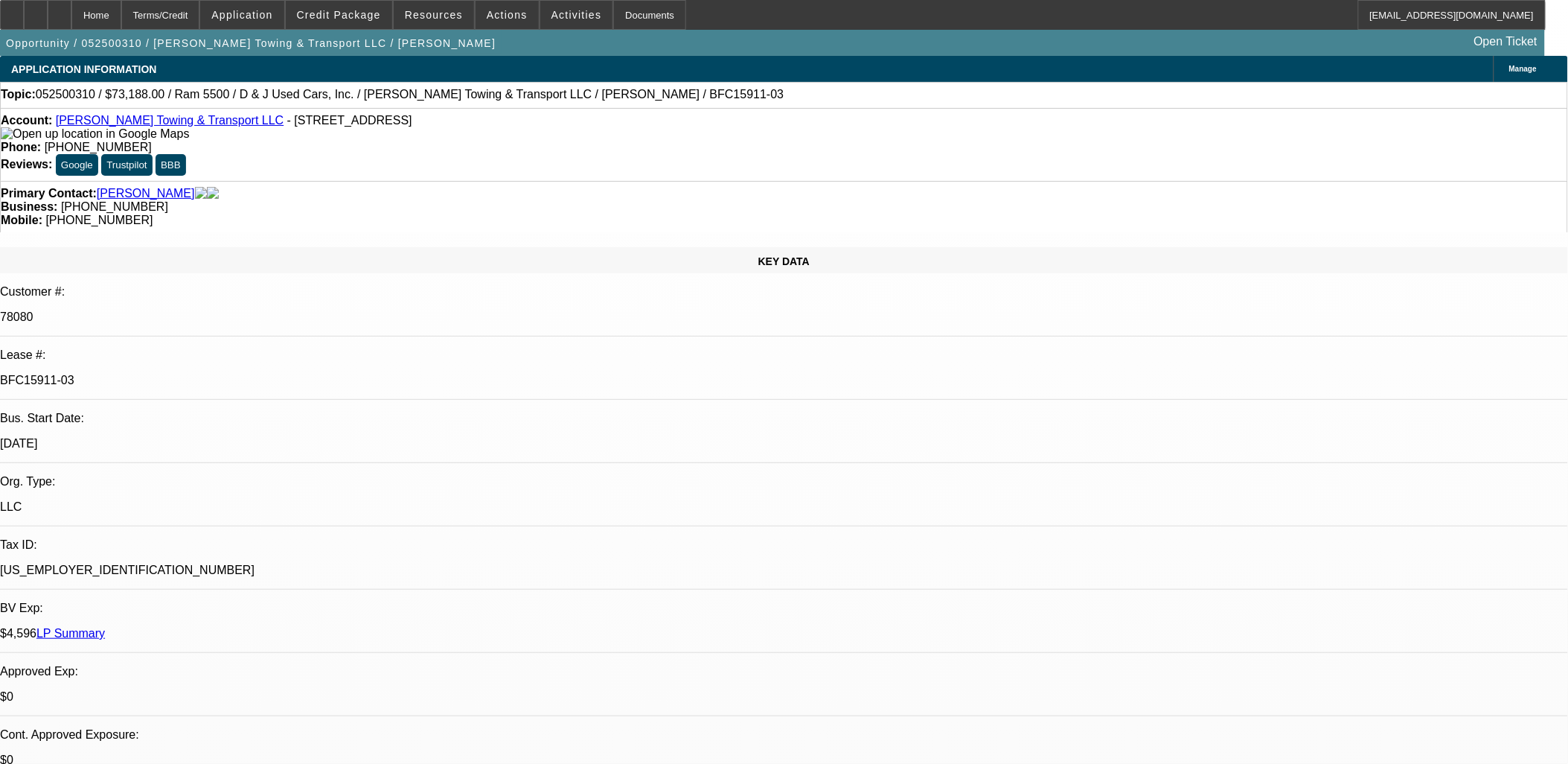
select select "1"
select select "6"
select select "1"
select select "6"
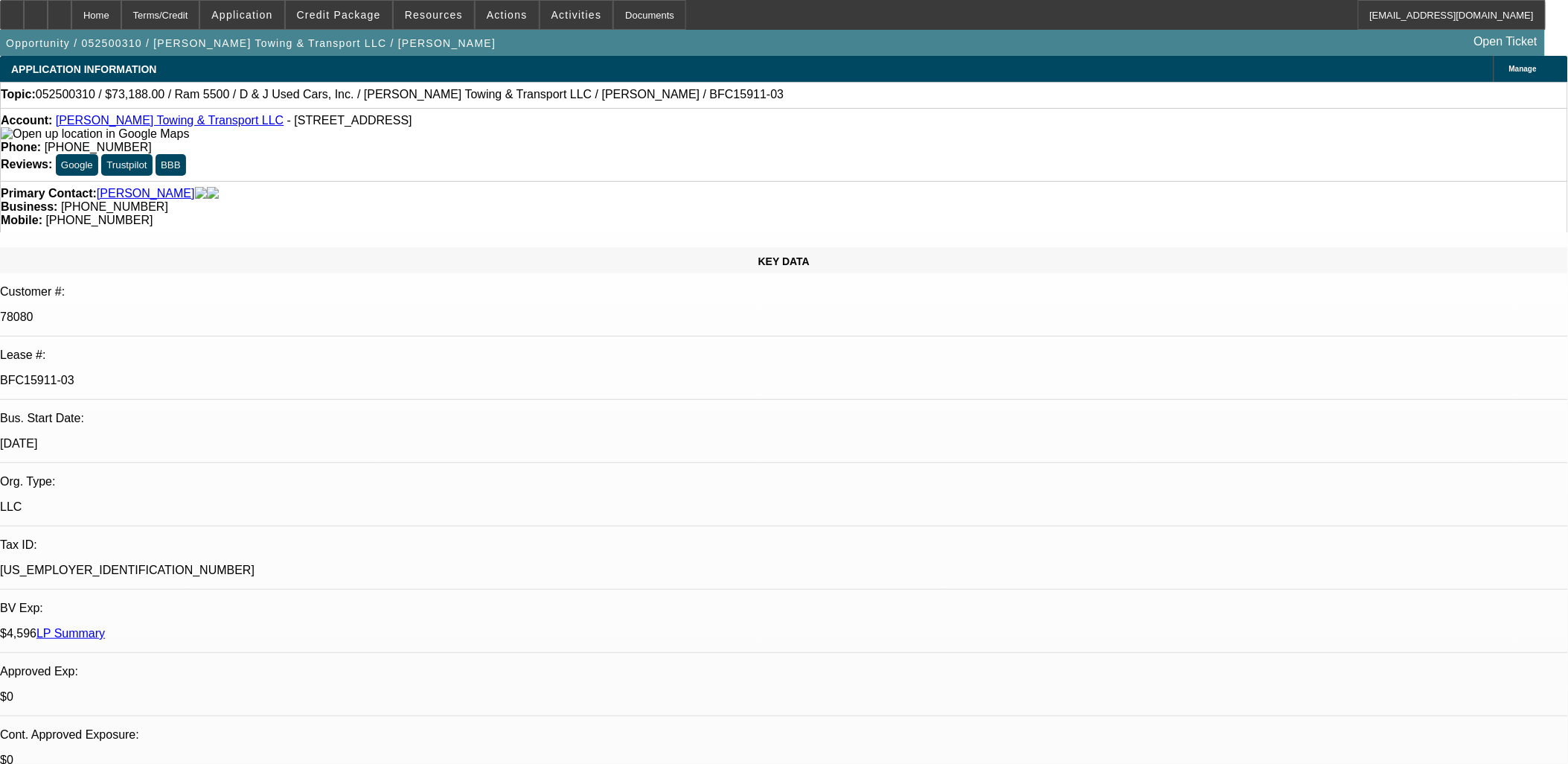
select select "1"
select select "6"
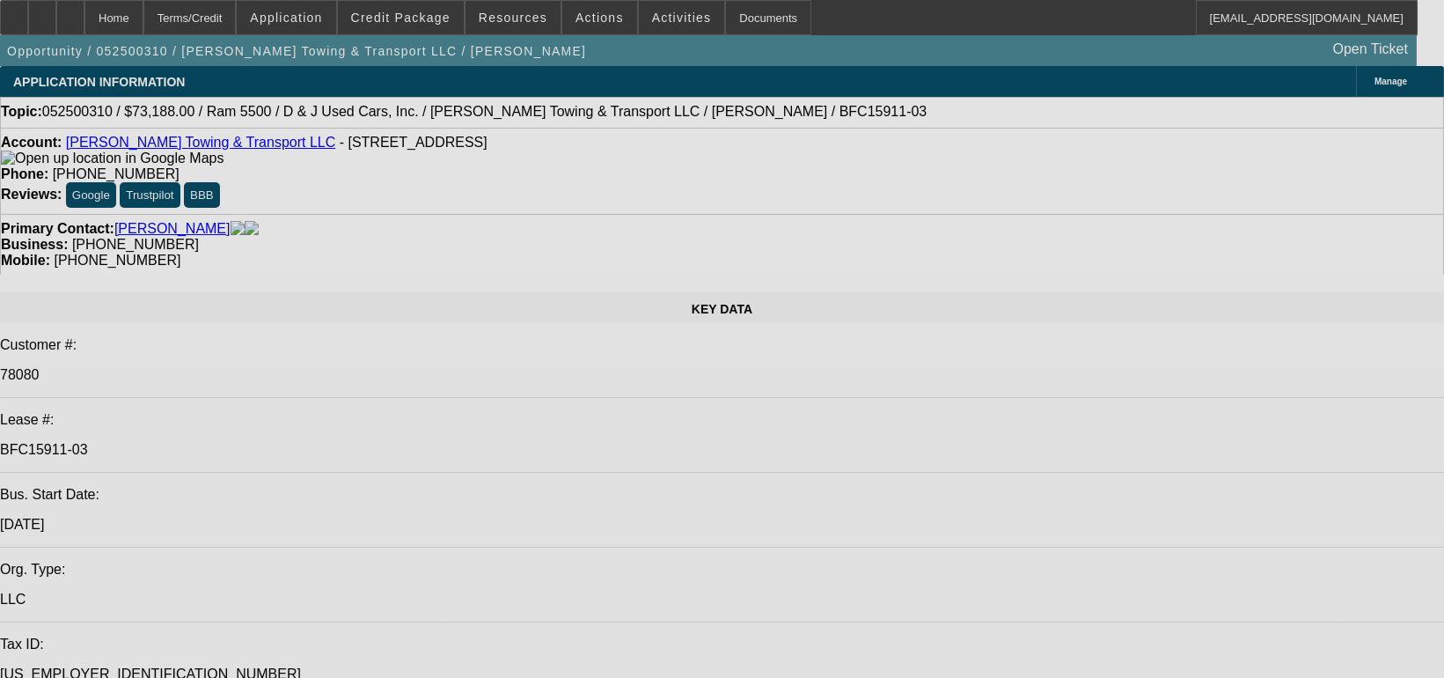
select select "0"
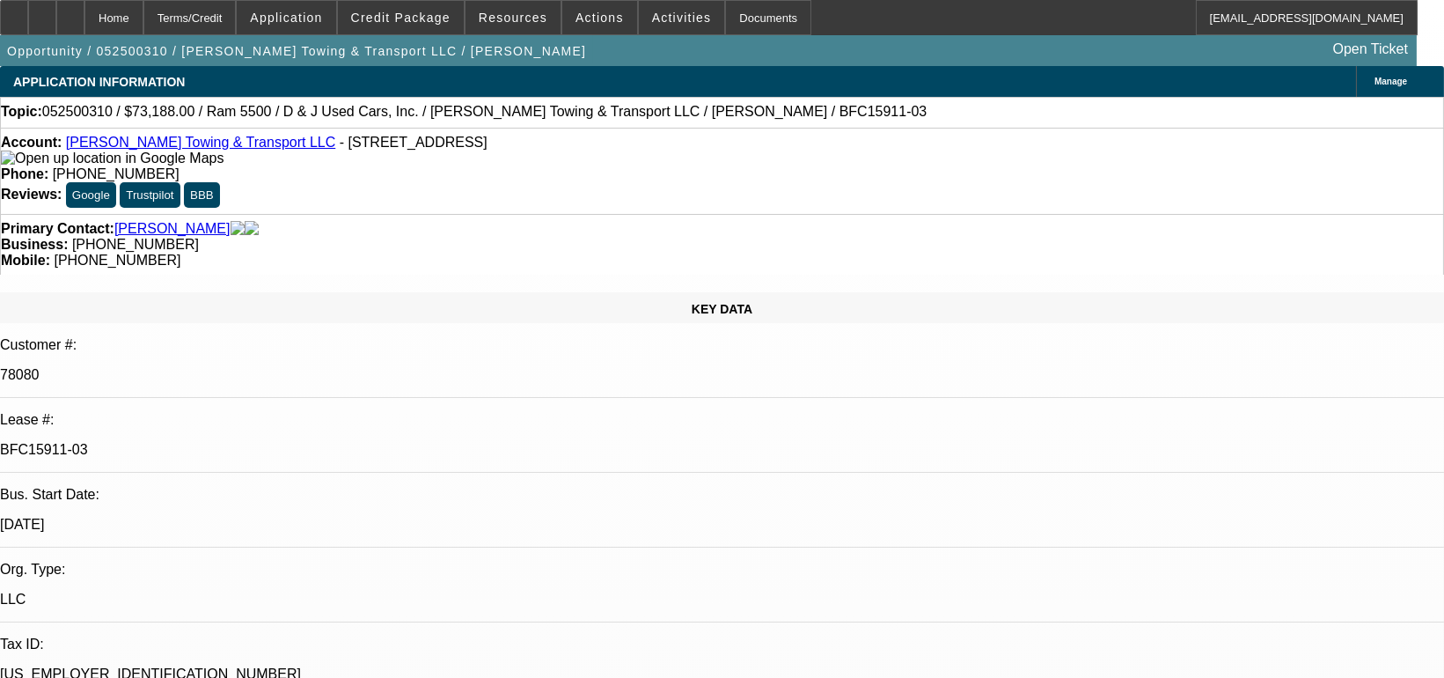
select select "0"
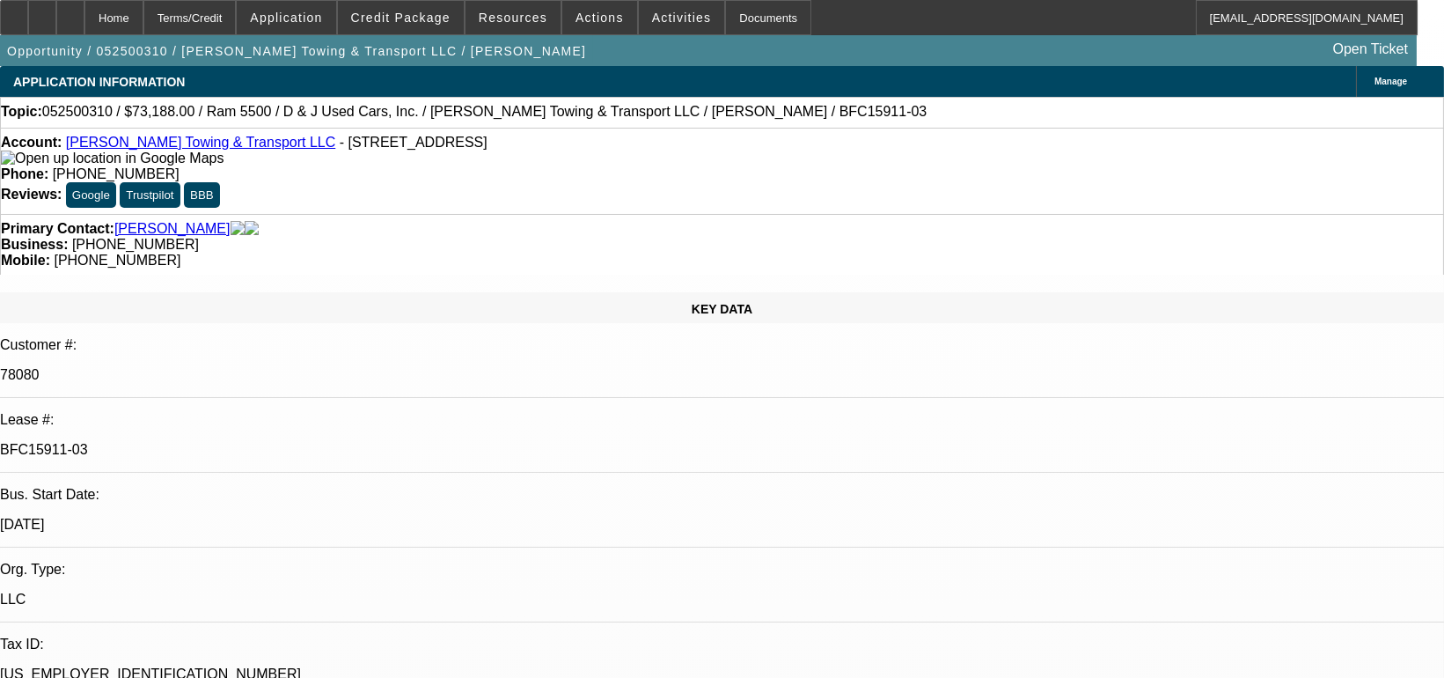
select select "0"
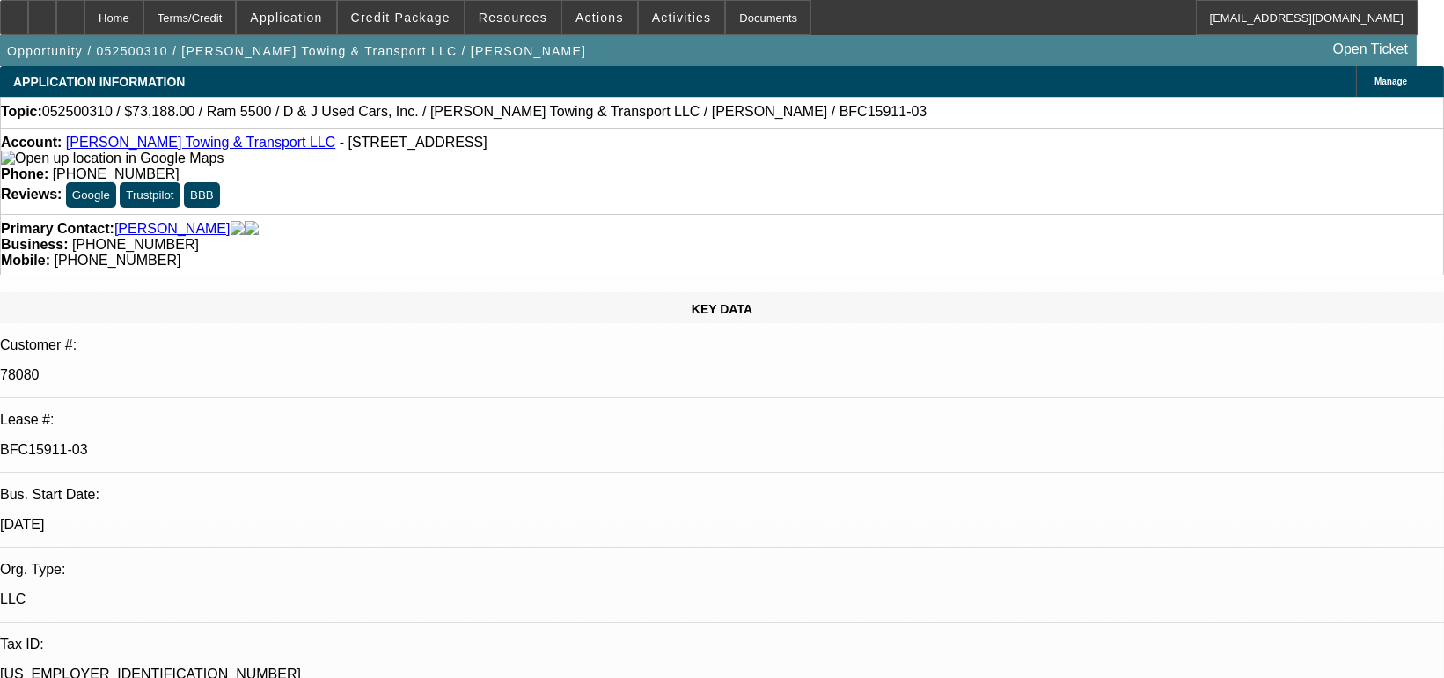
select select "1"
select select "6"
select select "1"
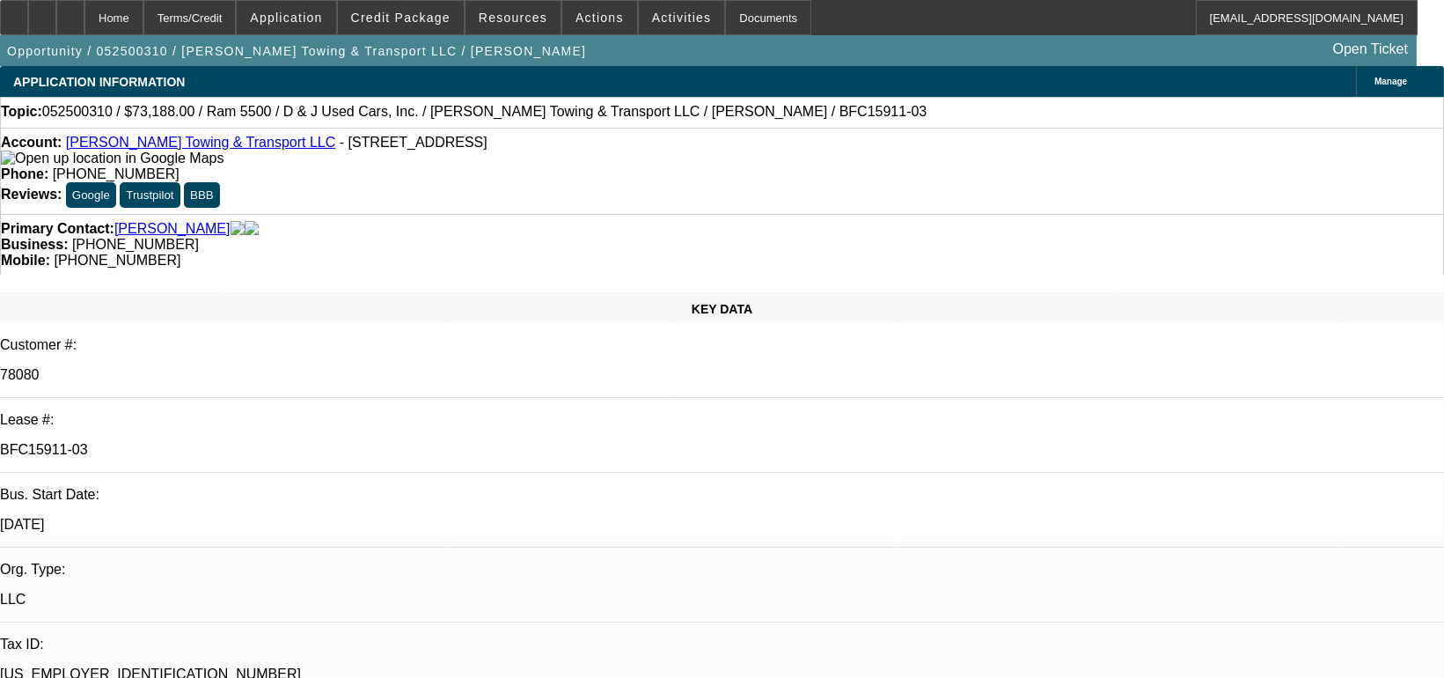
select select "6"
select select "1"
select select "6"
select select "1"
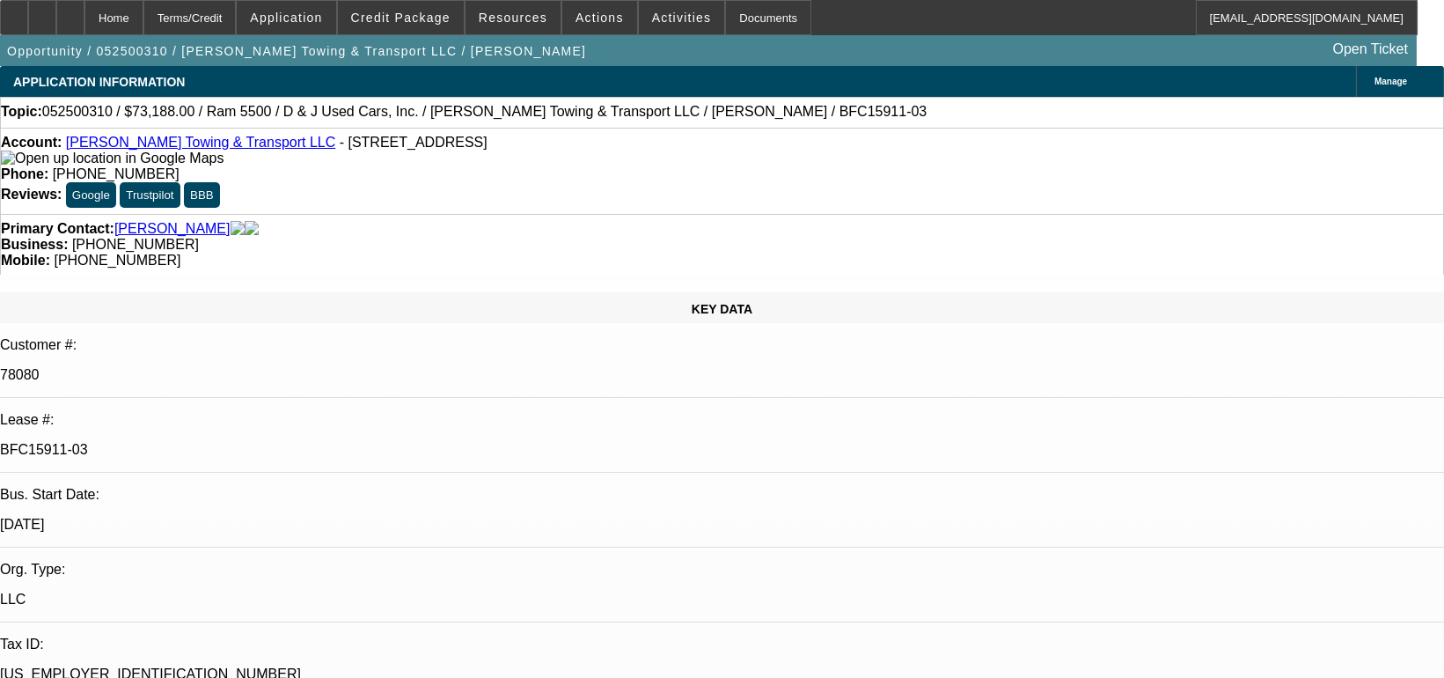
select select "1"
select select "6"
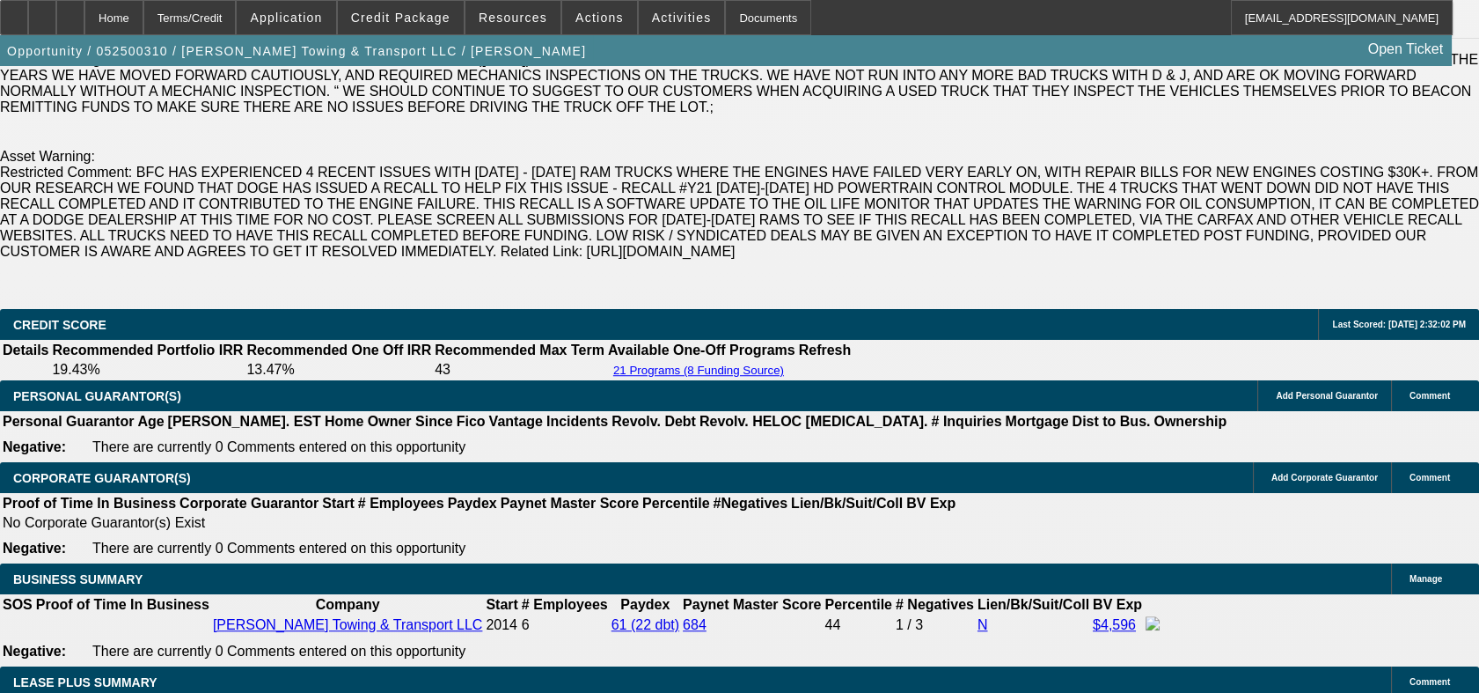
scroll to position [2933, 0]
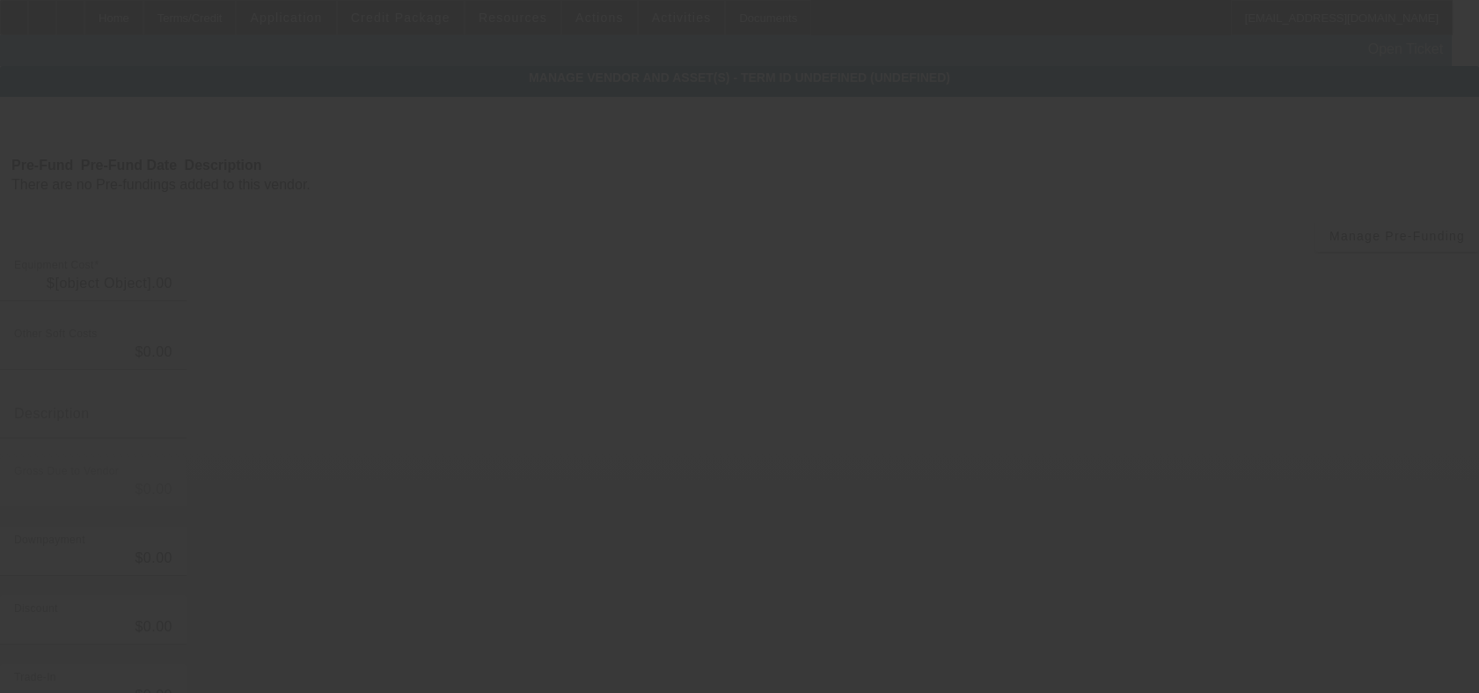
type input "$68,400.00"
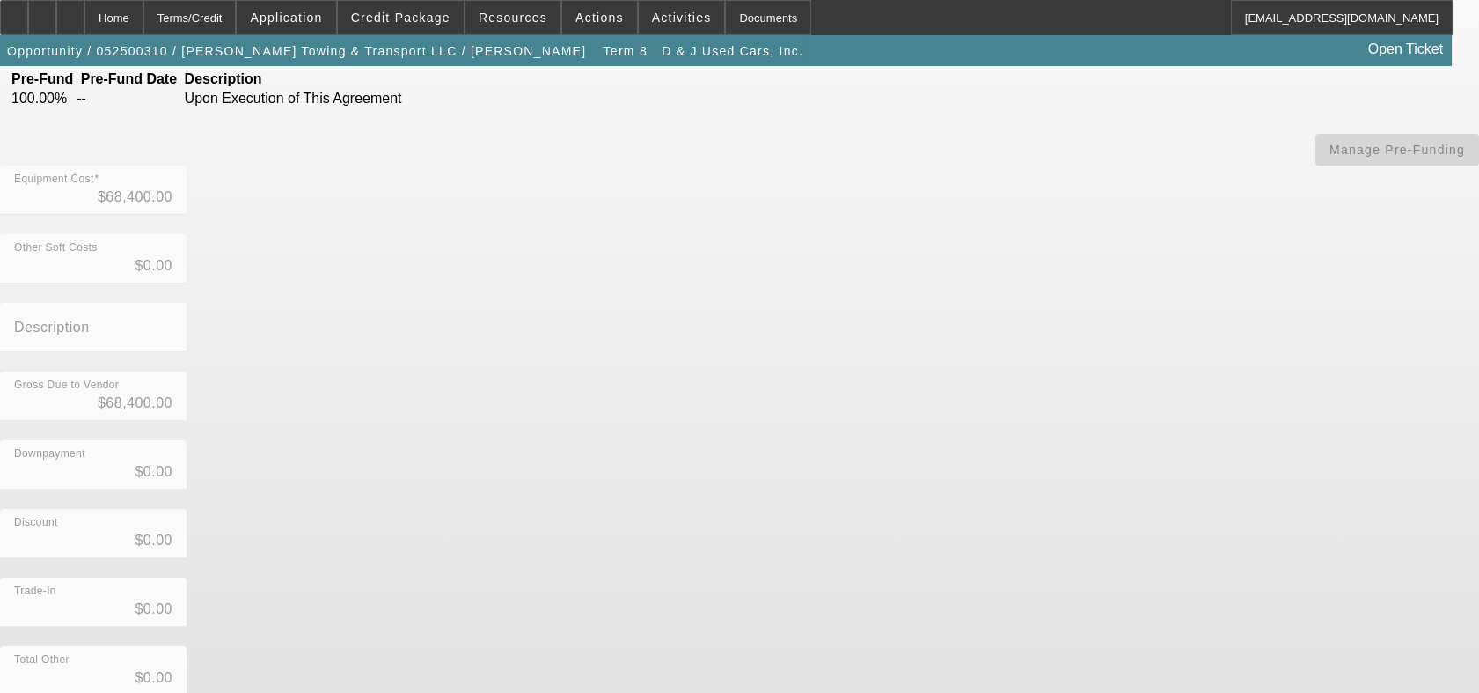
scroll to position [243, 0]
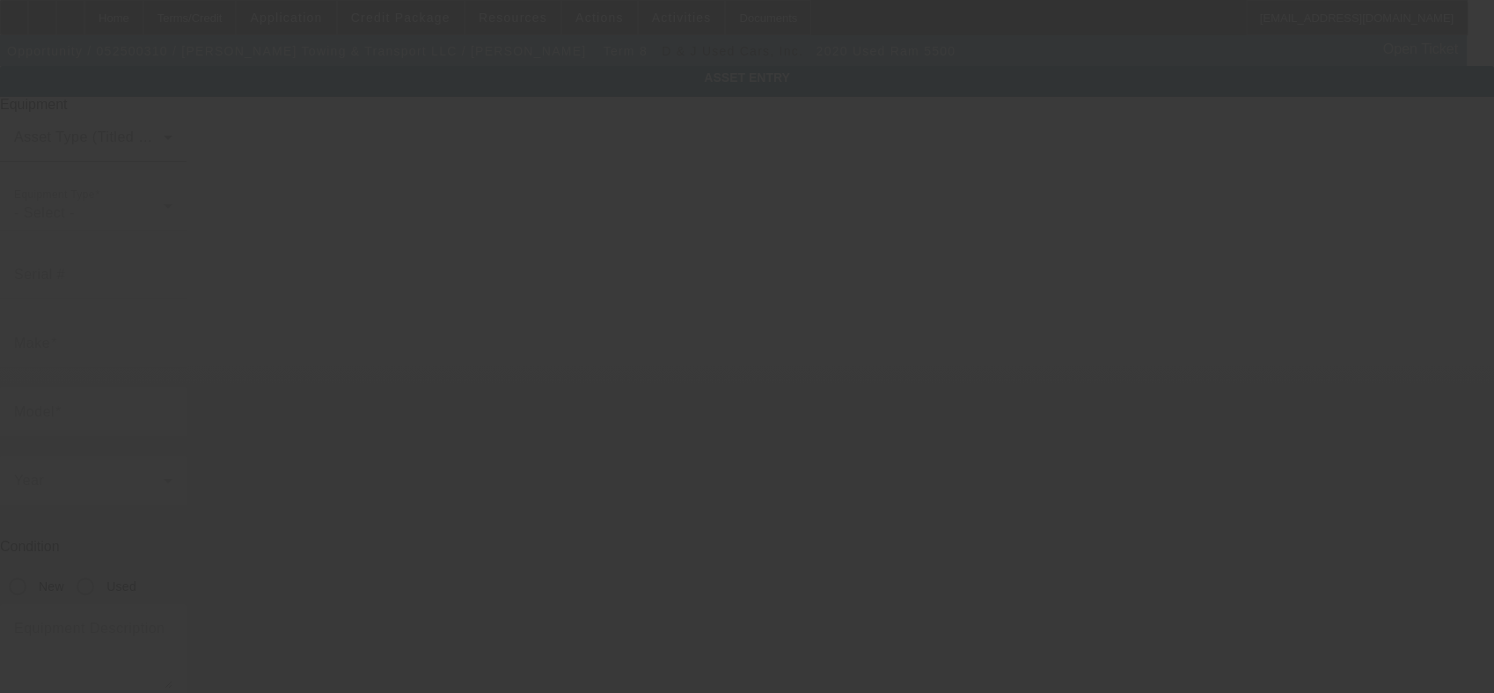
type input "3C7WRMDL7LG218967"
type input "Ram"
type input "5500"
radio input "true"
type textarea "Slightly Used Tow Truck"
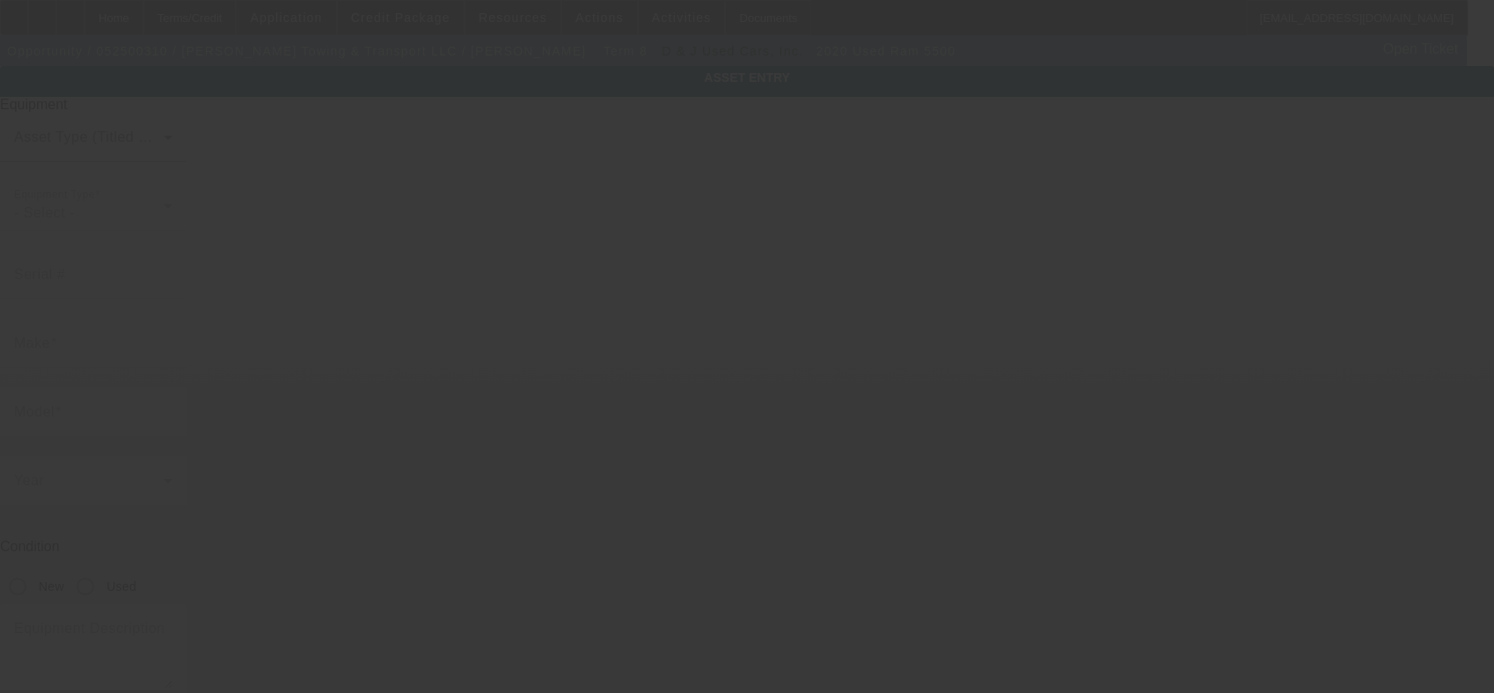
type input "2710 S York Rd"
type input "Gastonia"
type input "28052"
type input "Gaston"
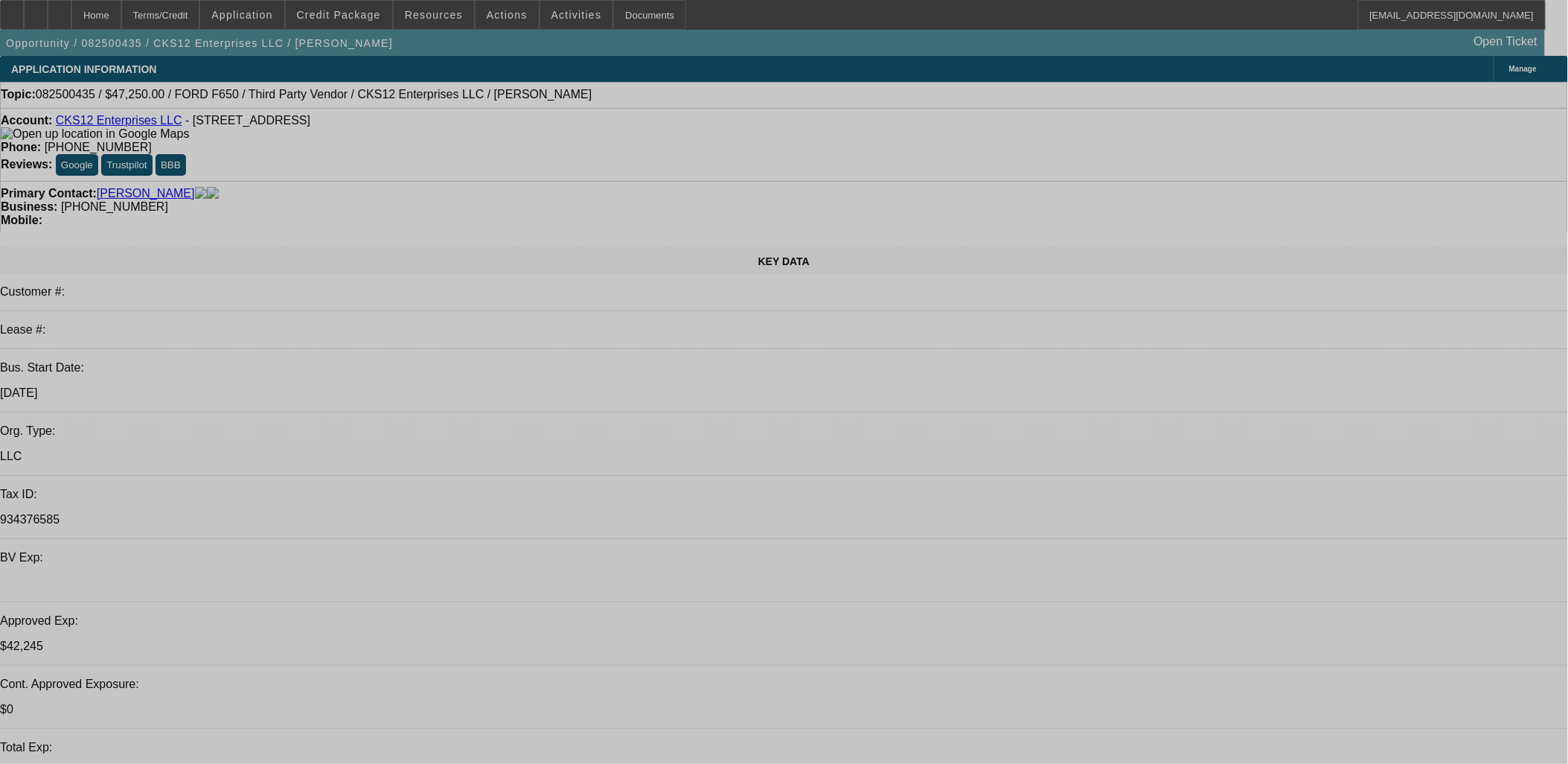
select select "0.1"
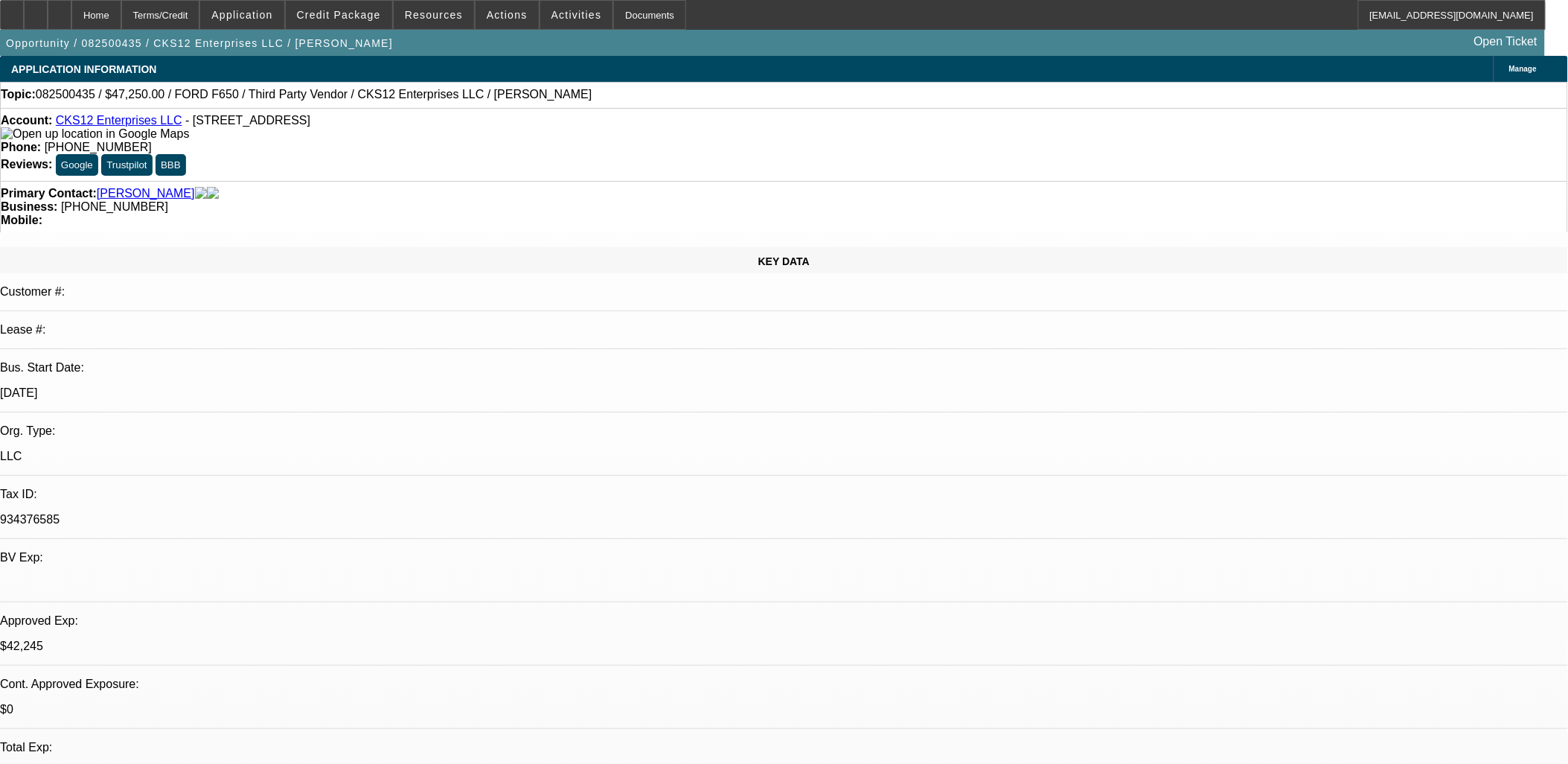
select select "0"
select select "3"
select select "0.1"
select select "4"
select select "0"
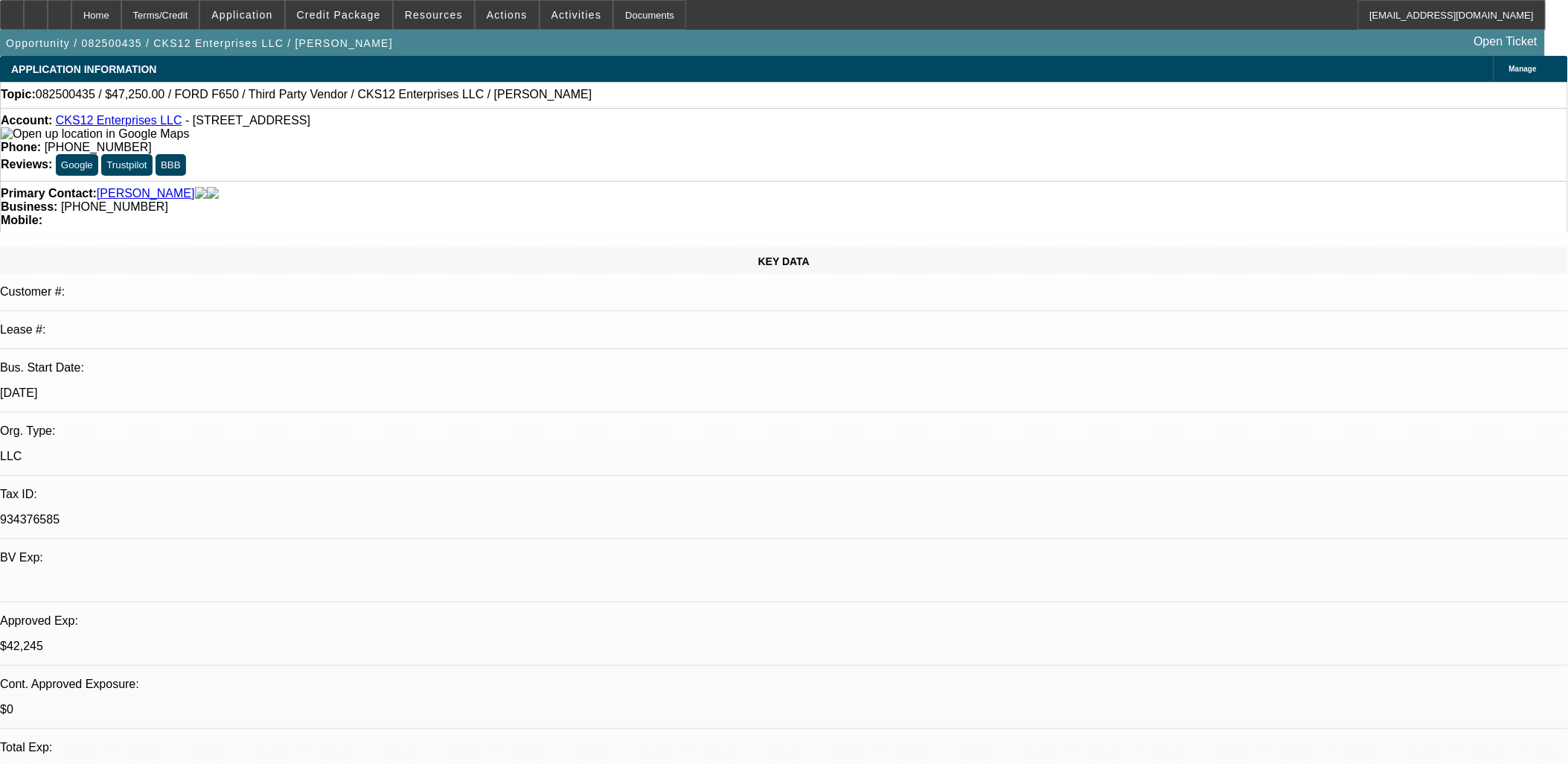
select select "2"
select select "0.1"
select select "4"
select select "0"
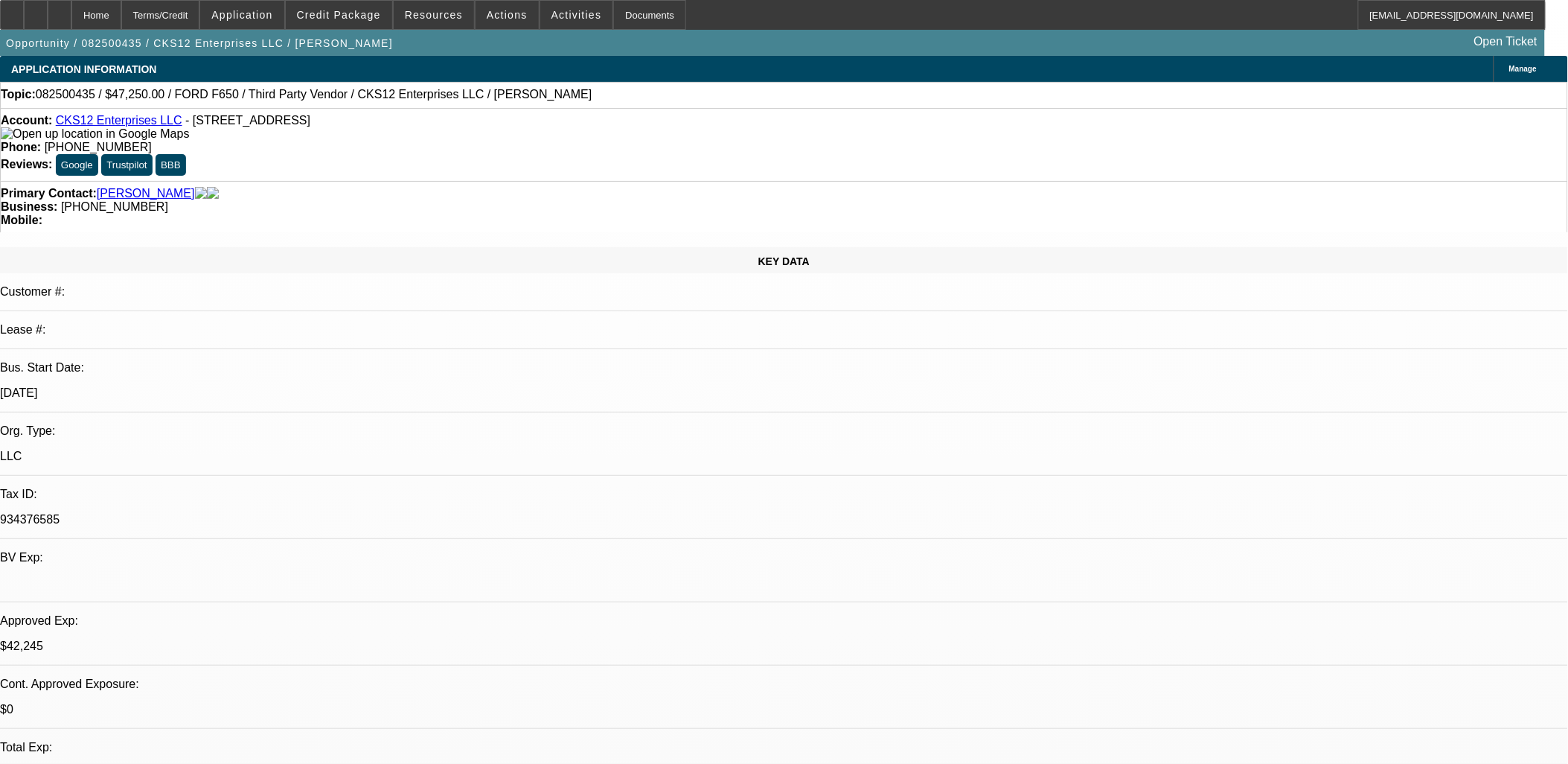
select select "2"
select select "0.1"
select select "4"
select select "0"
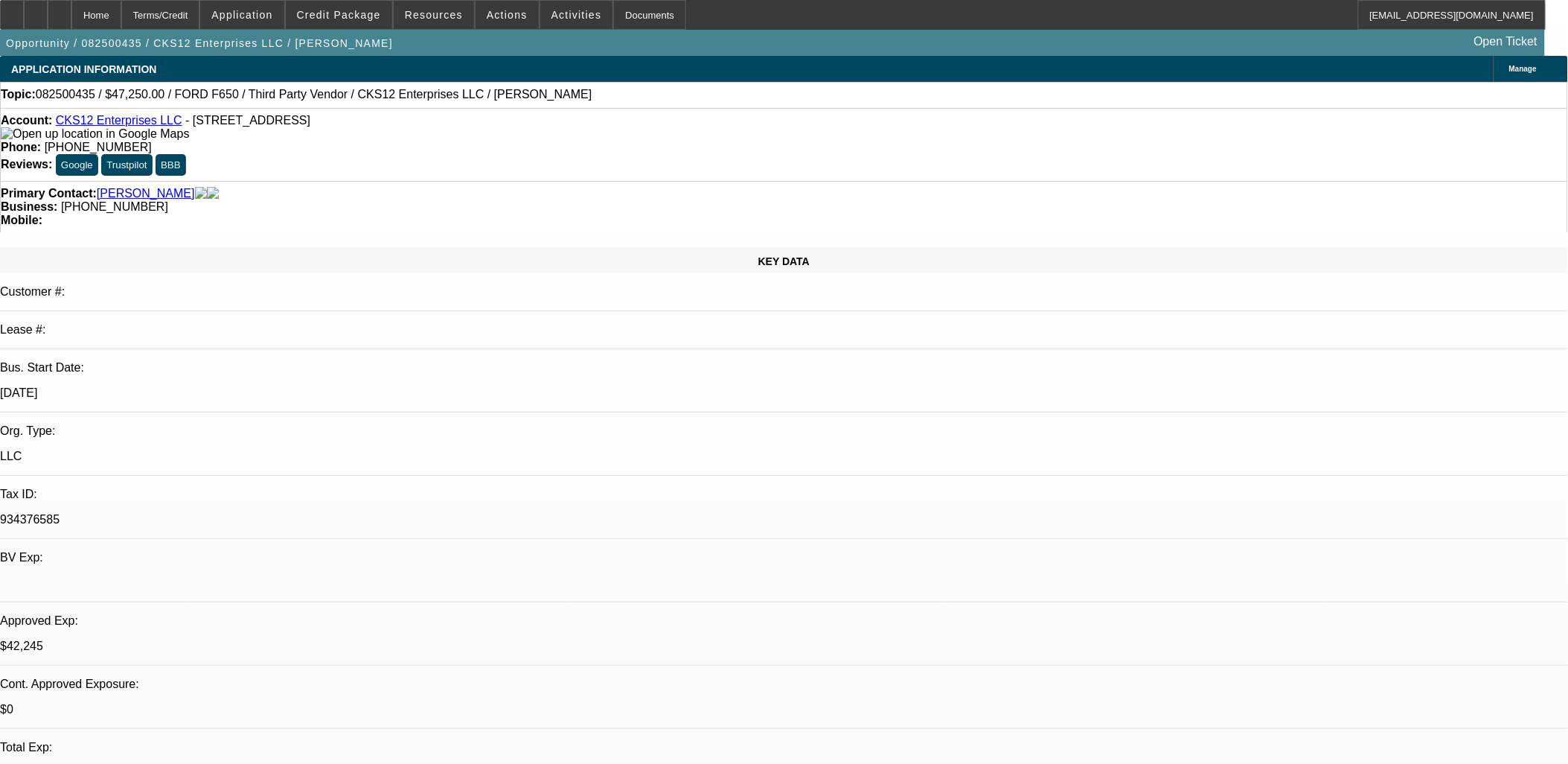
select select "2"
select select "0.1"
select select "4"
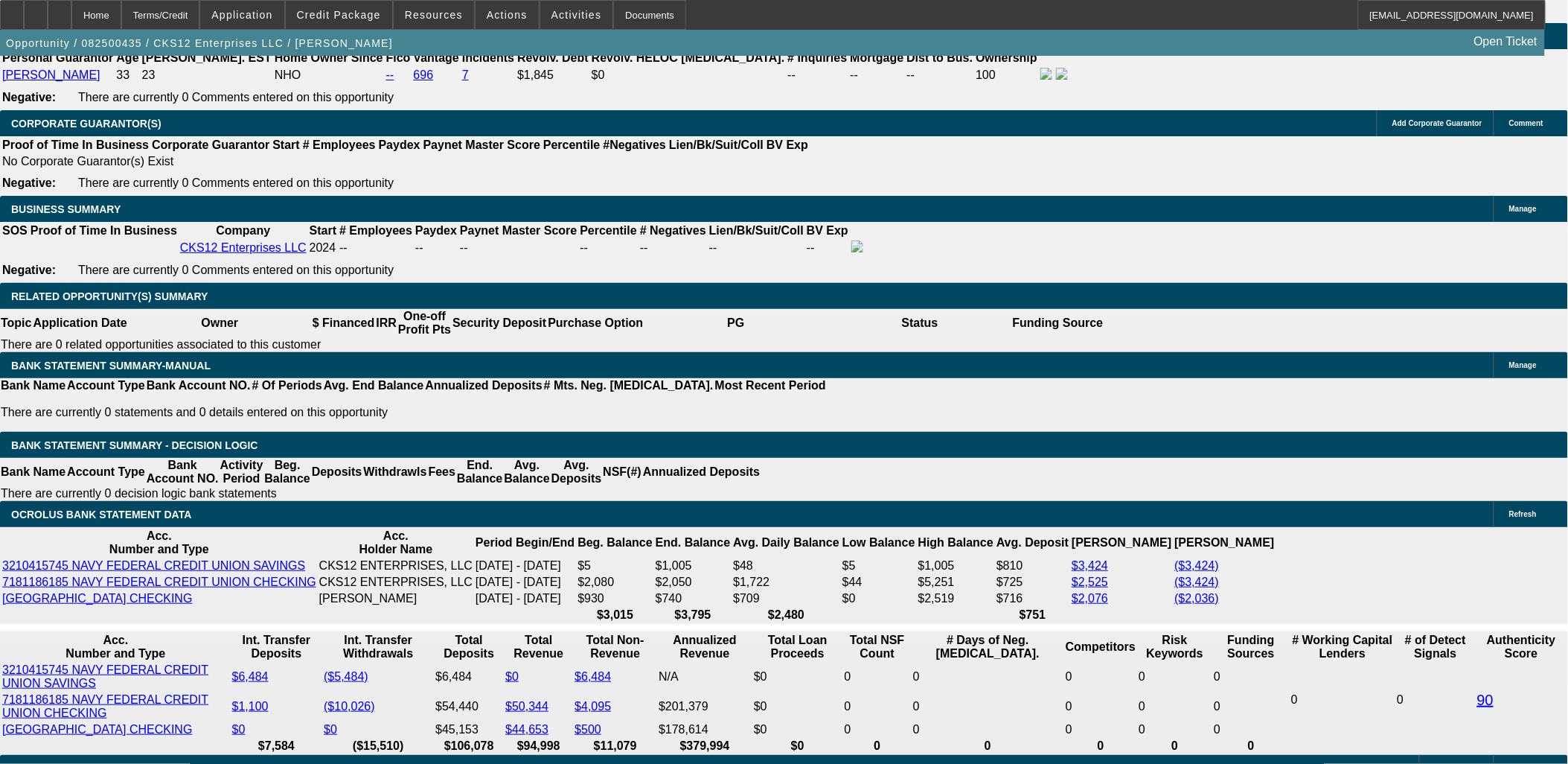
scroll to position [2317, 0]
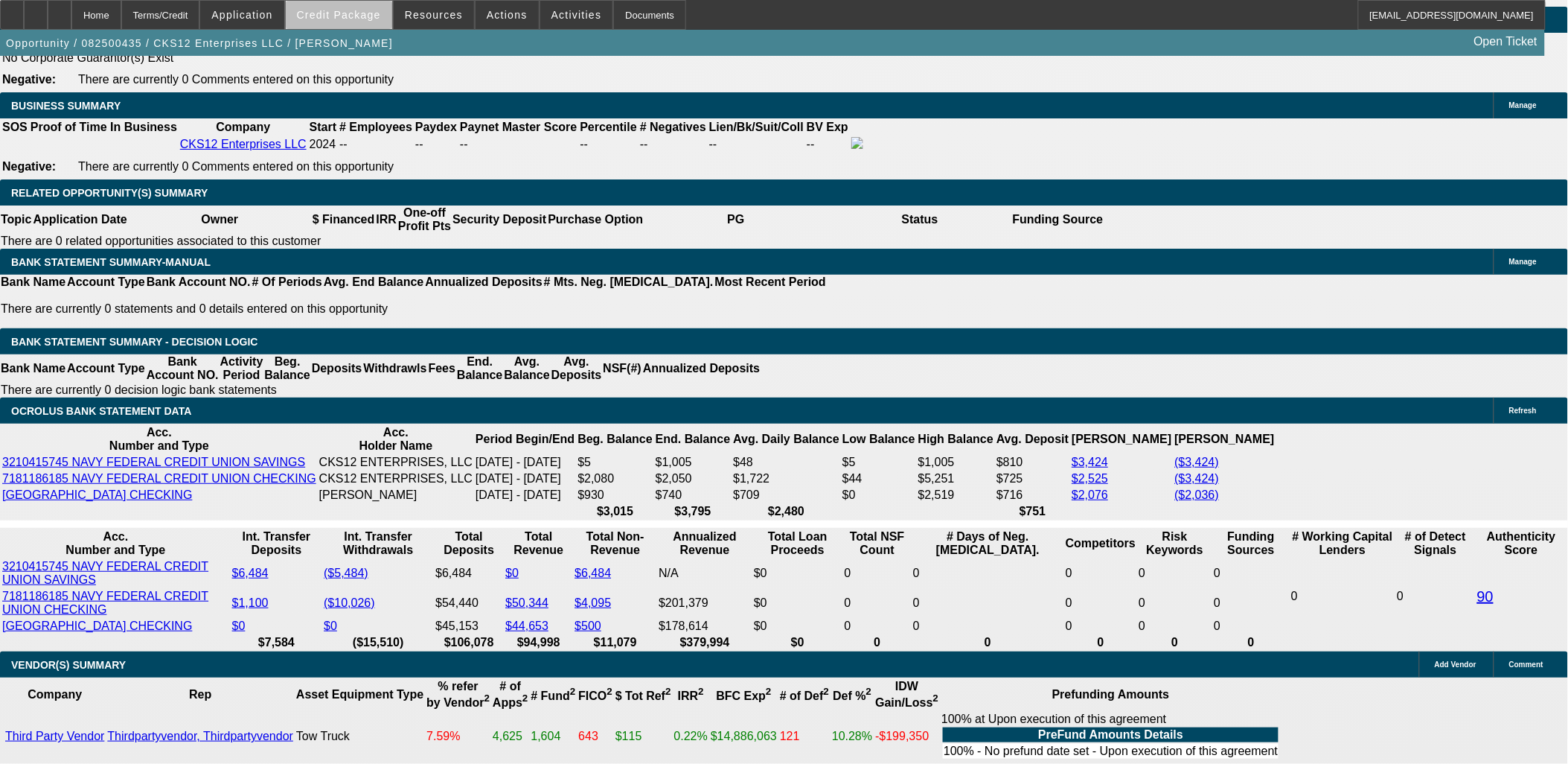
click at [373, 20] on span at bounding box center [339, 14] width 107 height 36
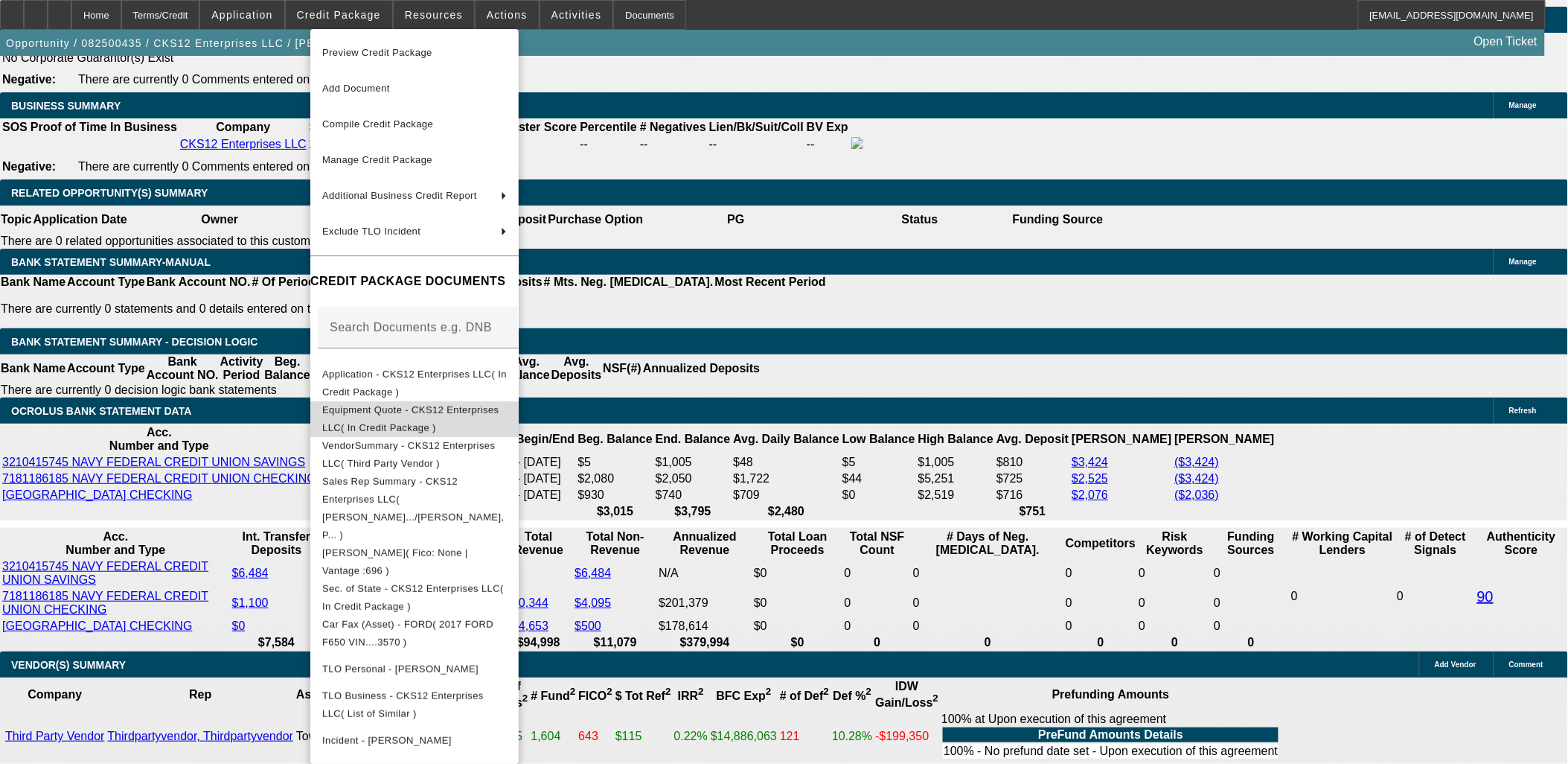
click at [403, 420] on span "Equipment Quote - CKS12 Enterprises LLC( In Credit Package )" at bounding box center [414, 418] width 184 height 36
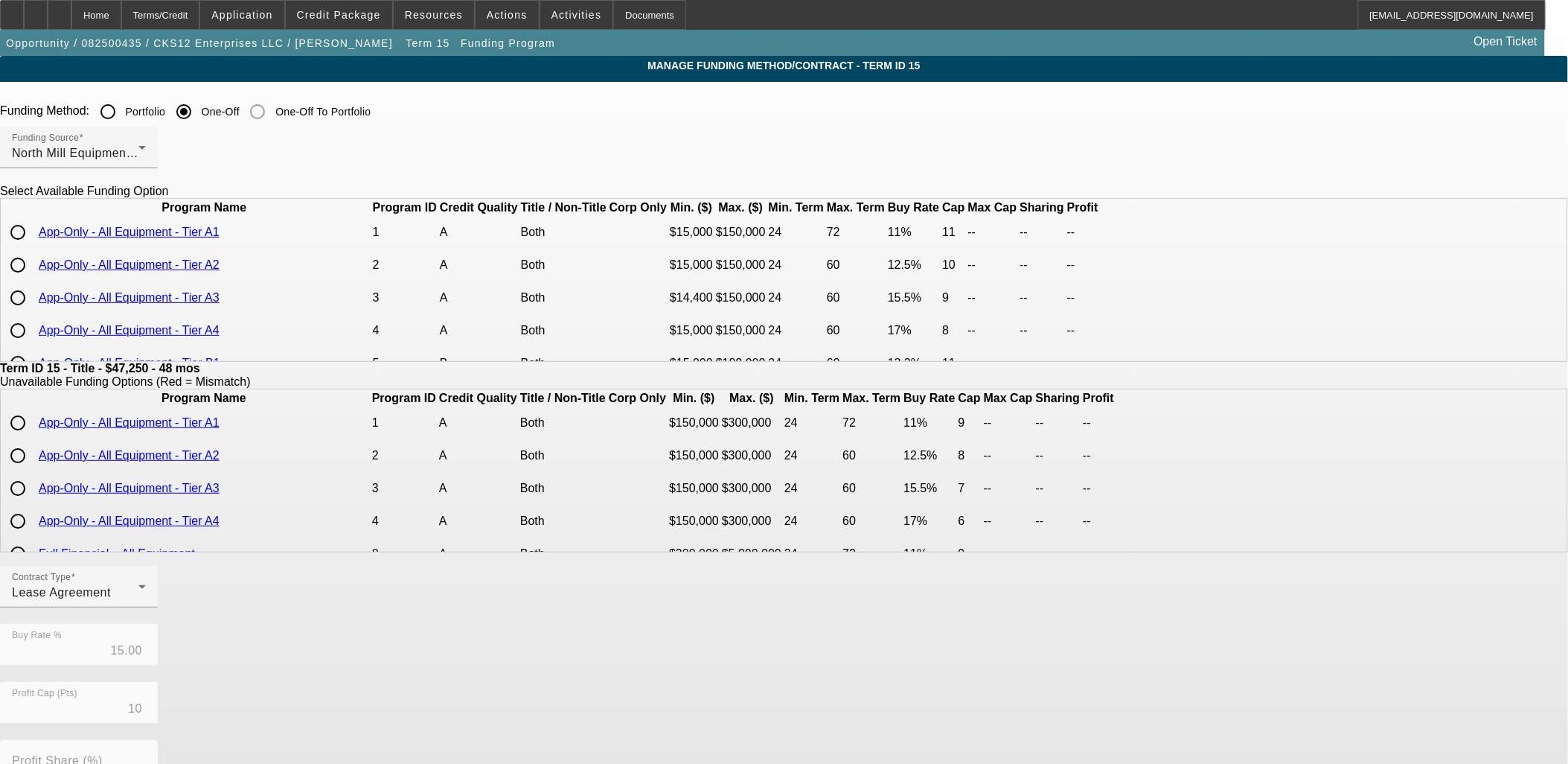
drag, startPoint x: 380, startPoint y: 294, endPoint x: 389, endPoint y: 304, distance: 13.5
click at [33, 280] on input "radio" at bounding box center [18, 265] width 30 height 30
radio input "true"
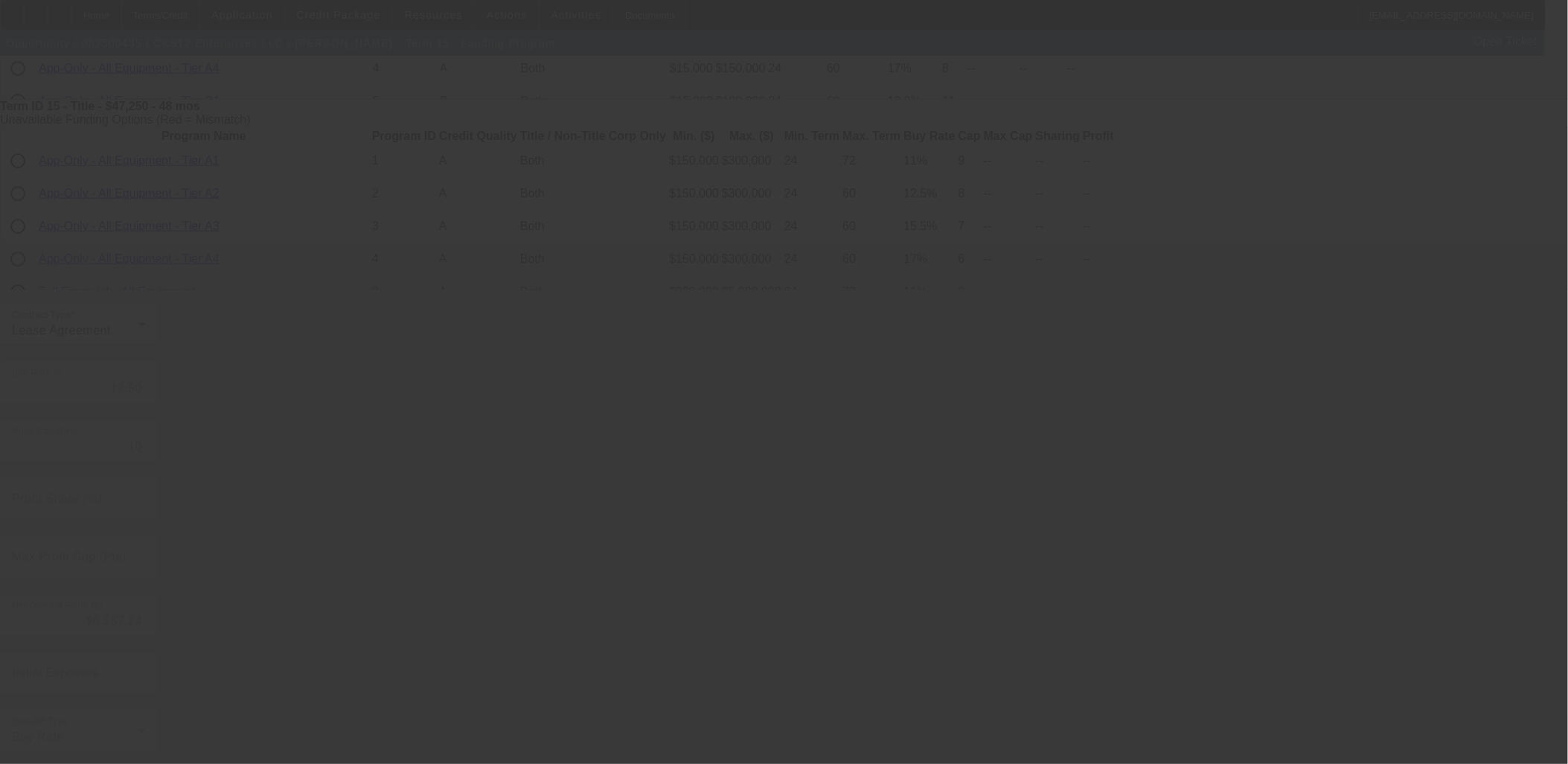
type input "15.00"
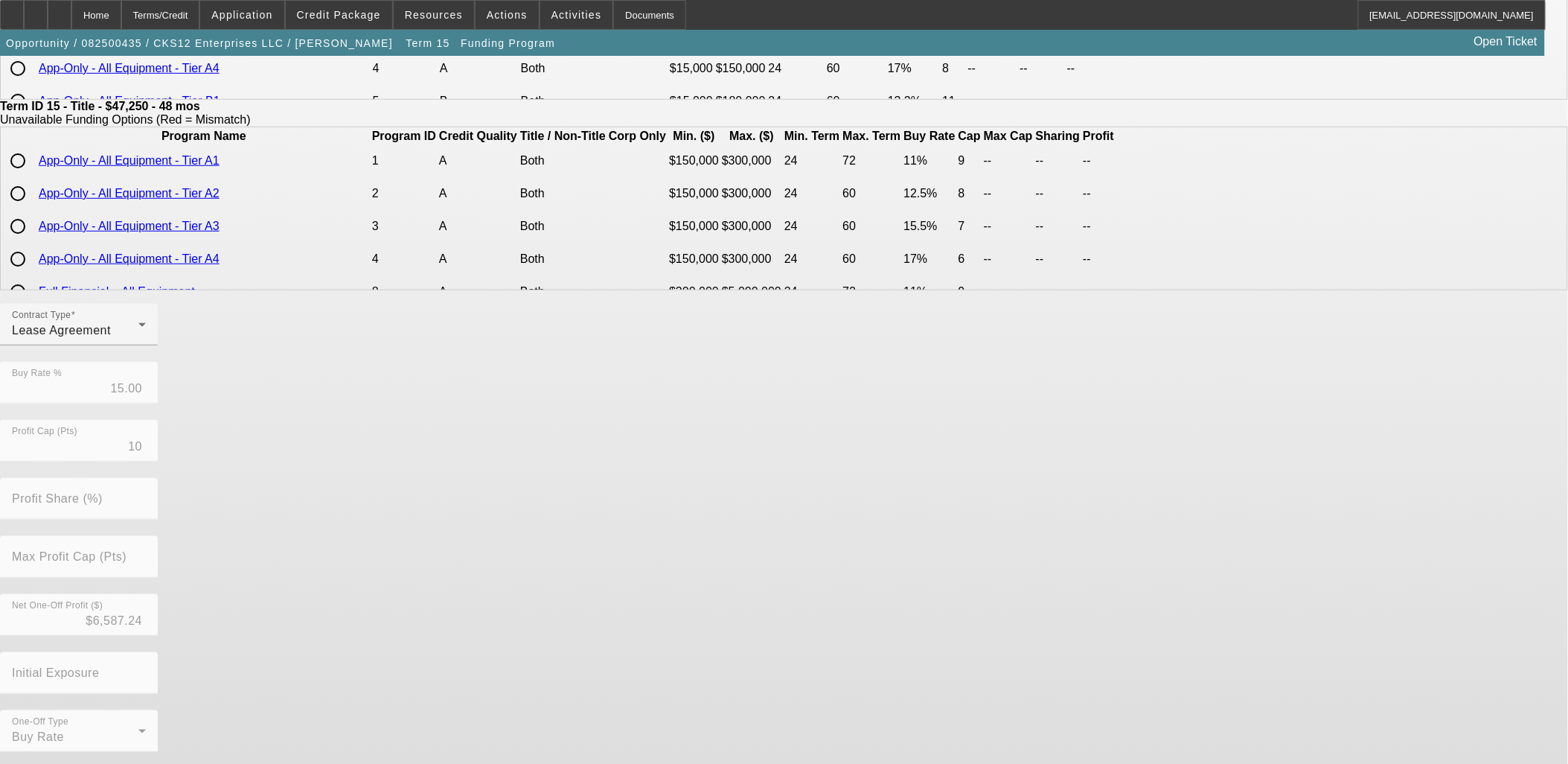
scroll to position [0, 0]
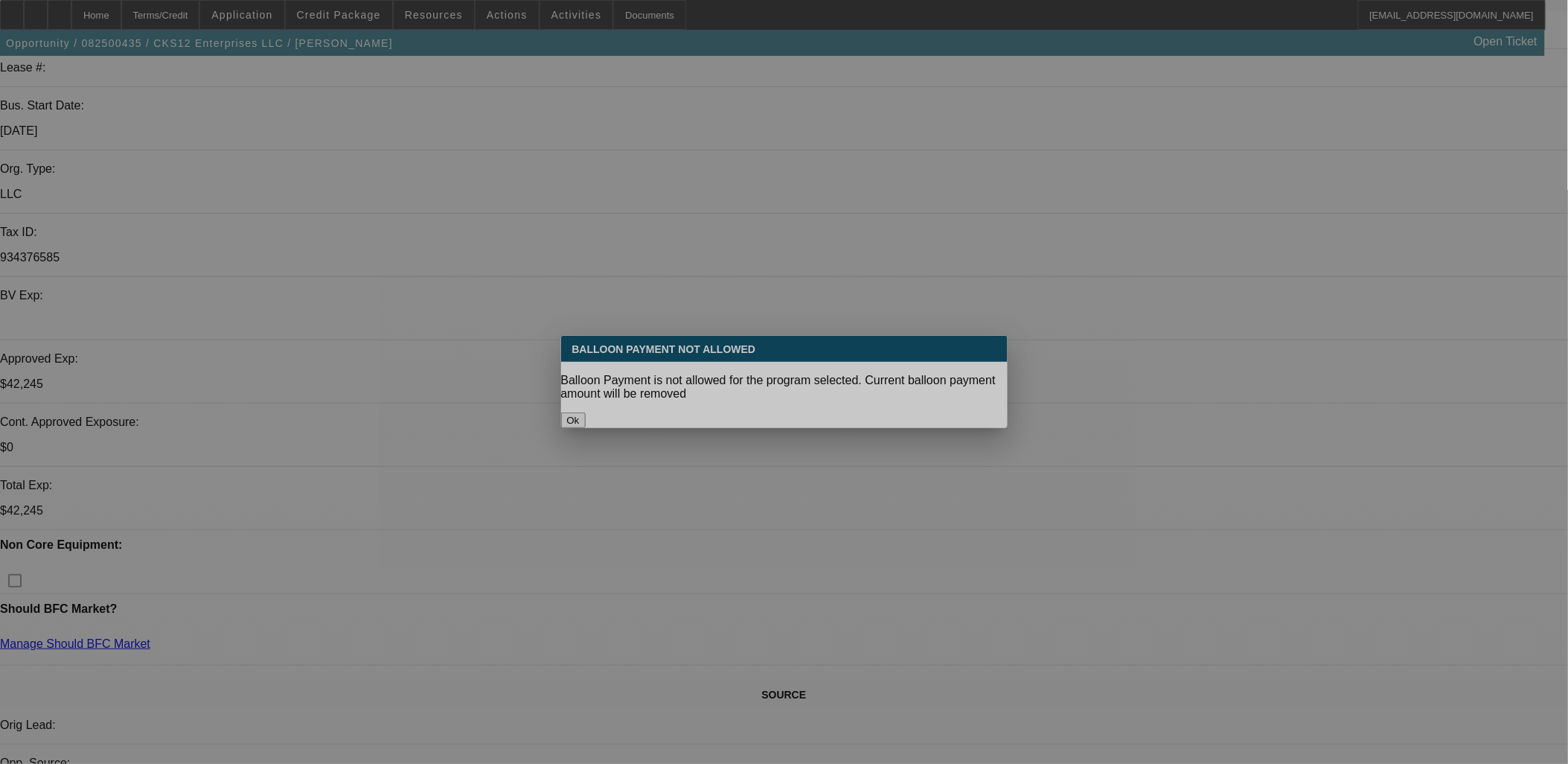
select select "0.1"
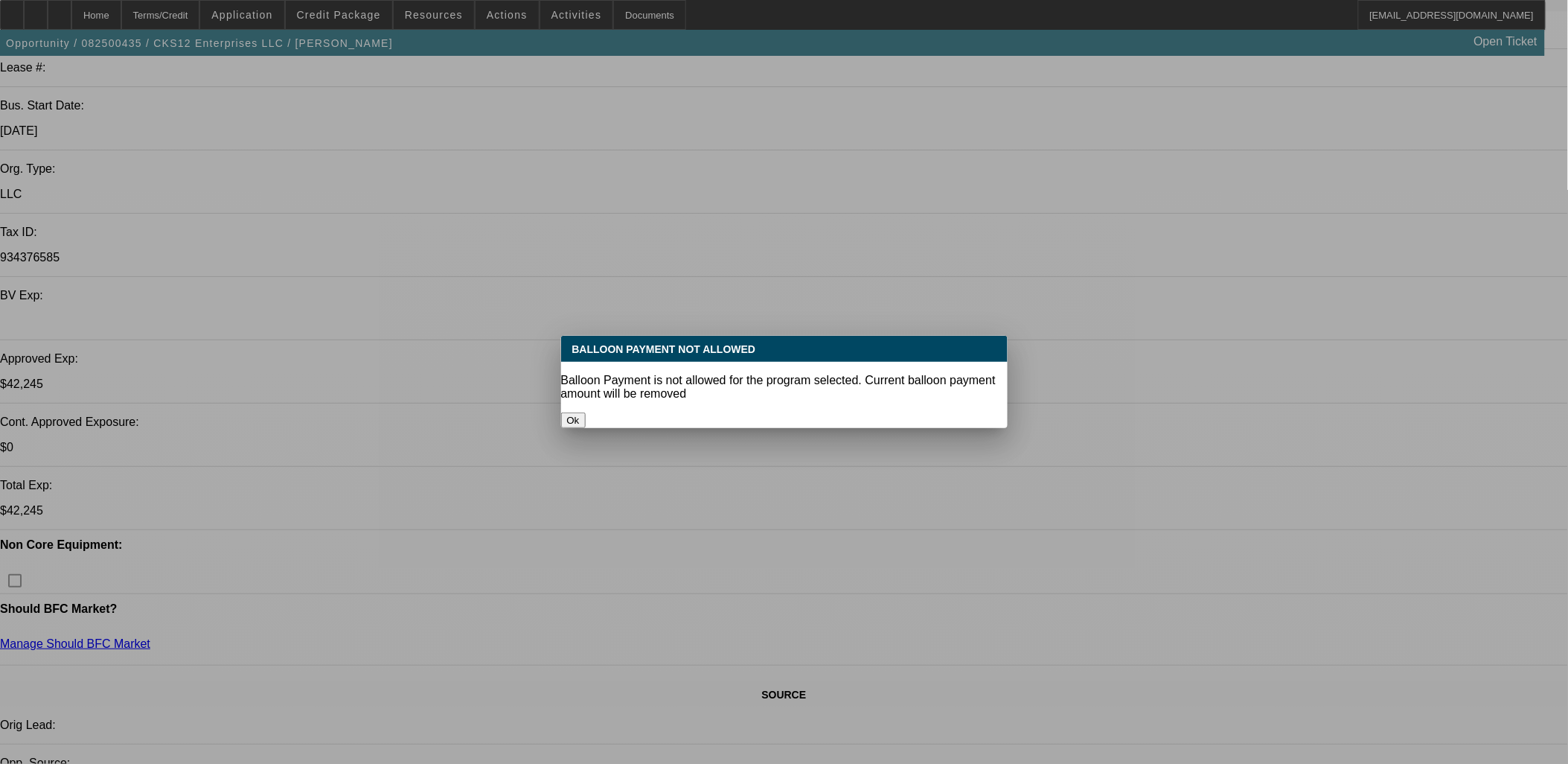
select select "0"
select select "3"
select select "0.1"
select select "4"
select select "0"
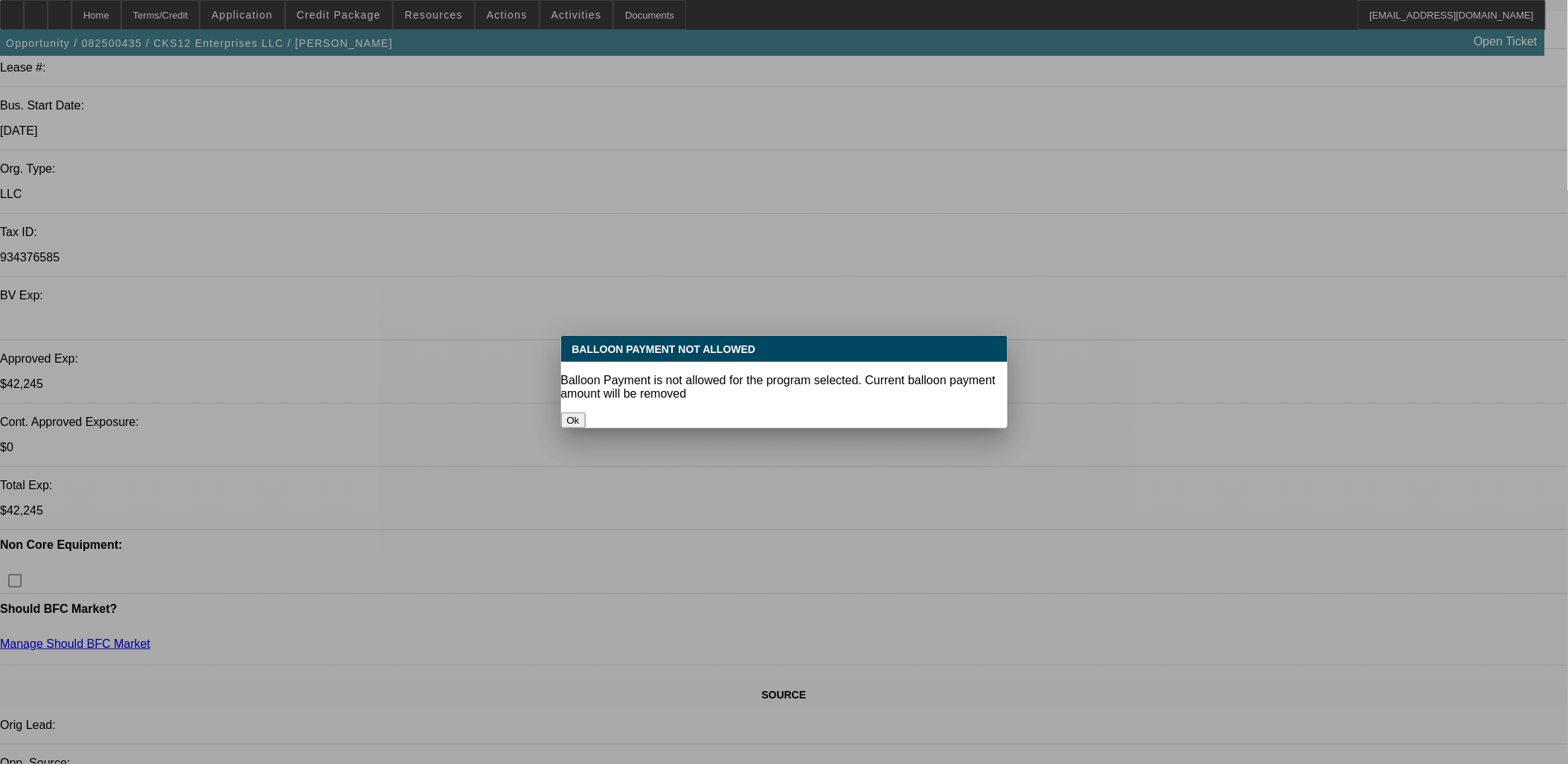
select select "2"
select select "0.1"
select select "4"
select select "0"
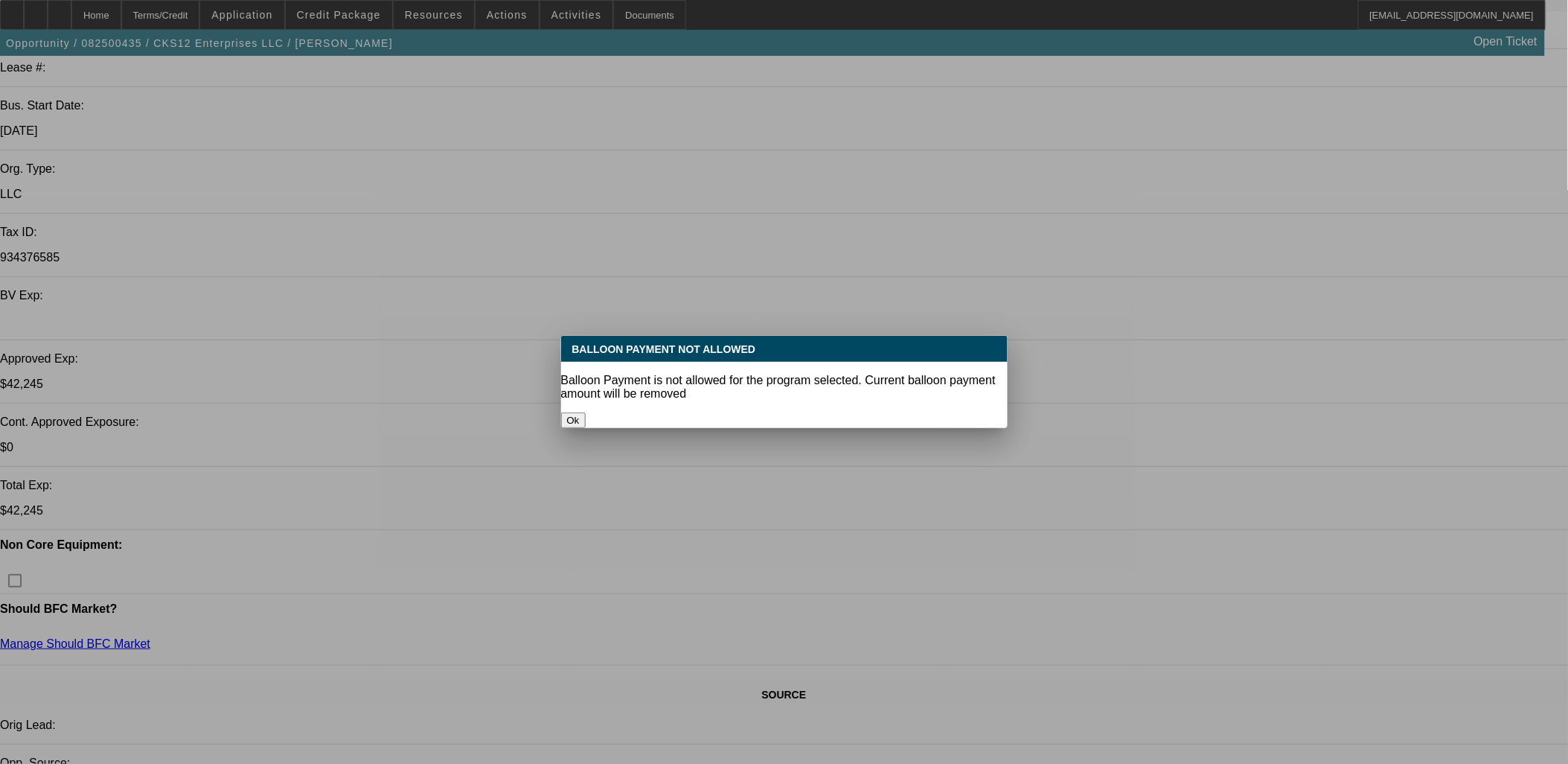
select select "2"
select select "0.1"
select select "4"
select select "0"
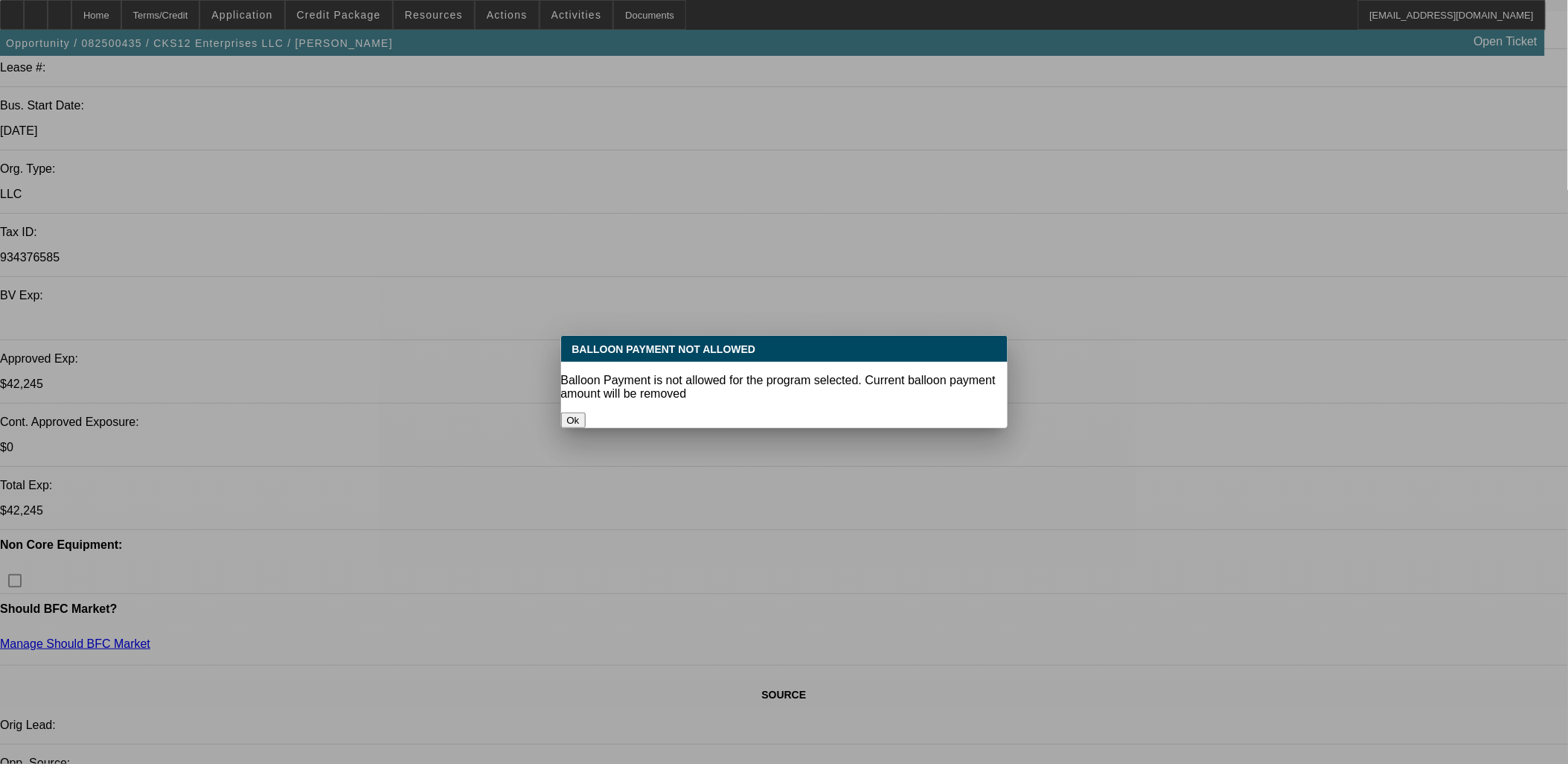
select select "2"
select select "0.1"
select select "4"
click at [586, 413] on button "Ok" at bounding box center [573, 420] width 25 height 15
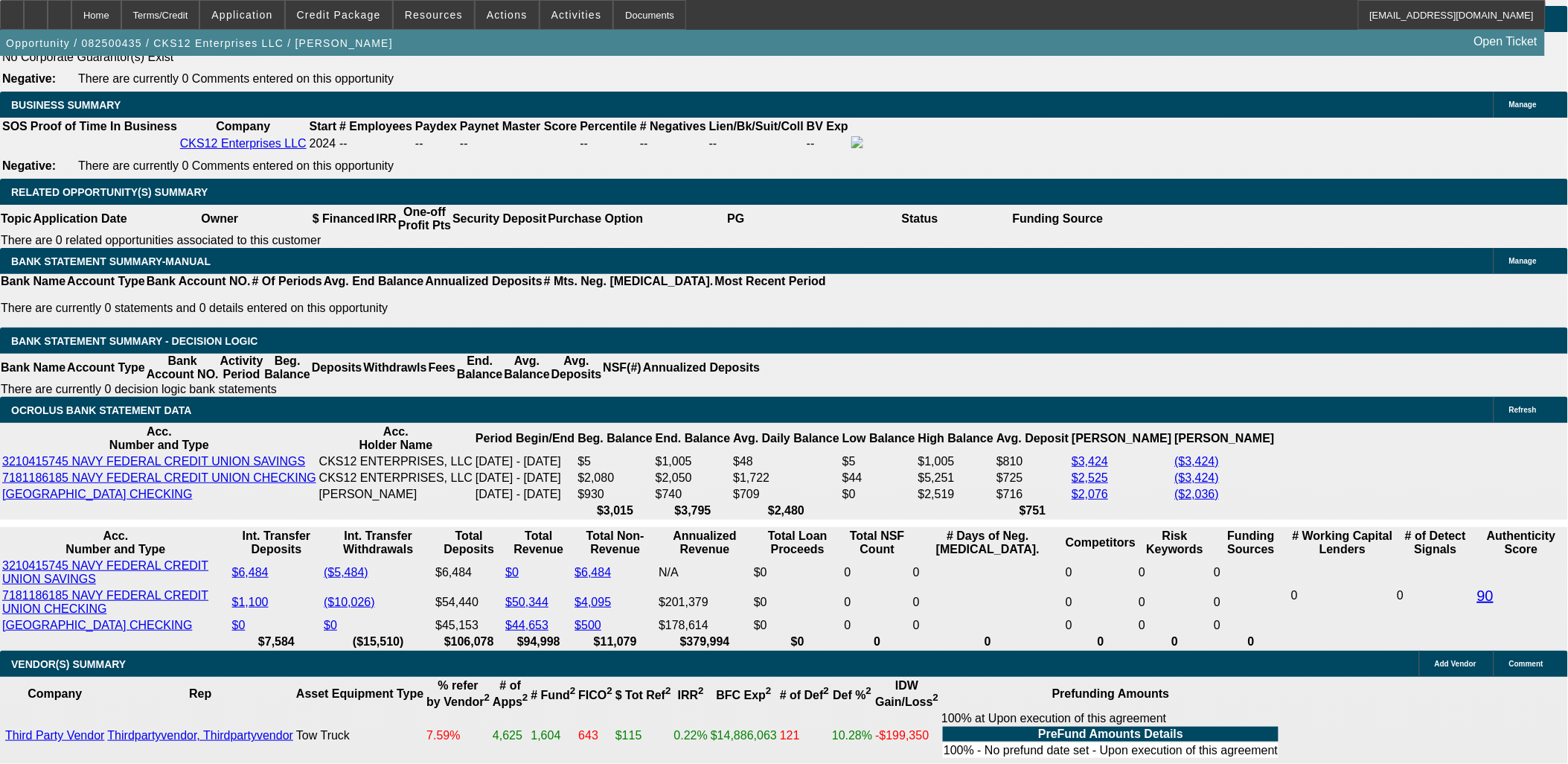
scroll to position [2164, 0]
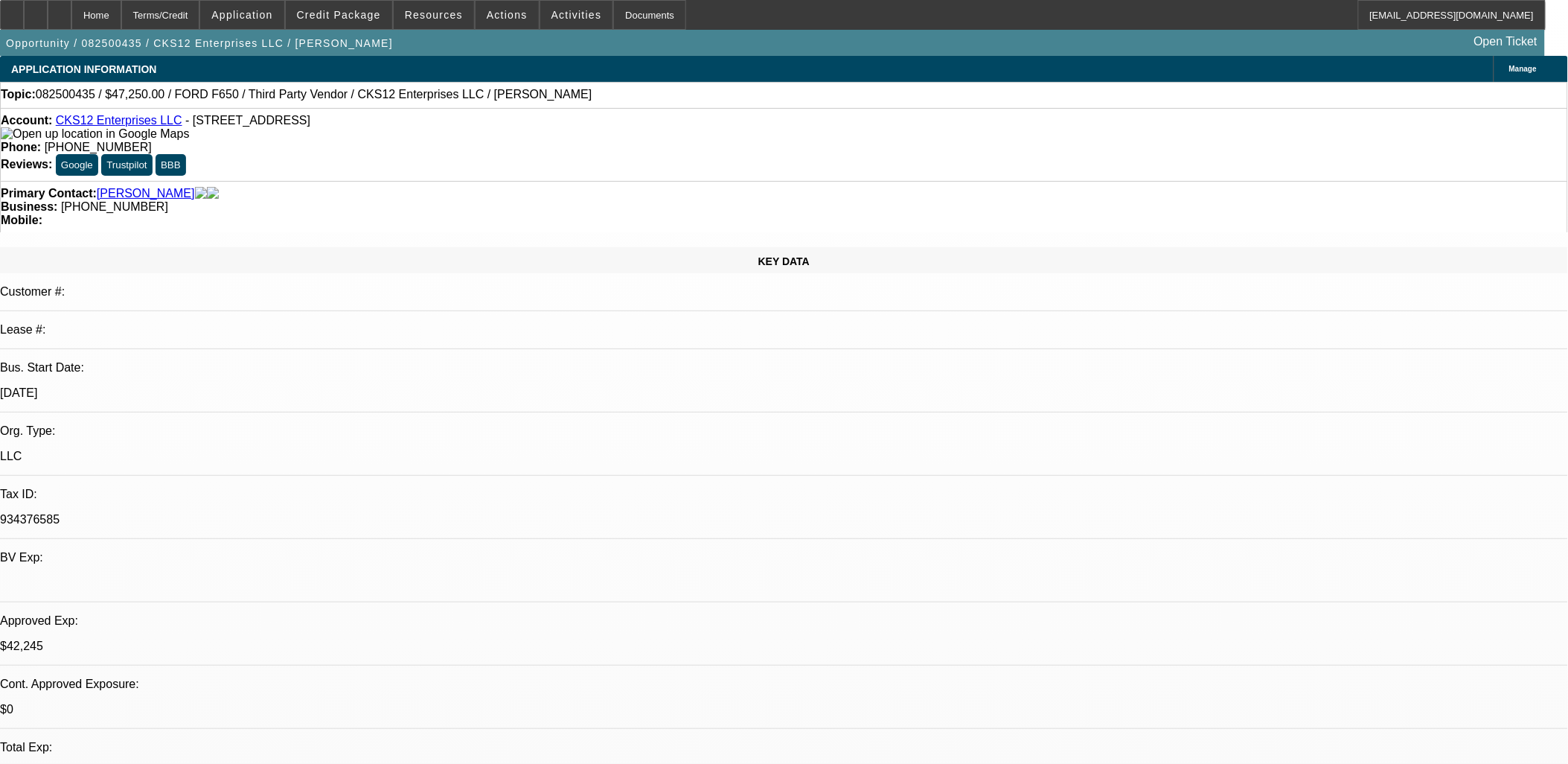
select select "0.1"
select select "0"
select select "0.1"
select select "0"
select select "2"
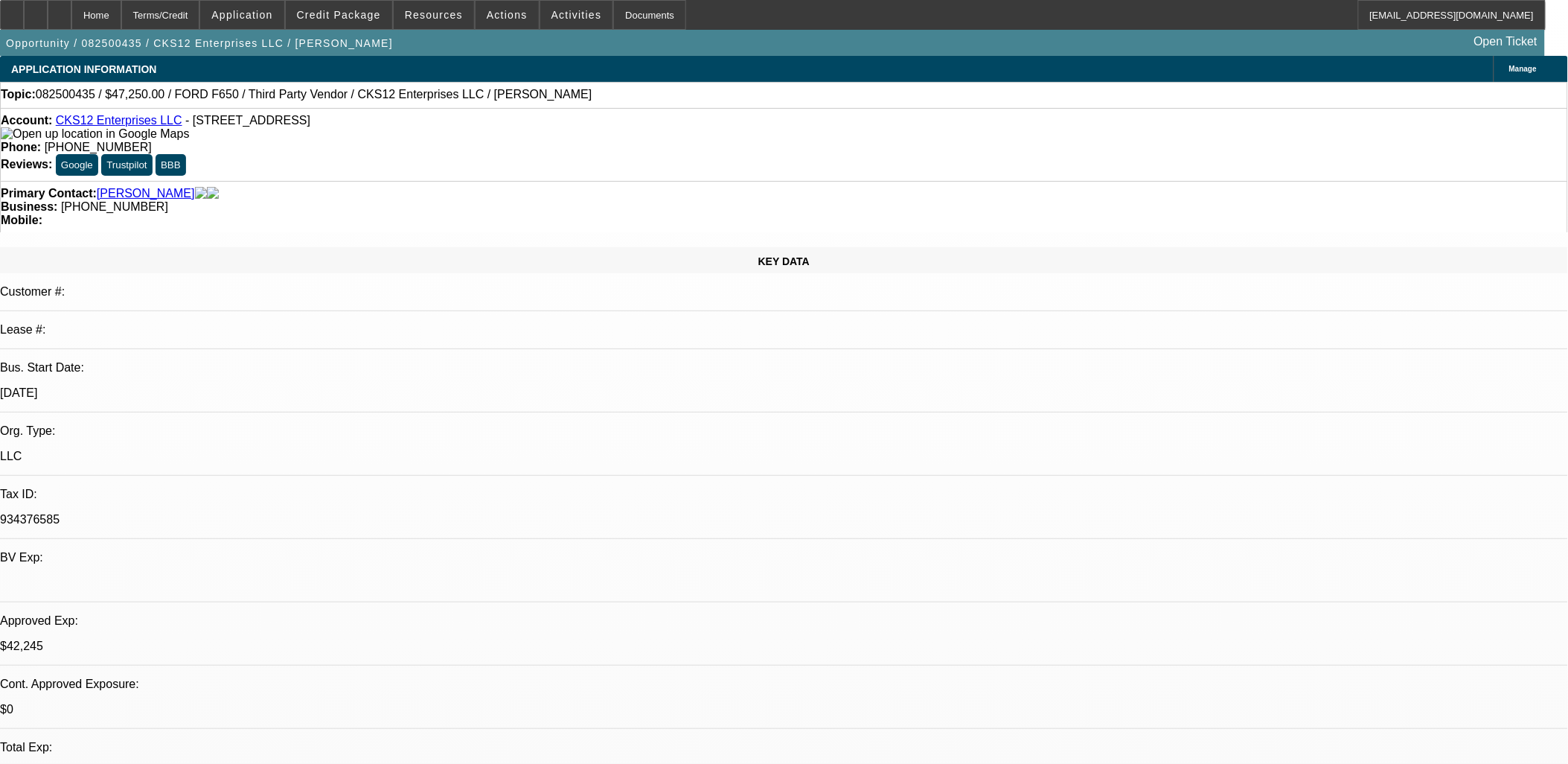
select select "0.1"
select select "0"
select select "2"
select select "0.1"
select select "0"
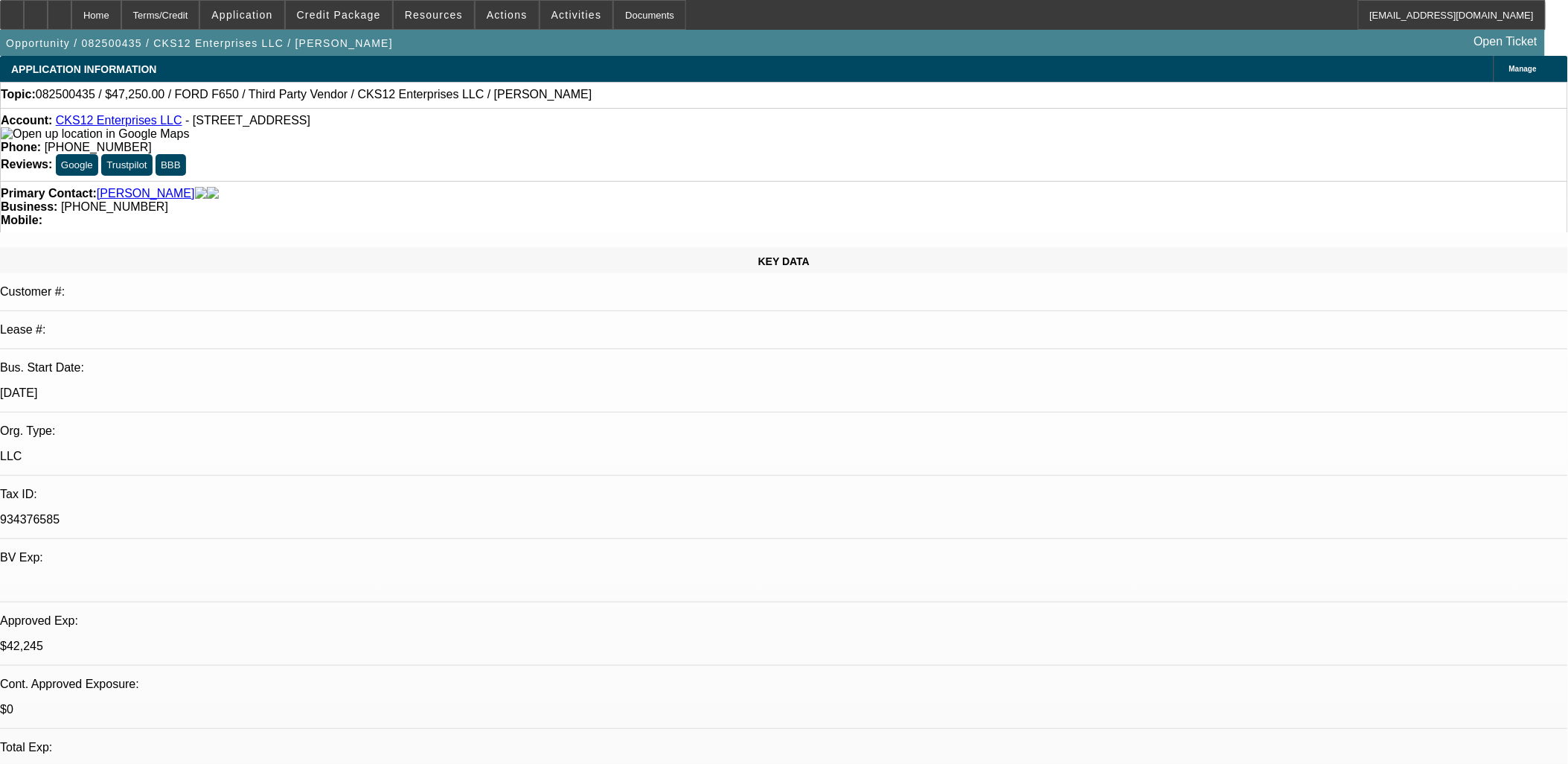
select select "2"
select select "0.1"
select select "1"
select select "3"
select select "4"
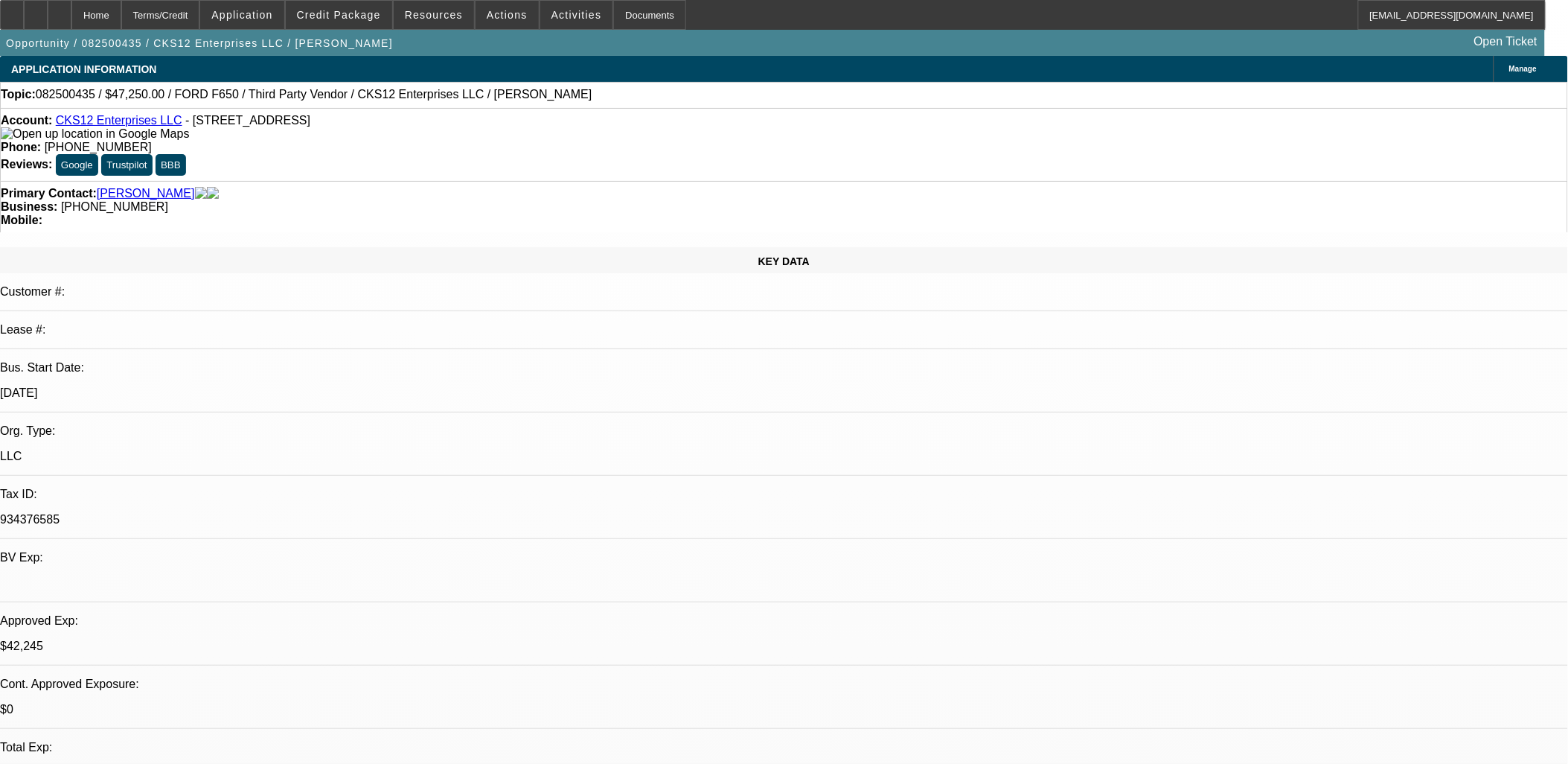
select select "1"
select select "2"
select select "4"
select select "1"
select select "2"
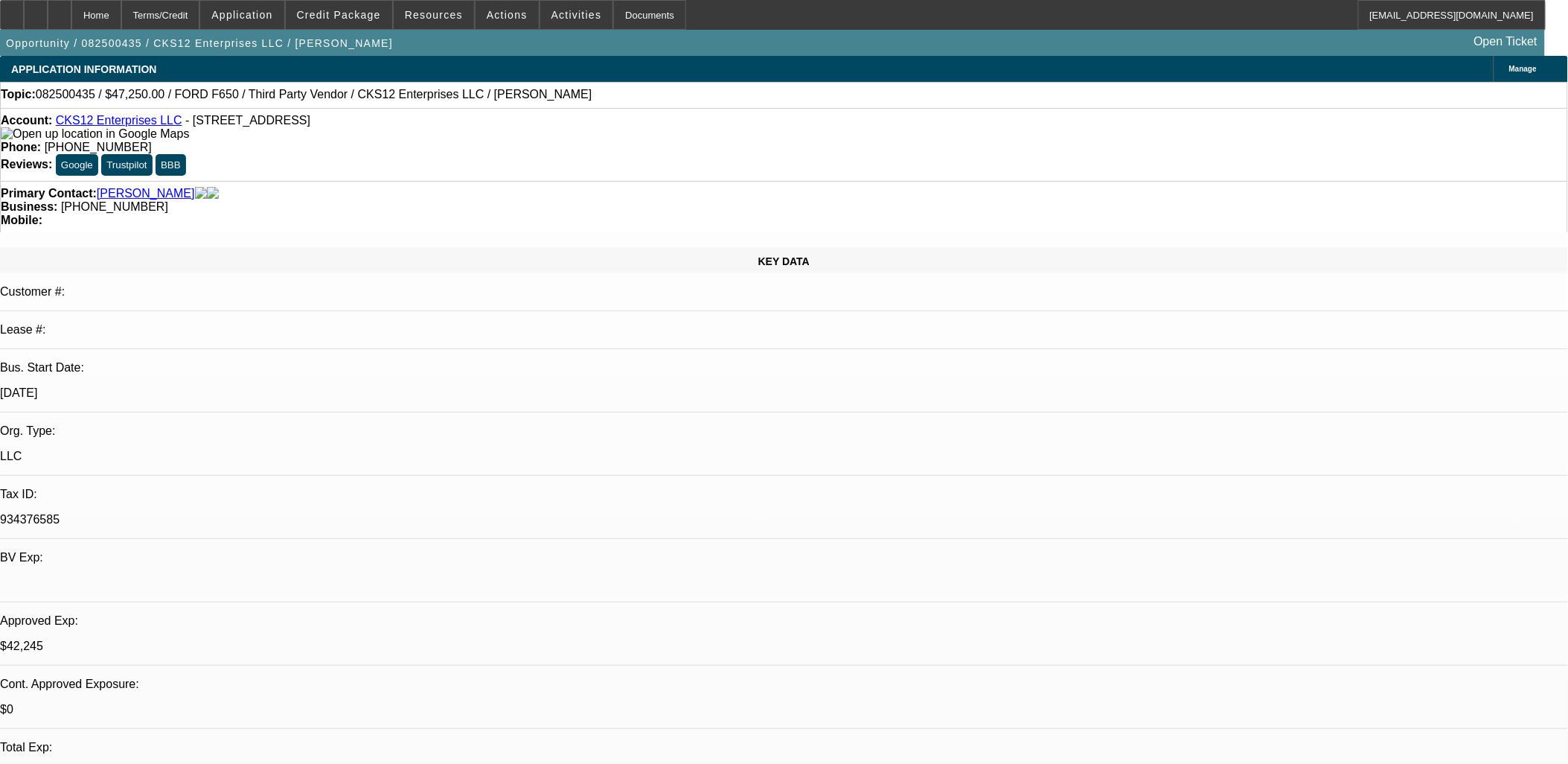
select select "4"
select select "1"
select select "2"
select select "4"
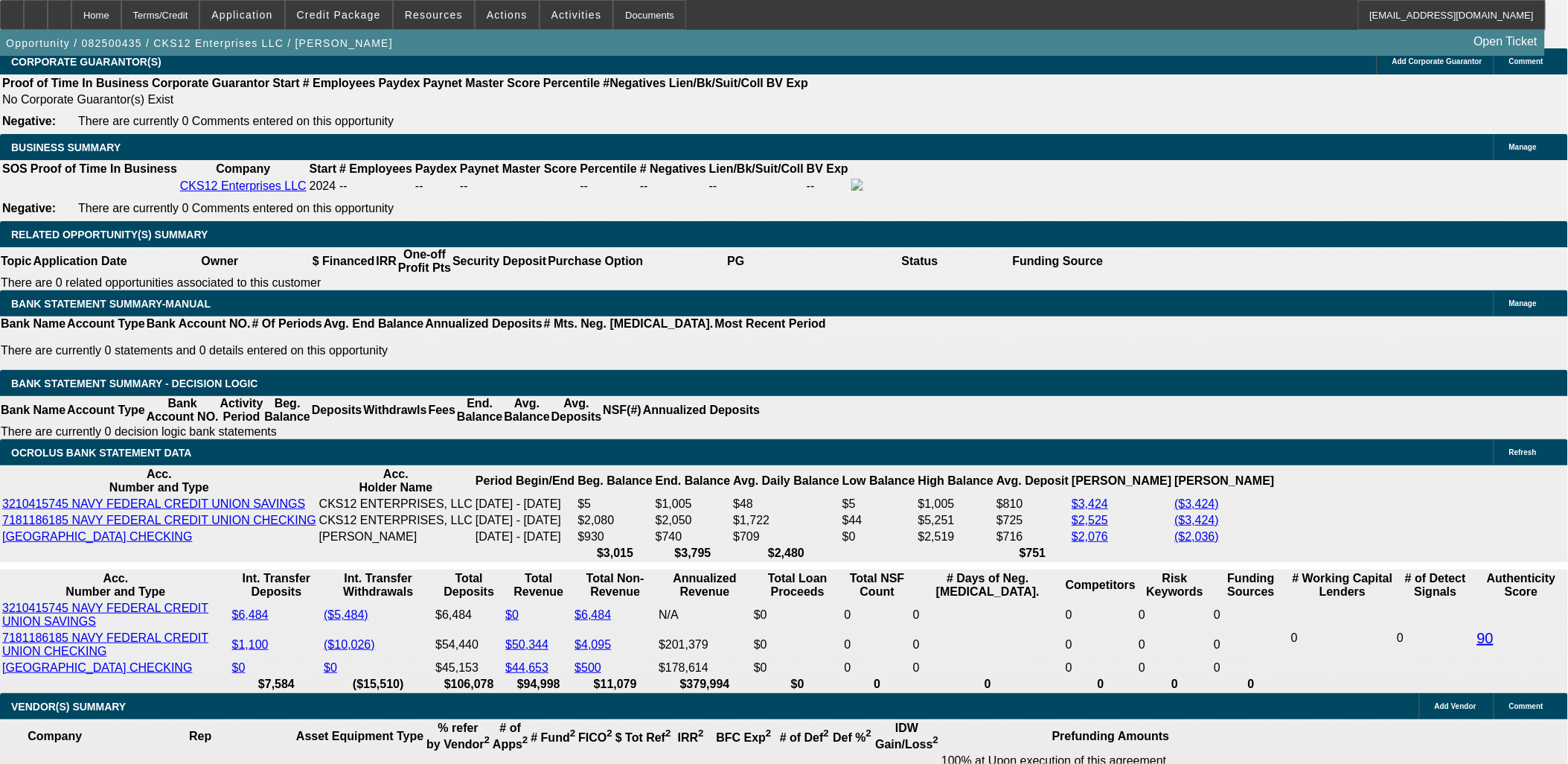
scroll to position [2399, 0]
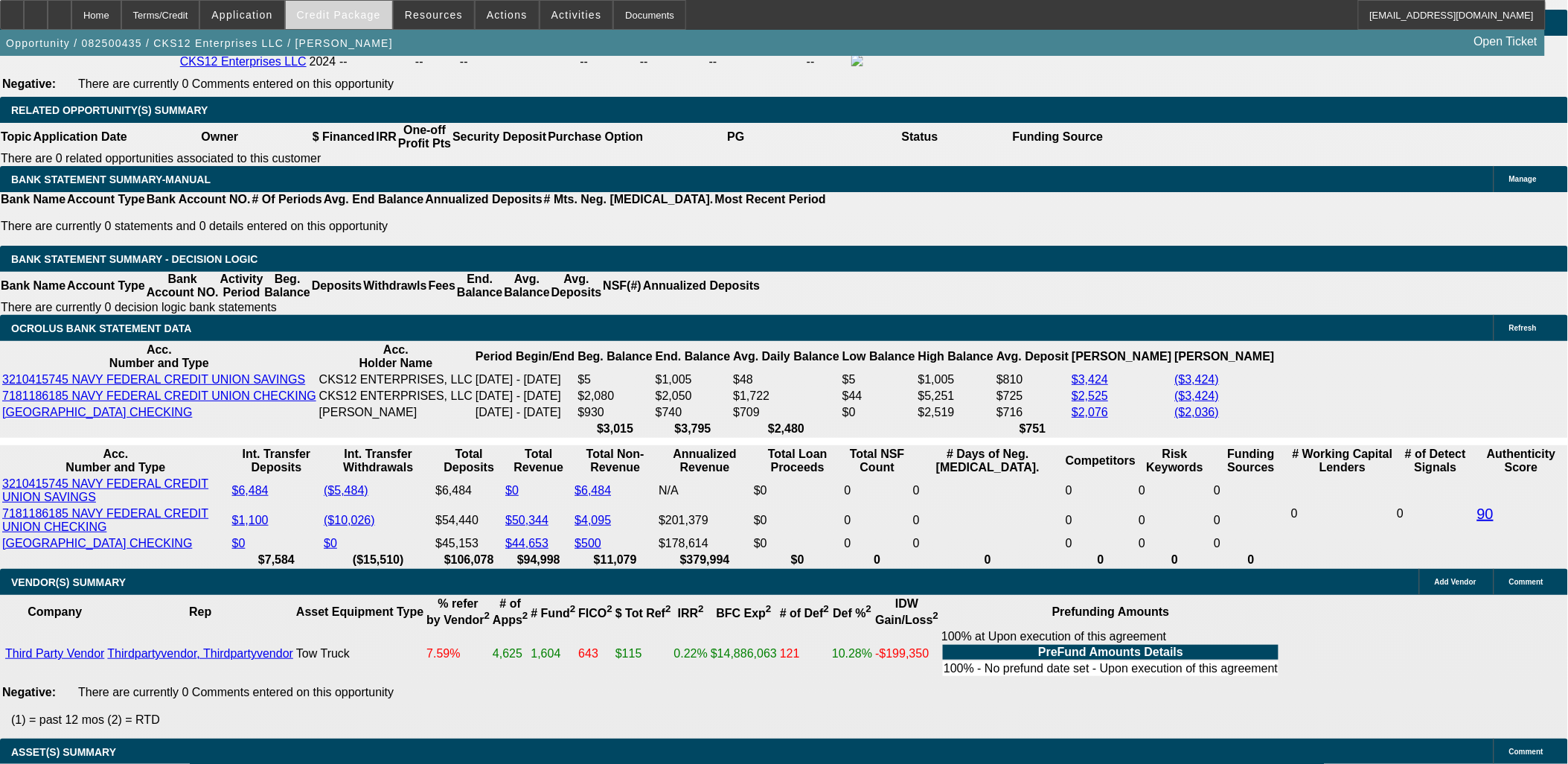
click at [363, 25] on span at bounding box center [339, 14] width 107 height 36
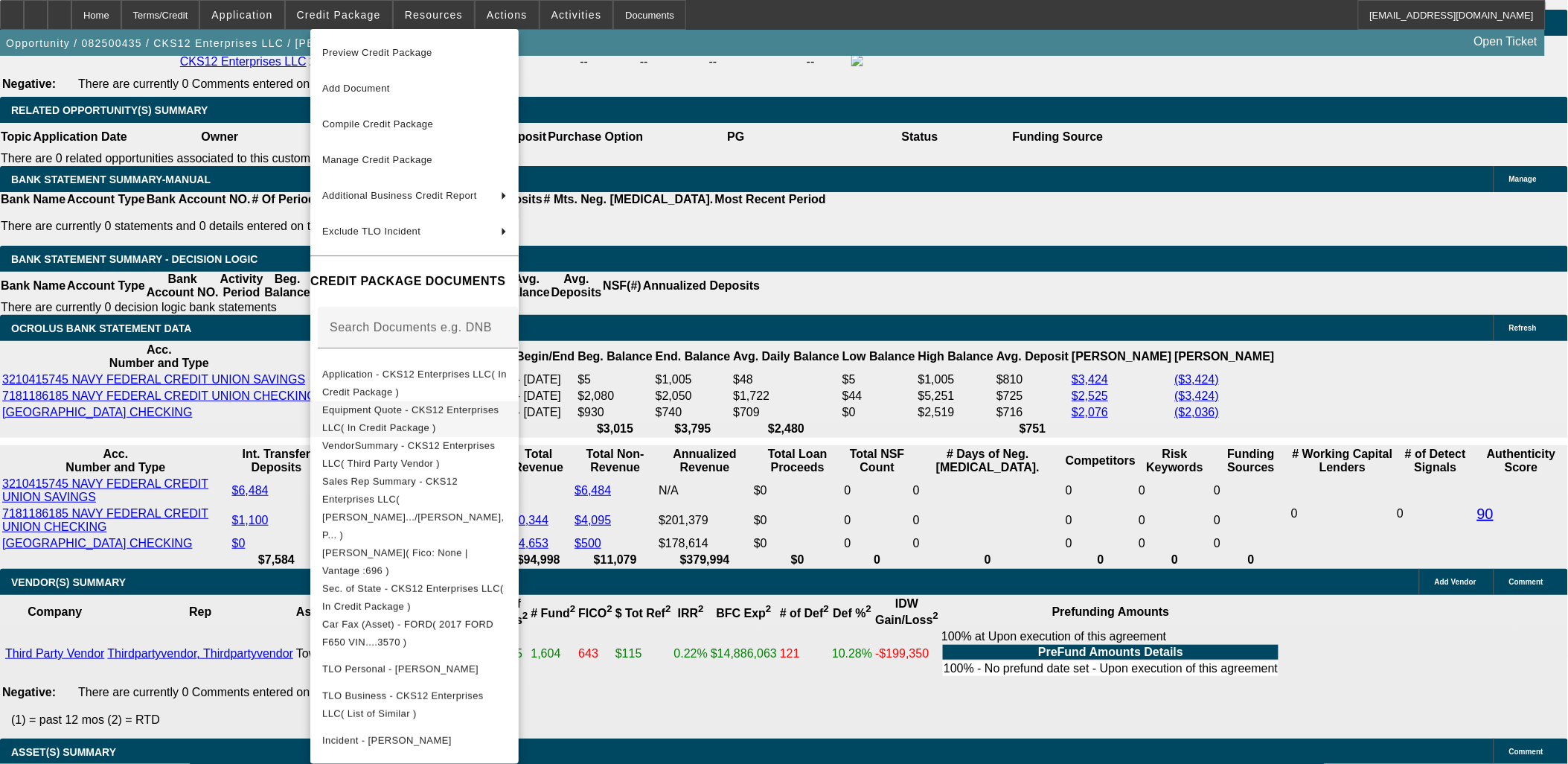
click at [403, 413] on span "Equipment Quote - CKS12 Enterprises LLC( In Credit Package )" at bounding box center [410, 418] width 177 height 29
